Goal: Transaction & Acquisition: Purchase product/service

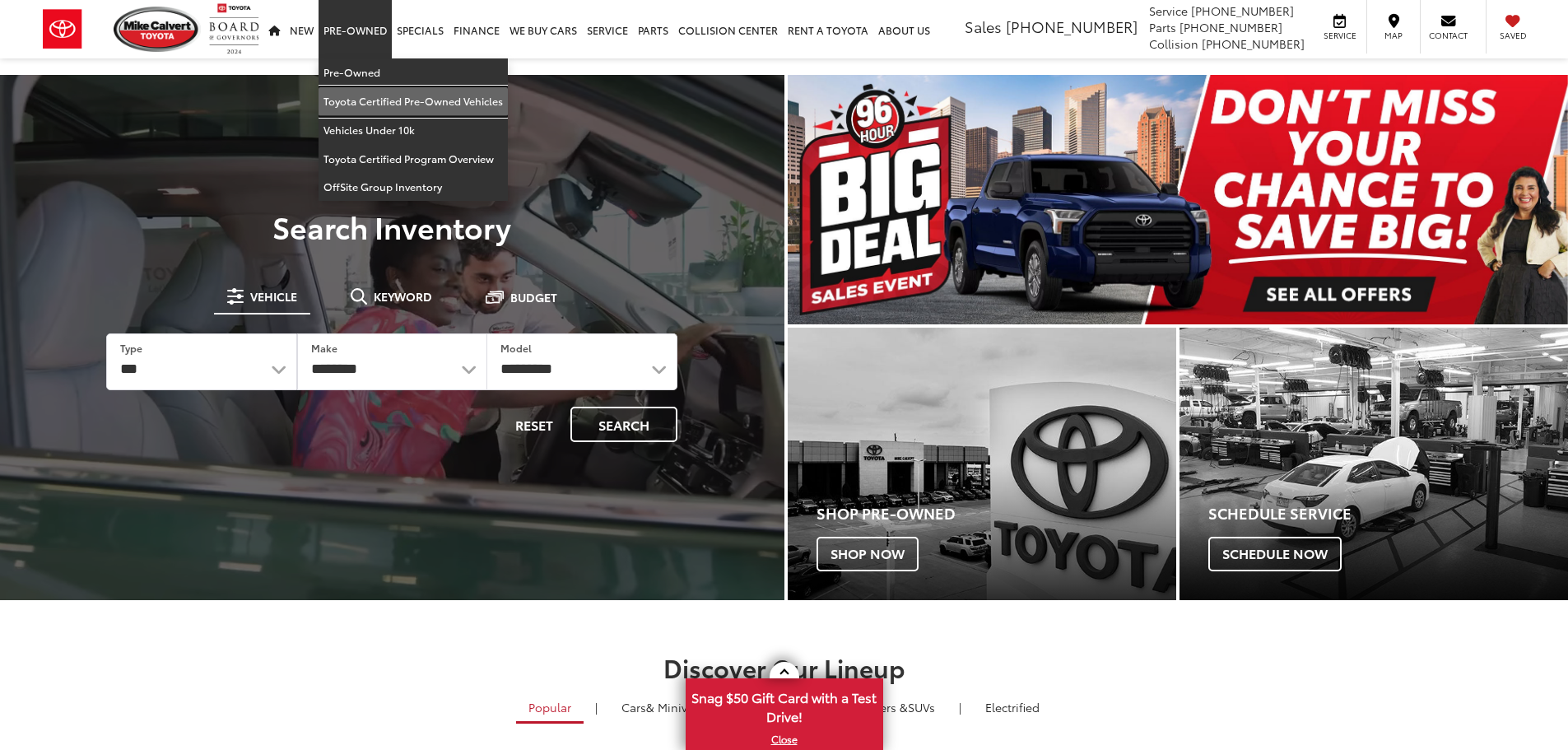
click at [379, 103] on link "Toyota Certified Pre-Owned Vehicles" at bounding box center [413, 102] width 190 height 29
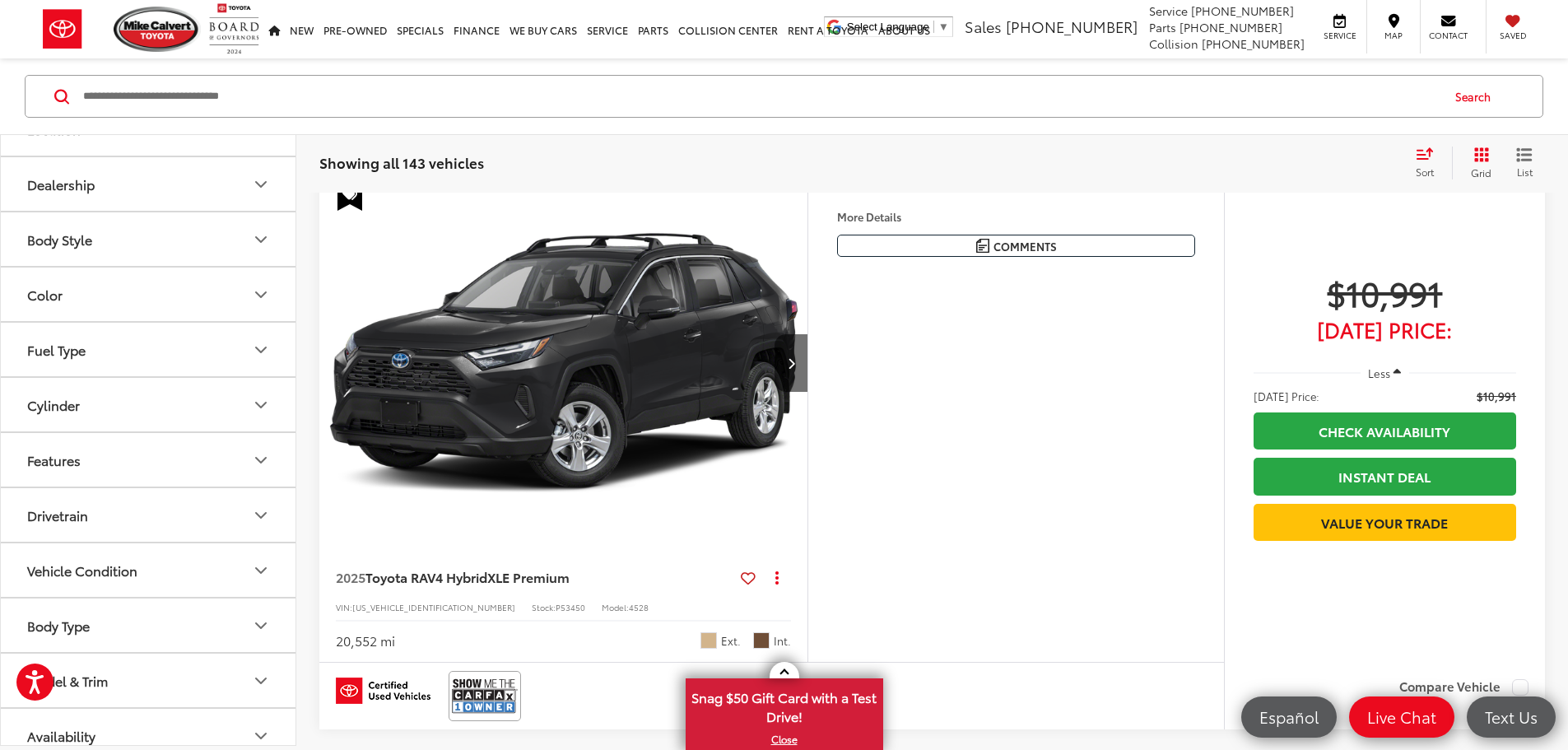
scroll to position [218, 0]
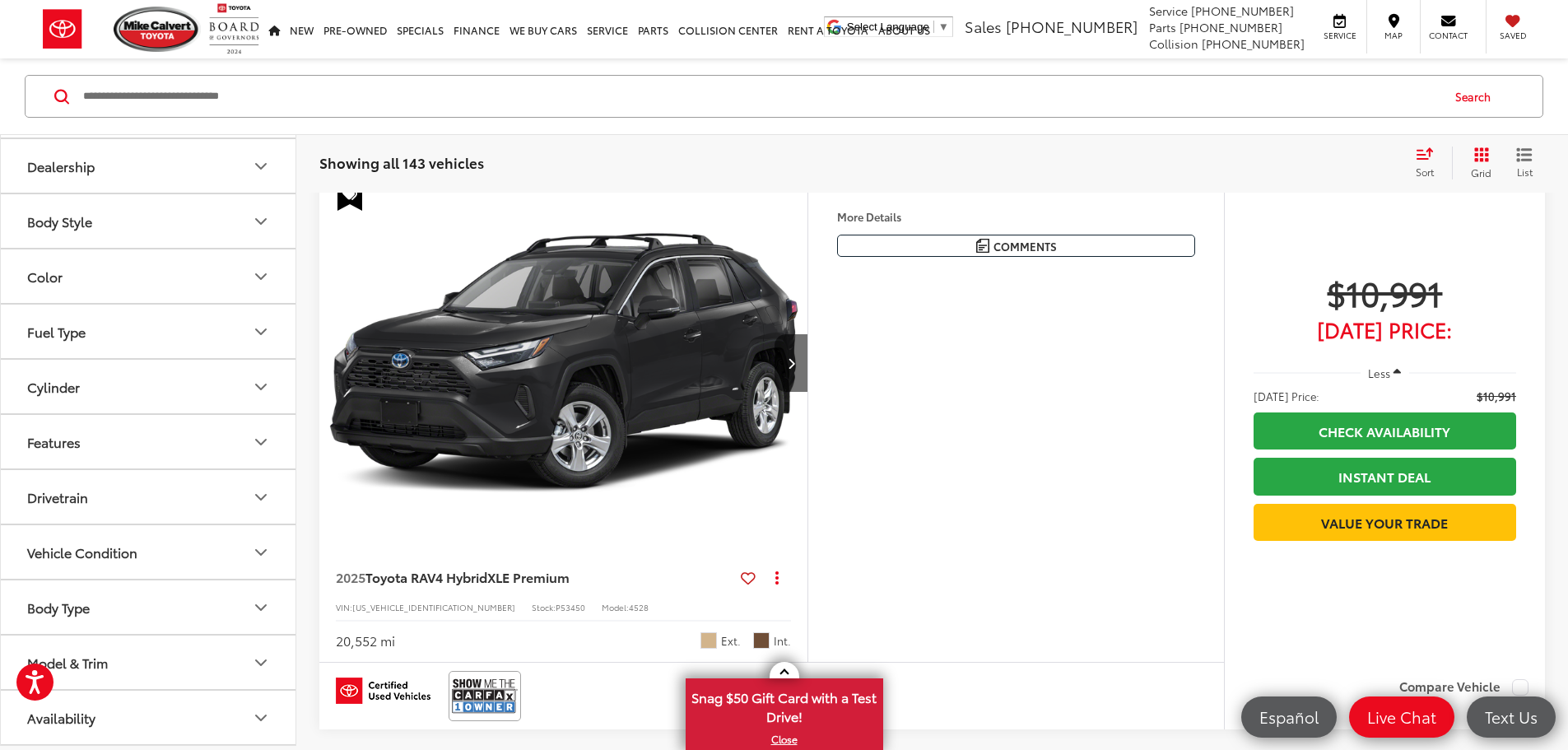
click at [240, 655] on button "Model & Trim" at bounding box center [149, 662] width 296 height 53
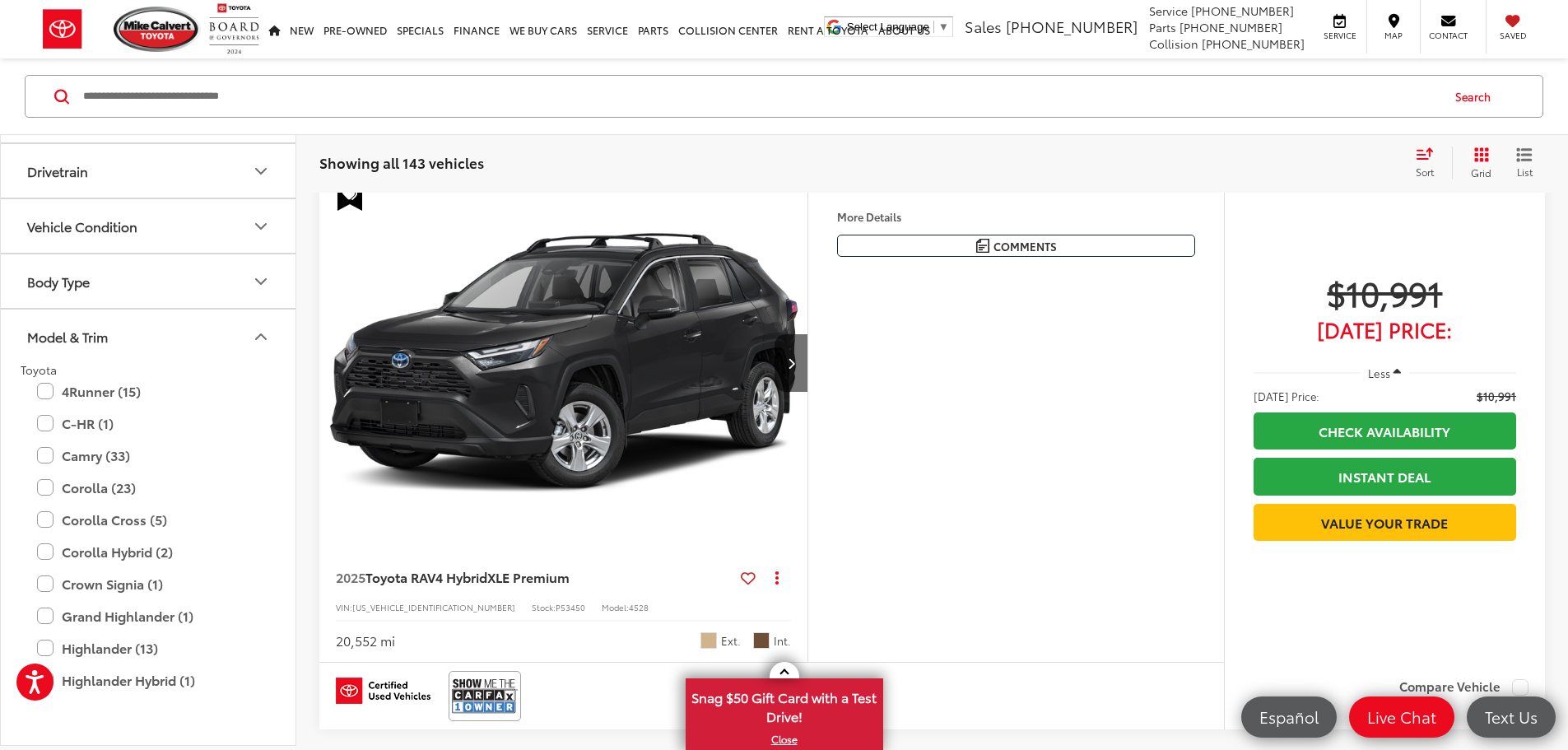
scroll to position [547, 0]
click at [47, 451] on label "Camry (33)" at bounding box center [148, 453] width 223 height 29
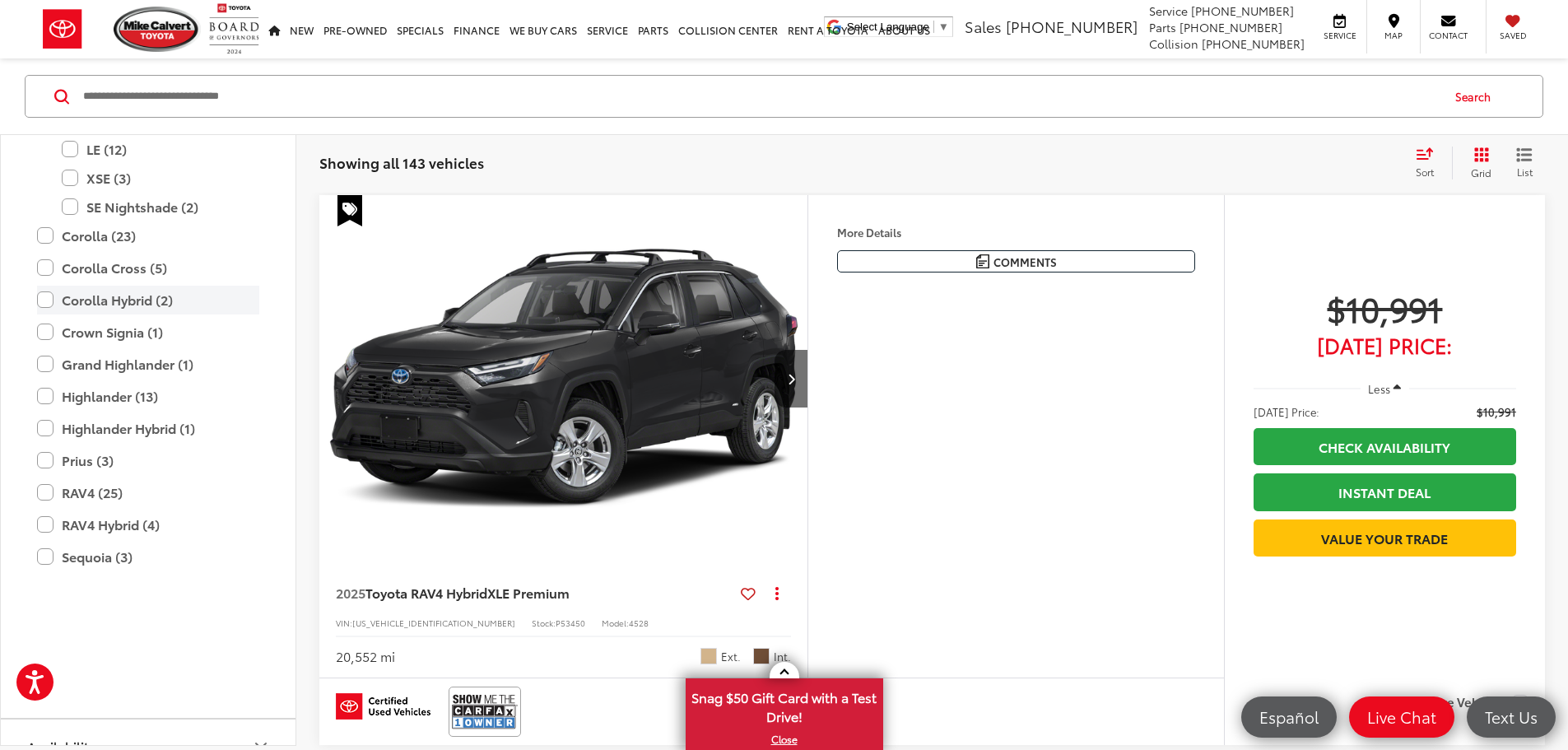
scroll to position [958, 0]
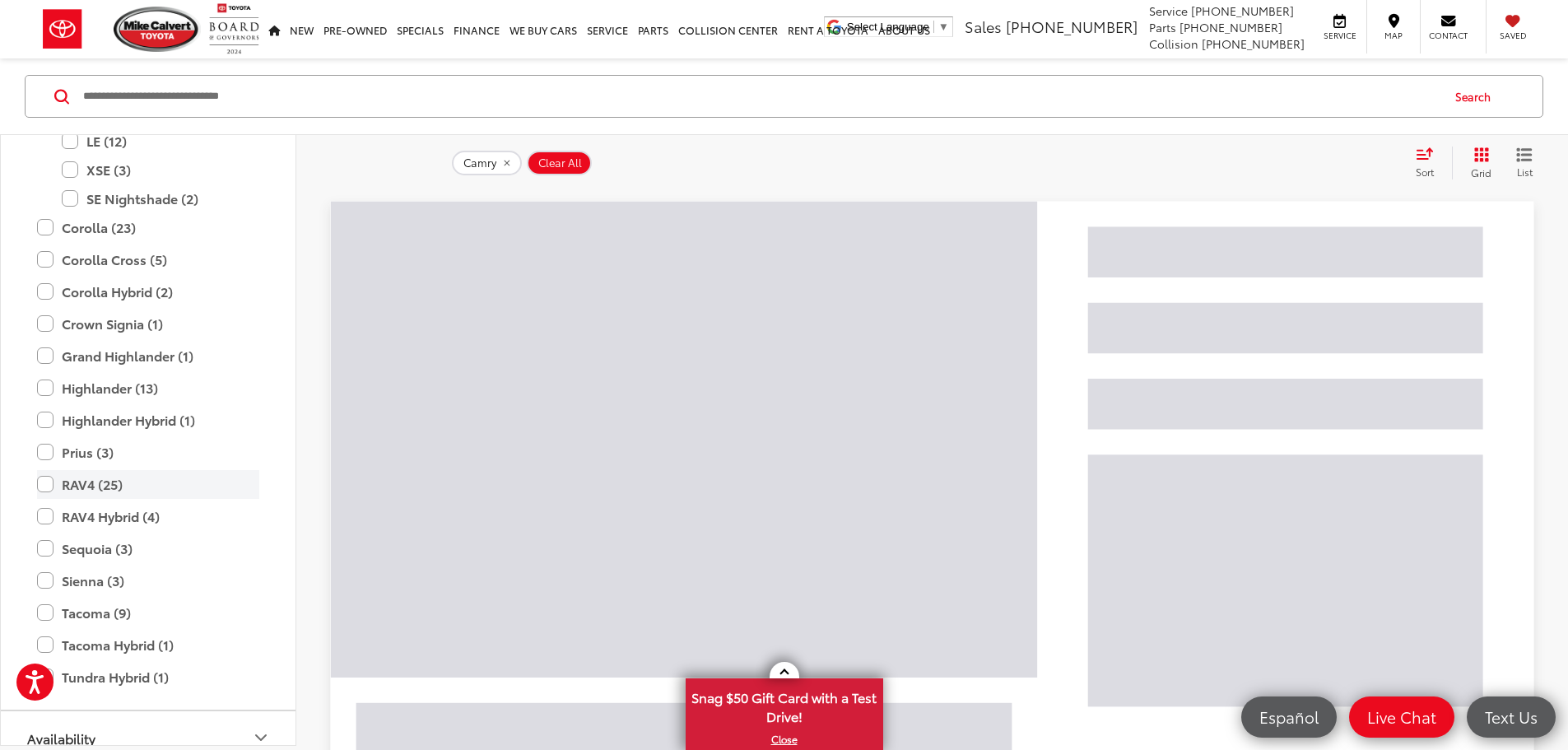
click at [47, 487] on label "RAV4 (25)" at bounding box center [148, 484] width 223 height 29
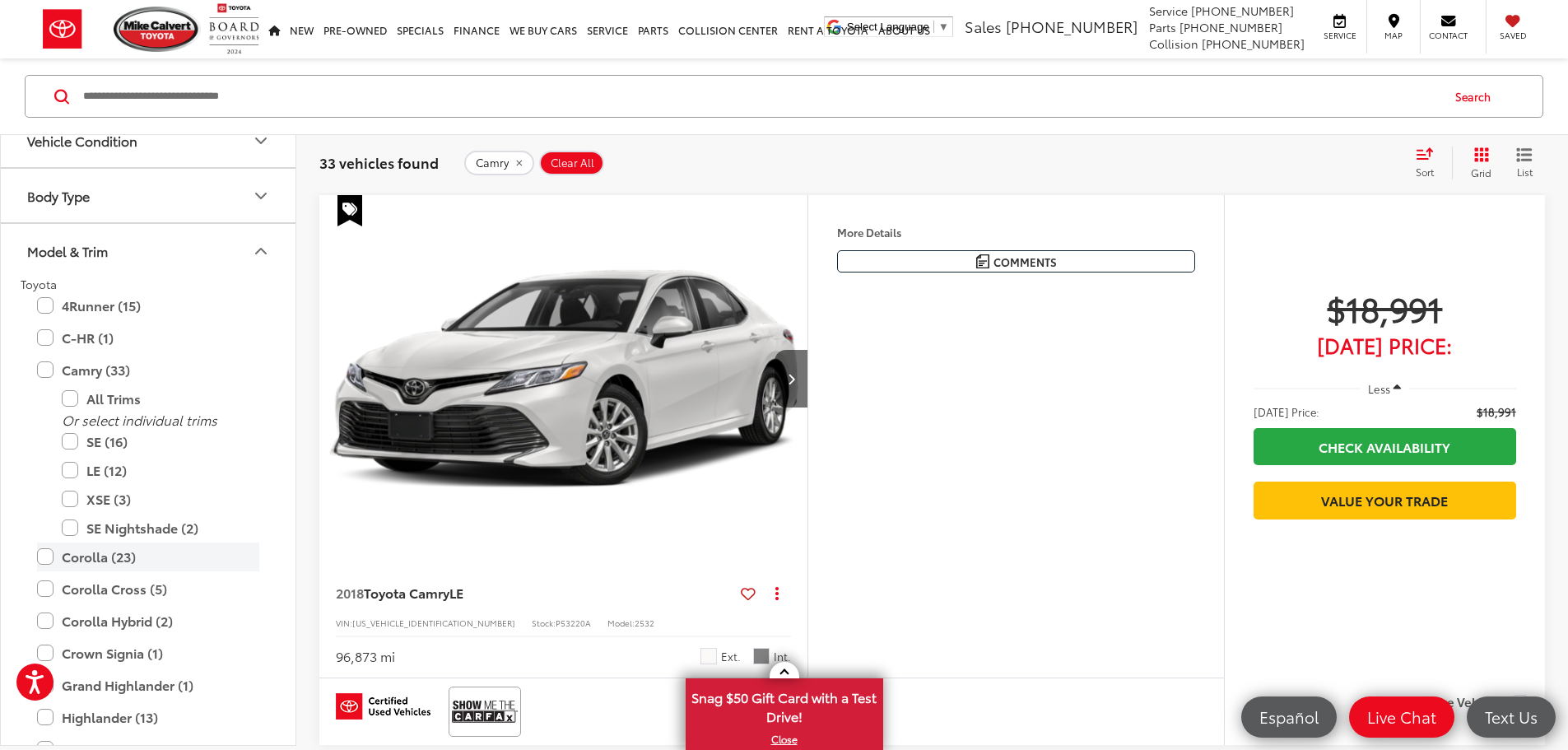
scroll to position [794, 0]
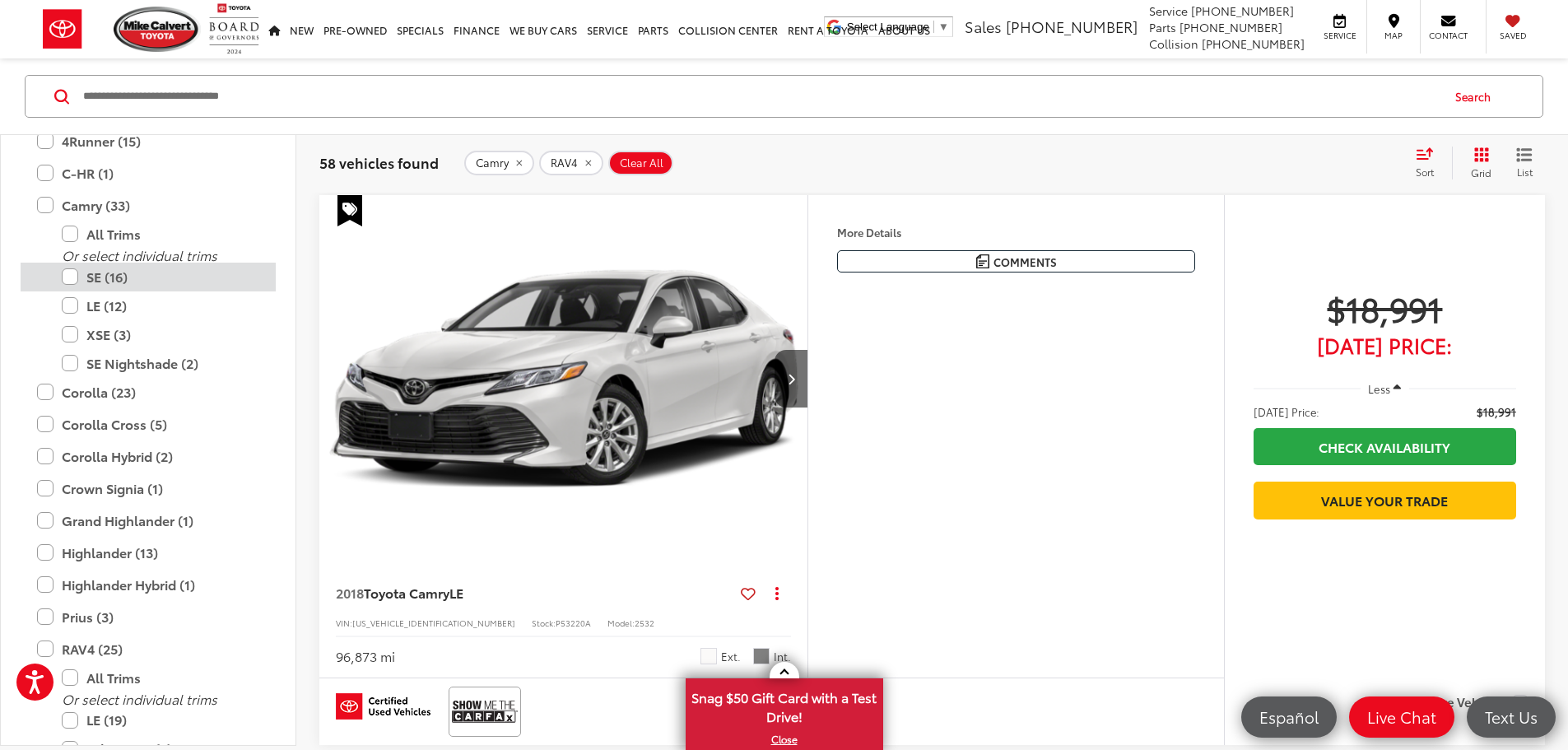
click at [72, 282] on label "SE (16)" at bounding box center [160, 277] width 197 height 29
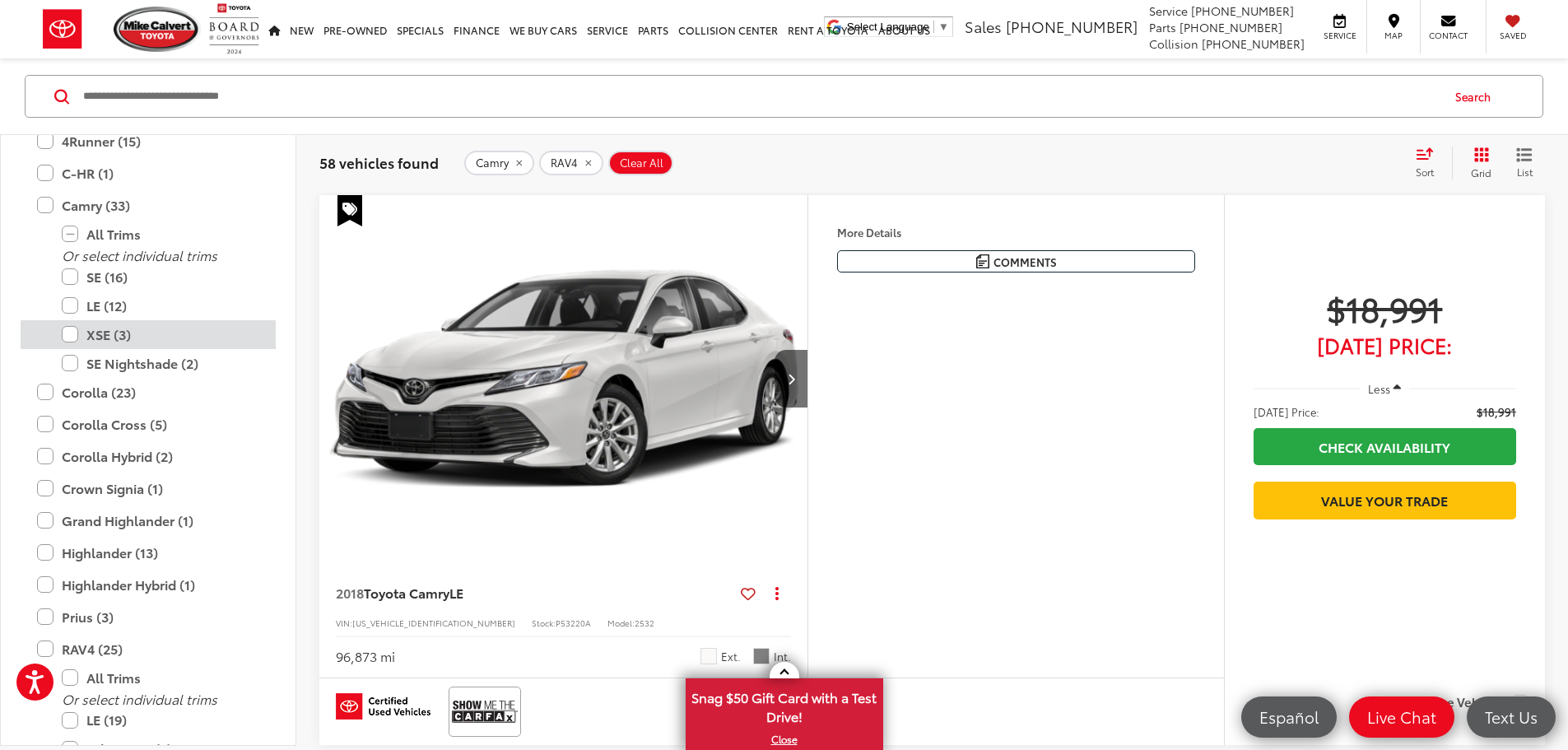
click at [73, 334] on label "XSE (3)" at bounding box center [160, 334] width 197 height 29
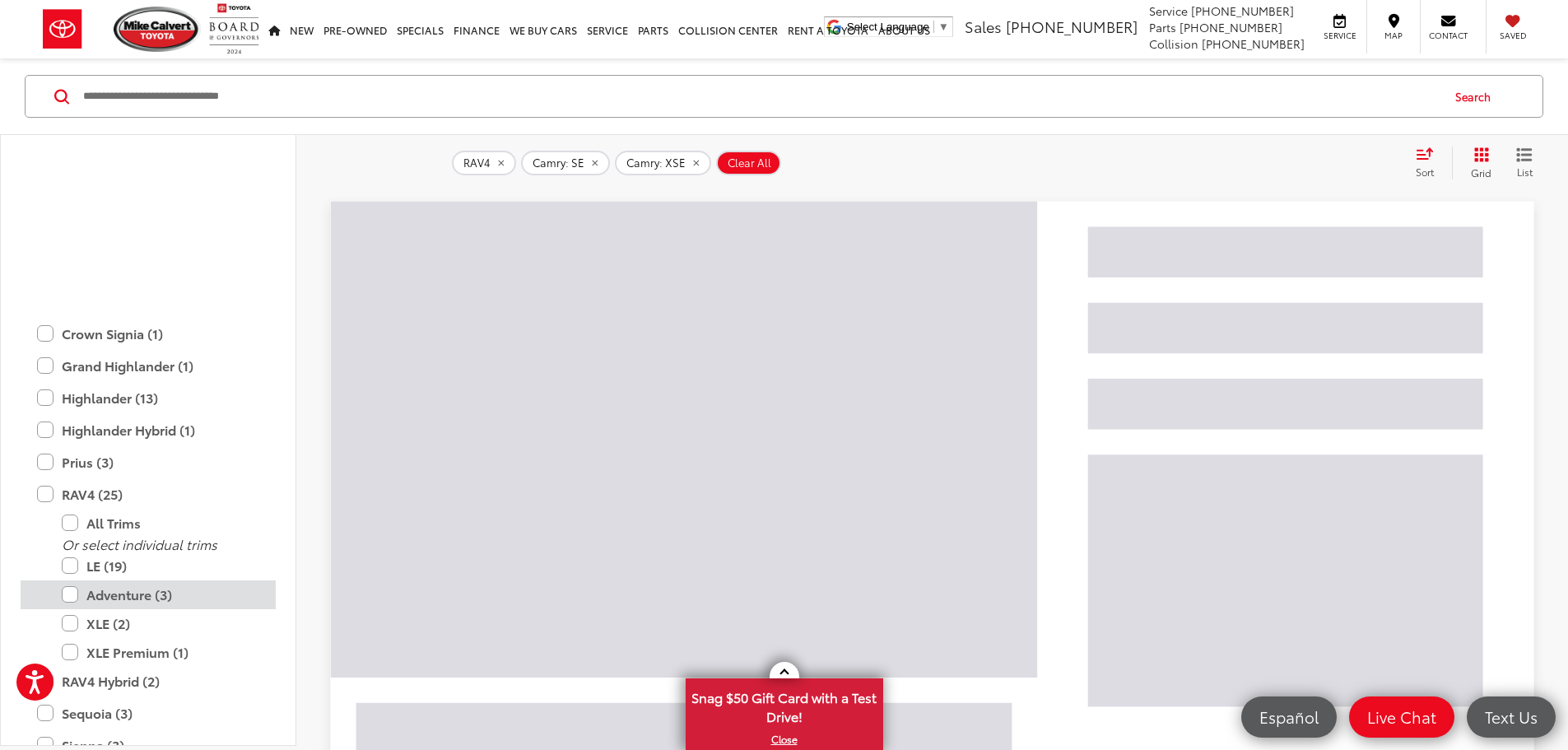
scroll to position [979, 0]
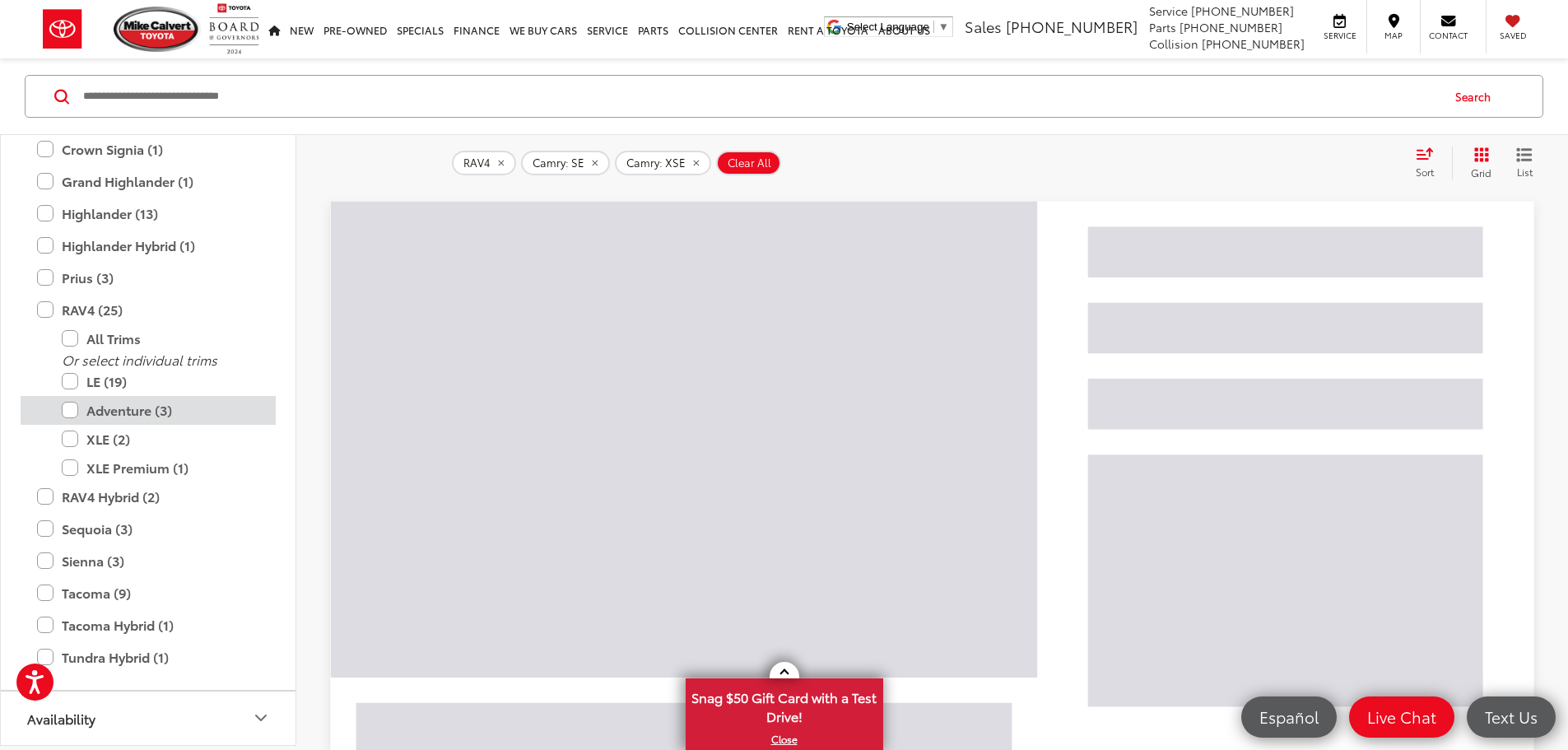
click at [70, 412] on label "Adventure (3)" at bounding box center [160, 411] width 197 height 29
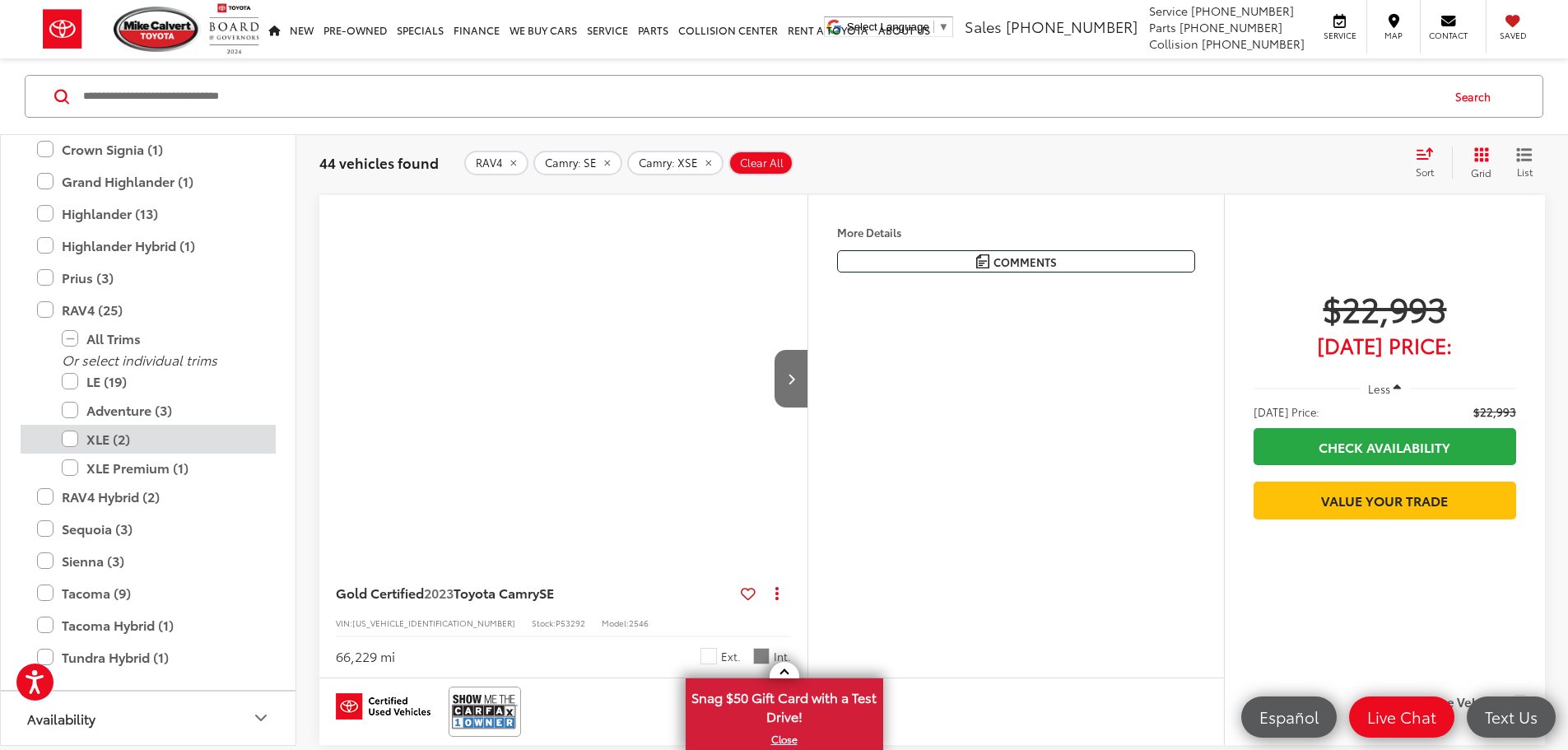
click at [74, 438] on label "XLE (2)" at bounding box center [160, 439] width 197 height 29
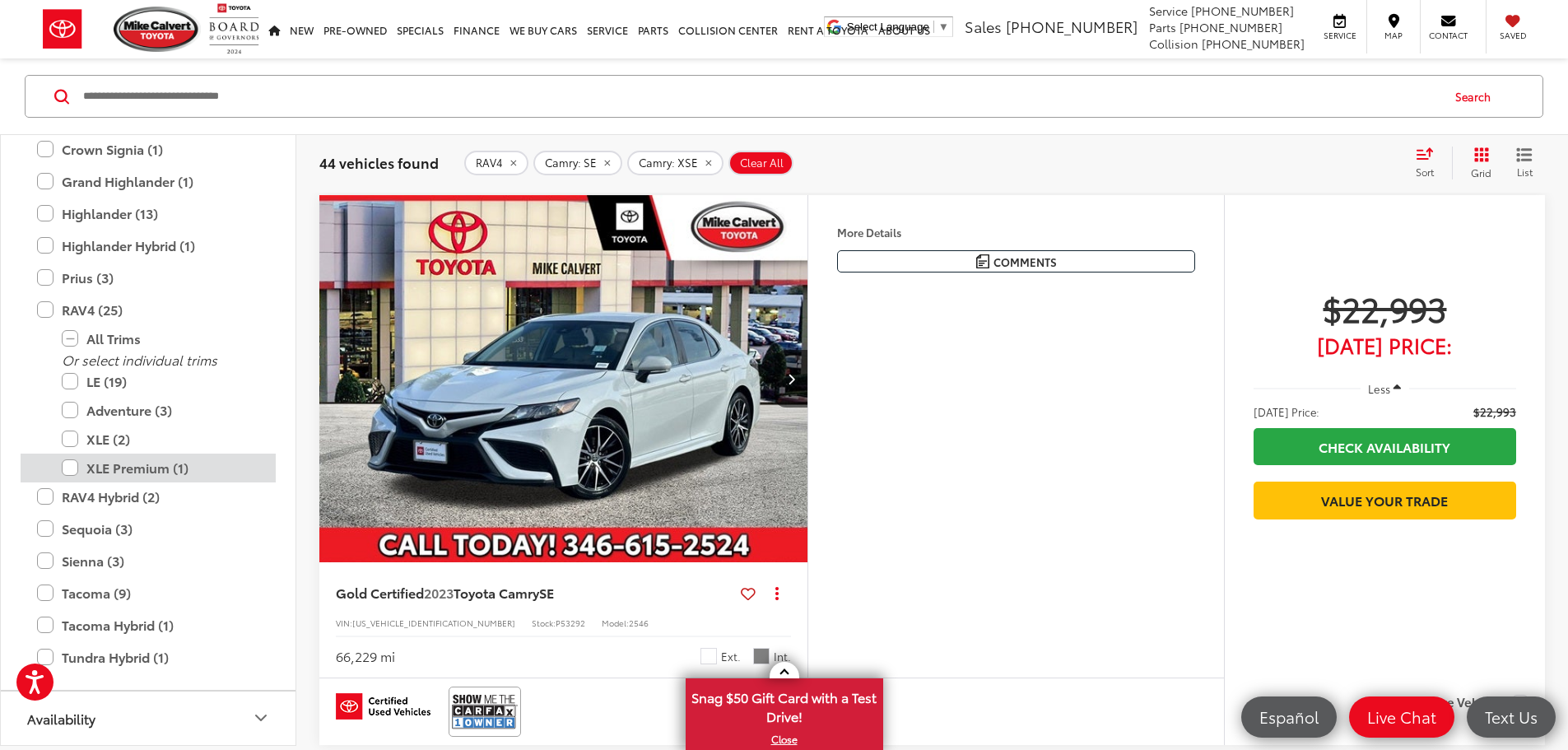
click at [71, 470] on label "XLE Premium (1)" at bounding box center [160, 468] width 197 height 29
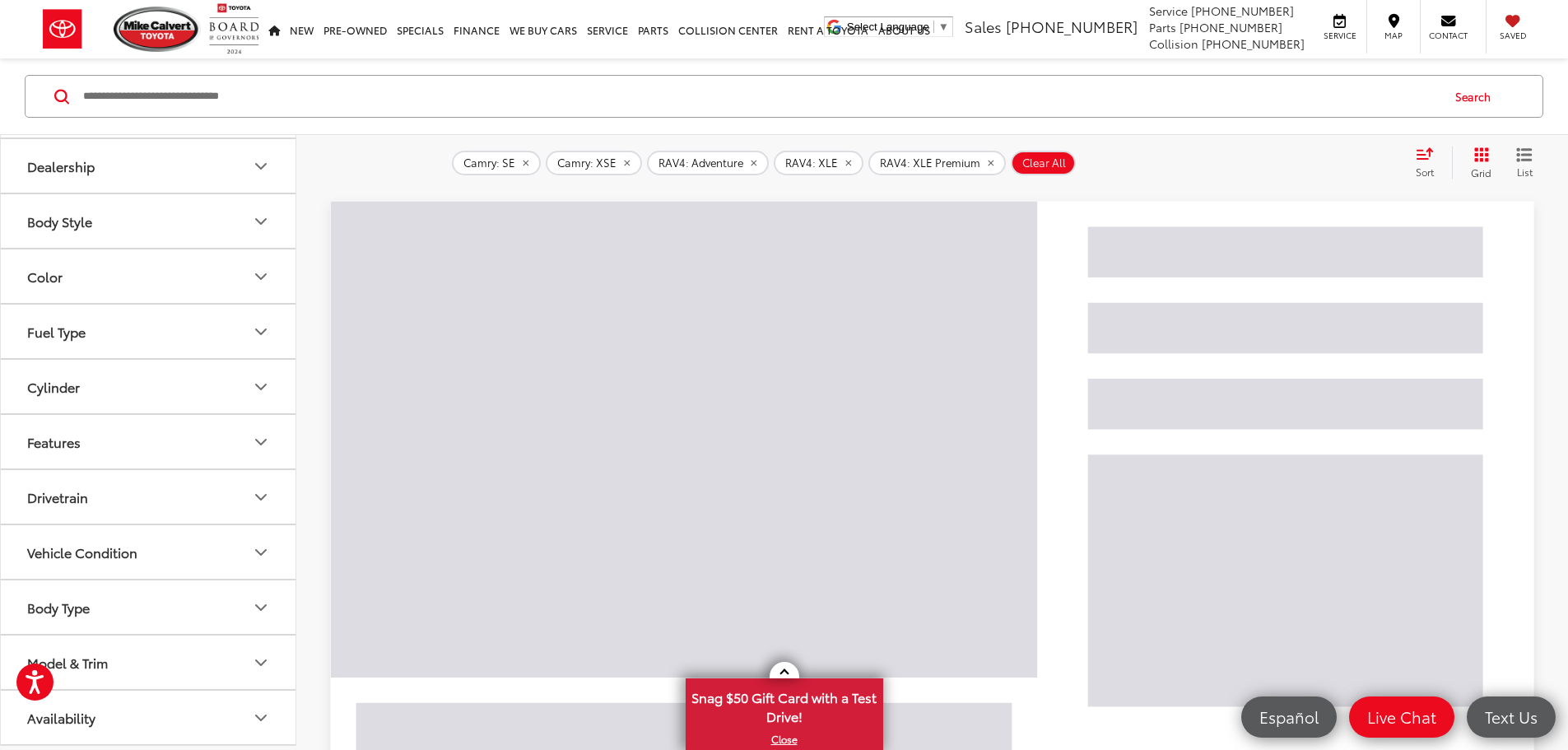
click at [250, 720] on button "Availability" at bounding box center [149, 717] width 296 height 53
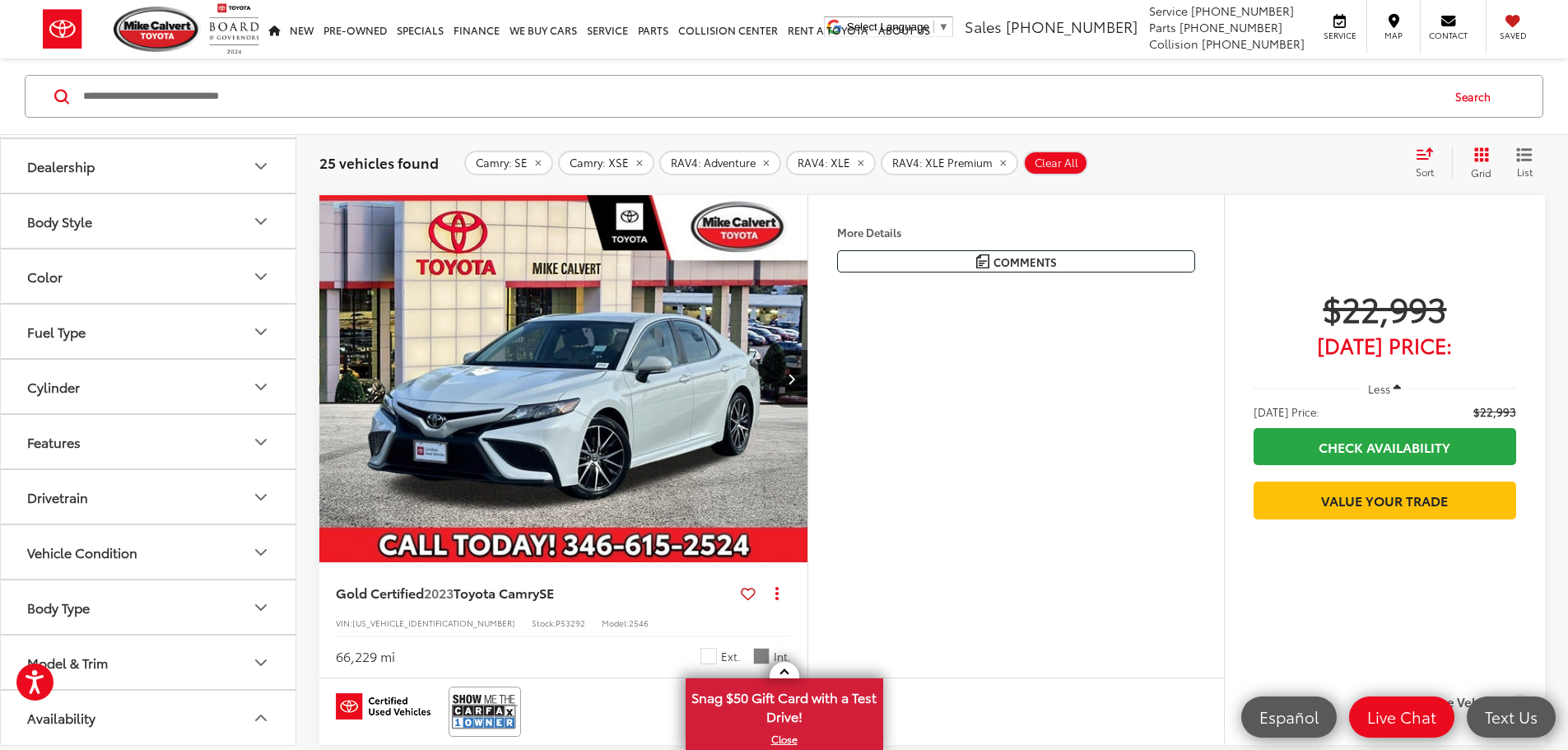
scroll to position [560, 0]
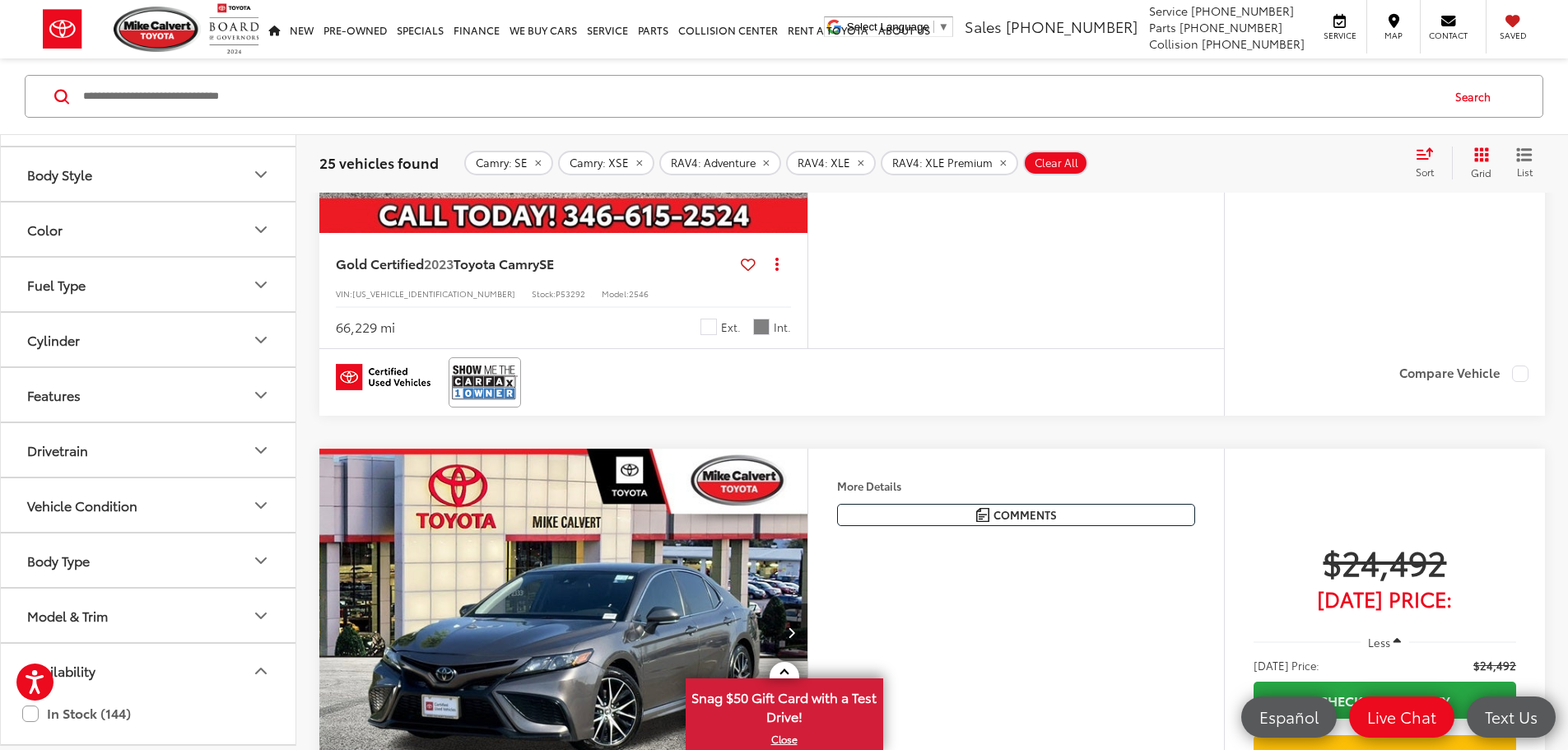
click at [256, 679] on icon "Availability" at bounding box center [261, 670] width 19 height 19
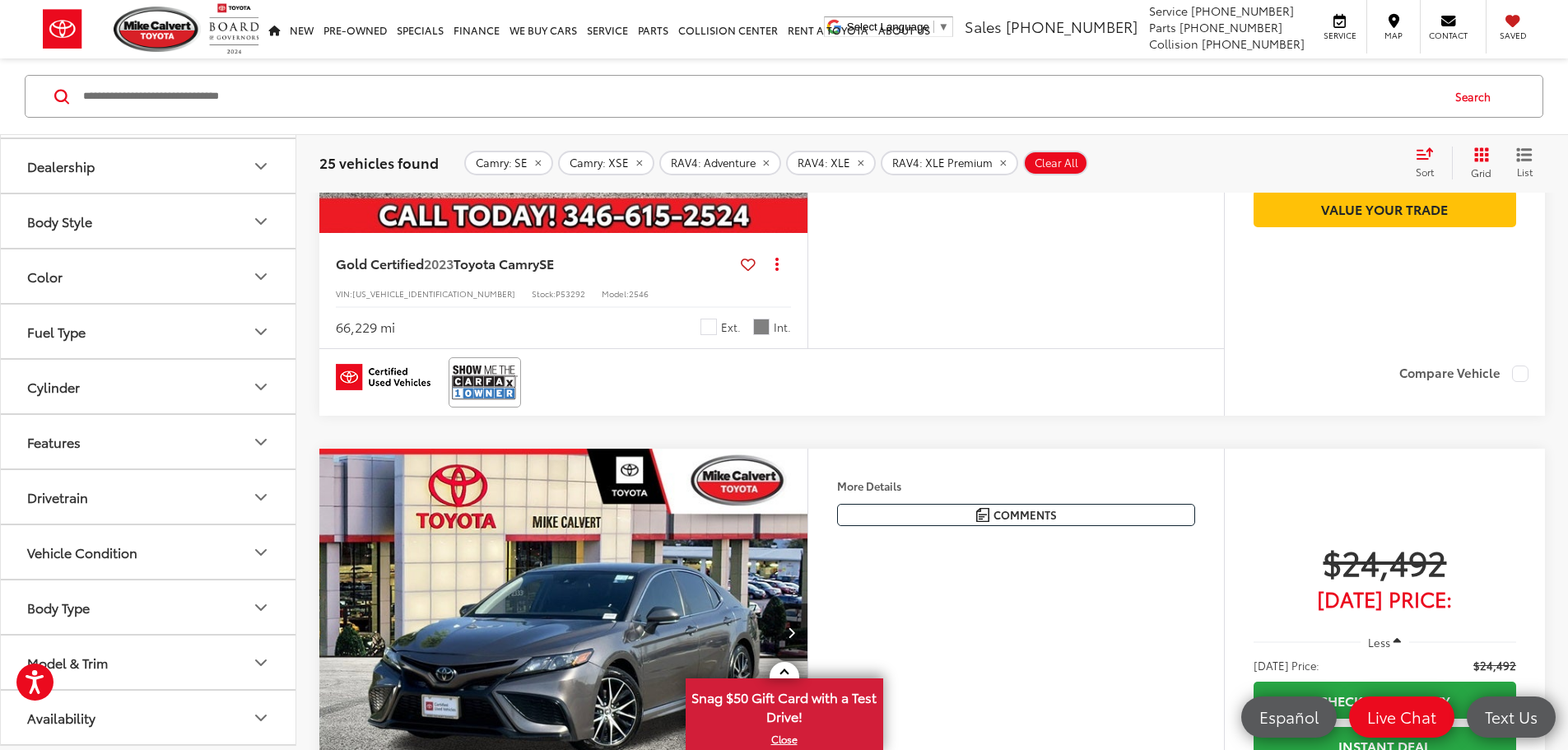
scroll to position [218, 0]
click at [194, 457] on button "Features" at bounding box center [149, 441] width 296 height 53
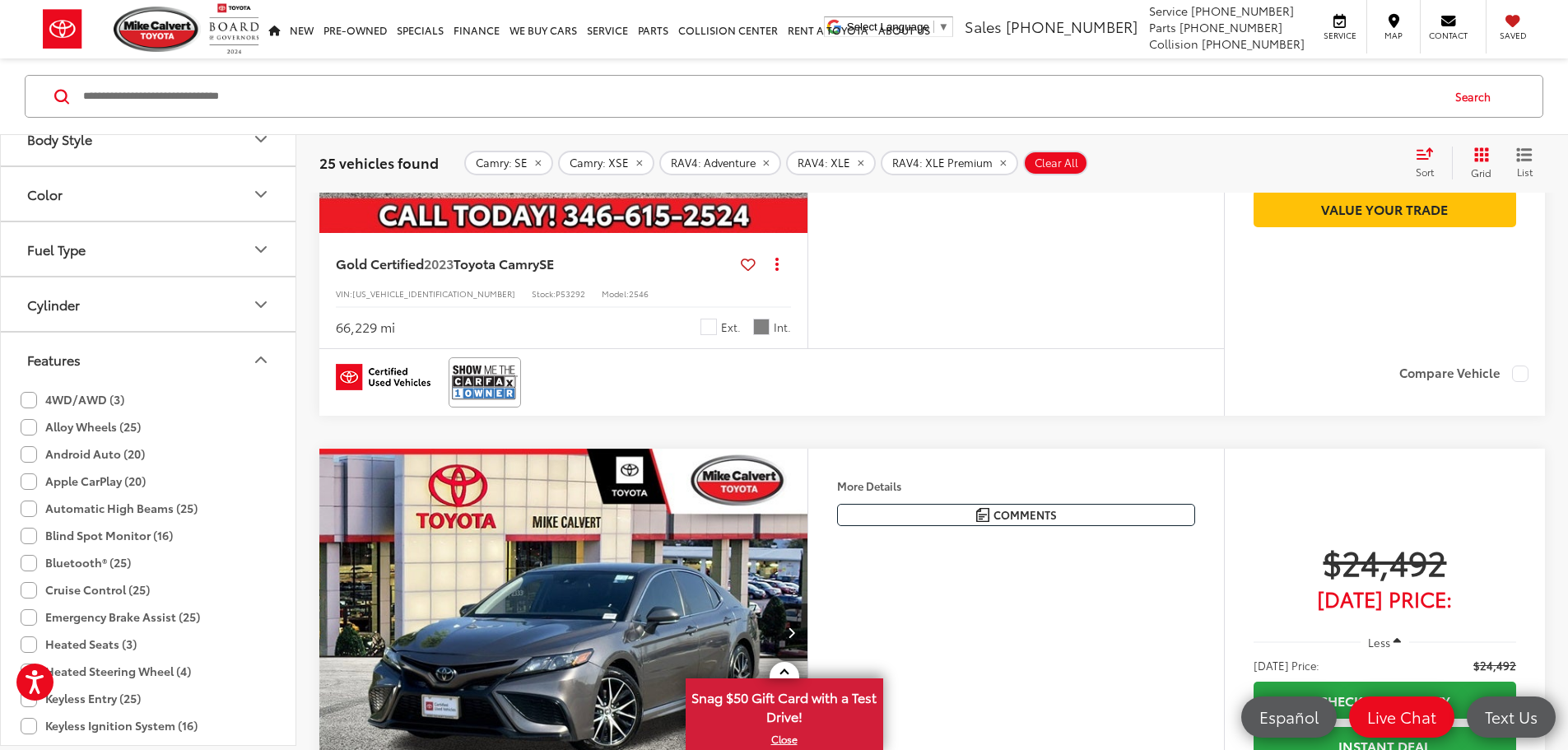
scroll to position [382, 0]
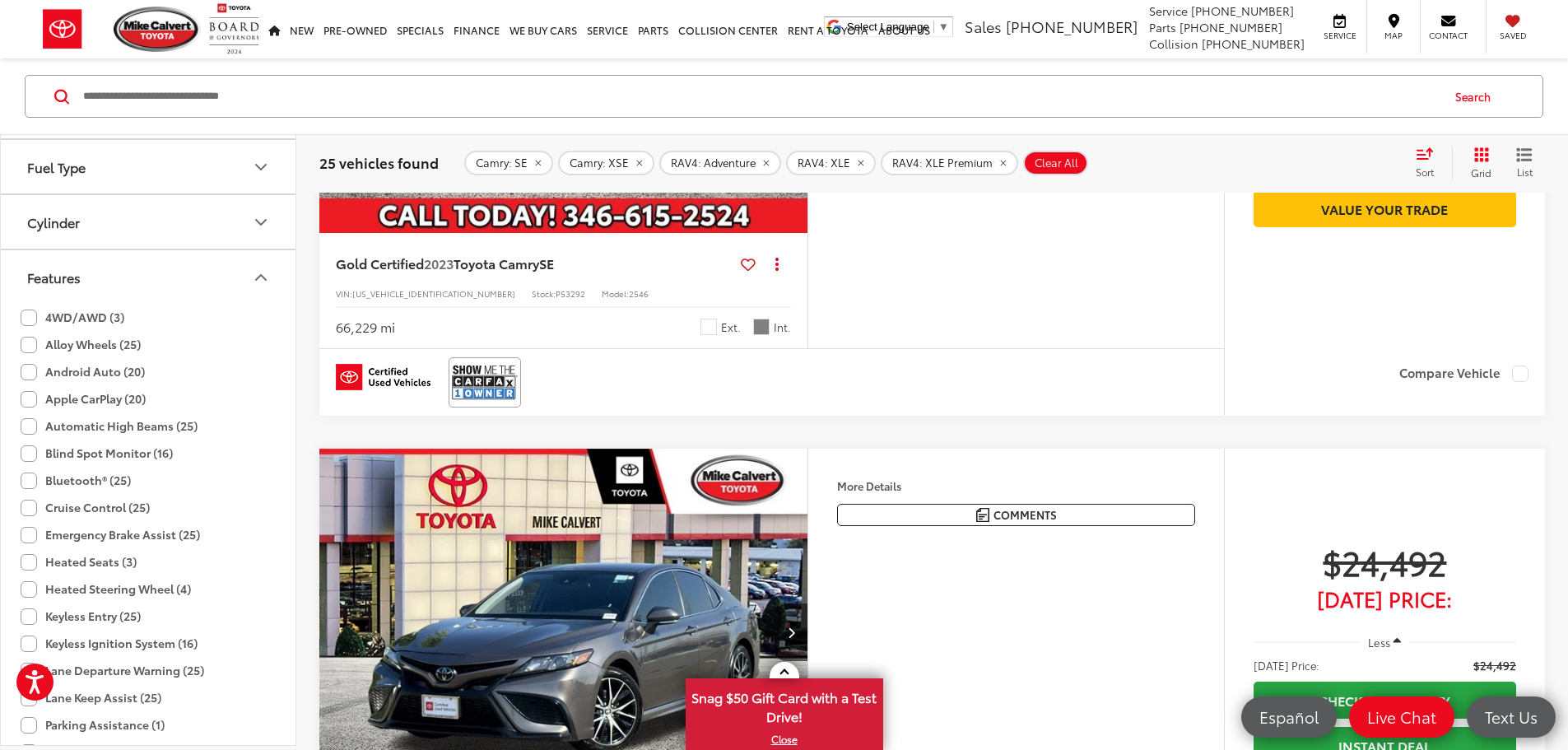
click at [268, 276] on icon "Features" at bounding box center [261, 277] width 19 height 19
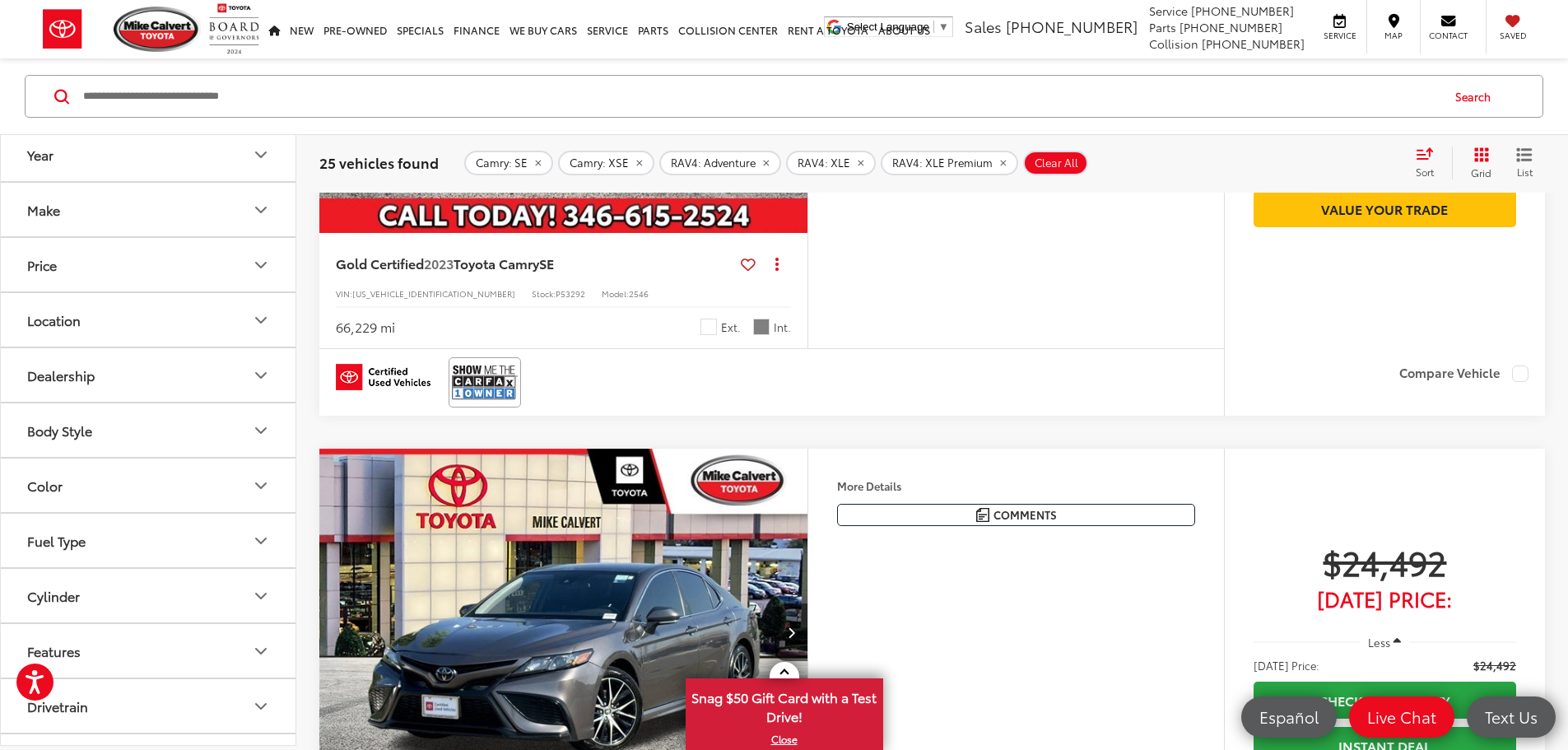
scroll to position [0, 0]
click at [181, 267] on button "Price" at bounding box center [149, 273] width 296 height 53
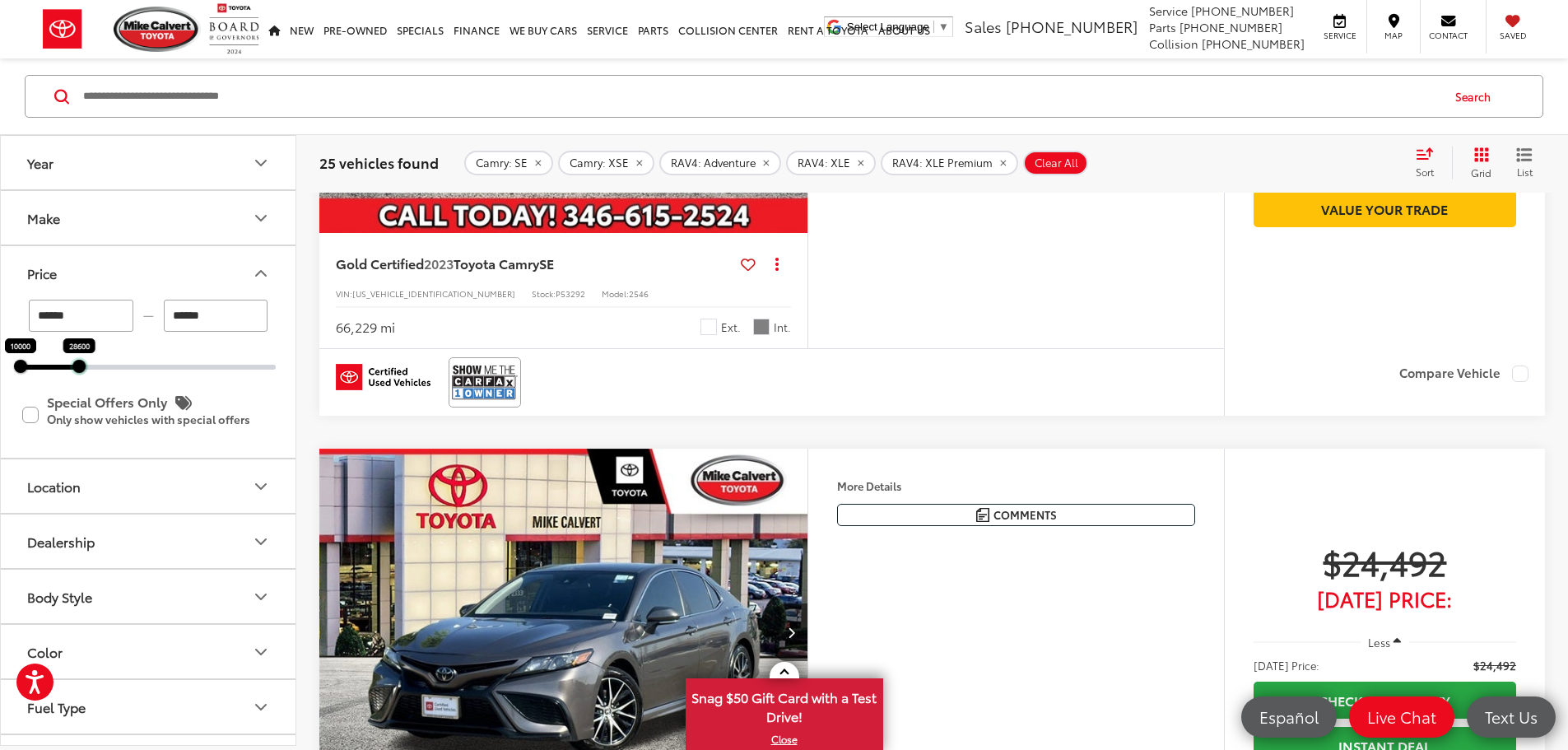
drag, startPoint x: 271, startPoint y: 368, endPoint x: 74, endPoint y: 372, distance: 197.0
click at [74, 372] on div at bounding box center [80, 367] width 14 height 14
type input "******"
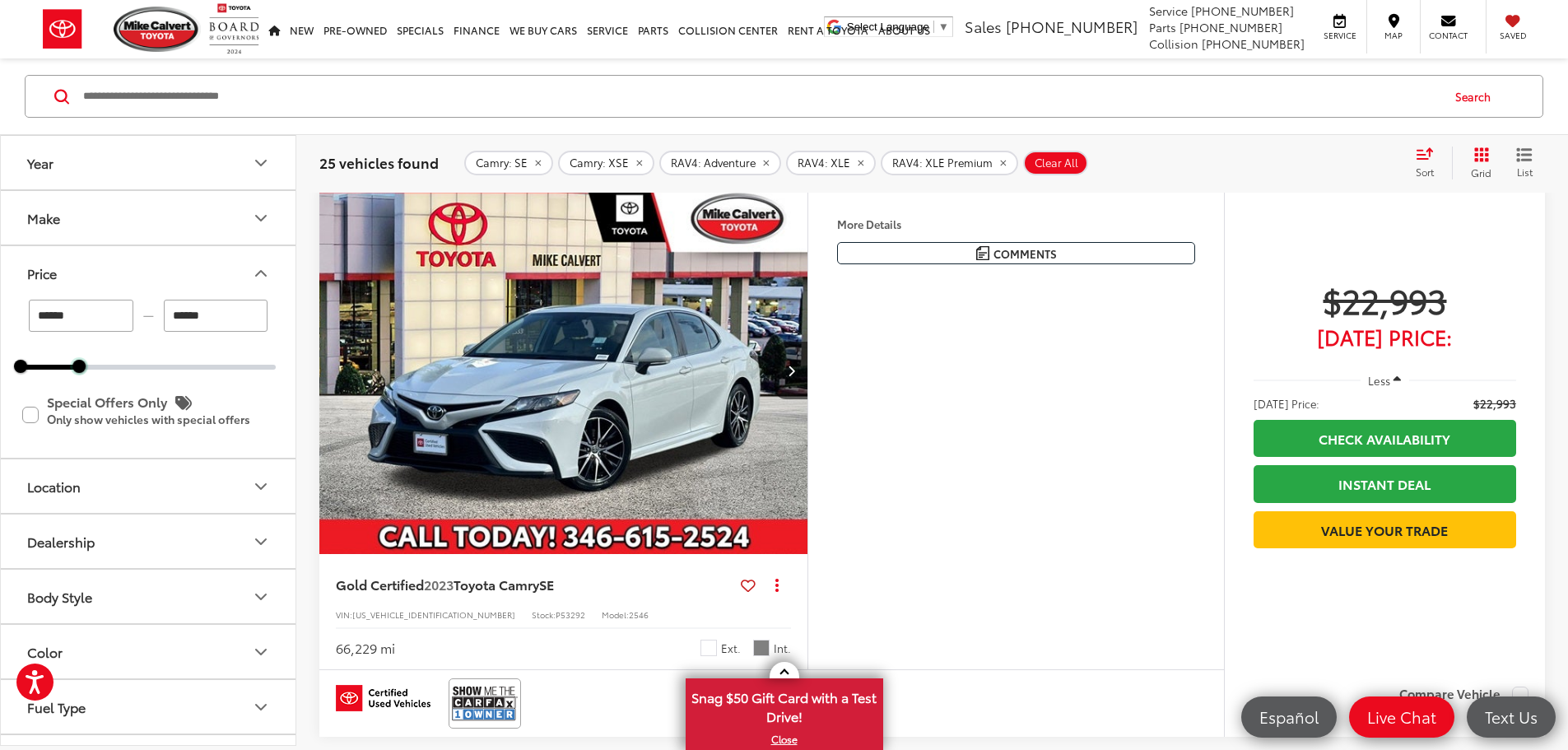
scroll to position [230, 0]
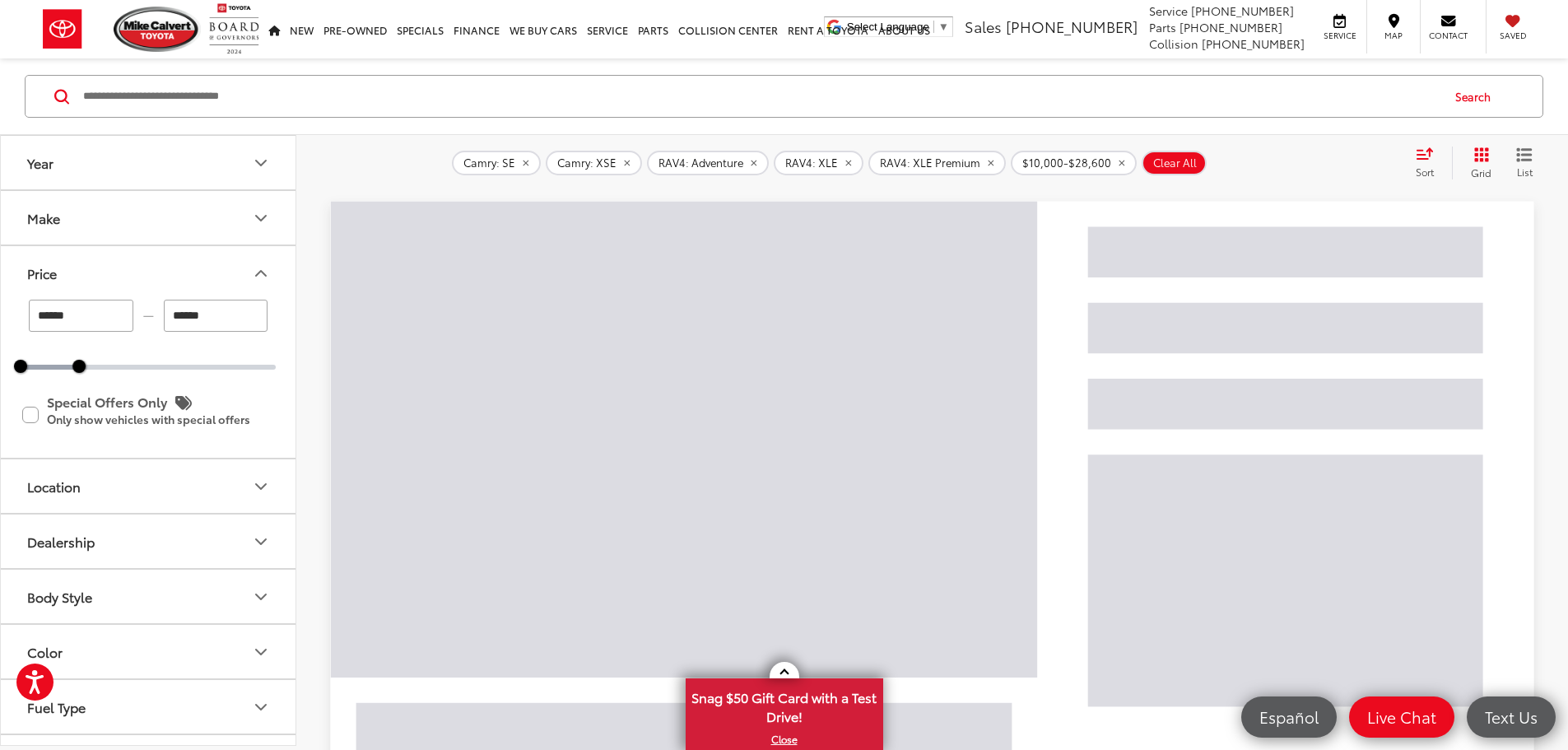
click at [256, 273] on icon "Price" at bounding box center [261, 273] width 19 height 19
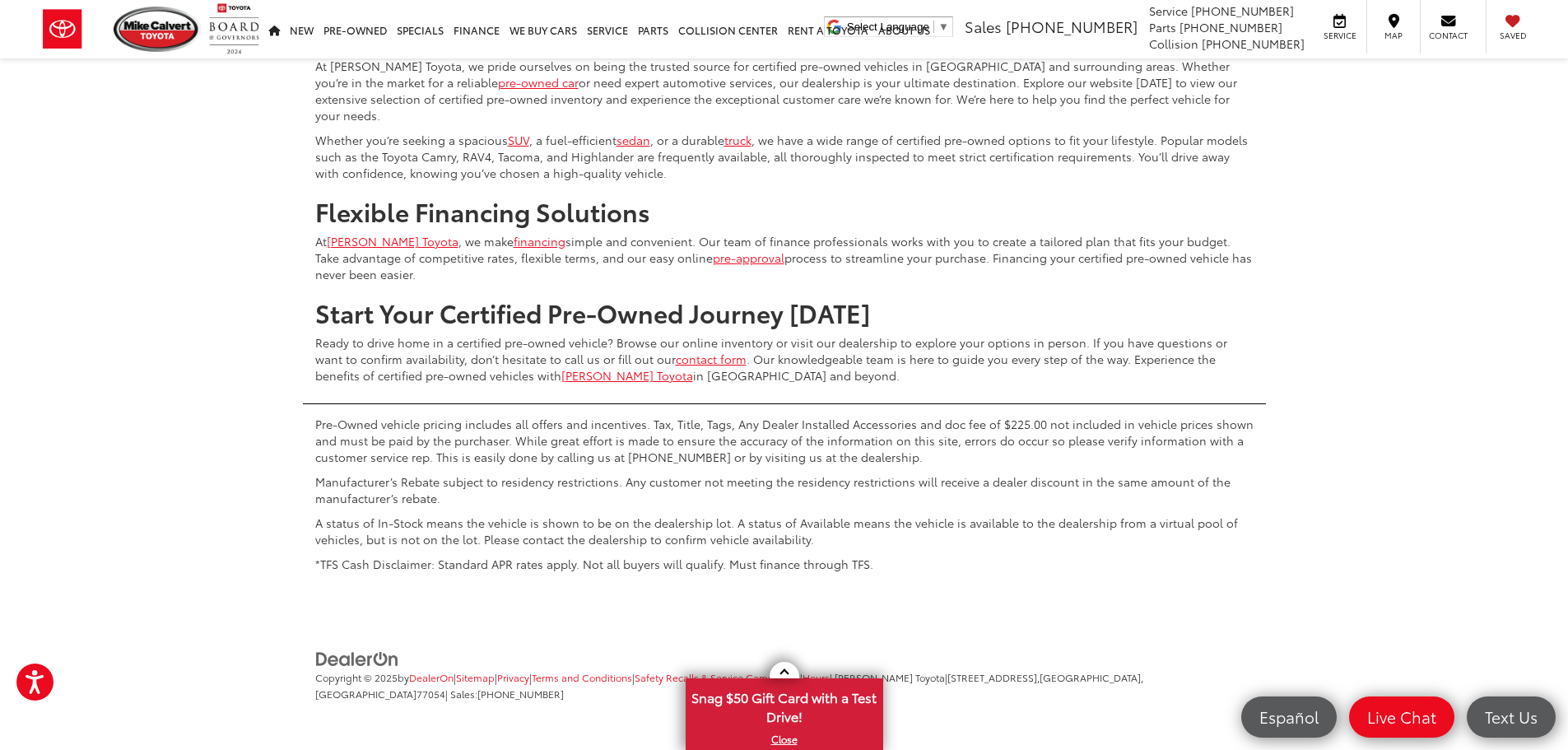
scroll to position [5748, 0]
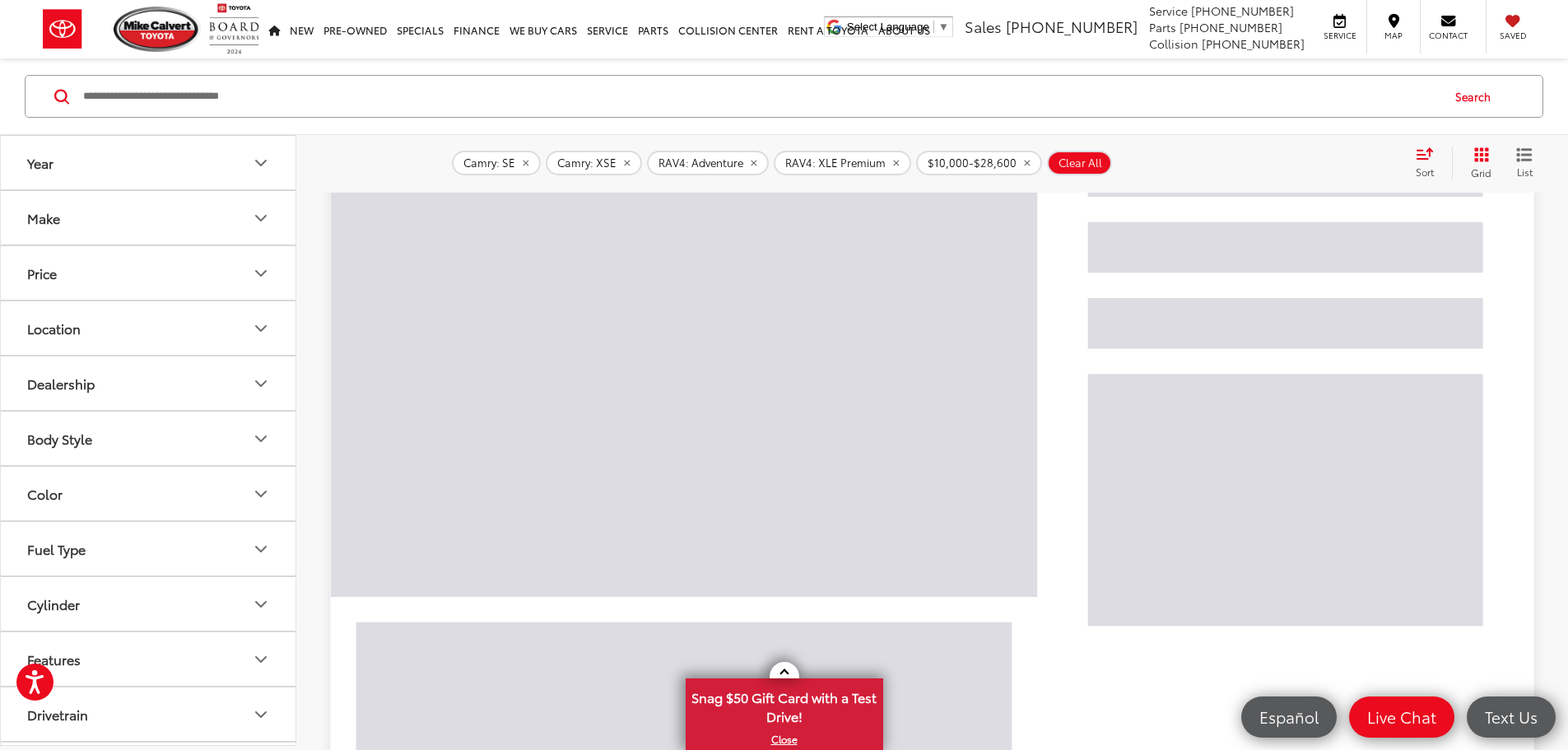
click at [751, 164] on icon "remove RAV4: Adventure" at bounding box center [753, 163] width 11 height 10
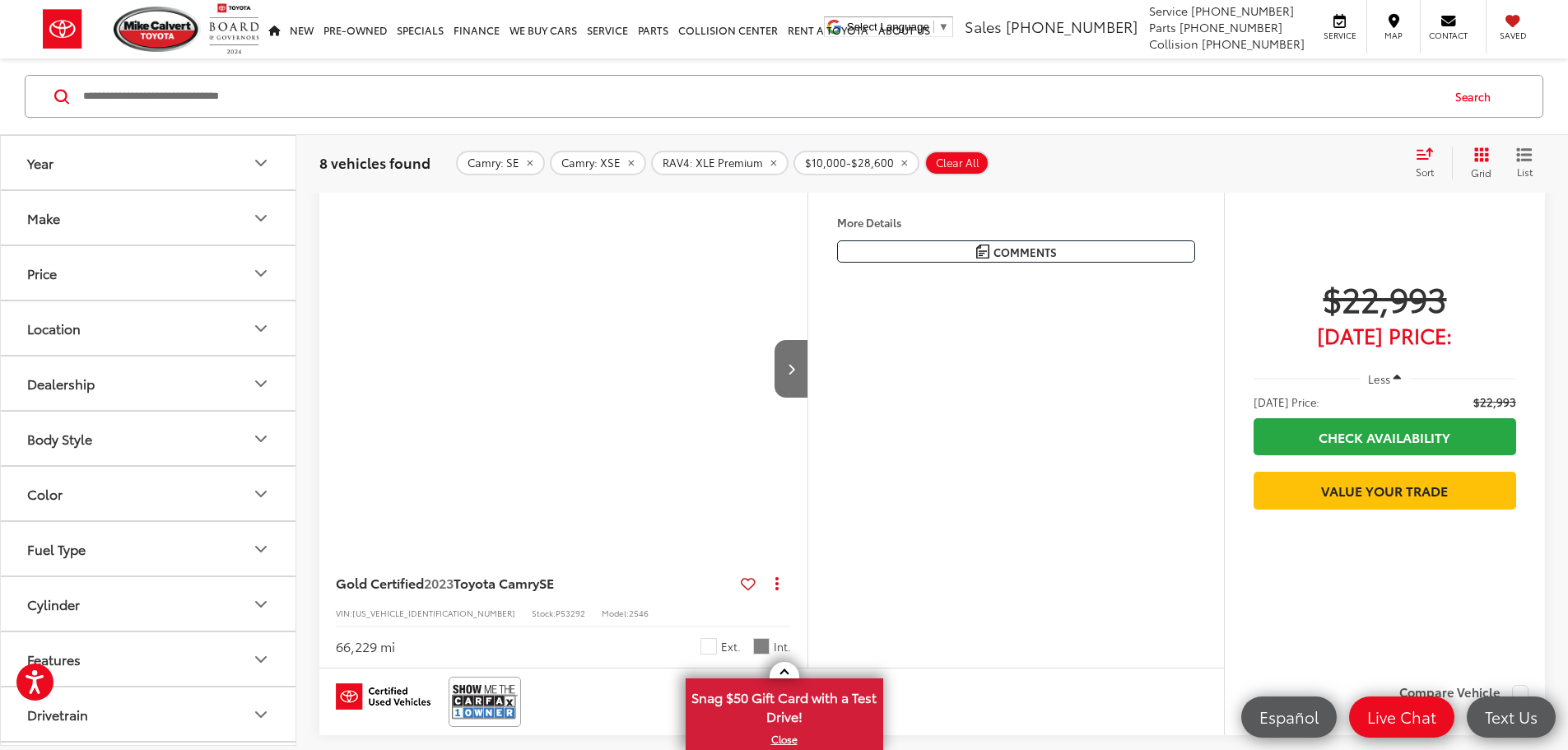
click at [770, 164] on icon "remove RAV4: XLE Premium" at bounding box center [773, 163] width 6 height 6
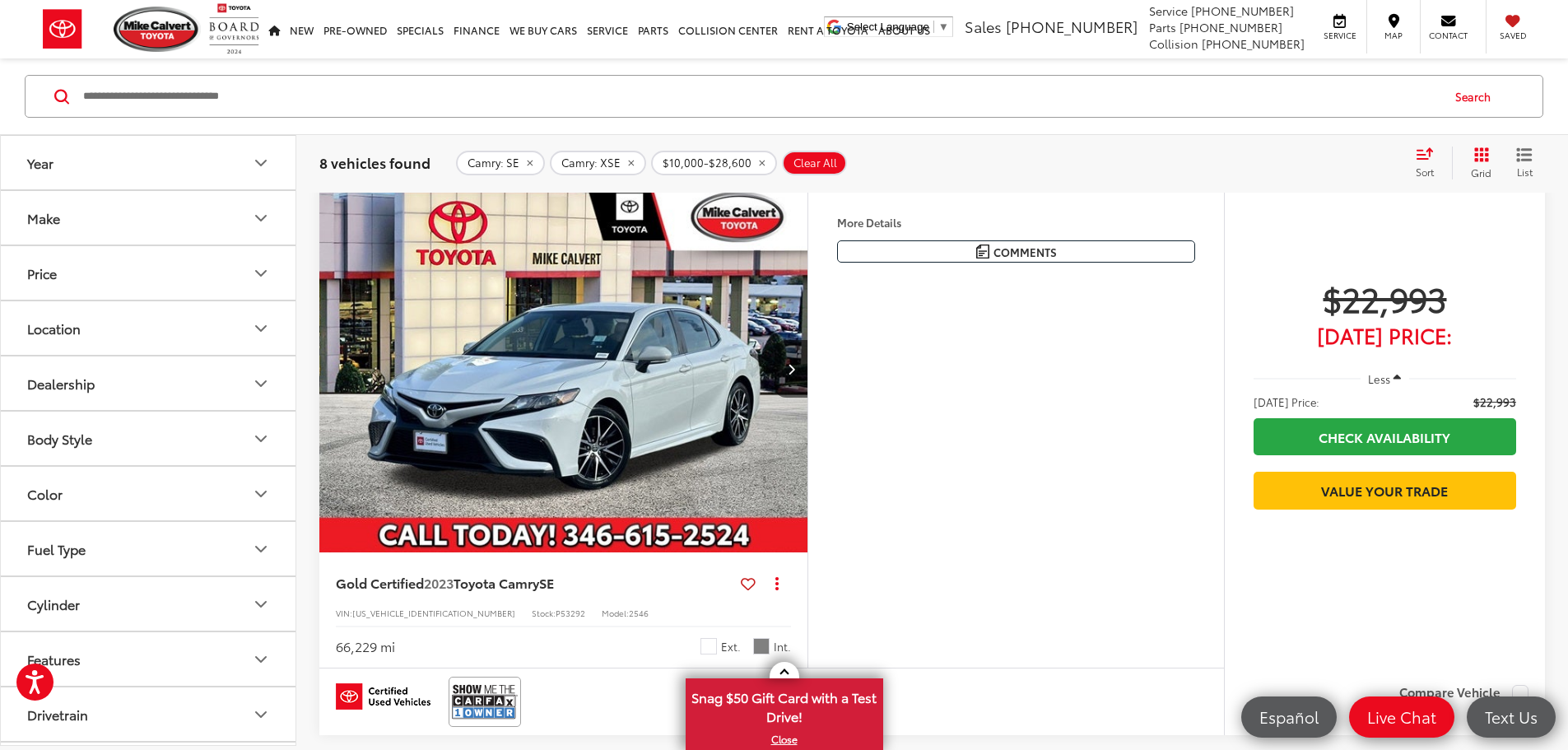
scroll to position [230, 0]
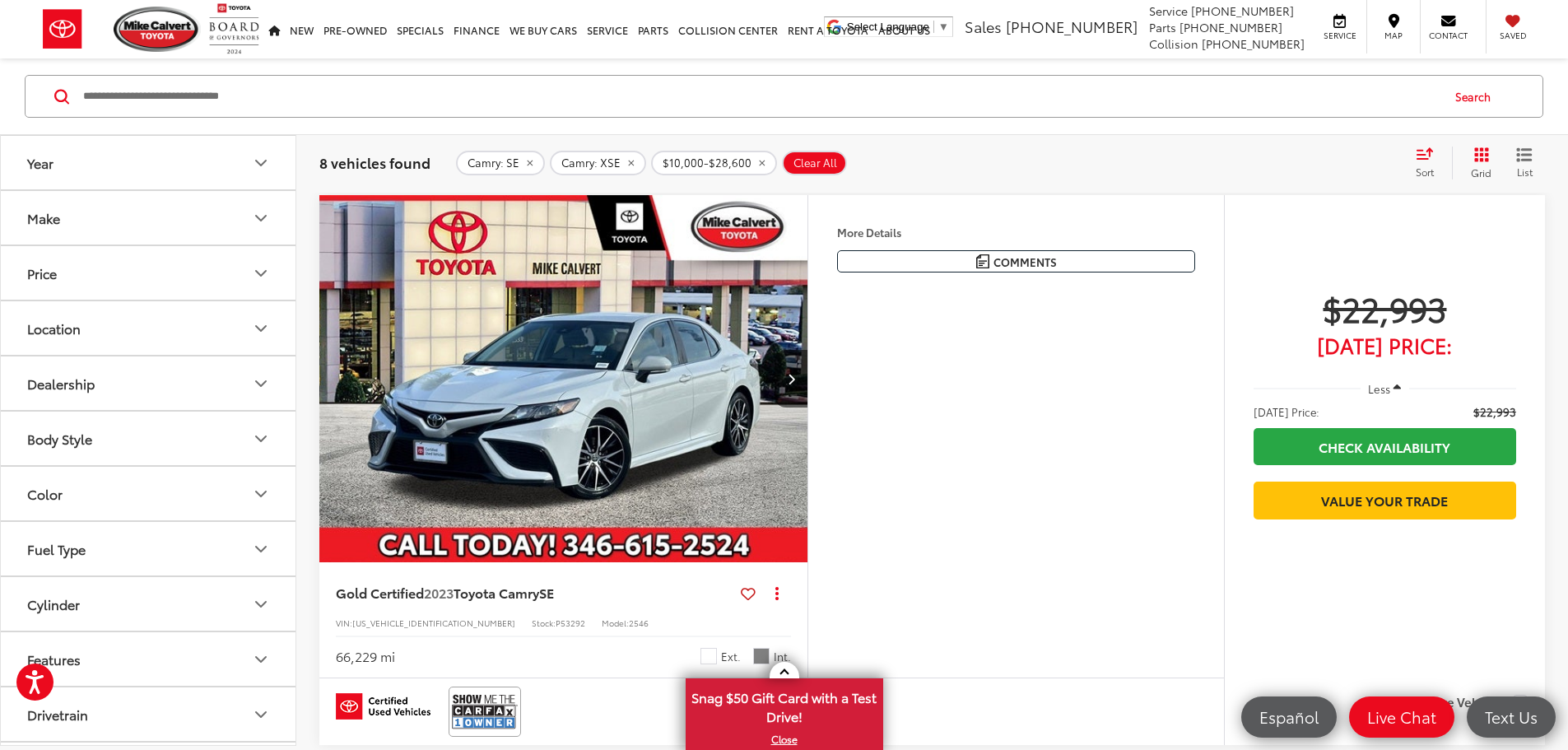
click at [756, 166] on icon "remove 10000-28600" at bounding box center [762, 163] width 11 height 10
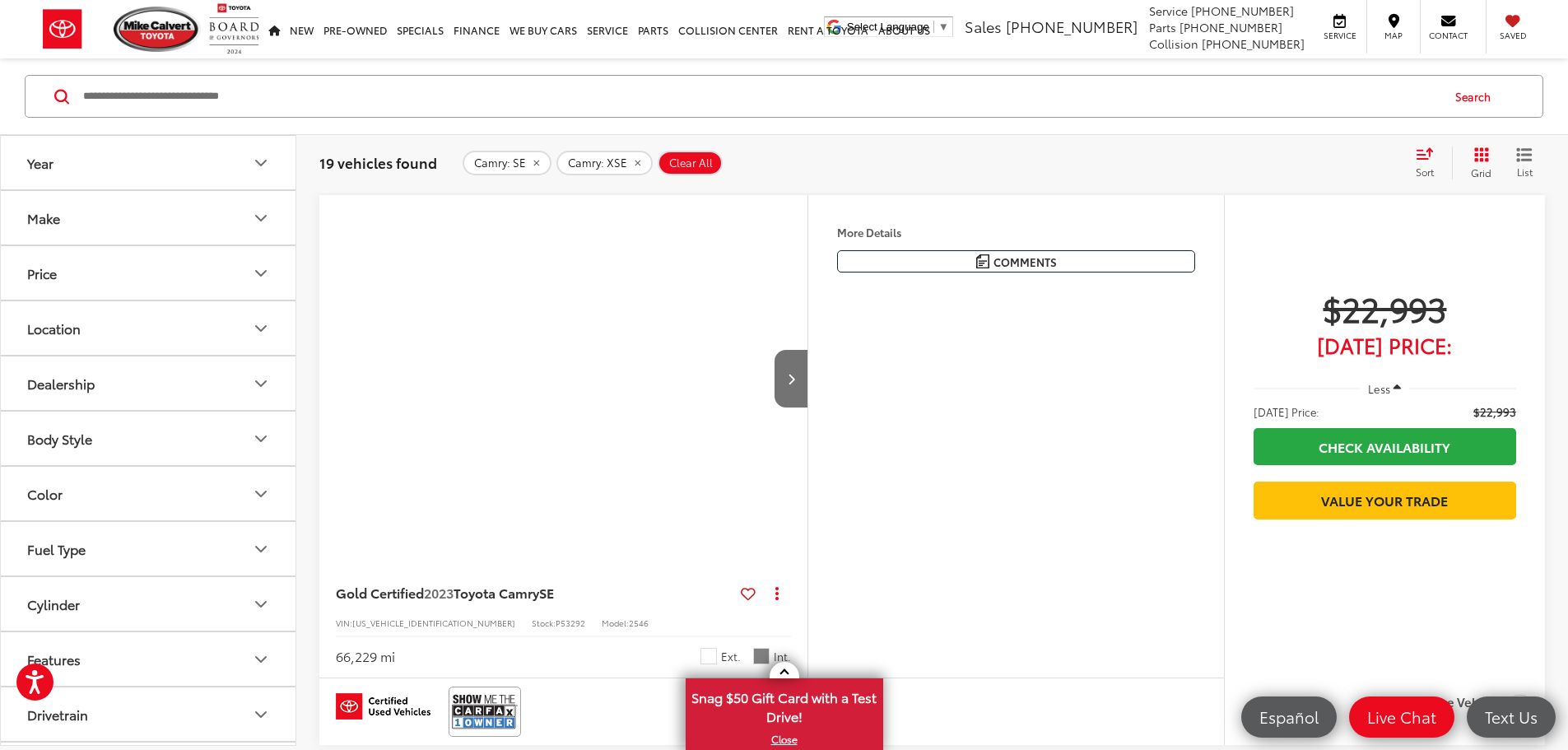
click at [531, 166] on icon "remove Camry: SE" at bounding box center [536, 163] width 11 height 10
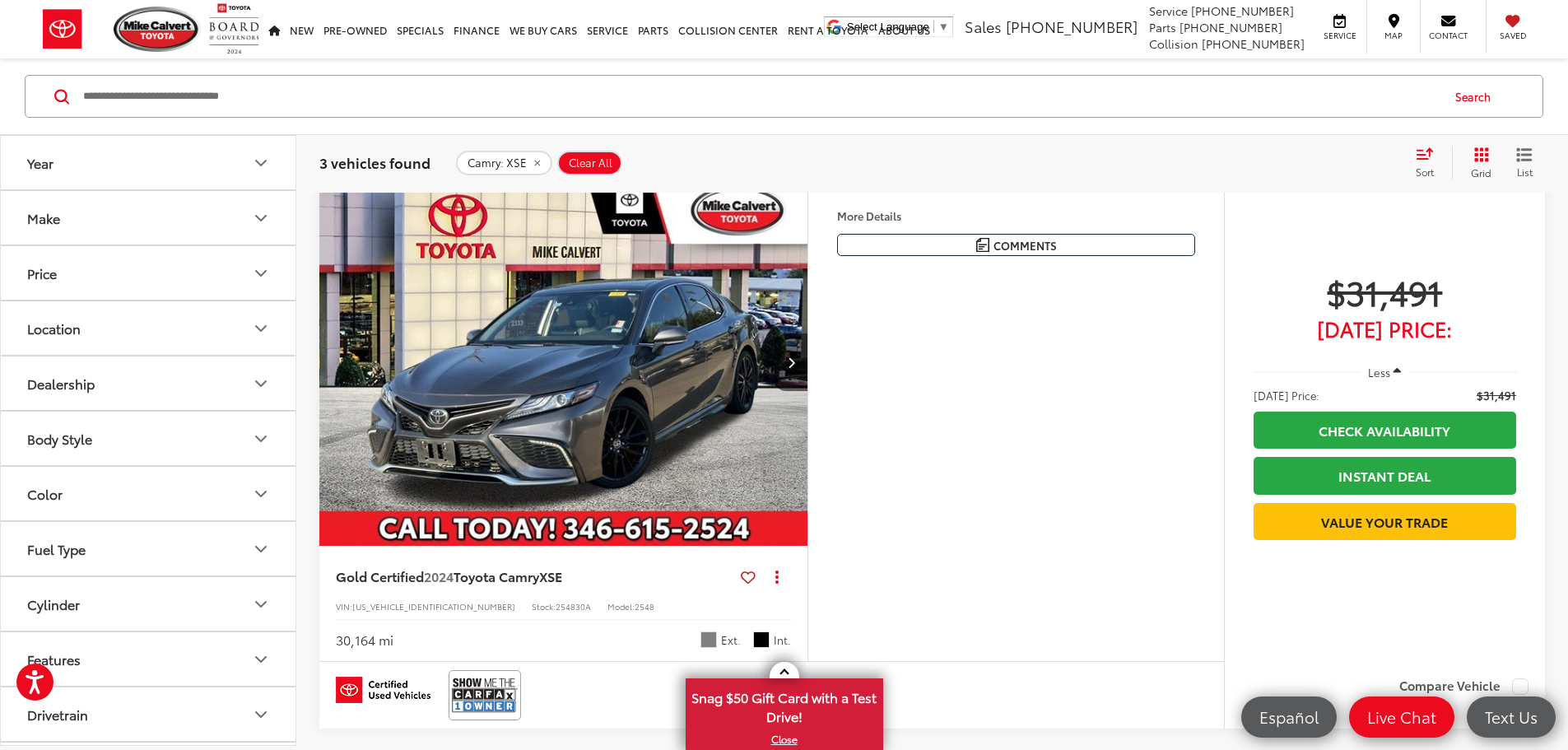
click at [602, 164] on span "Clear All" at bounding box center [591, 163] width 44 height 14
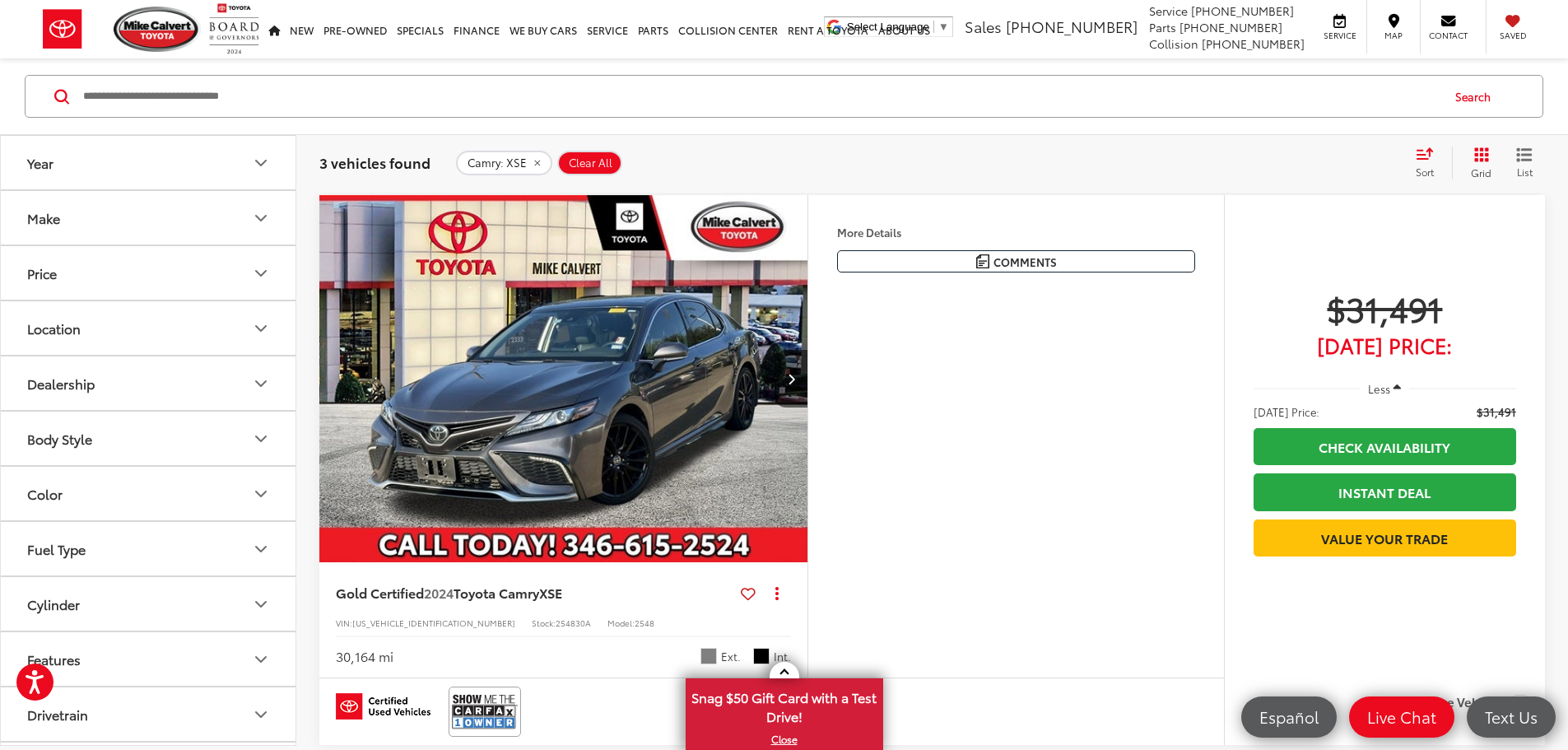
click at [505, 105] on input "Search by Make, Model, or Keyword" at bounding box center [760, 96] width 1358 height 40
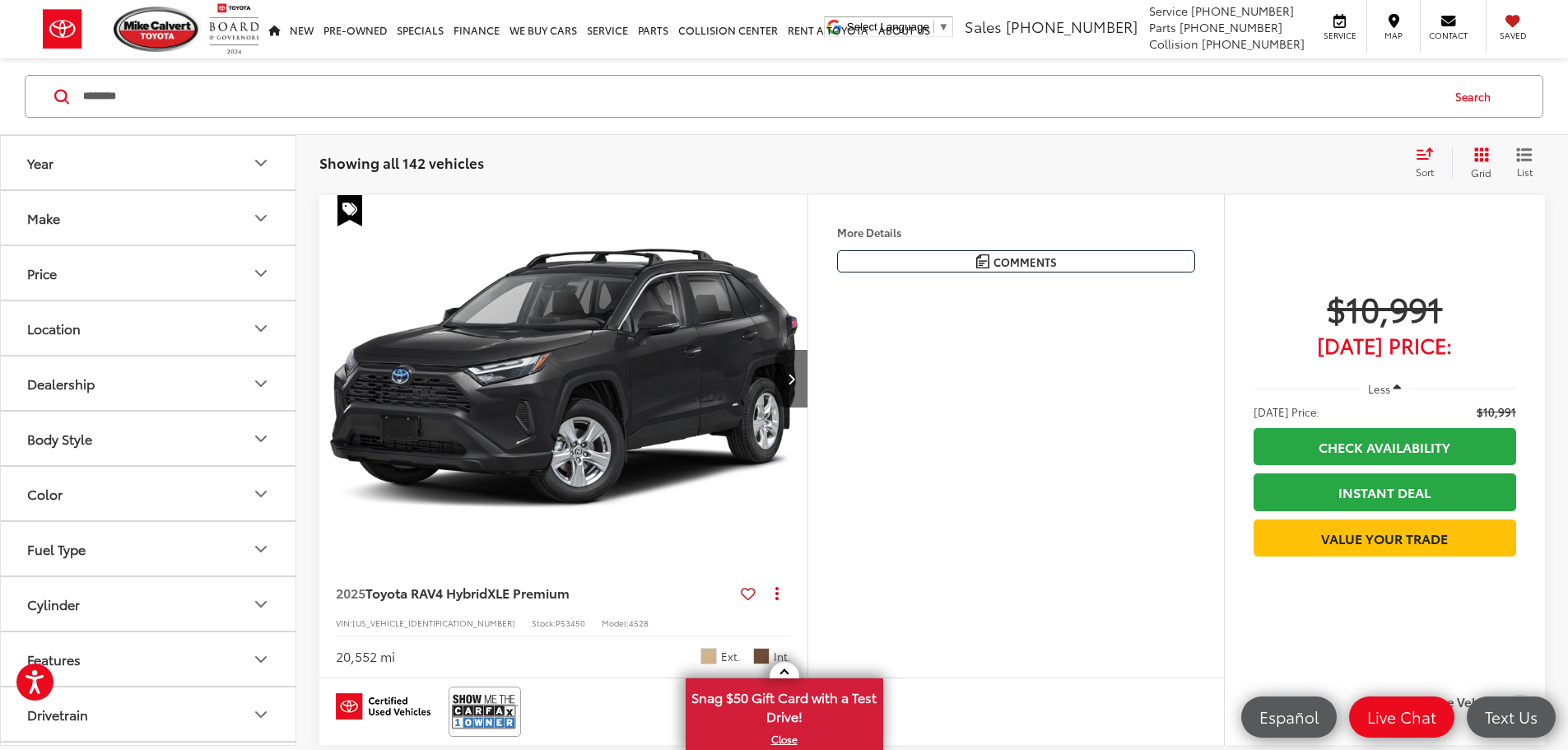
type input "********"
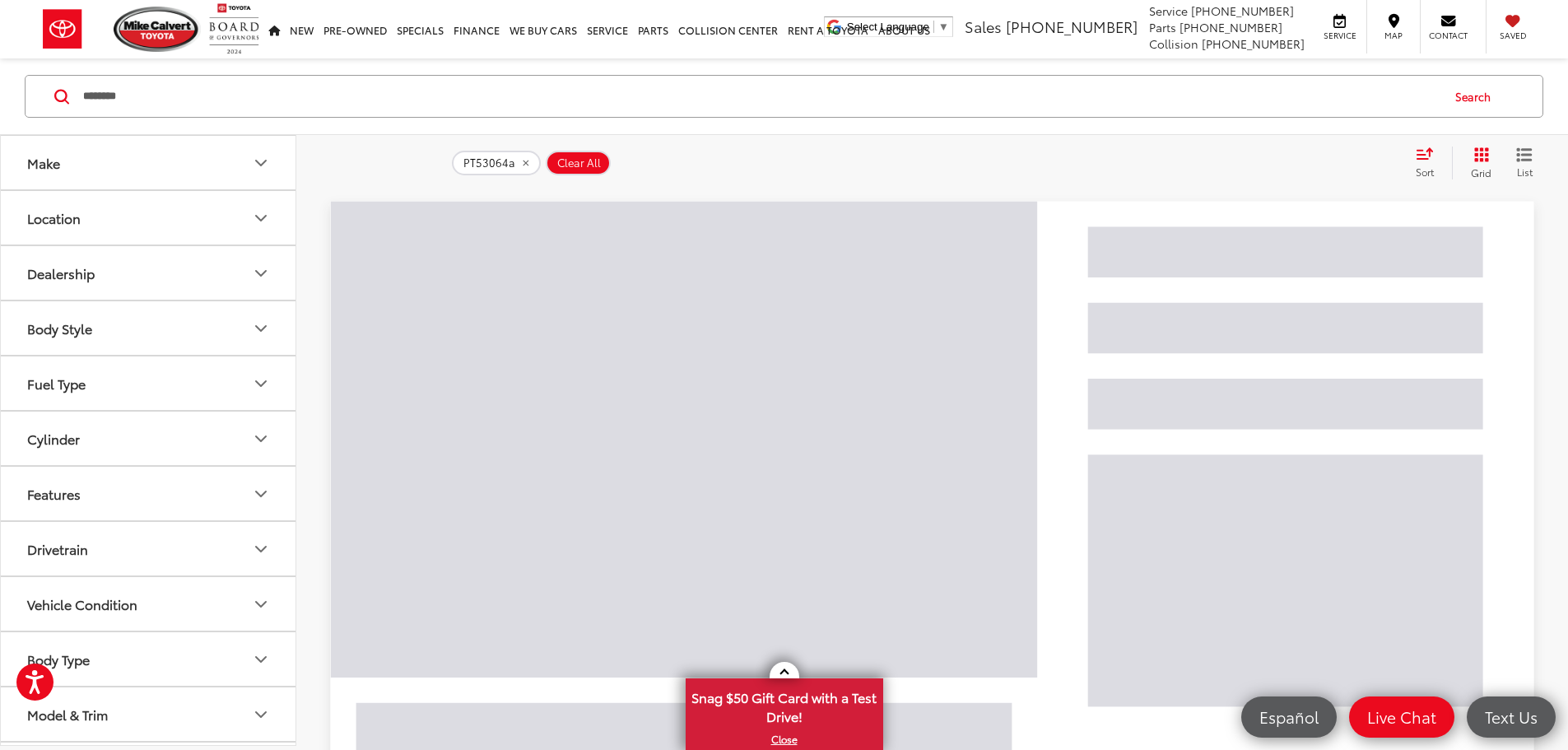
scroll to position [74, 0]
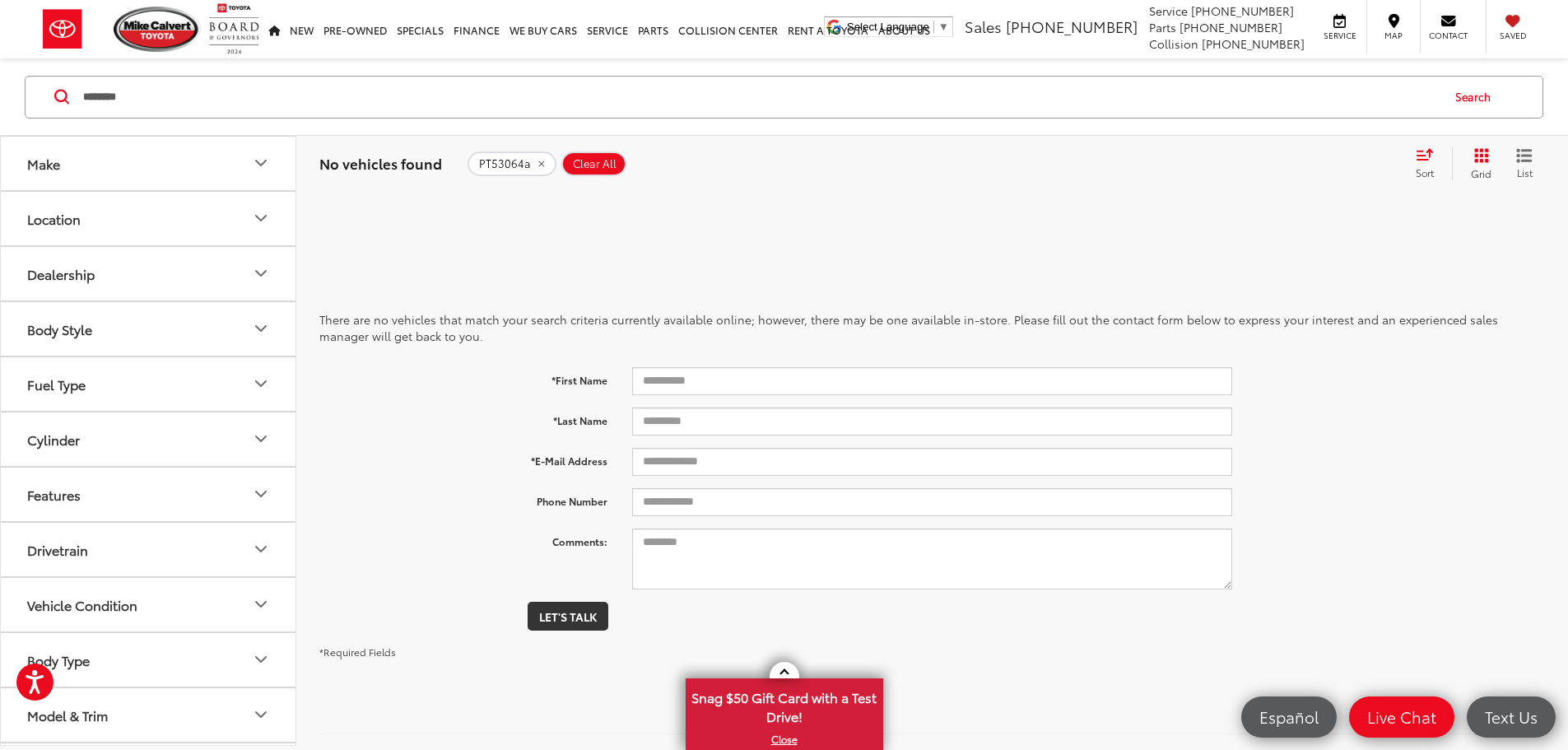
click at [538, 163] on icon "remove PT53064a" at bounding box center [541, 163] width 6 height 6
click at [382, 102] on input "Search by Make, Model, or Keyword" at bounding box center [760, 97] width 1358 height 40
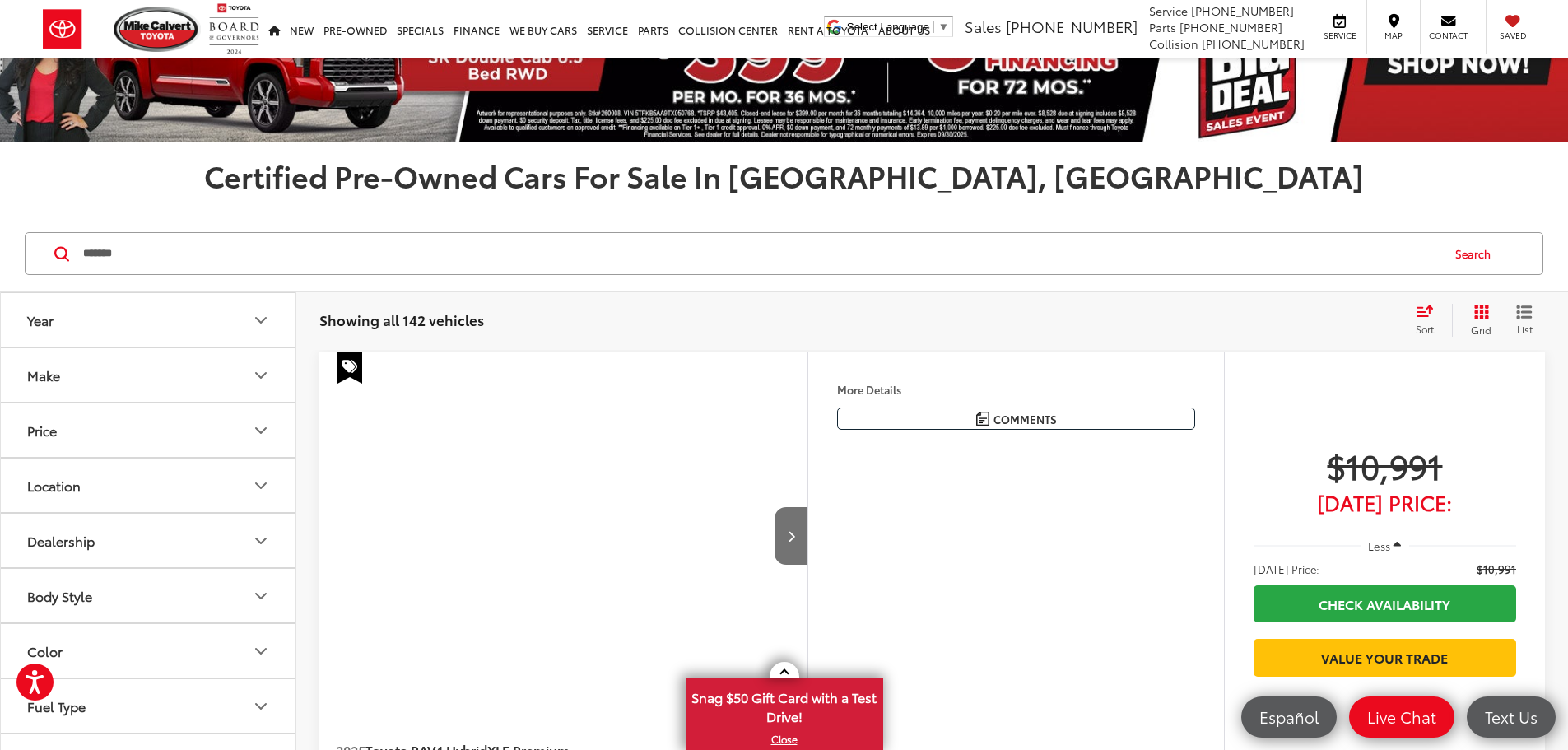
scroll to position [230, 0]
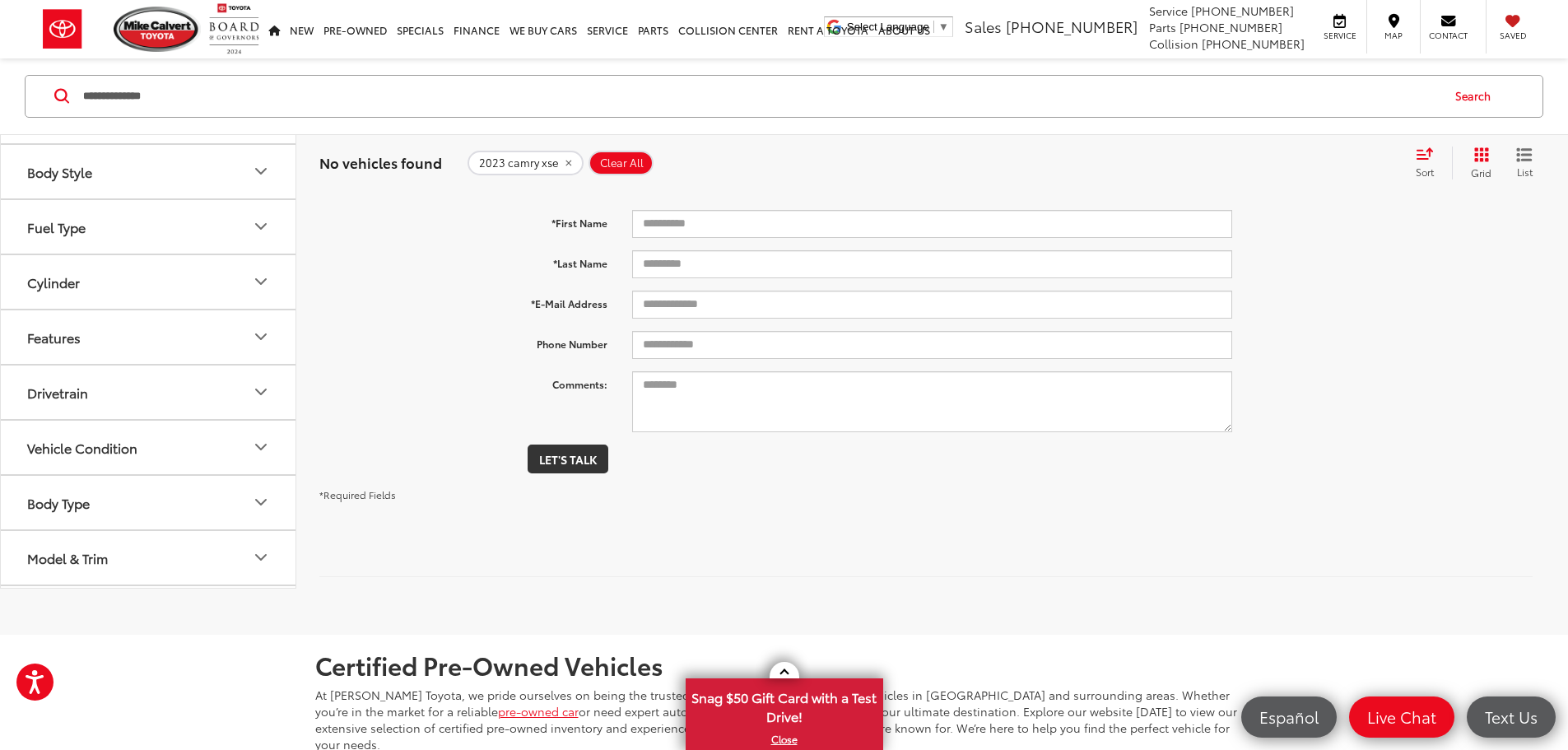
scroll to position [74, 0]
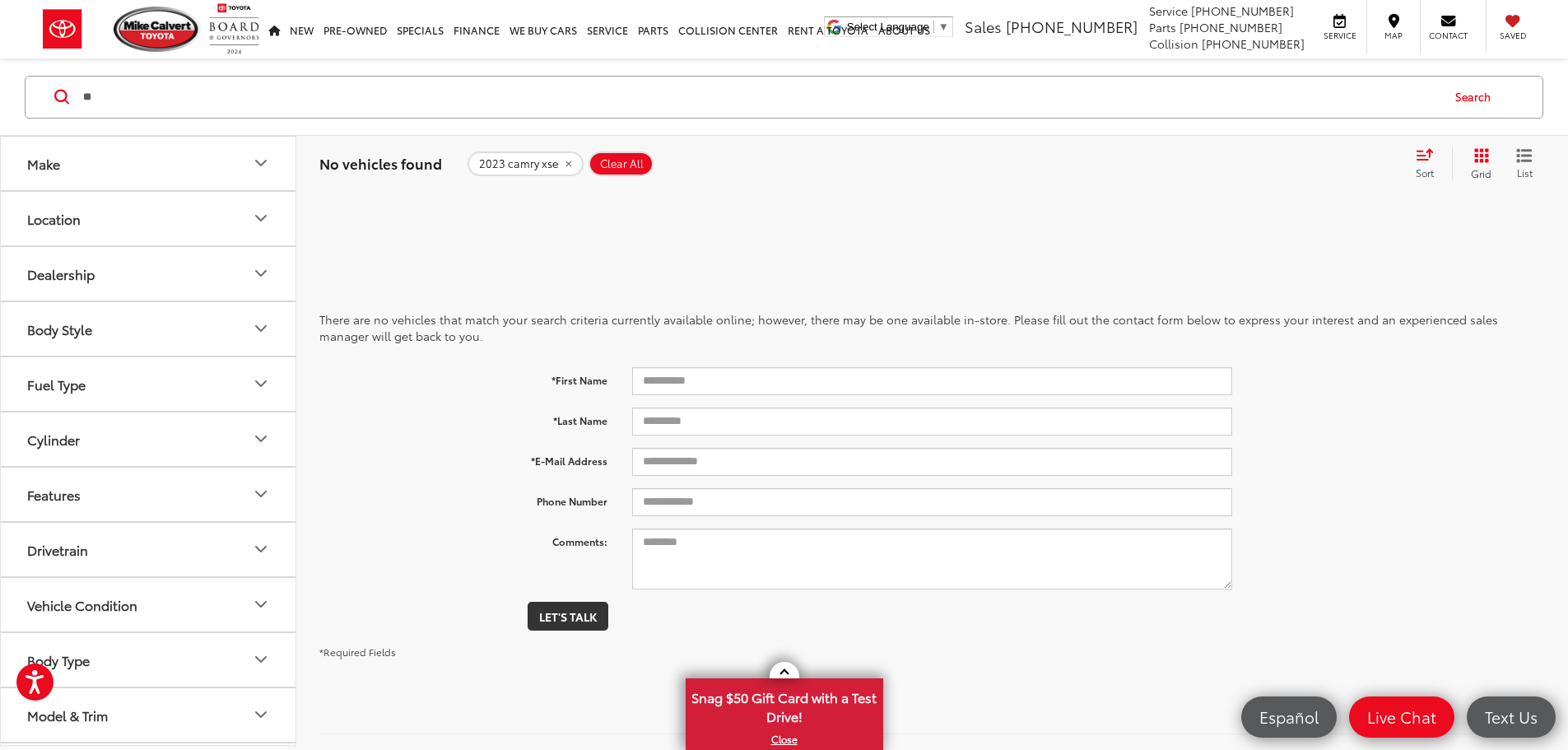
type input "*"
type input "****"
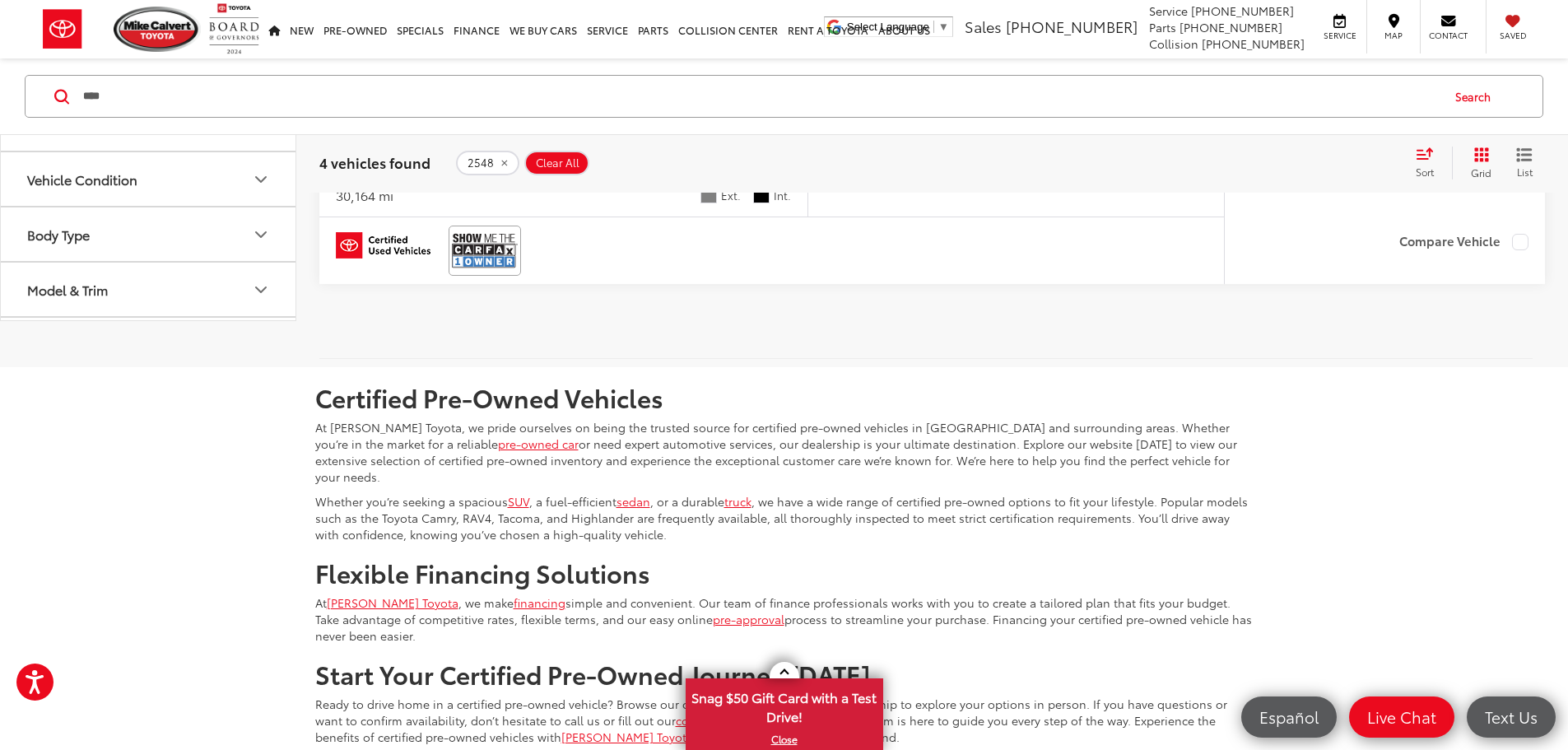
scroll to position [2289, 0]
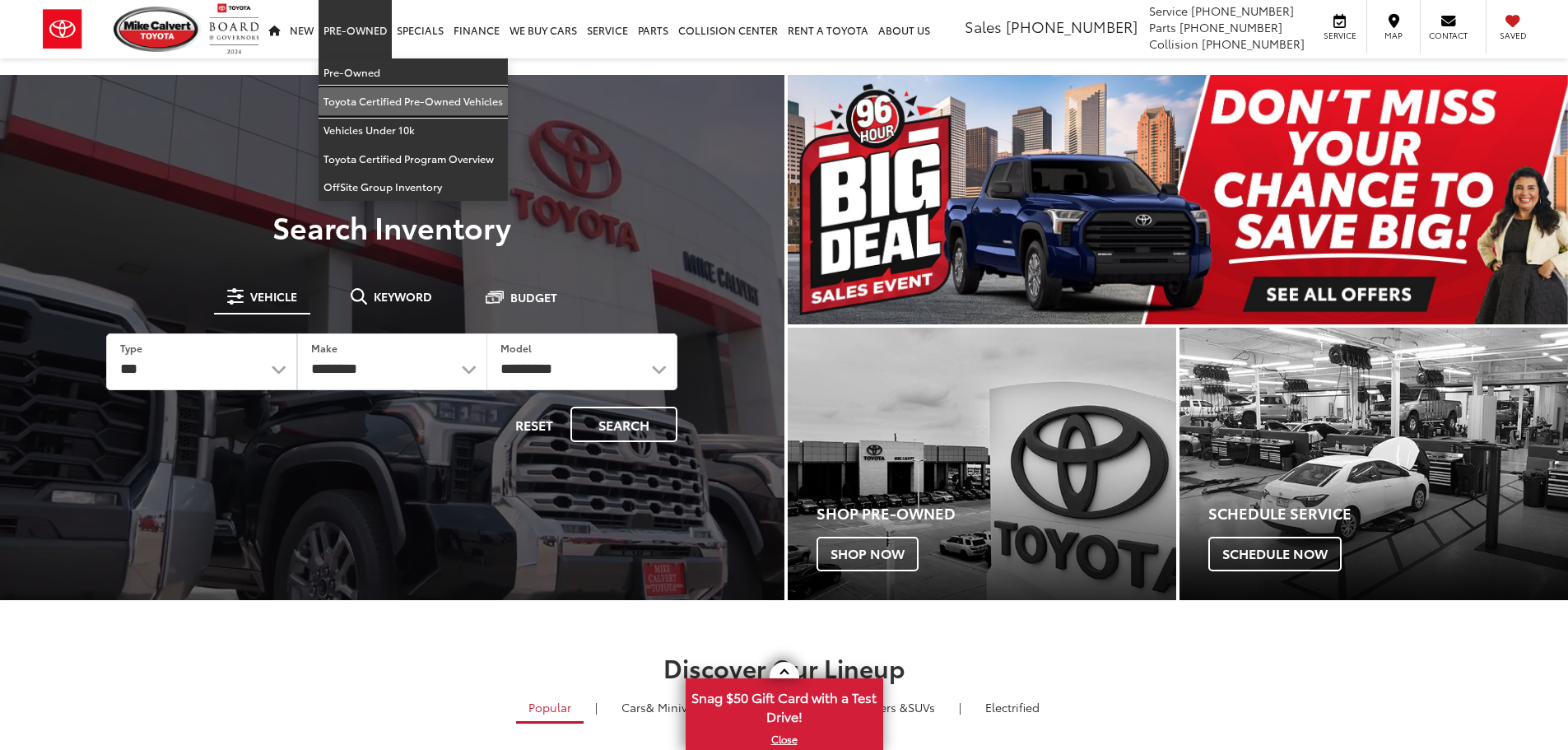
click at [380, 103] on link "Toyota Certified Pre-Owned Vehicles" at bounding box center [413, 102] width 190 height 29
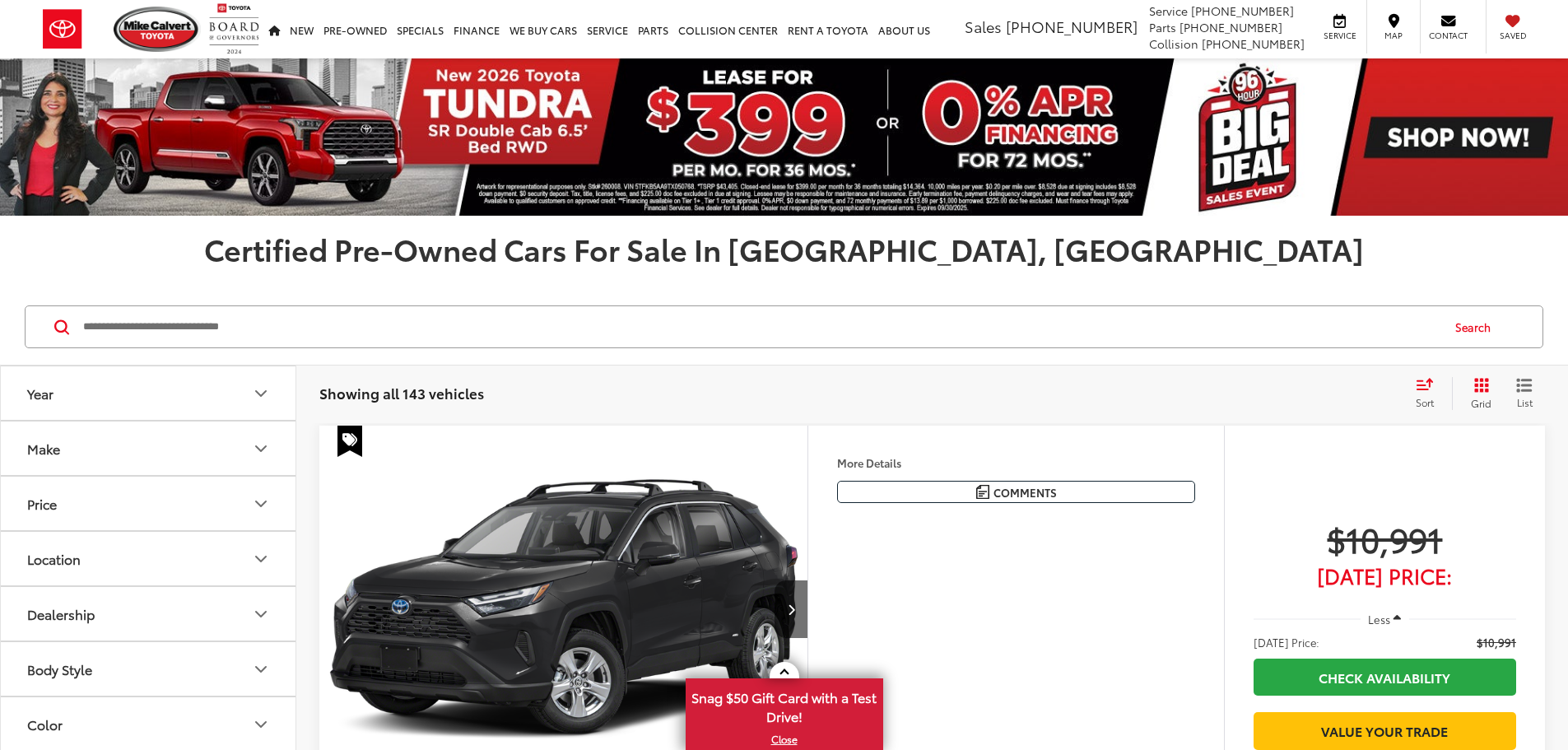
scroll to position [247, 0]
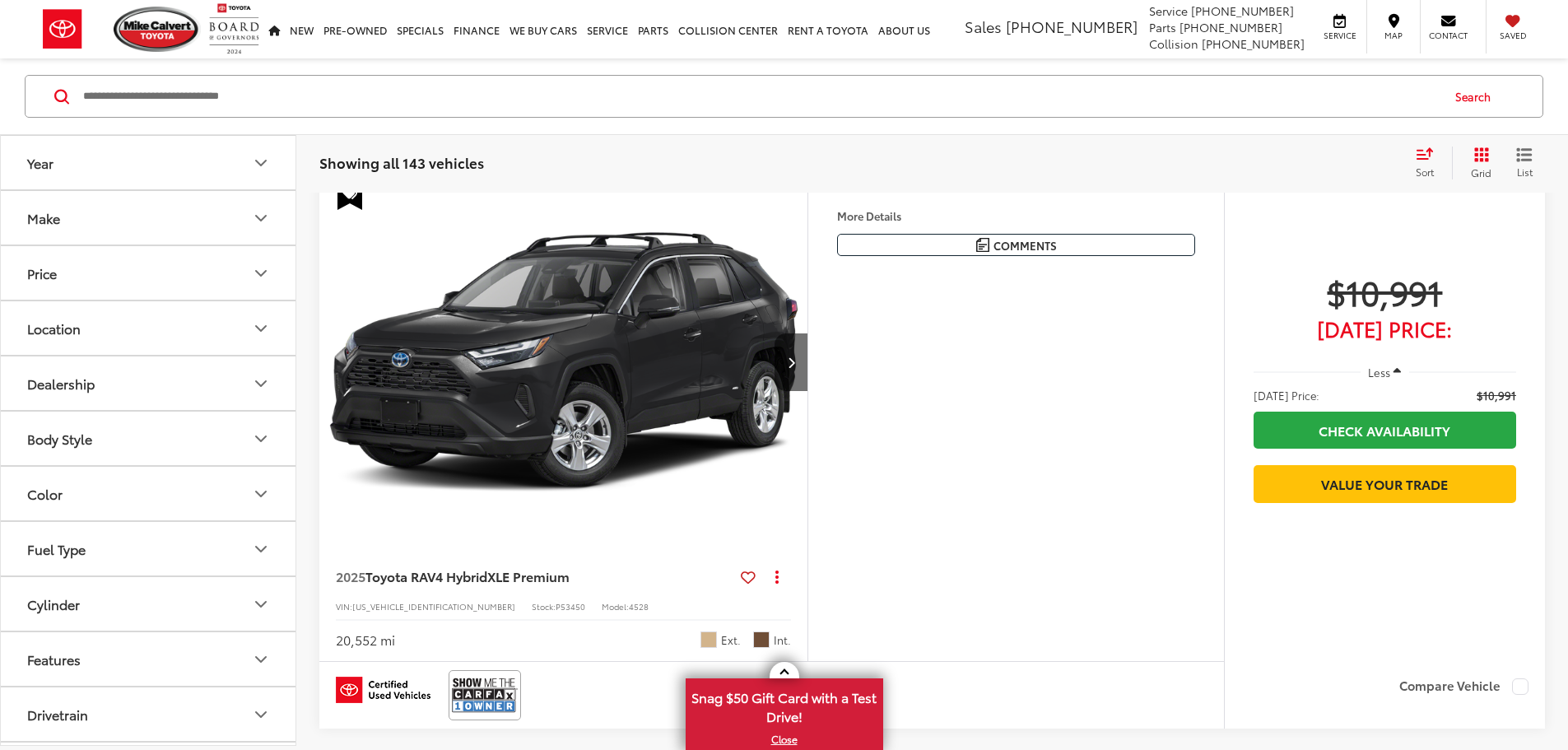
click at [212, 209] on button "Make" at bounding box center [149, 218] width 296 height 53
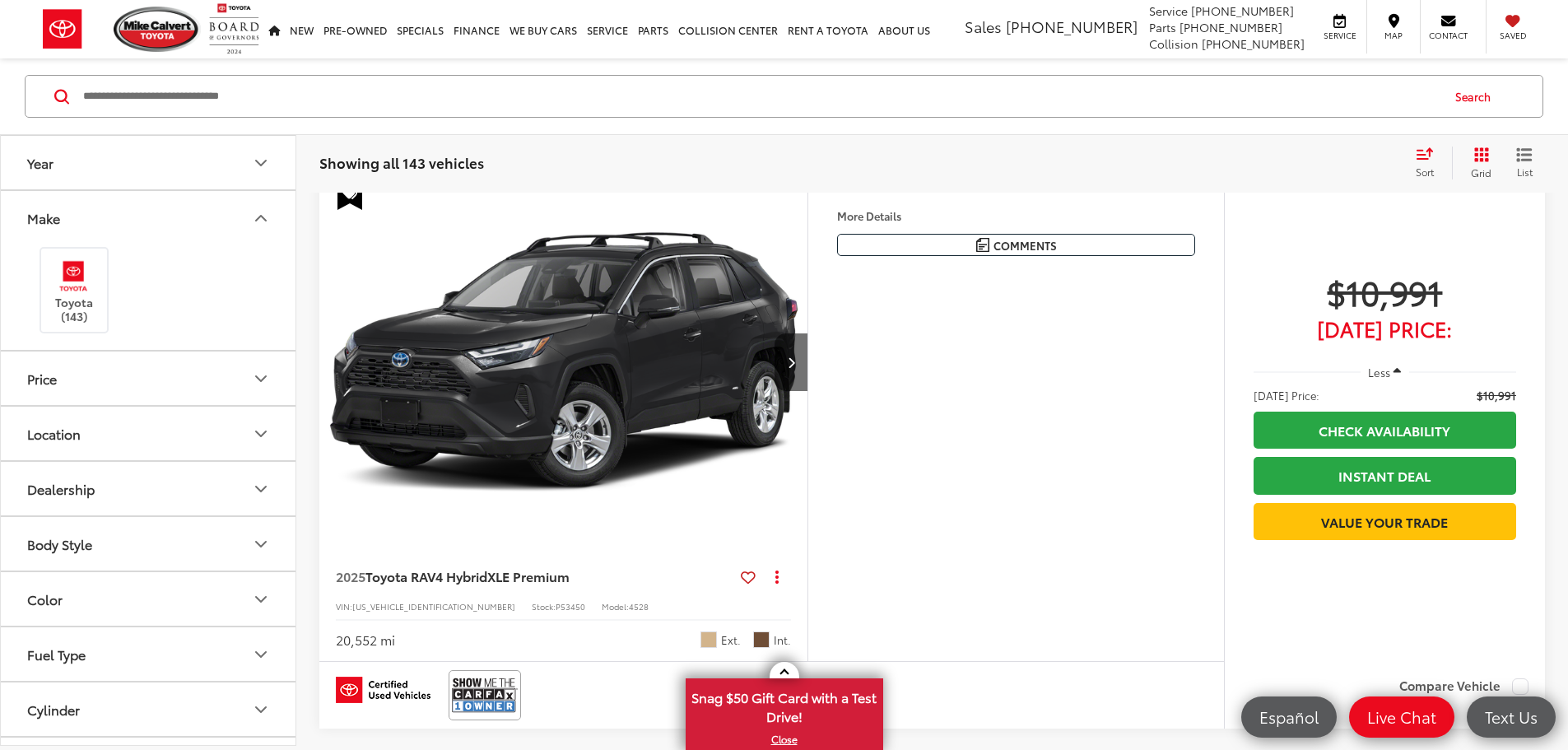
click at [212, 209] on button "Make" at bounding box center [149, 218] width 296 height 53
click at [96, 267] on img at bounding box center [74, 276] width 46 height 39
click at [223, 216] on button "Make" at bounding box center [149, 218] width 296 height 53
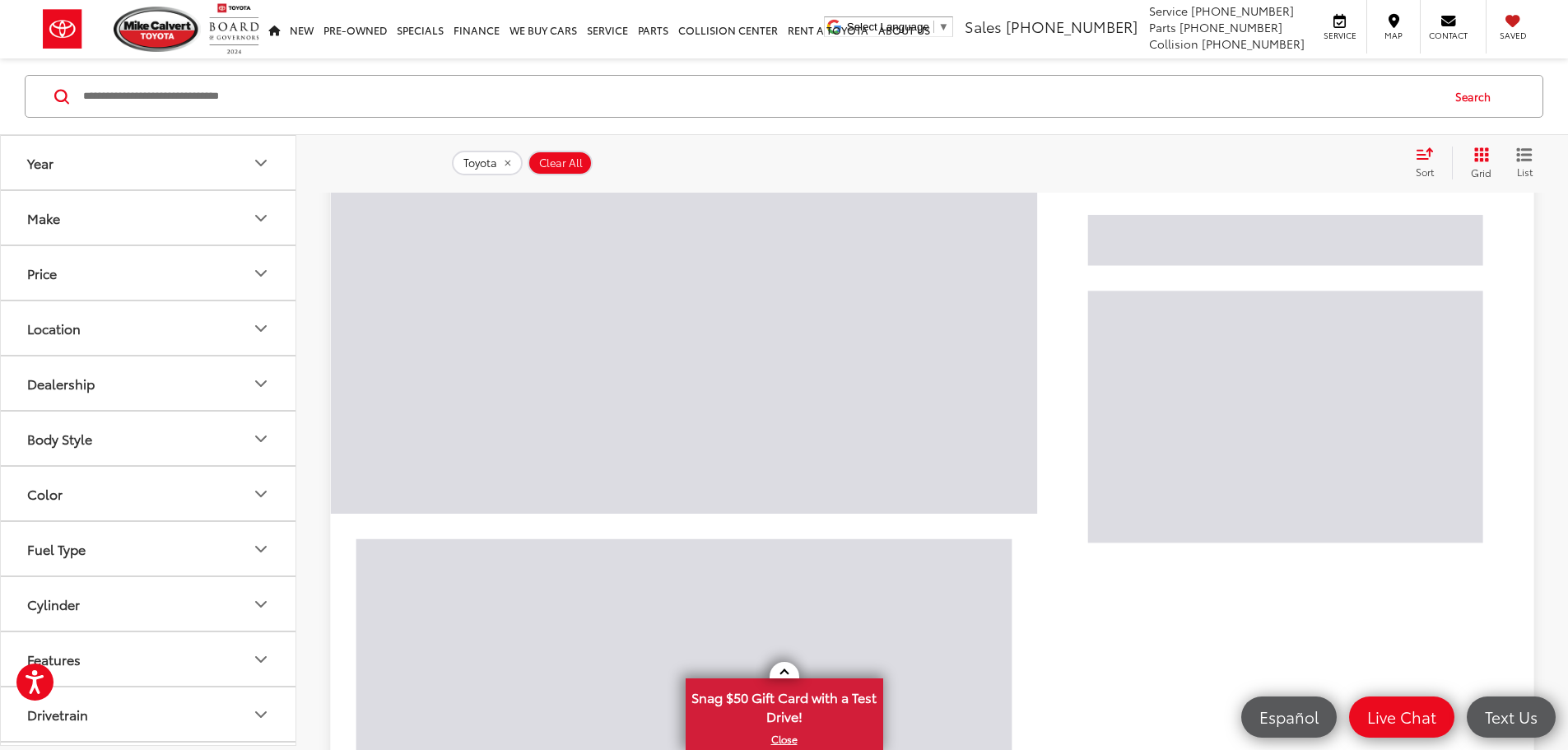
scroll to position [395, 0]
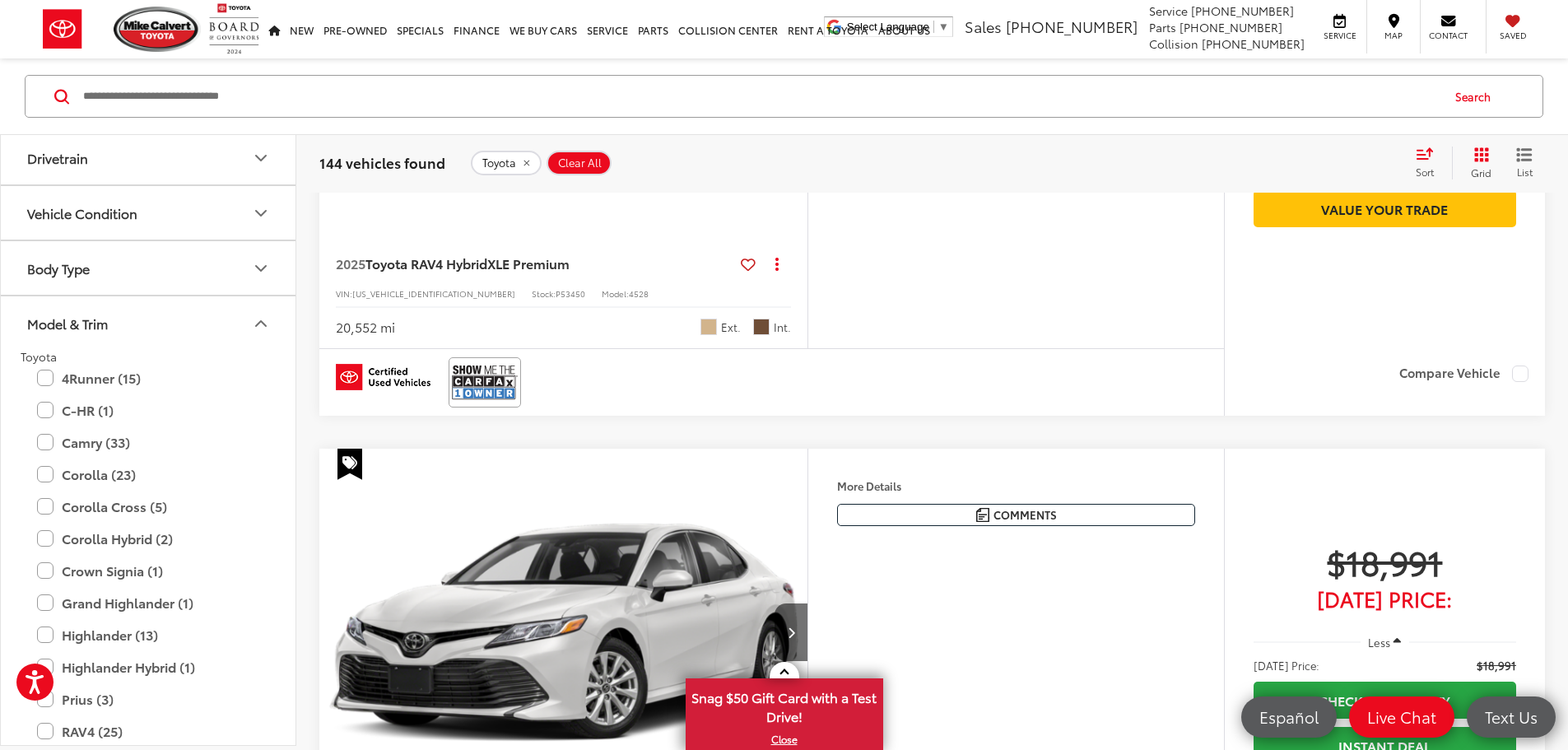
scroll to position [711, 0]
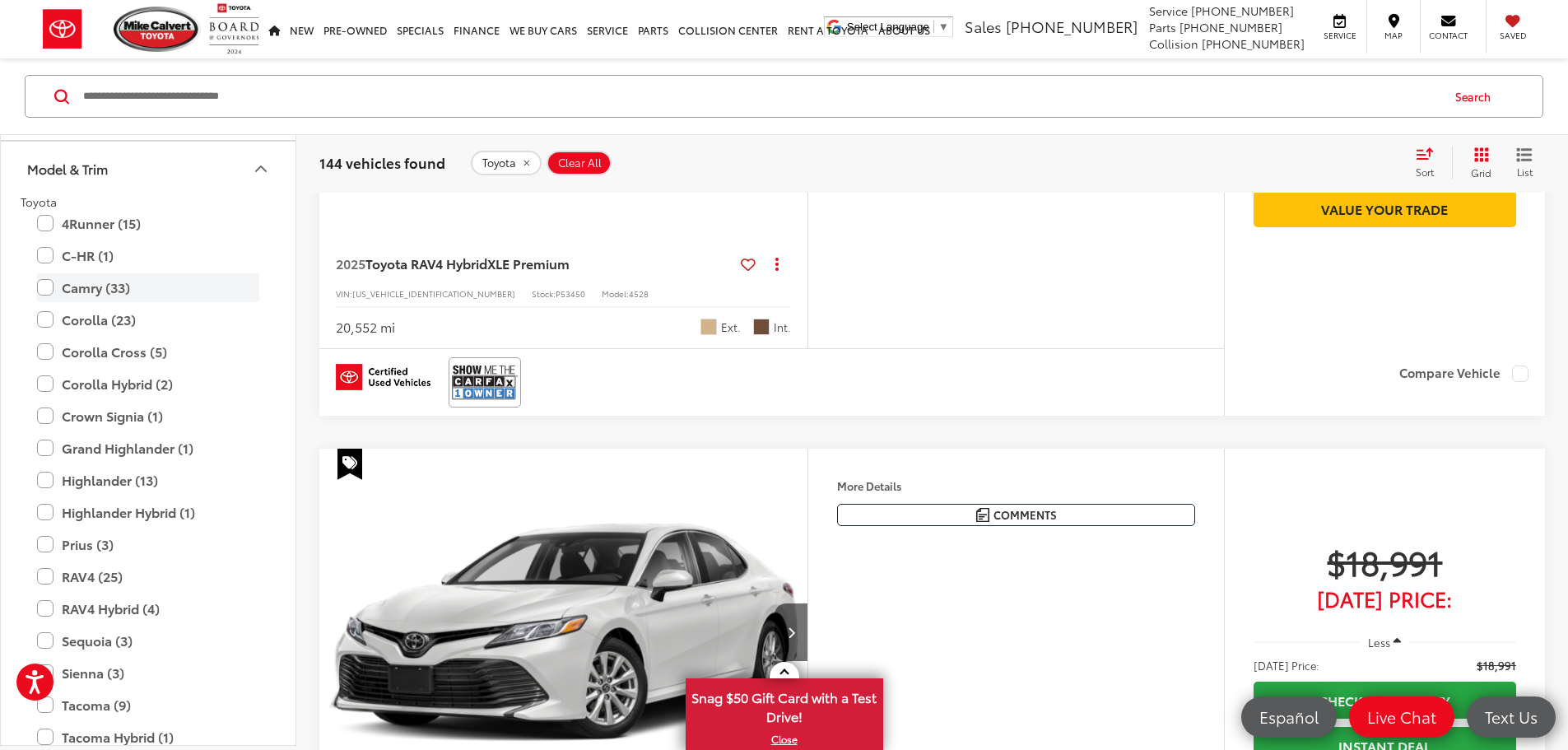
click at [41, 290] on label "Camry (33)" at bounding box center [148, 288] width 223 height 29
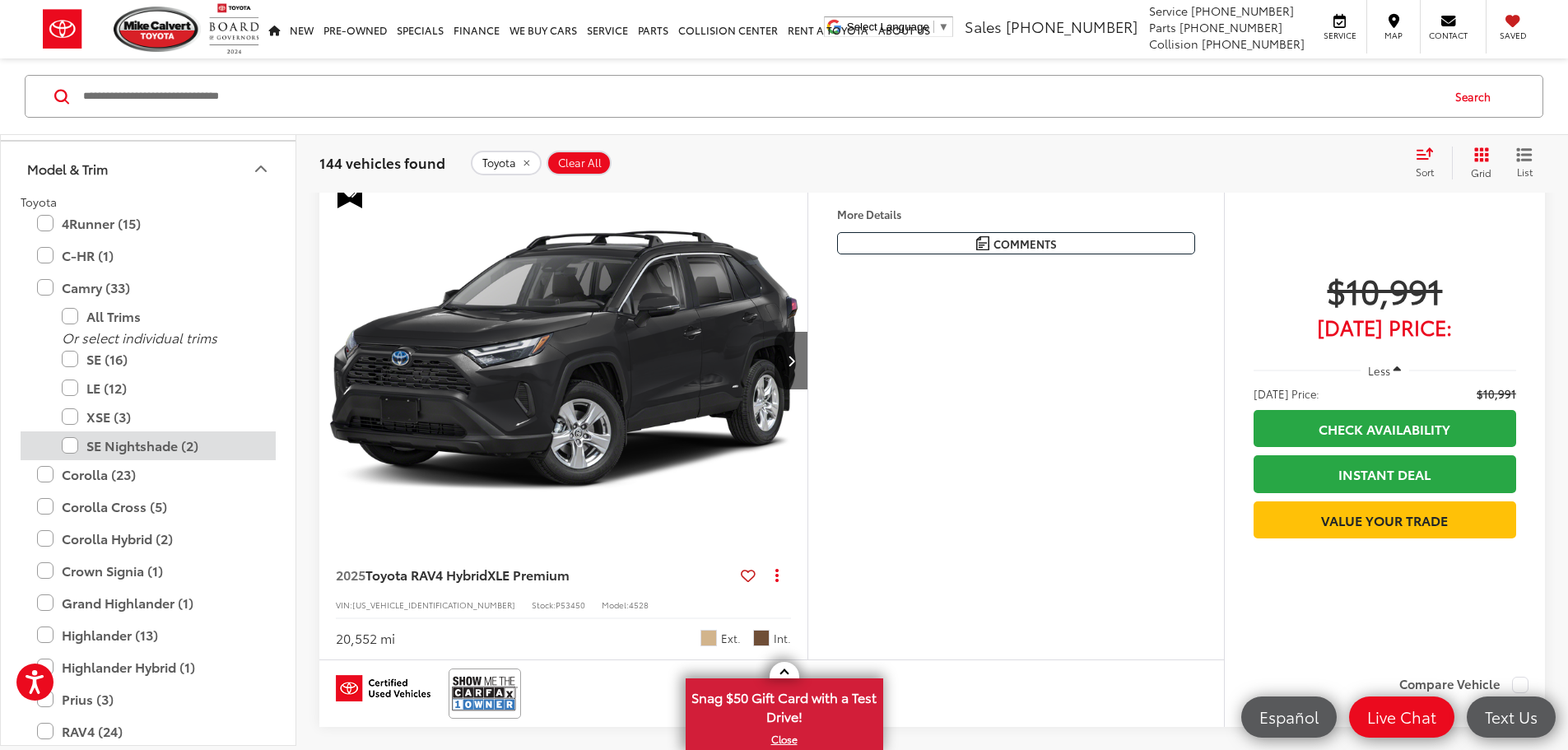
scroll to position [230, 0]
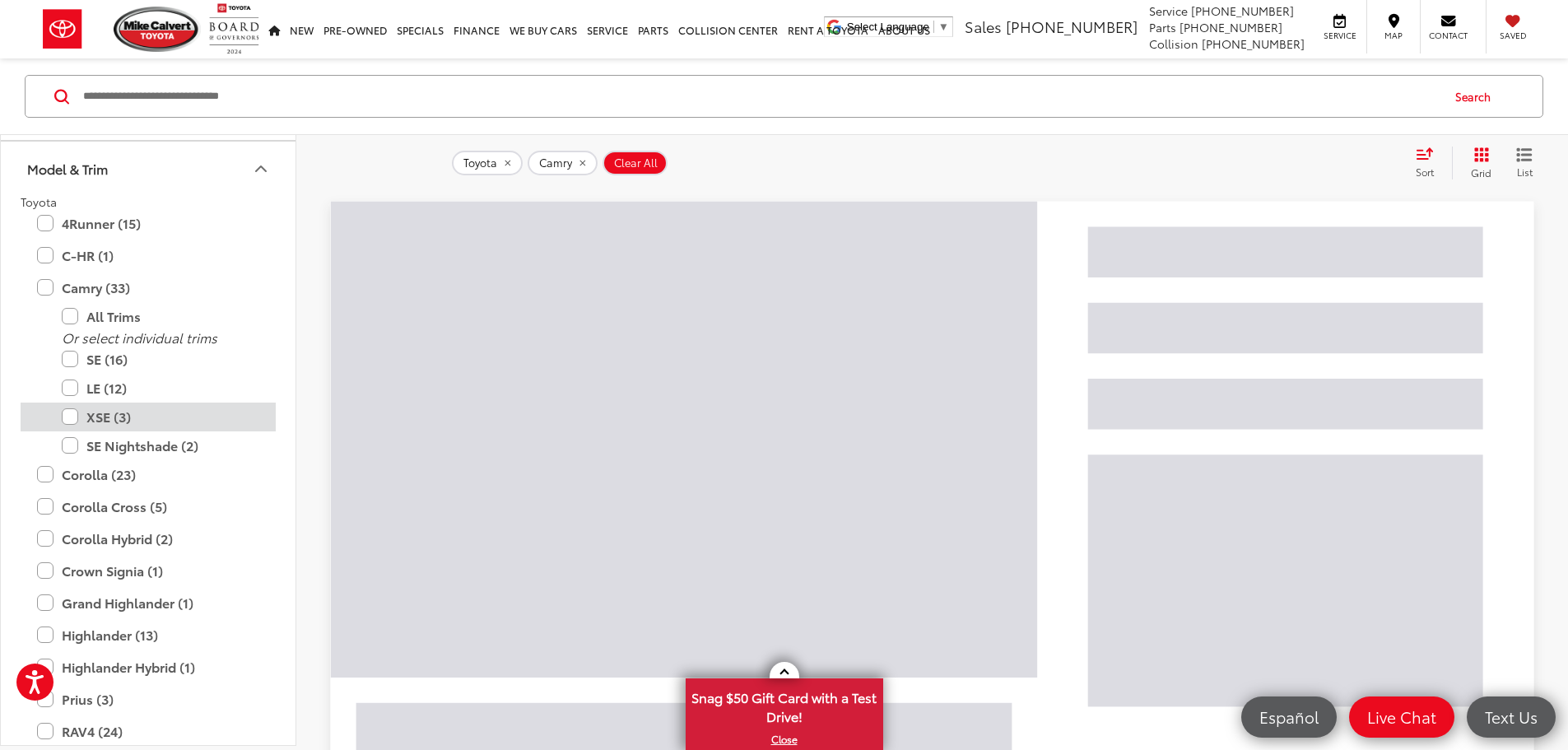
click at [73, 419] on label "XSE (3)" at bounding box center [160, 417] width 197 height 29
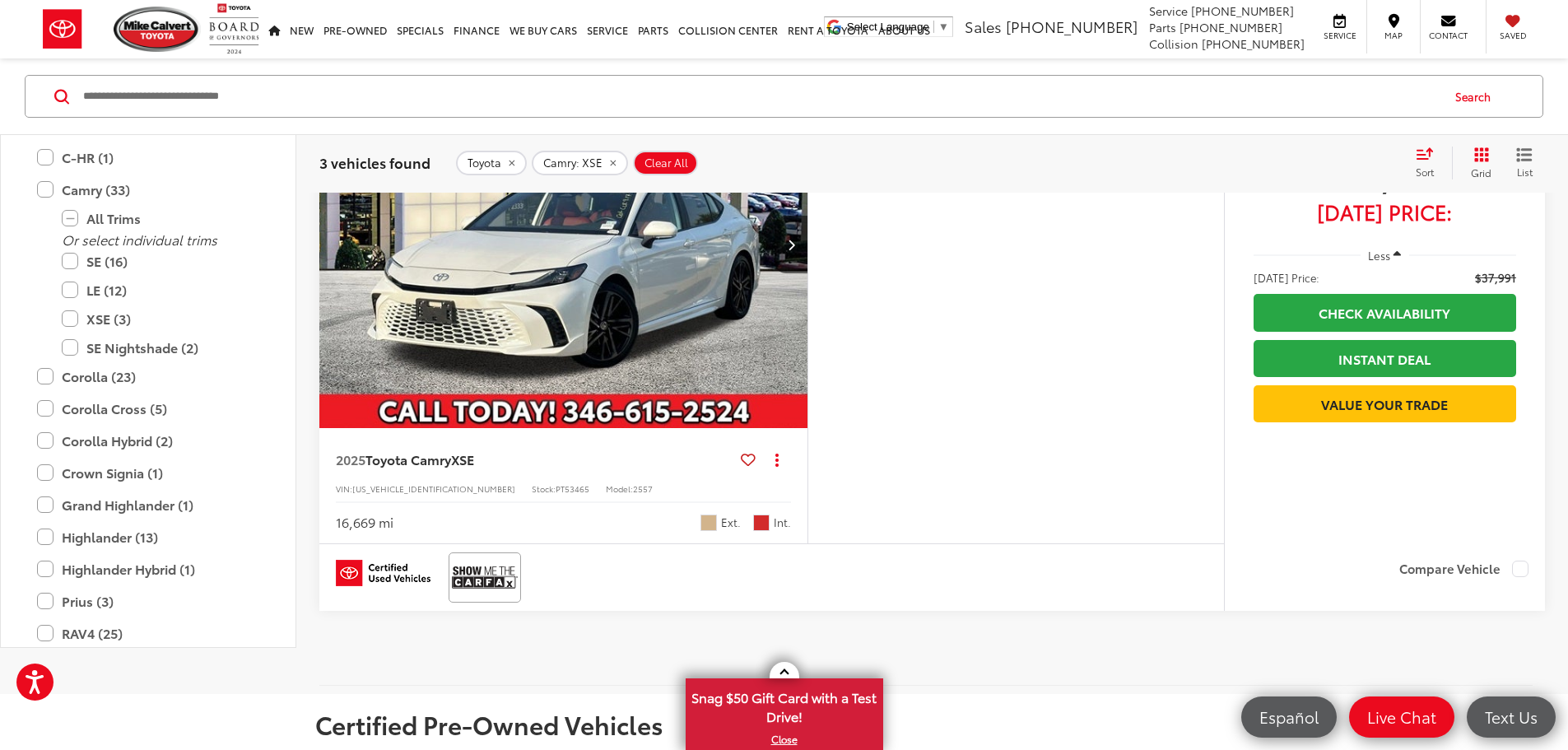
scroll to position [1054, 0]
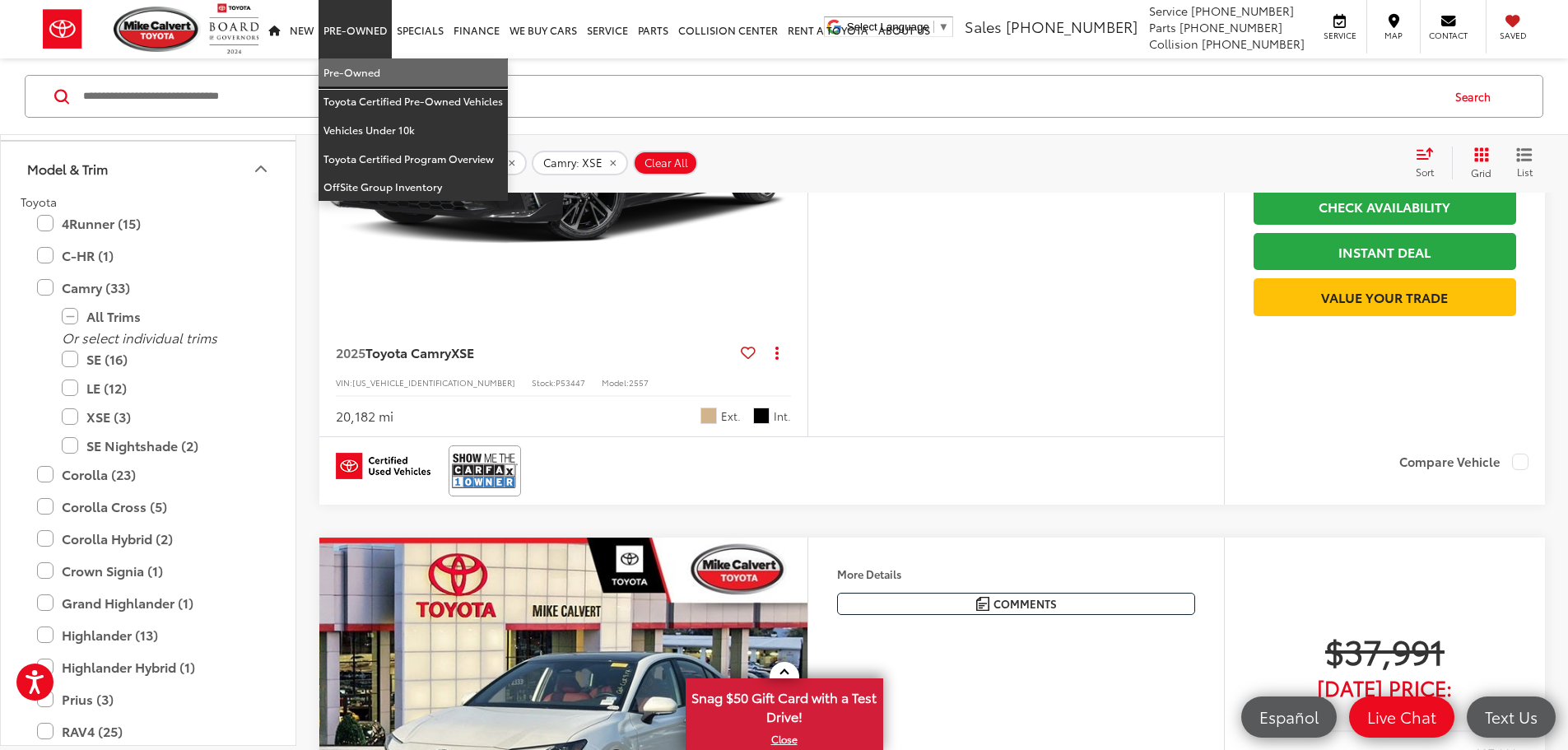
drag, startPoint x: 361, startPoint y: 76, endPoint x: 306, endPoint y: 91, distance: 57.0
click at [361, 76] on link "Pre-Owned" at bounding box center [413, 73] width 190 height 29
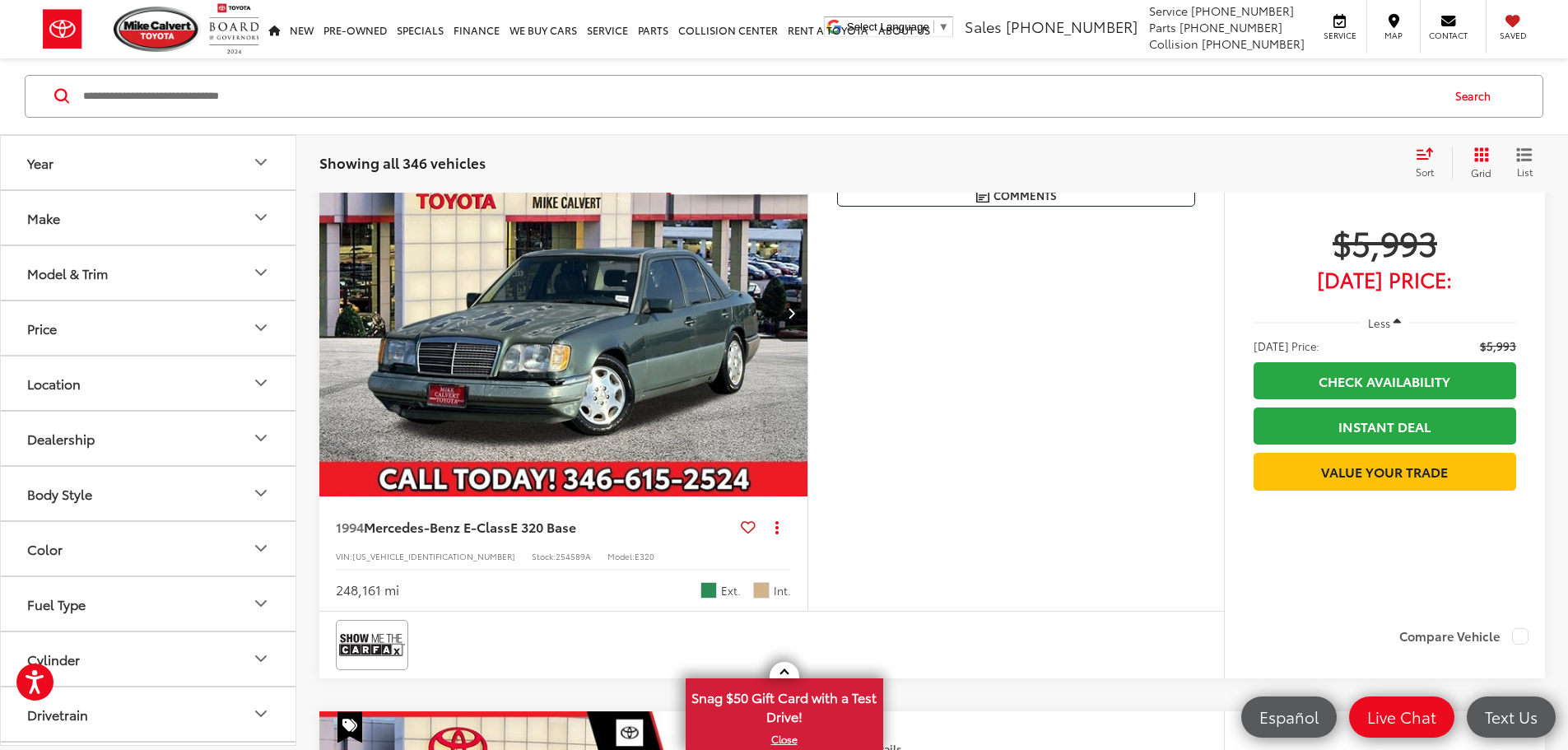
click at [255, 273] on icon "Model & Trim" at bounding box center [261, 273] width 19 height 19
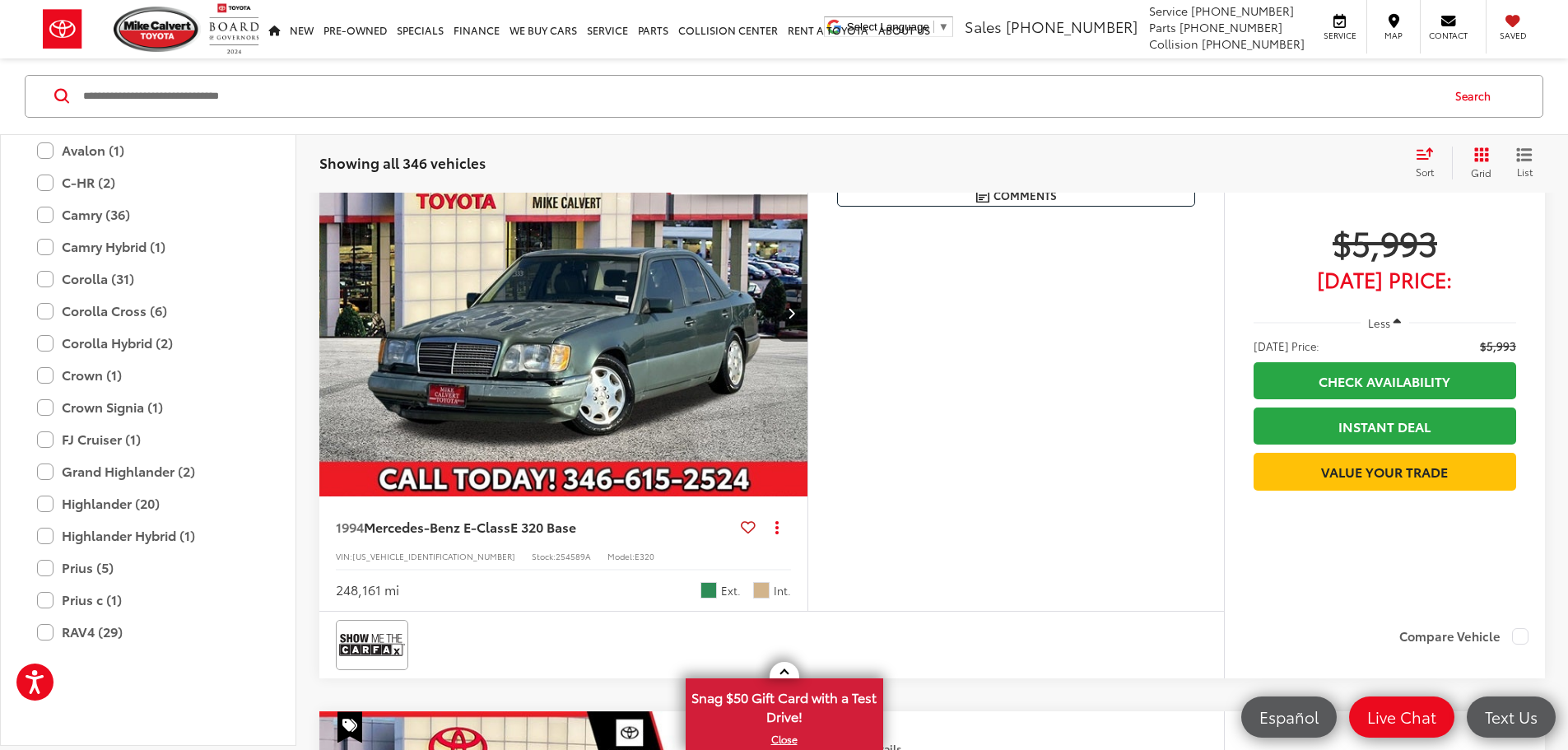
scroll to position [2882, 0]
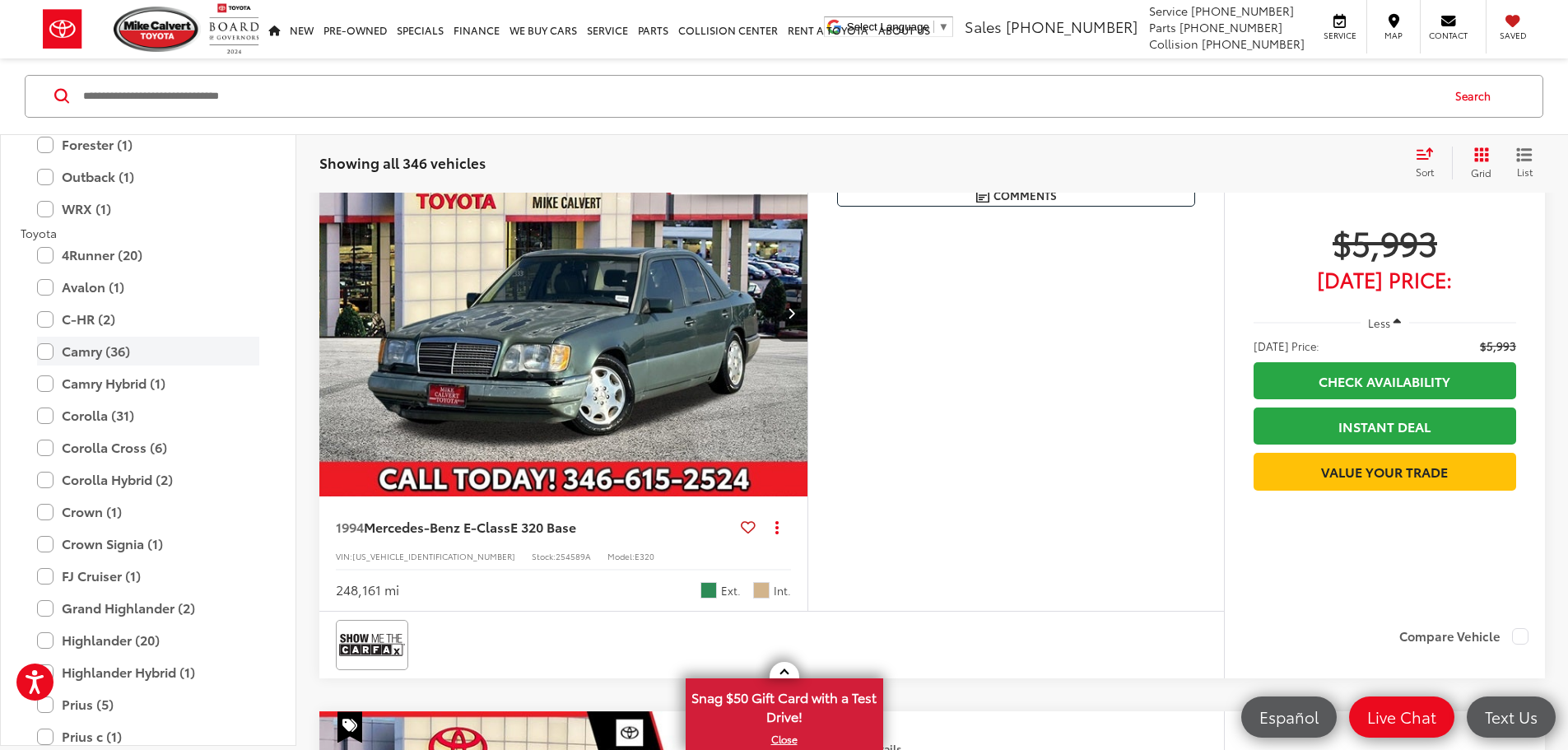
click at [45, 350] on label "Camry (36)" at bounding box center [148, 351] width 223 height 29
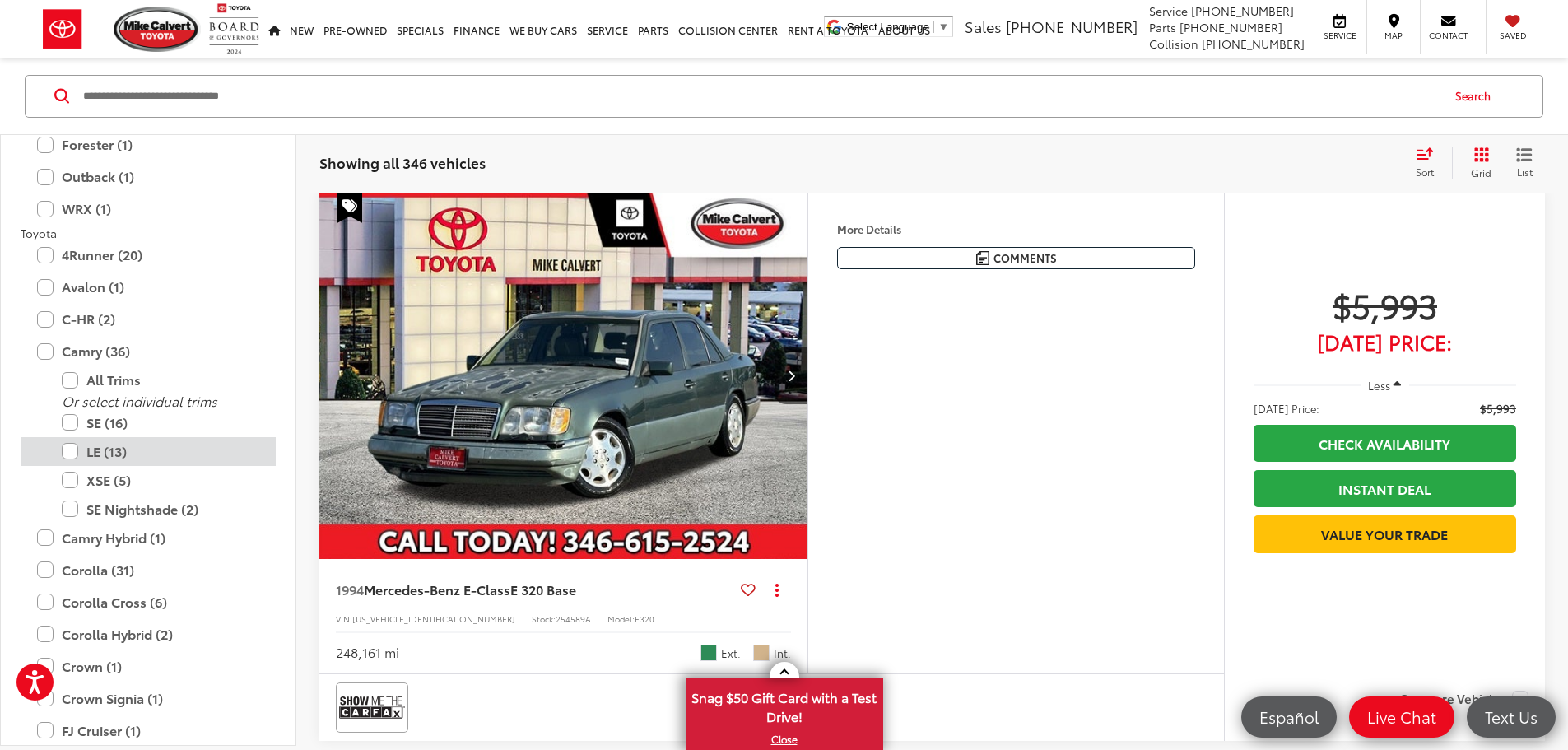
scroll to position [263, 0]
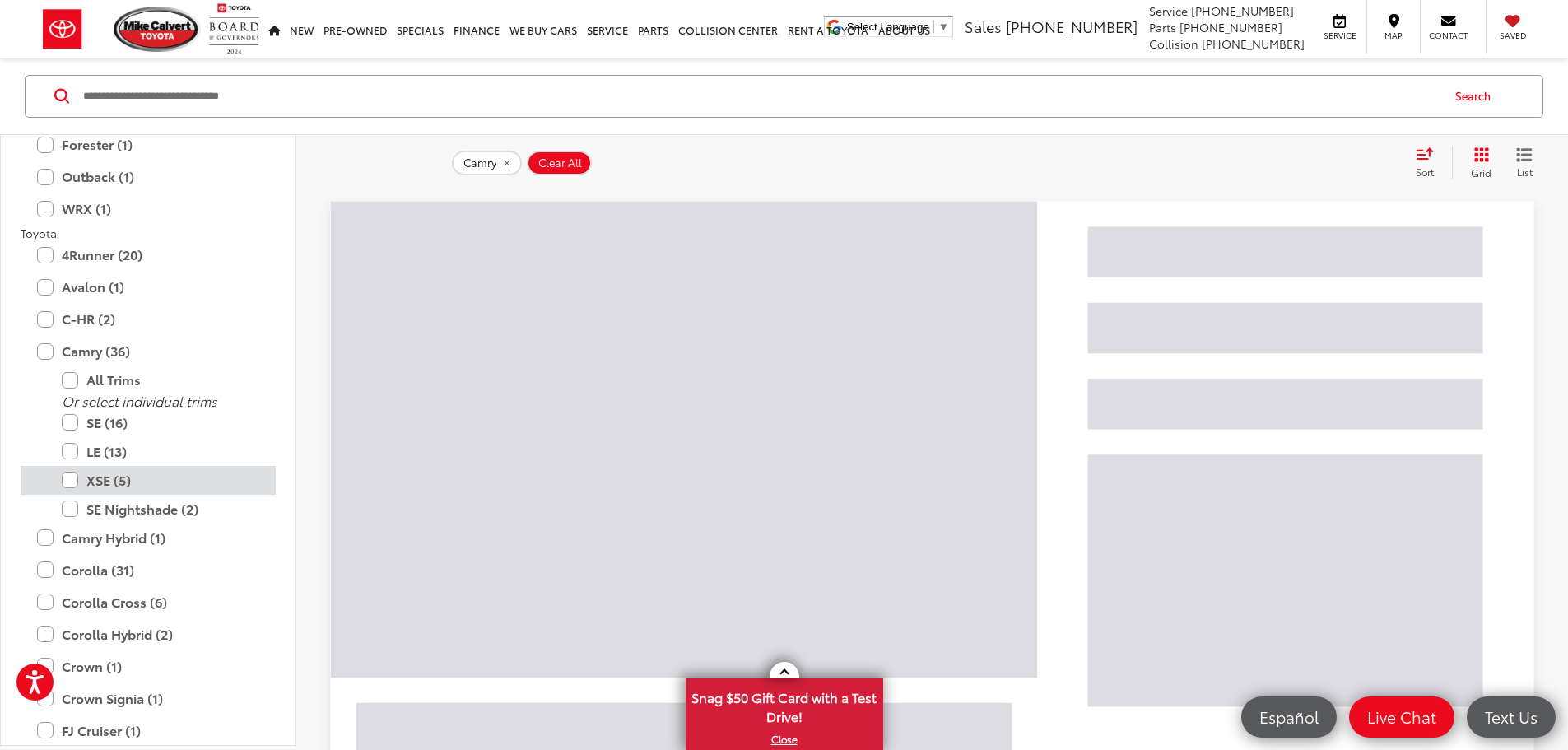
click at [70, 477] on label "XSE (5)" at bounding box center [160, 481] width 197 height 29
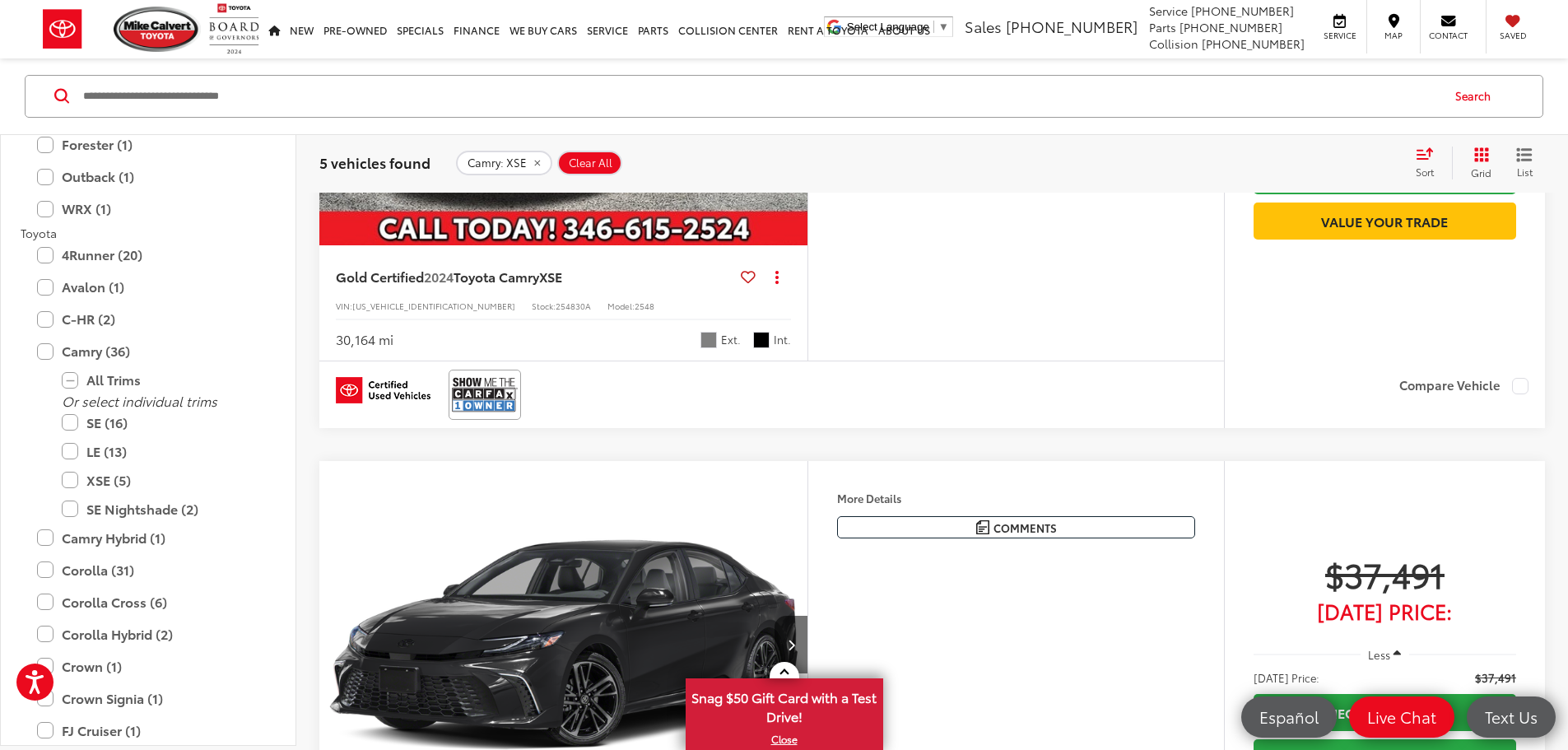
scroll to position [1169, 0]
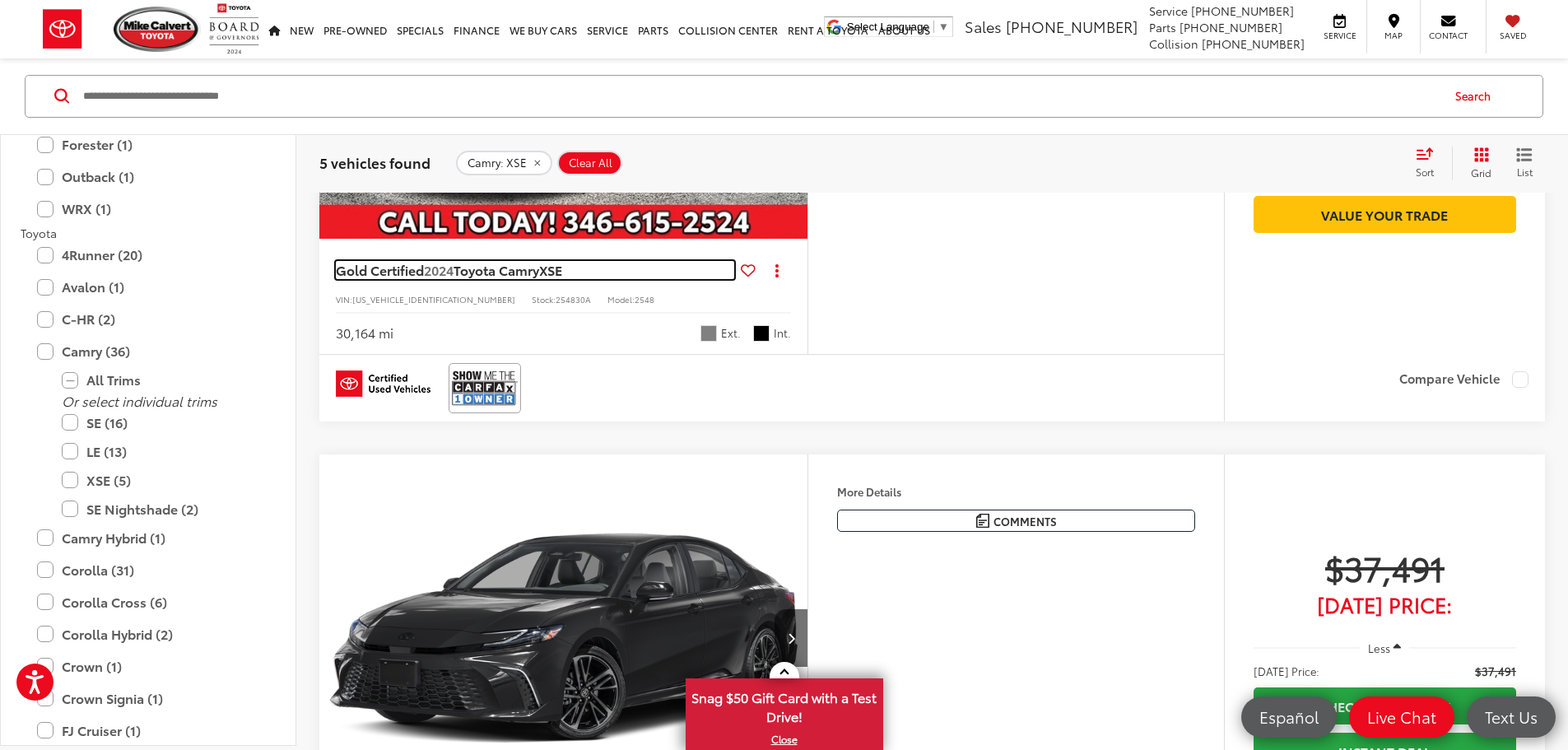
click at [528, 279] on span "Toyota Camry" at bounding box center [496, 269] width 85 height 19
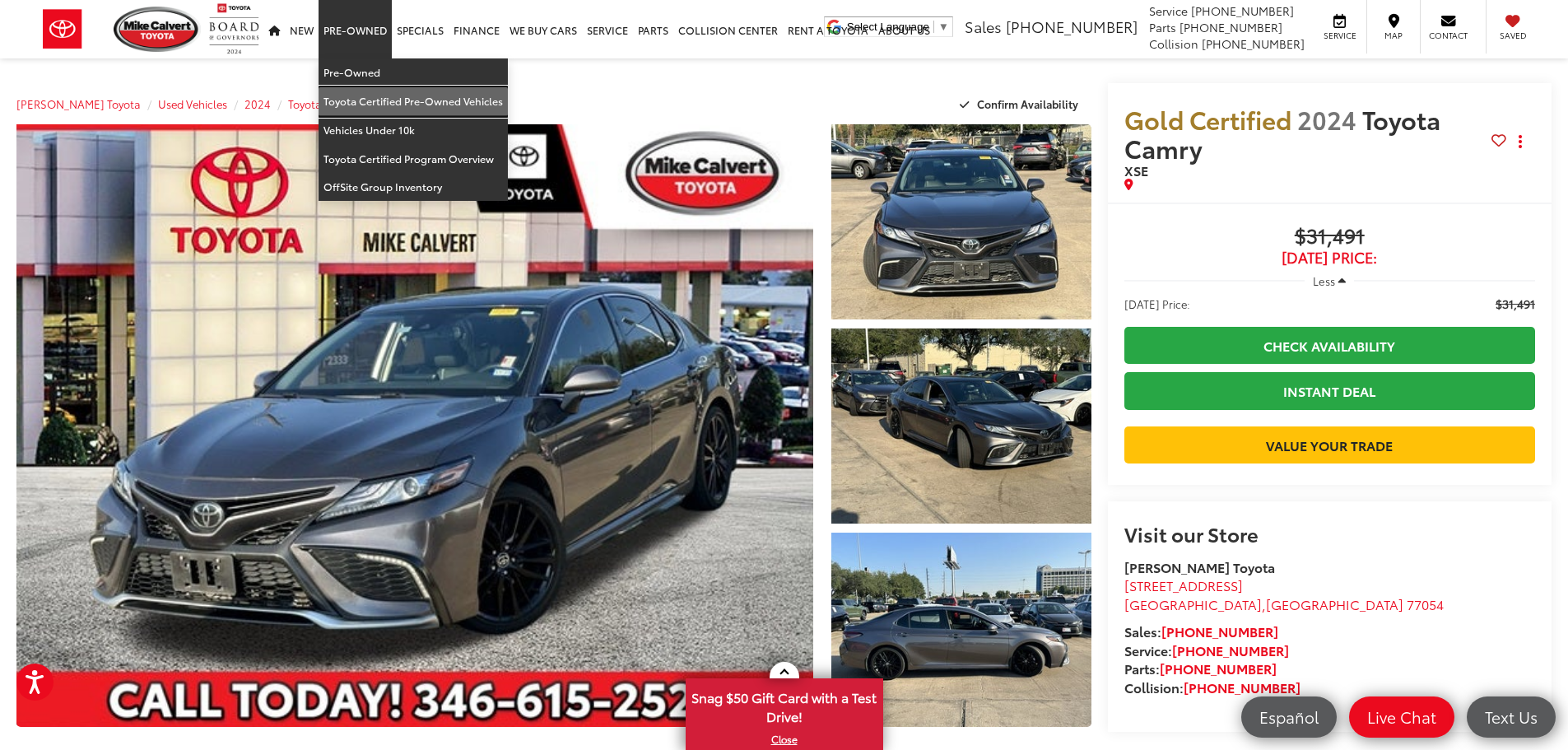
click at [377, 93] on link "Toyota Certified Pre-Owned Vehicles" at bounding box center [413, 102] width 190 height 29
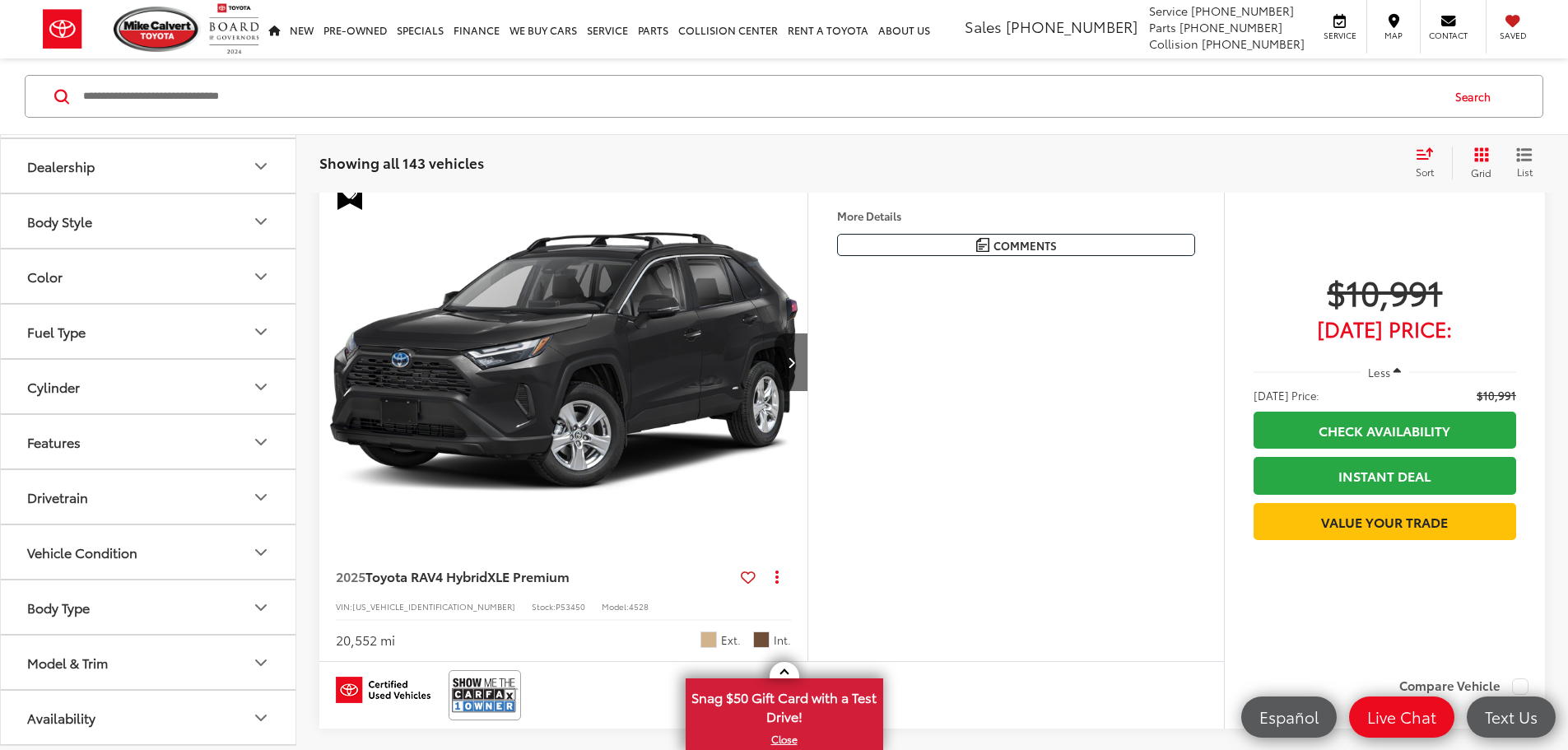
click at [256, 665] on icon "Model & Trim" at bounding box center [261, 662] width 19 height 19
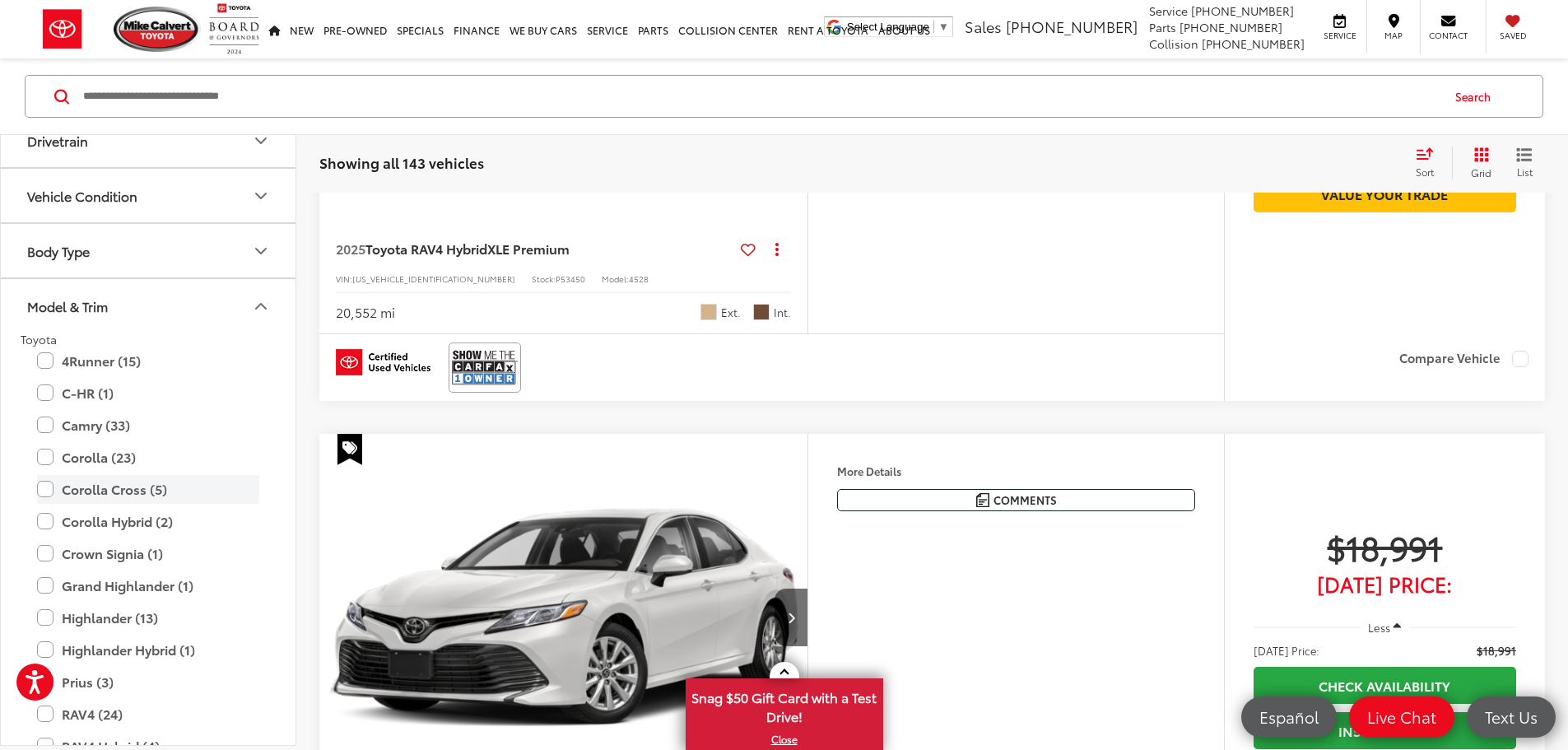
scroll to position [629, 0]
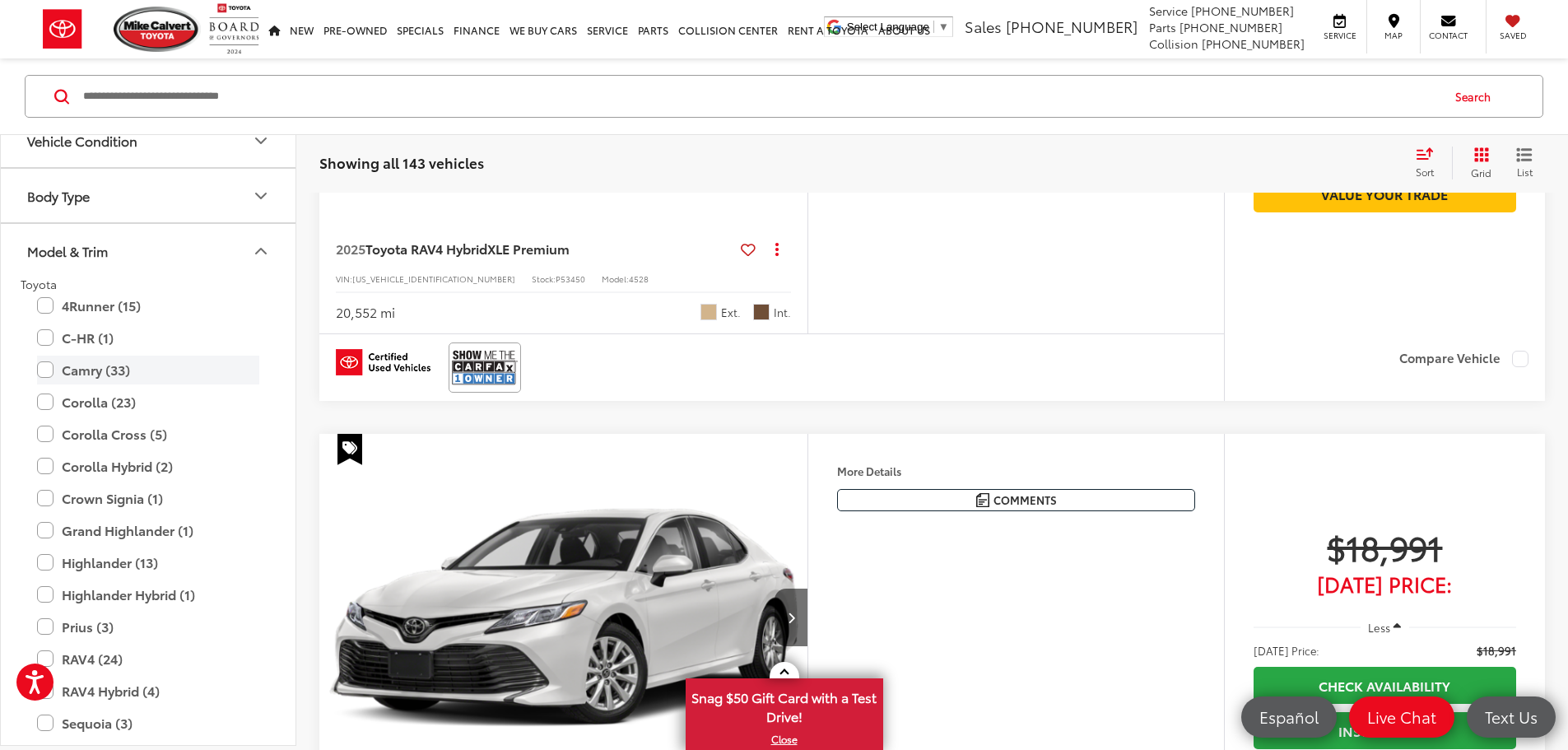
click at [44, 375] on label "Camry (33)" at bounding box center [148, 370] width 223 height 29
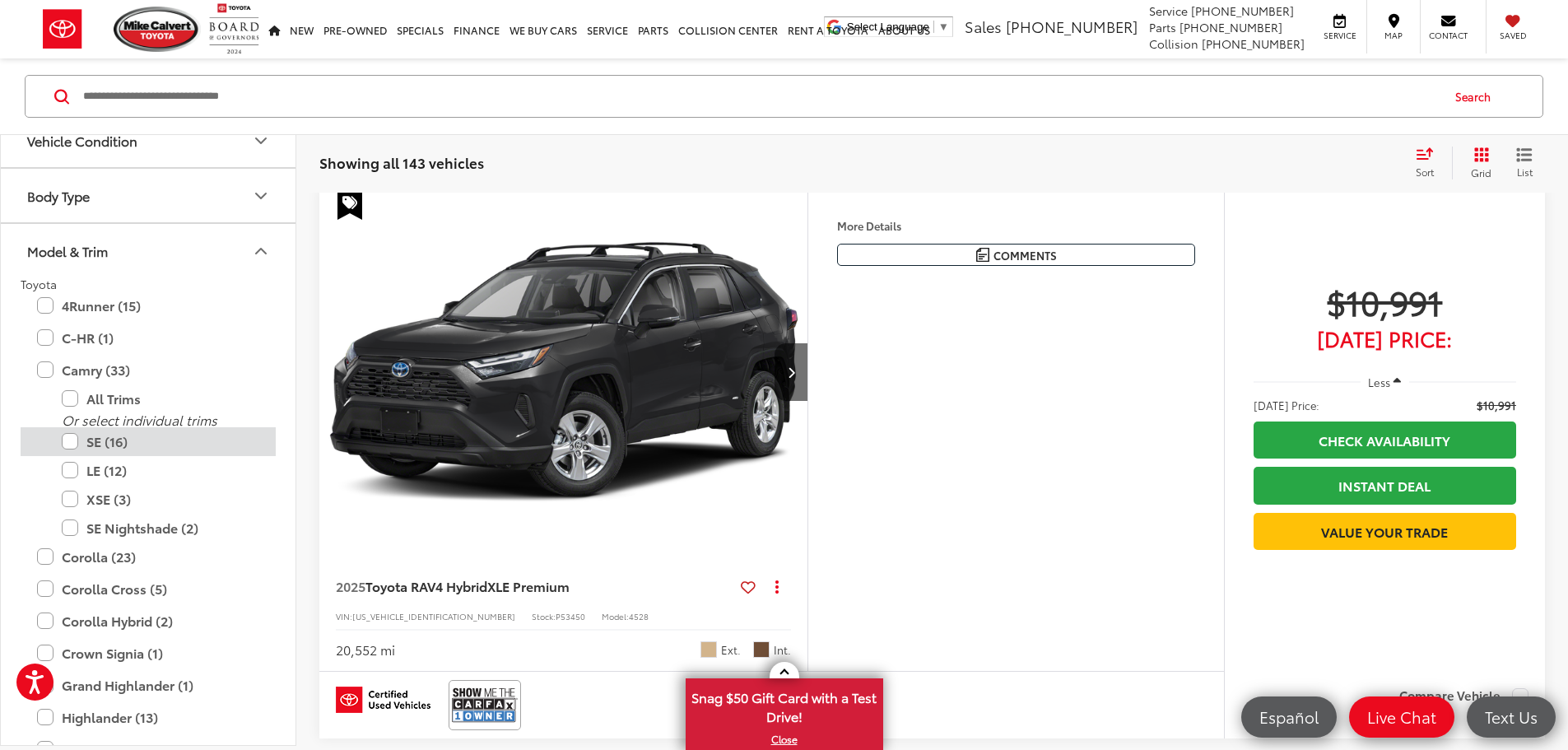
scroll to position [230, 0]
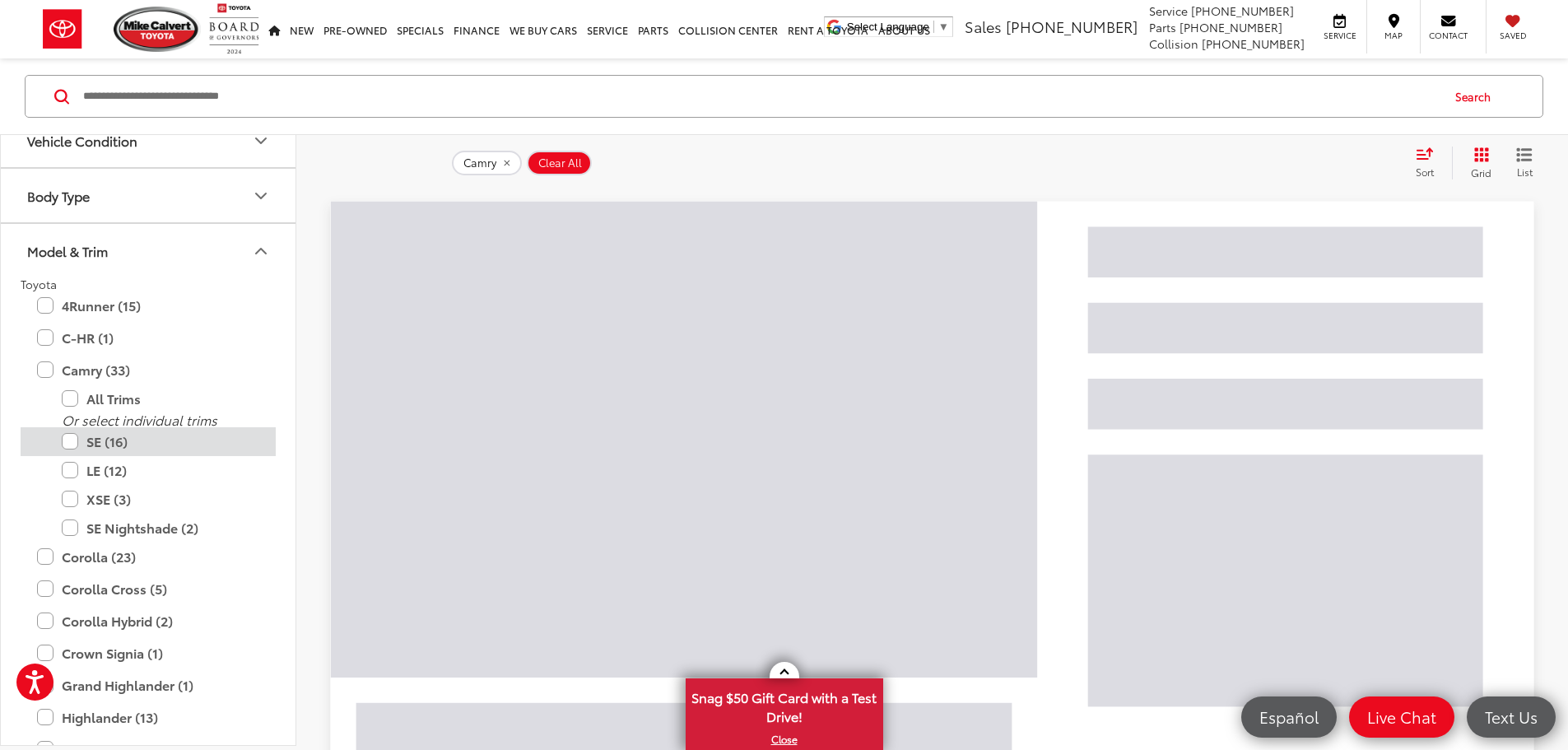
click at [68, 442] on label "SE (16)" at bounding box center [160, 442] width 197 height 29
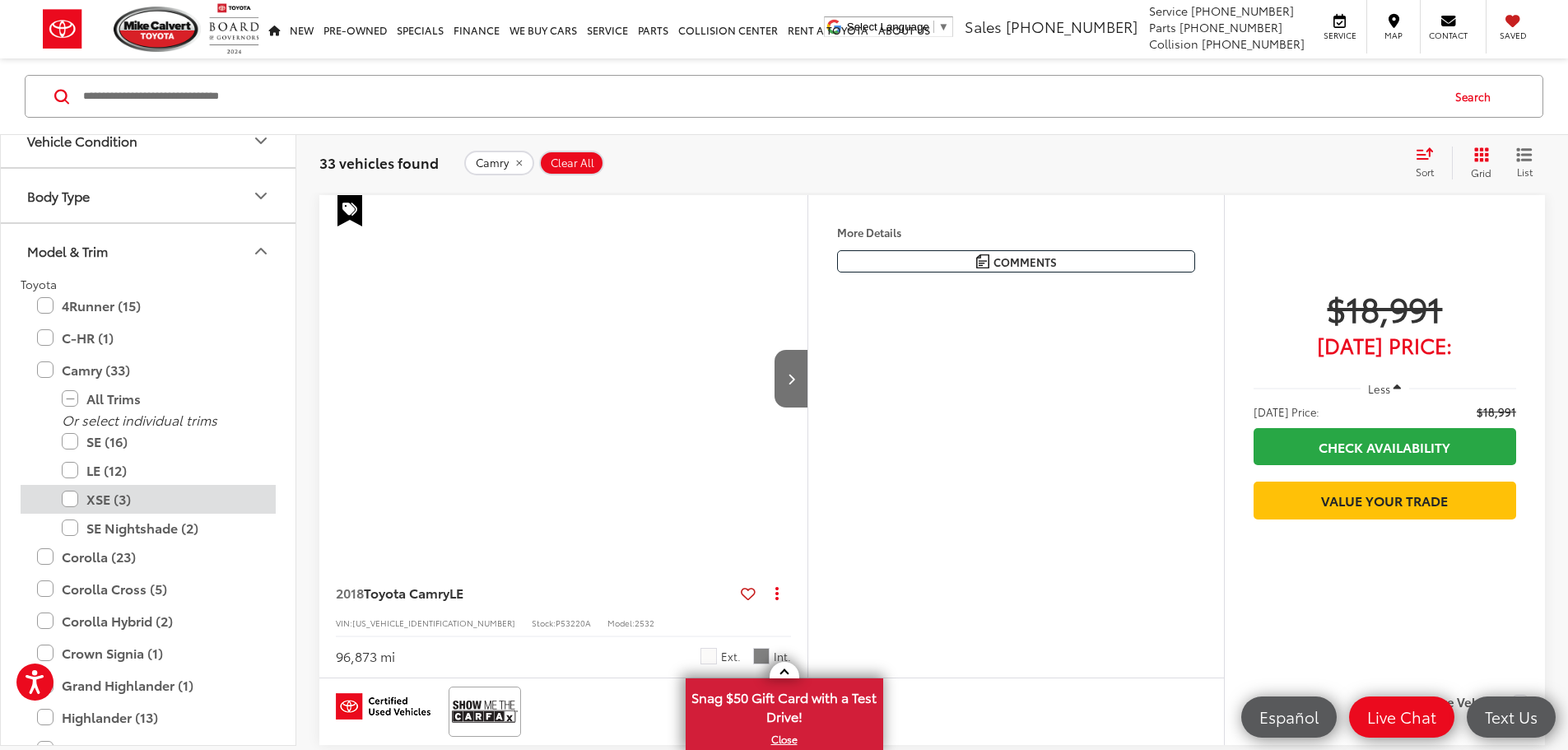
click at [70, 500] on label "XSE (3)" at bounding box center [160, 499] width 197 height 29
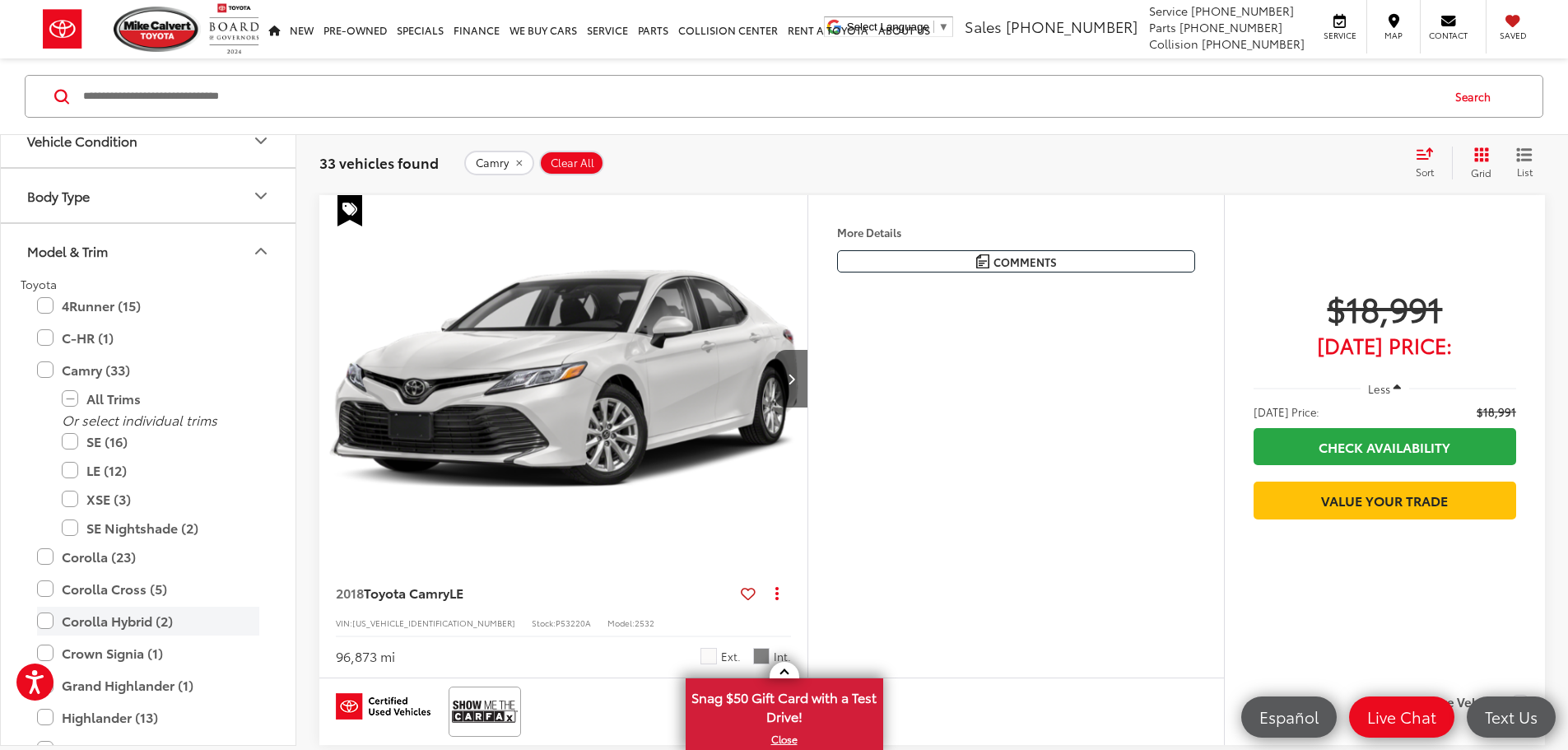
scroll to position [794, 0]
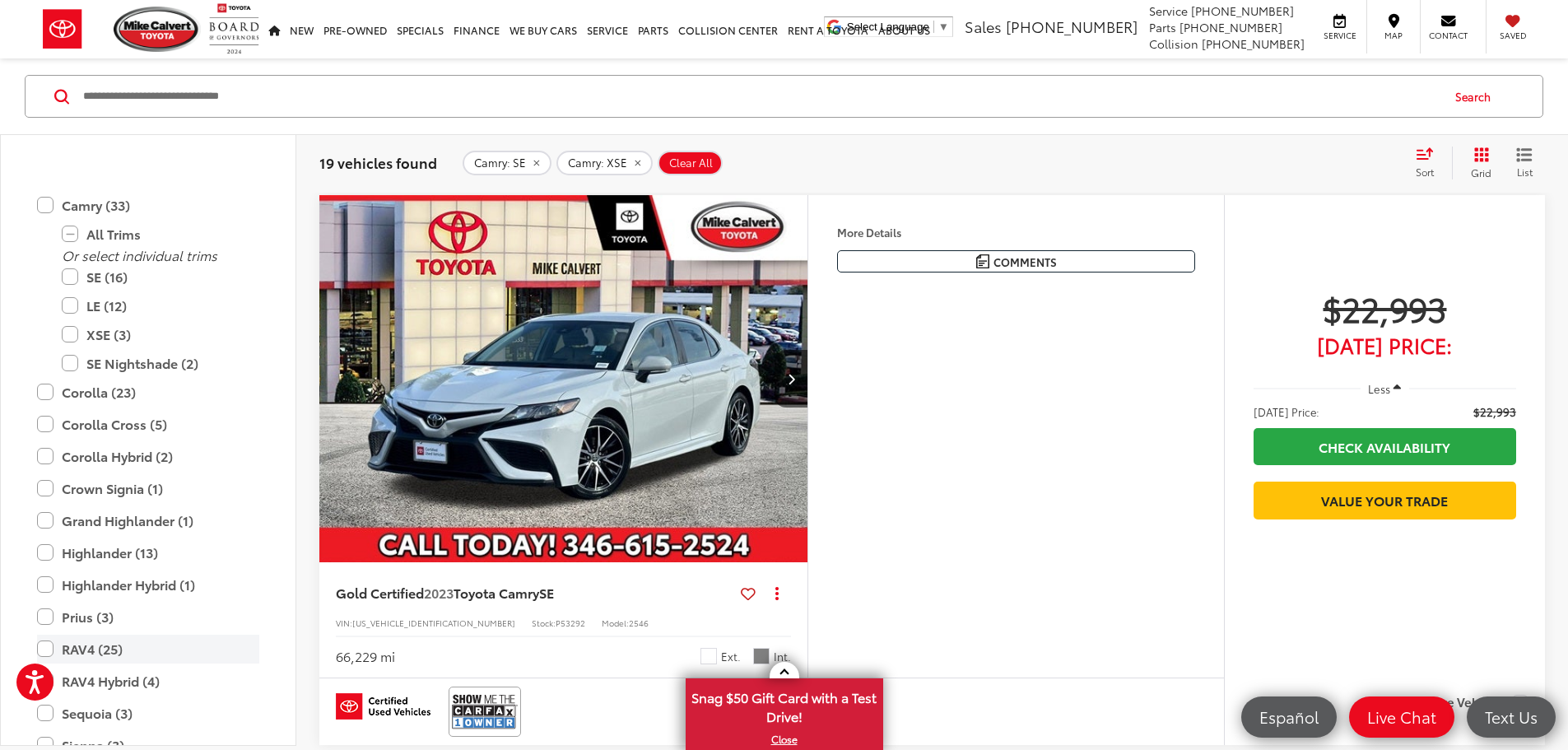
click at [46, 635] on label "RAV4 (25)" at bounding box center [148, 649] width 223 height 29
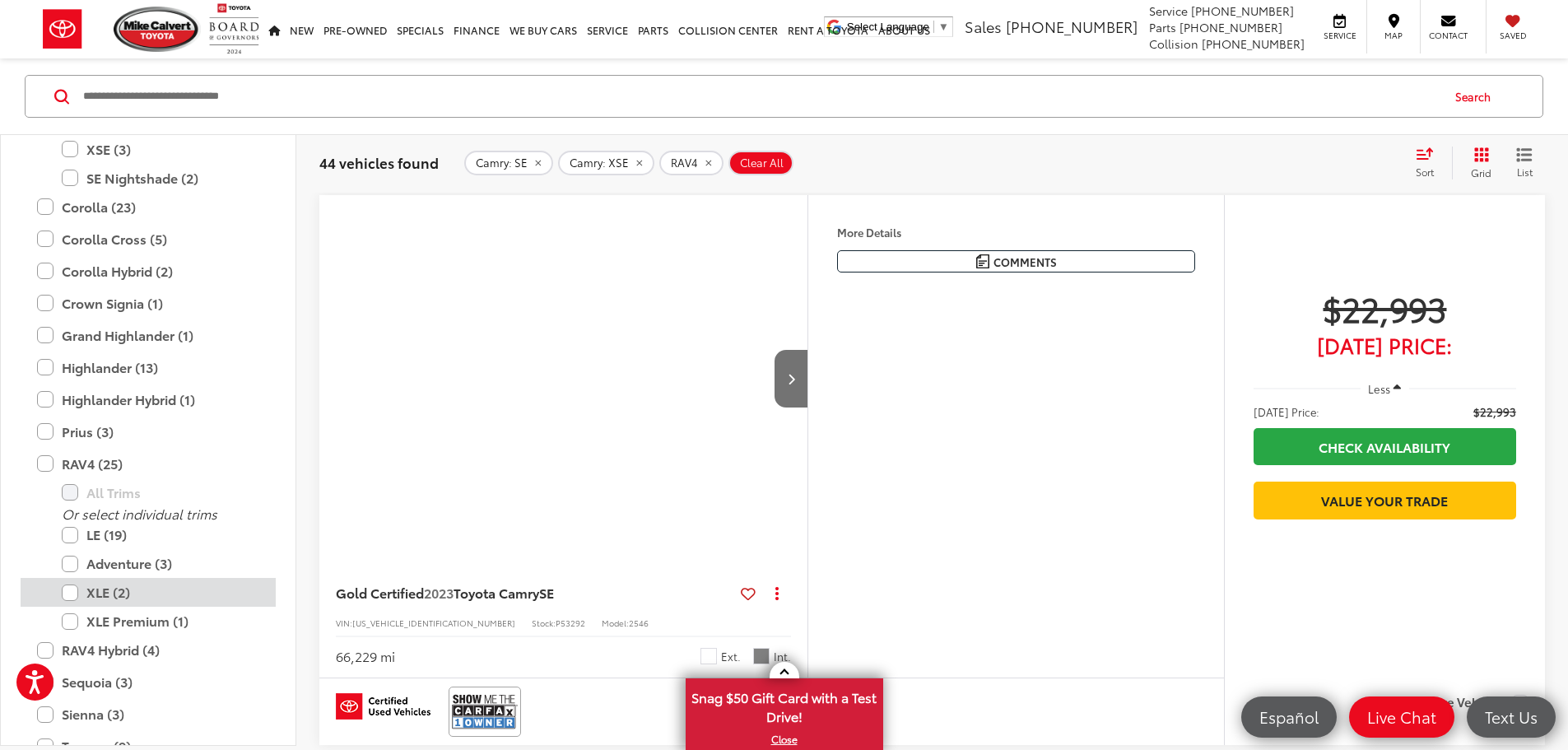
click at [69, 589] on label "XLE (2)" at bounding box center [160, 593] width 197 height 29
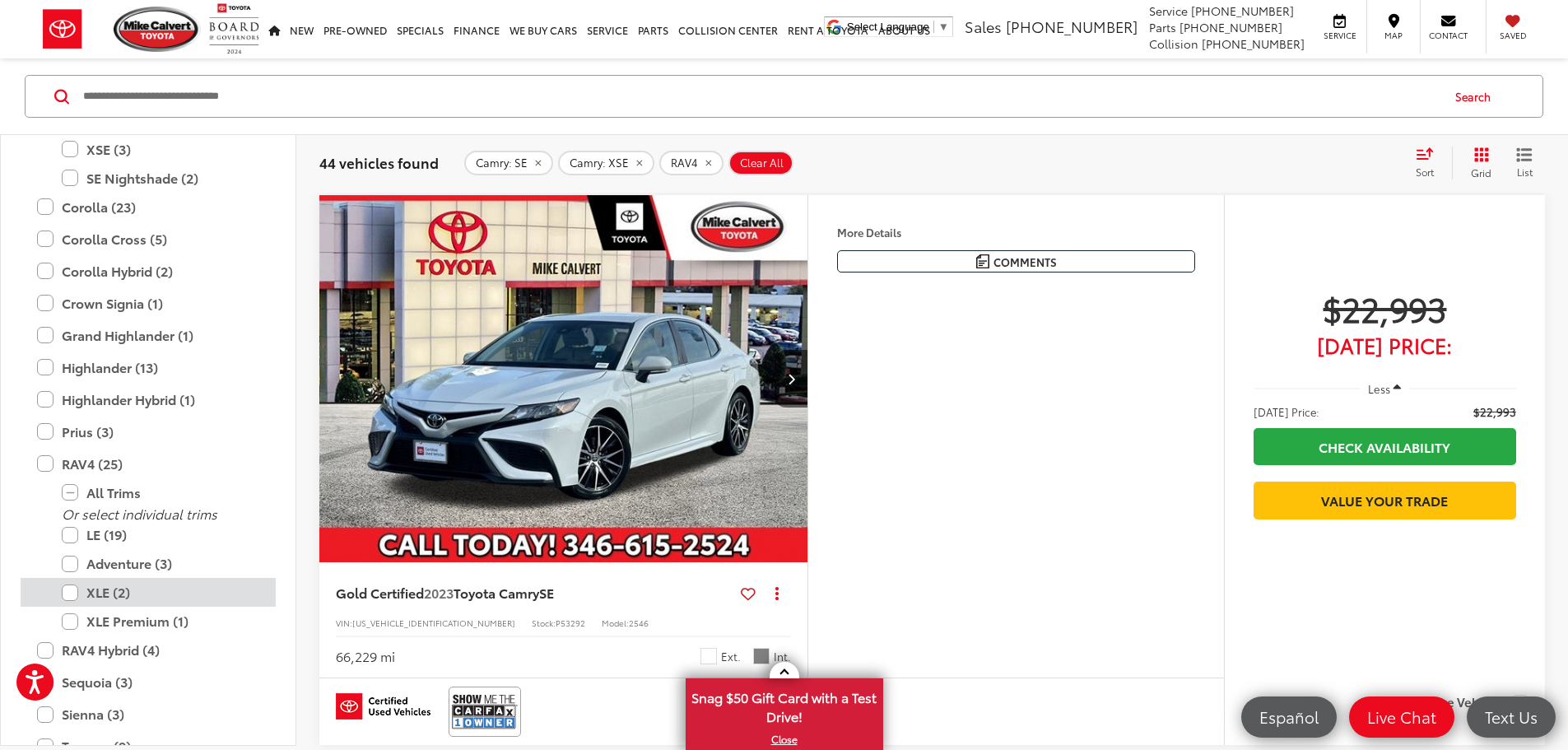
click at [69, 620] on label "XLE Premium (1)" at bounding box center [160, 621] width 197 height 29
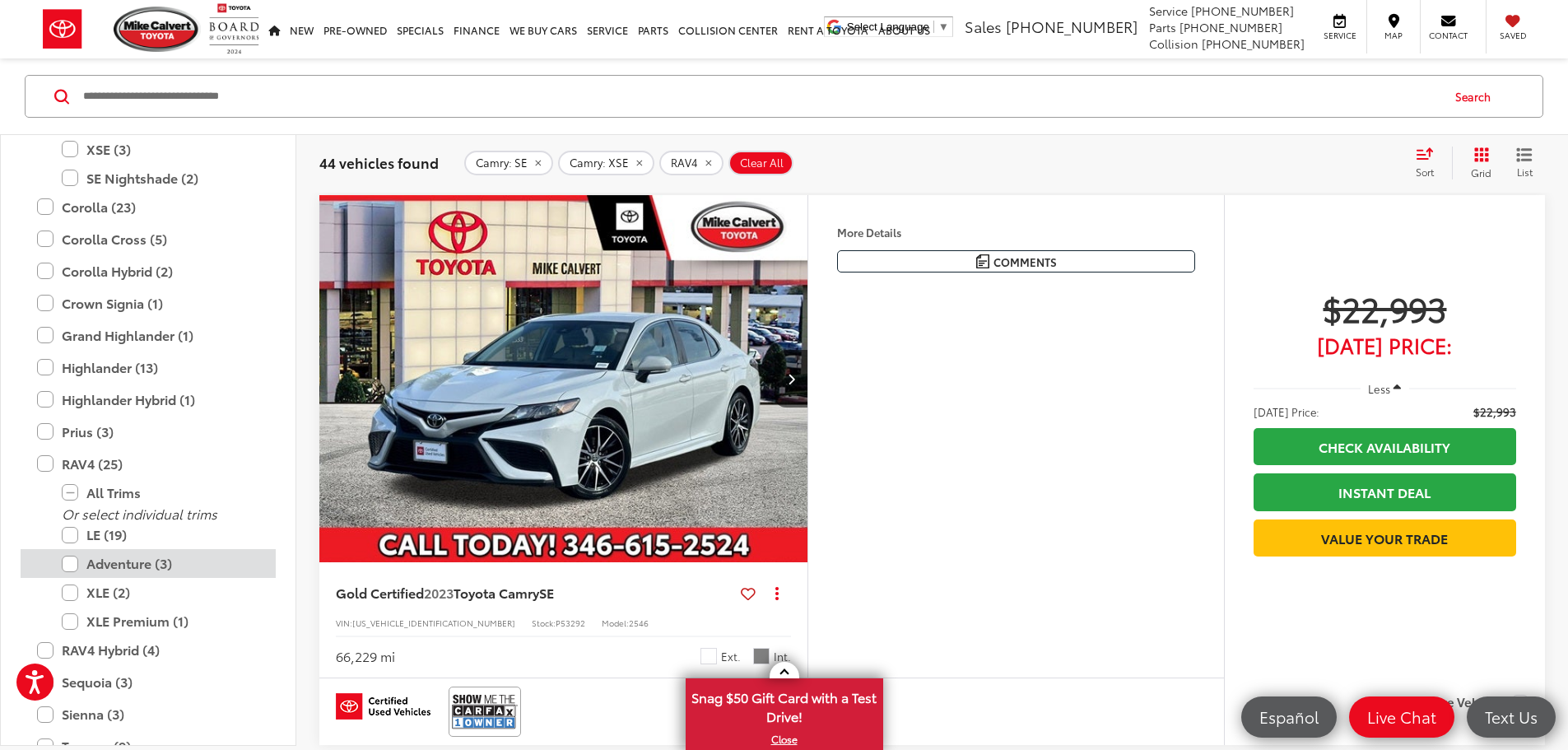
click at [68, 562] on label "Adventure (3)" at bounding box center [160, 564] width 197 height 29
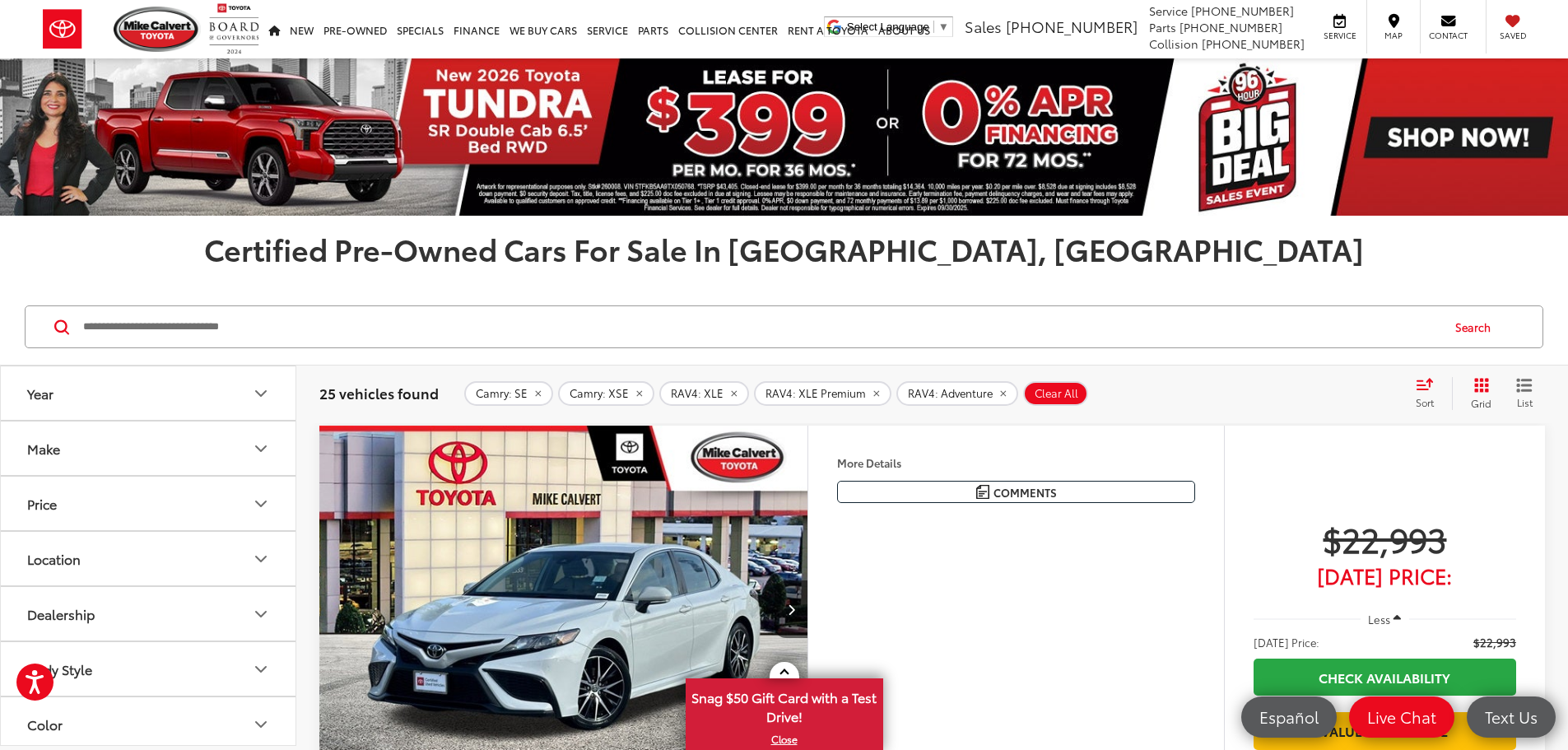
click at [253, 398] on icon "Year" at bounding box center [261, 393] width 19 height 19
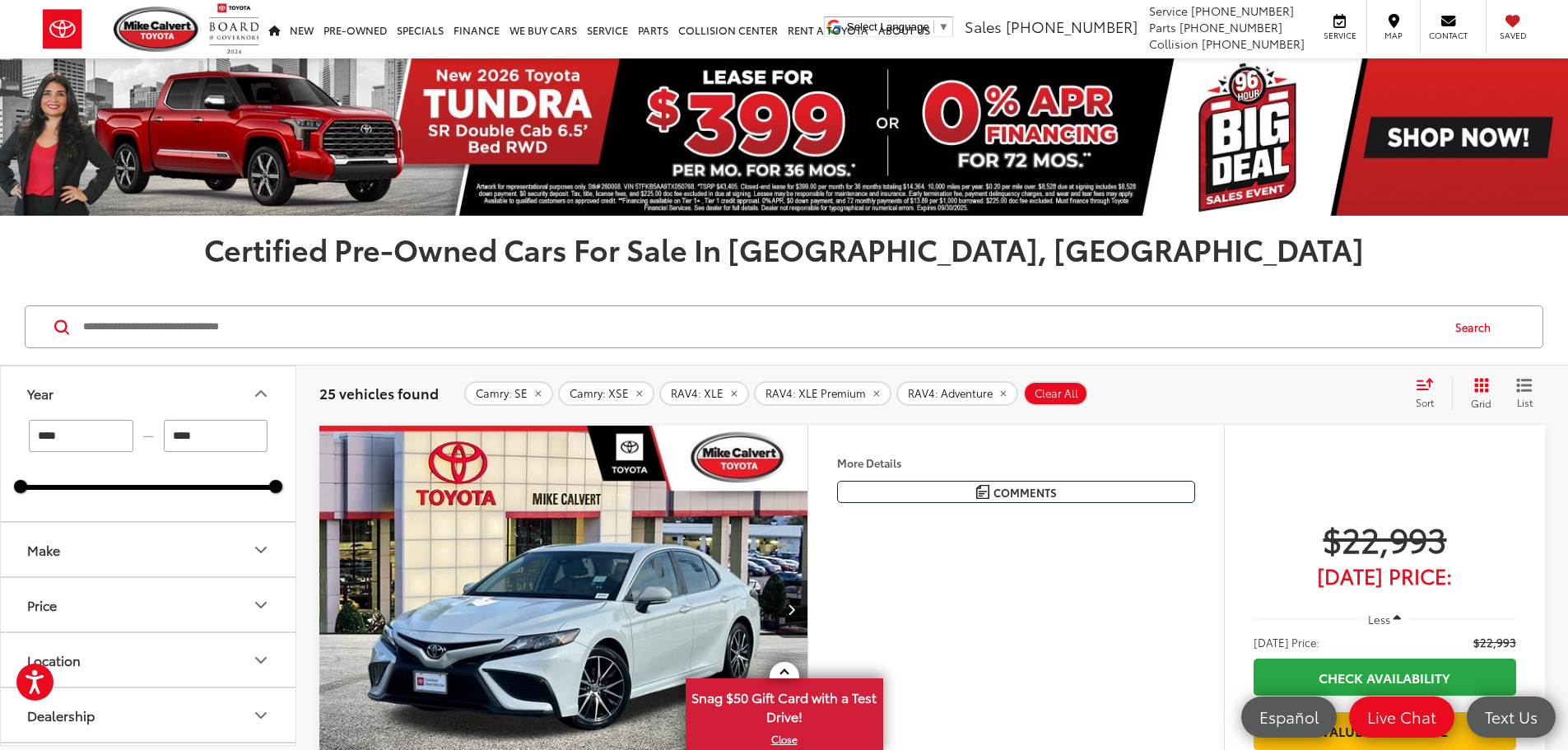
click at [261, 394] on icon "Year" at bounding box center [261, 393] width 19 height 19
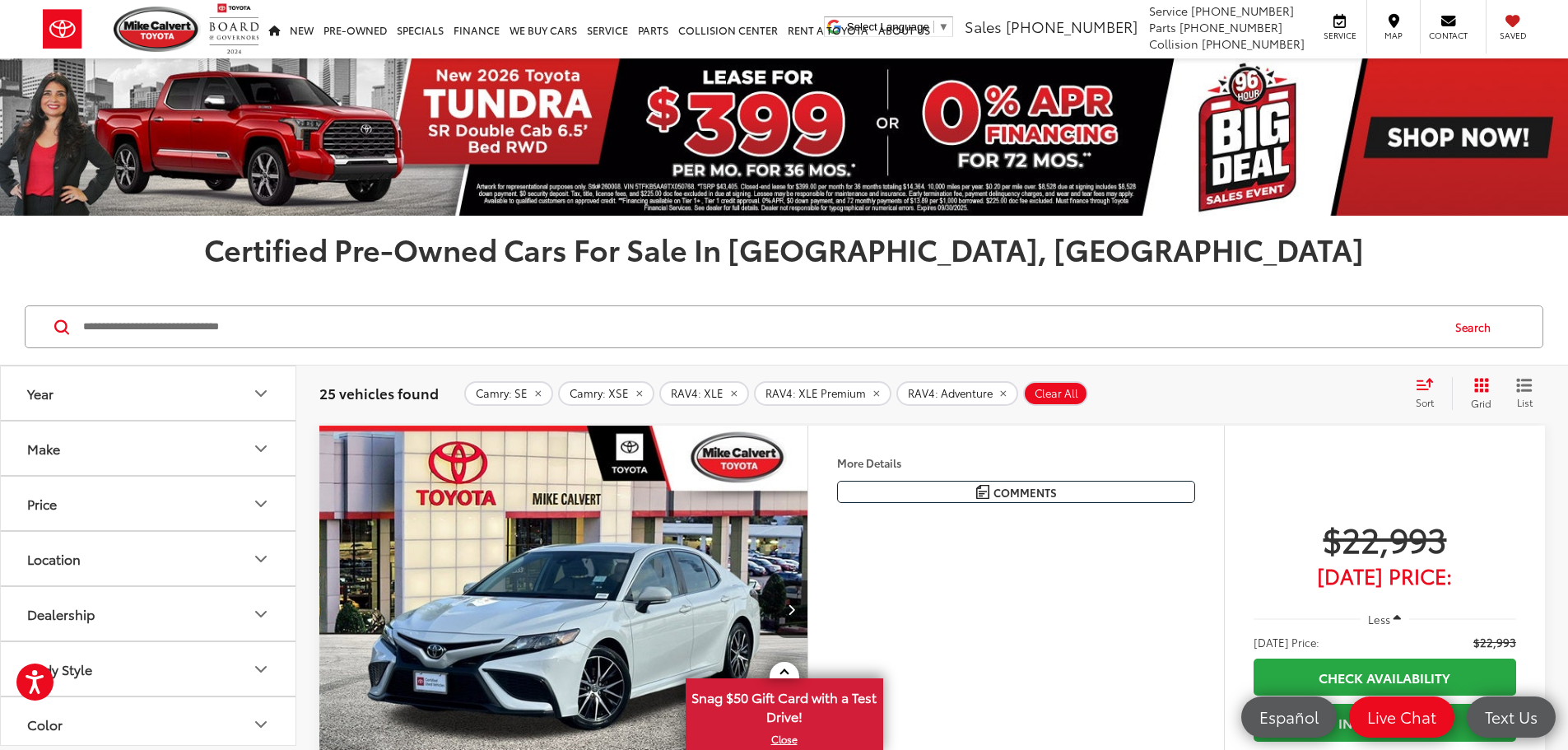
click at [244, 437] on button "Make" at bounding box center [149, 448] width 296 height 53
click at [260, 451] on icon "Make" at bounding box center [261, 448] width 19 height 19
click at [250, 499] on button "Price" at bounding box center [149, 503] width 296 height 53
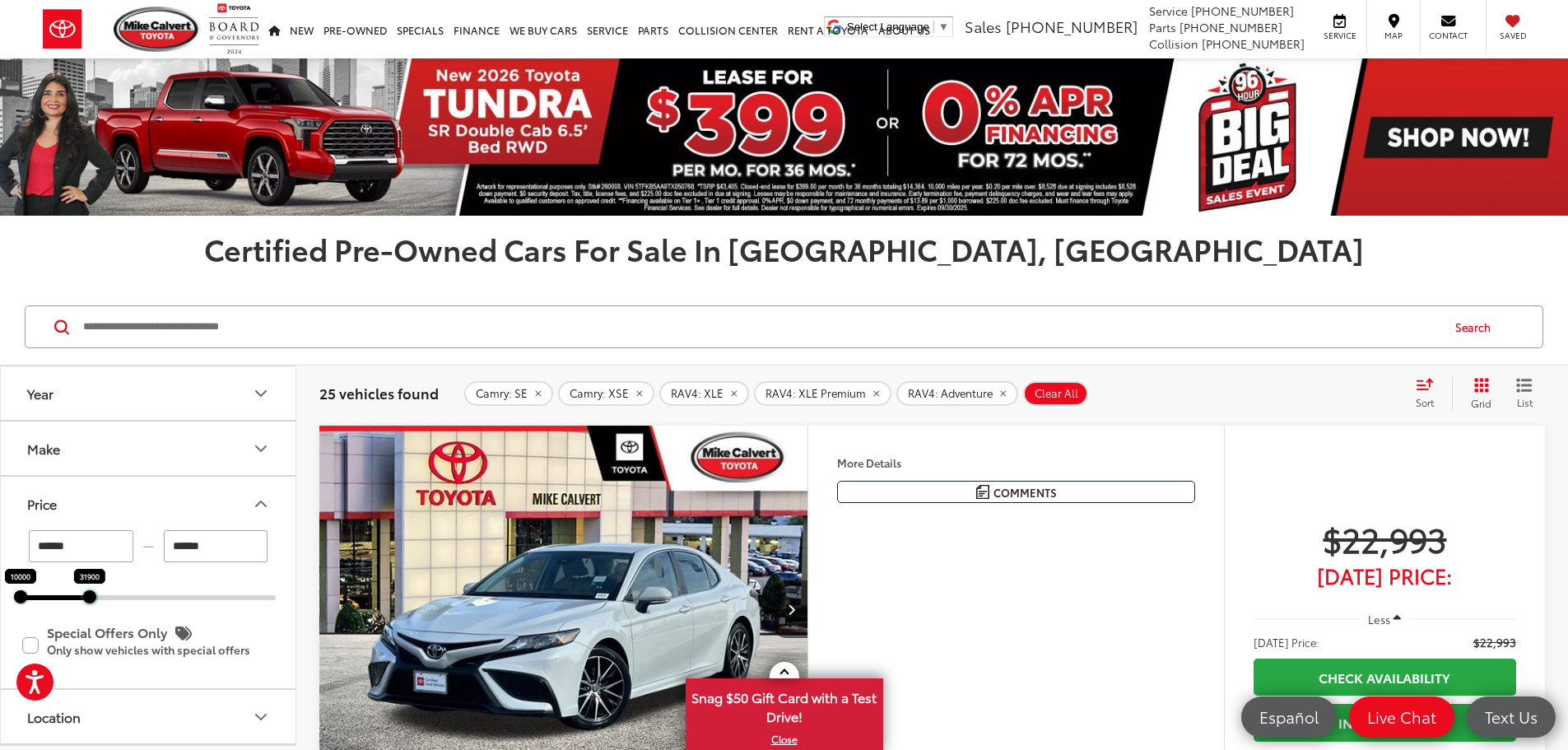
drag, startPoint x: 220, startPoint y: 609, endPoint x: 89, endPoint y: 600, distance: 131.3
click at [89, 600] on div at bounding box center [90, 597] width 14 height 14
type input "******"
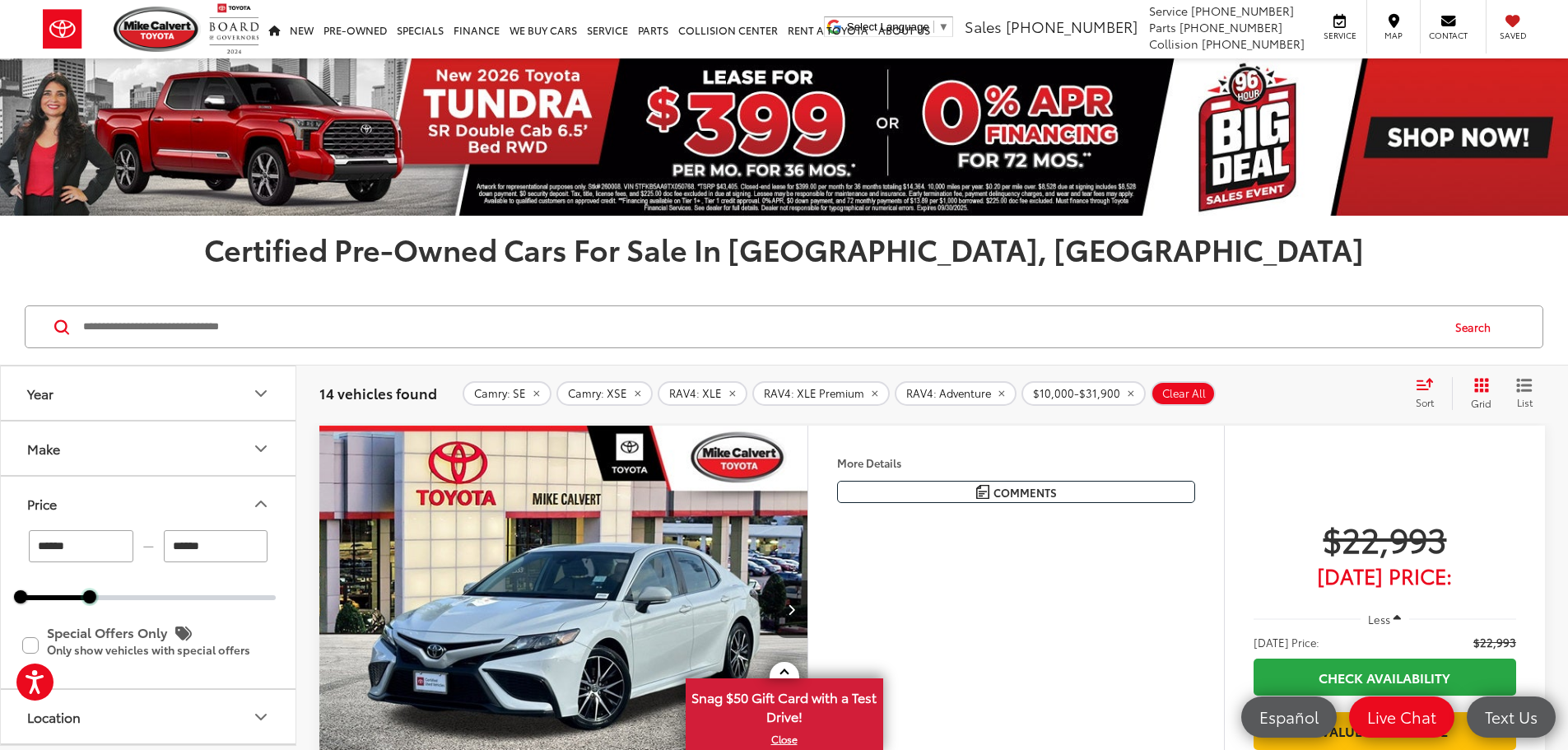
scroll to position [247, 0]
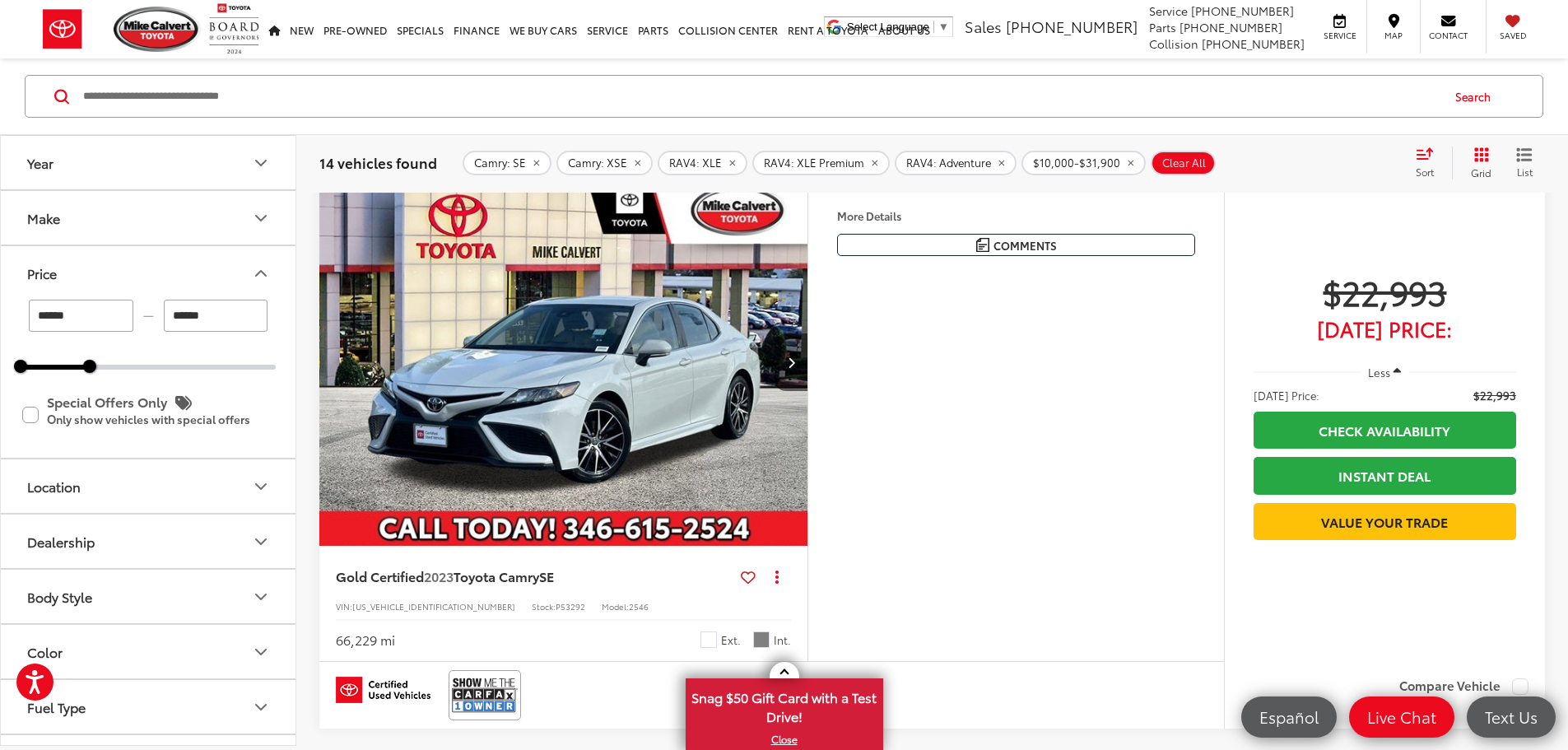
click at [1417, 163] on div "Sort" at bounding box center [1429, 163] width 45 height 33
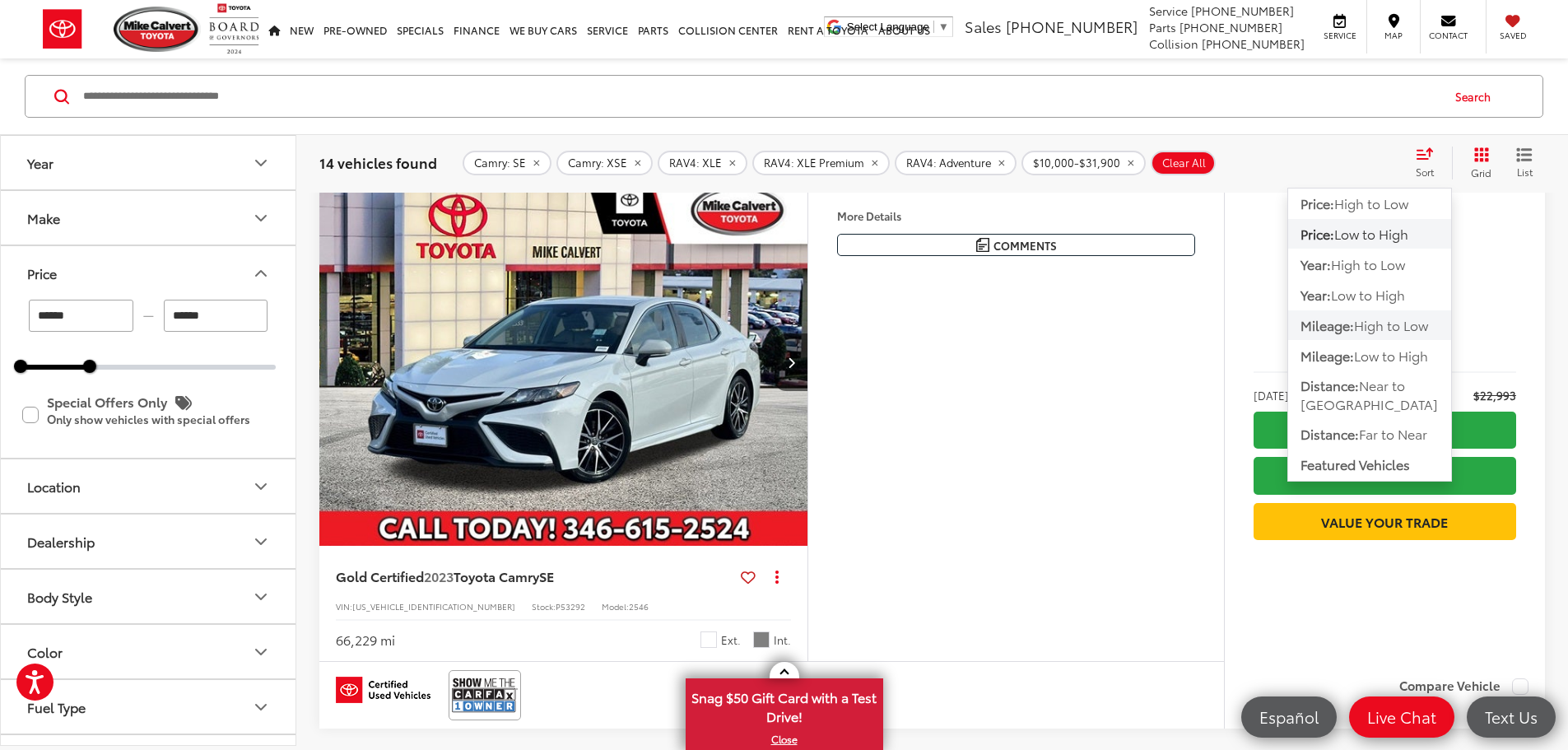
click at [1354, 328] on span "Mileage:" at bounding box center [1327, 325] width 53 height 19
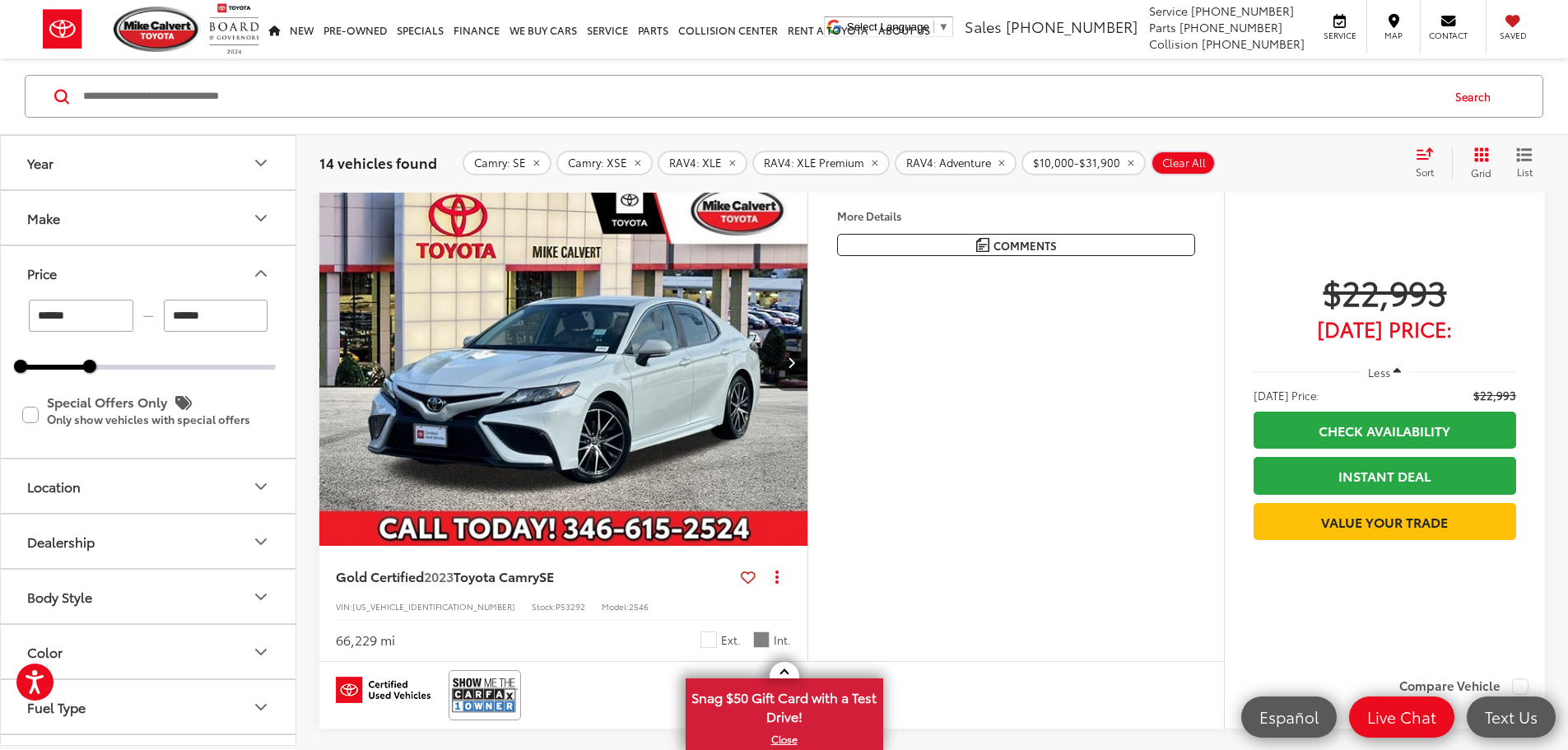
scroll to position [230, 0]
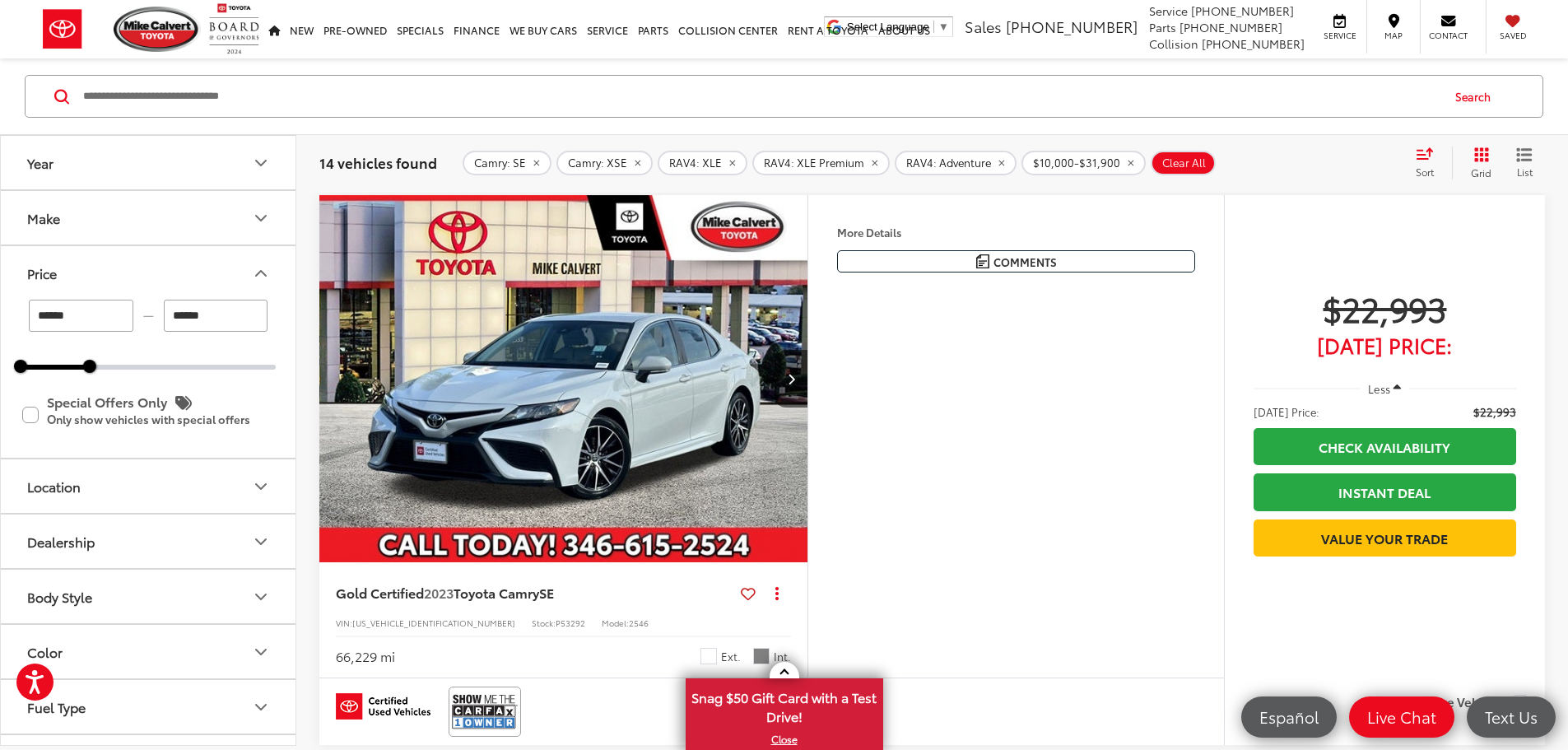
click at [1423, 163] on div "Sort" at bounding box center [1429, 163] width 45 height 33
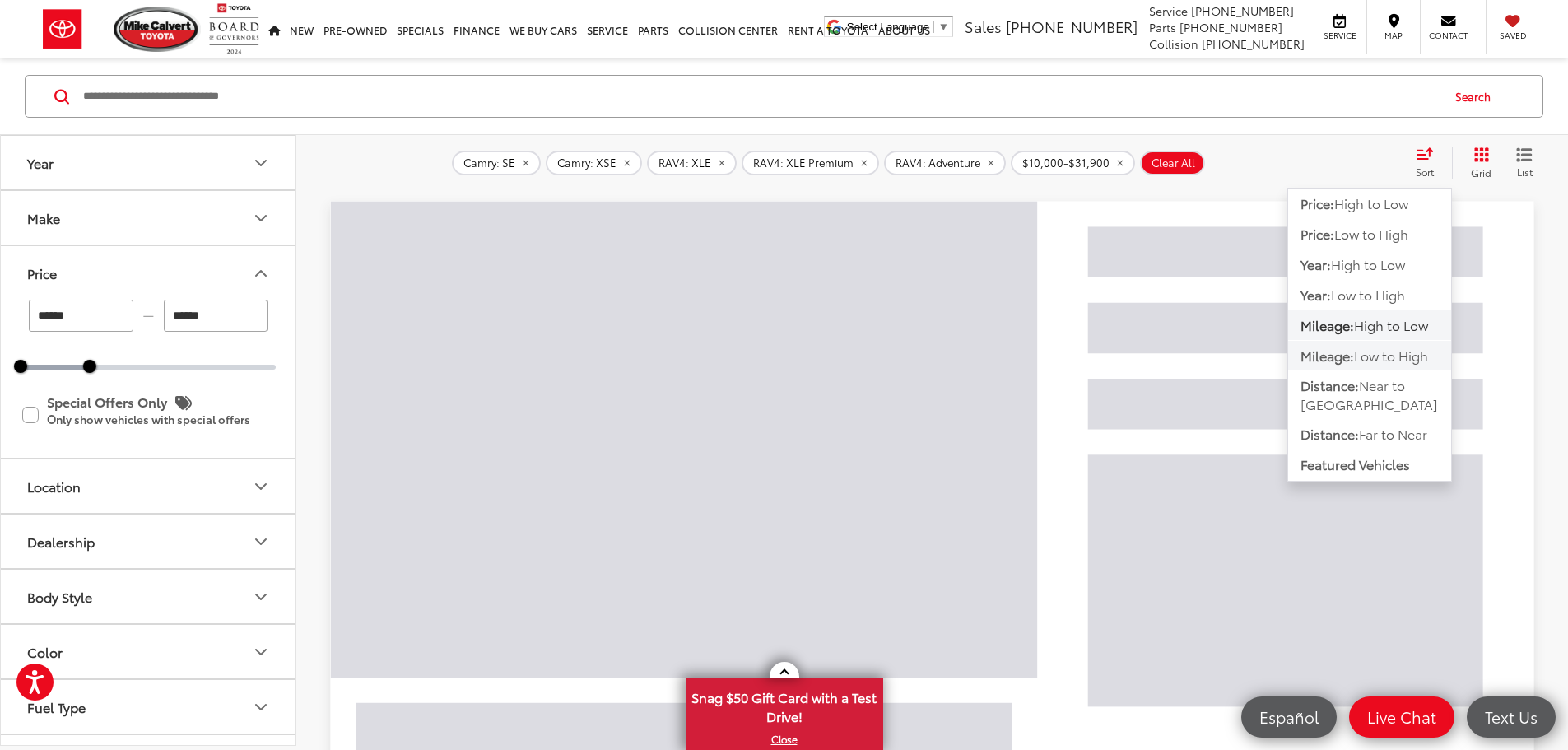
click at [1370, 360] on span "Low to High" at bounding box center [1391, 356] width 74 height 19
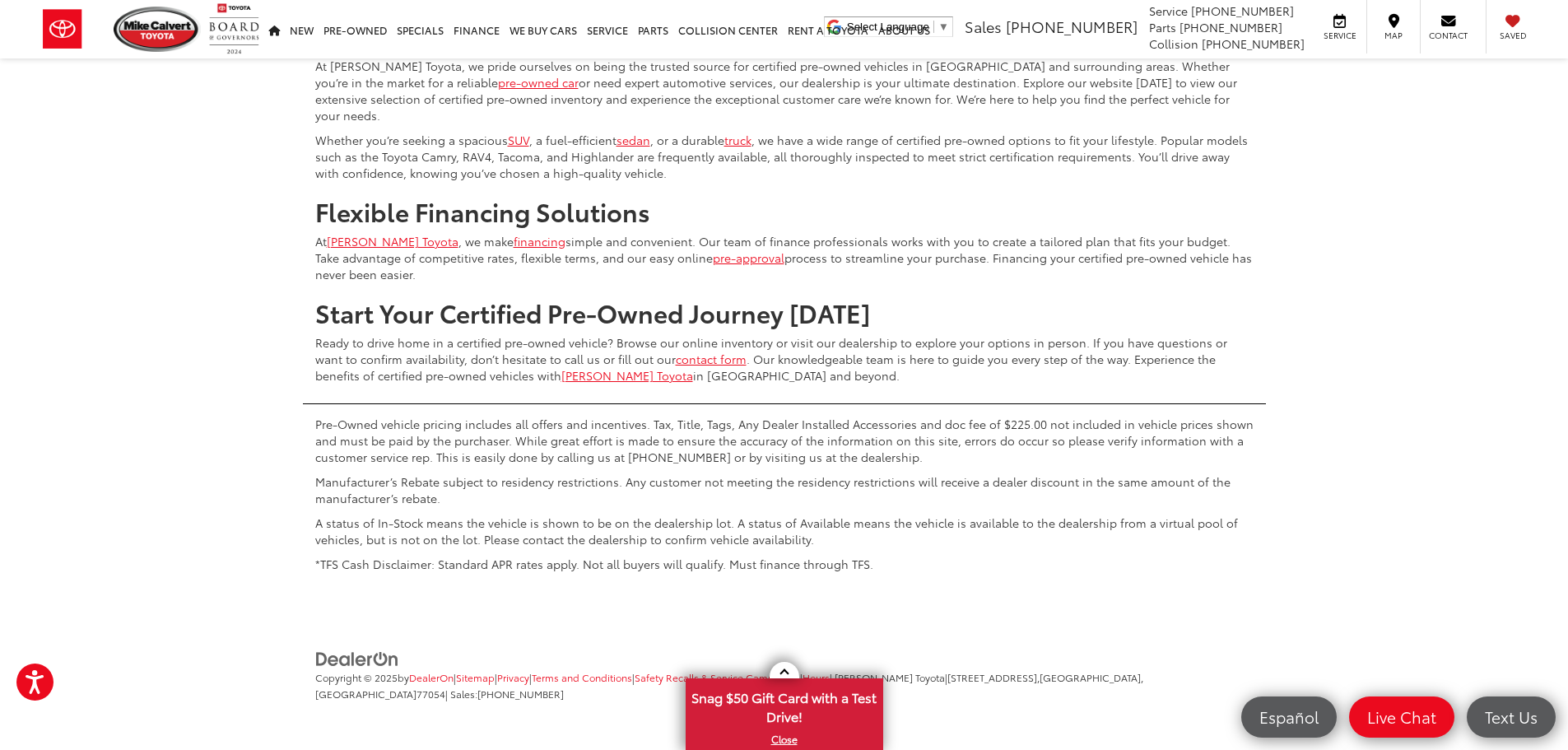
scroll to position [8317, 0]
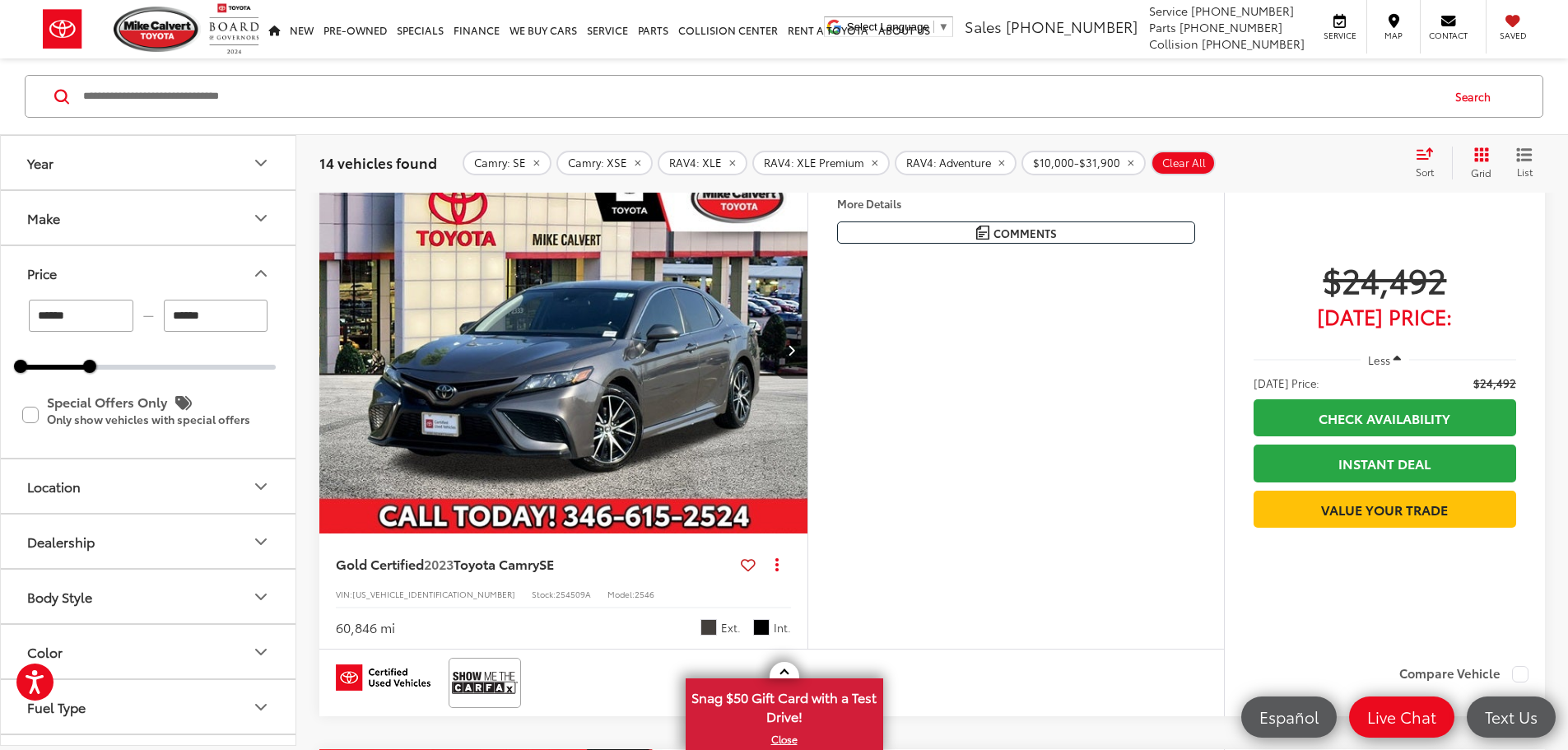
scroll to position [230, 0]
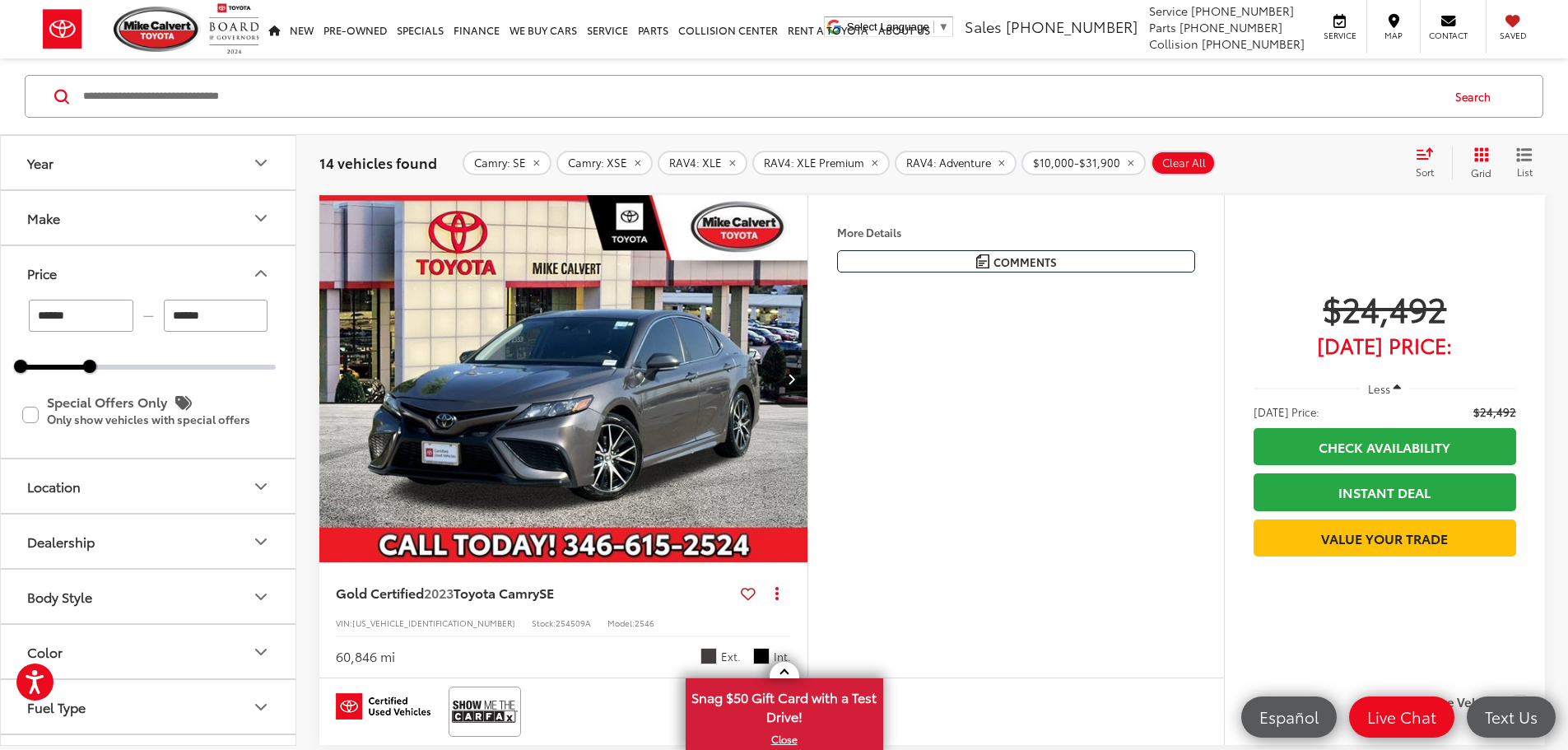
click at [0, 0] on button "More..." at bounding box center [0, 0] width 0 height 0
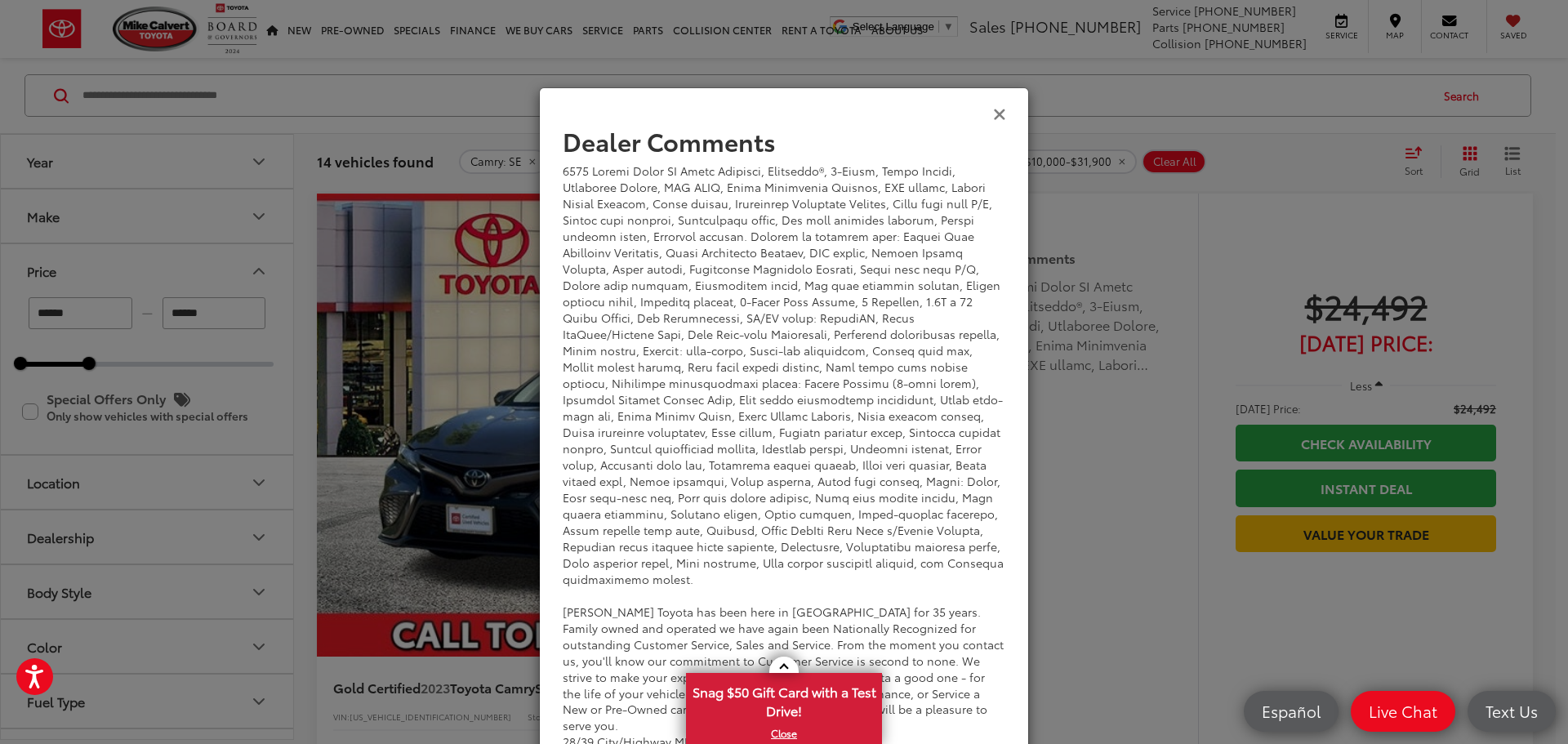
click at [993, 113] on icon "Close" at bounding box center [1000, 113] width 13 height 17
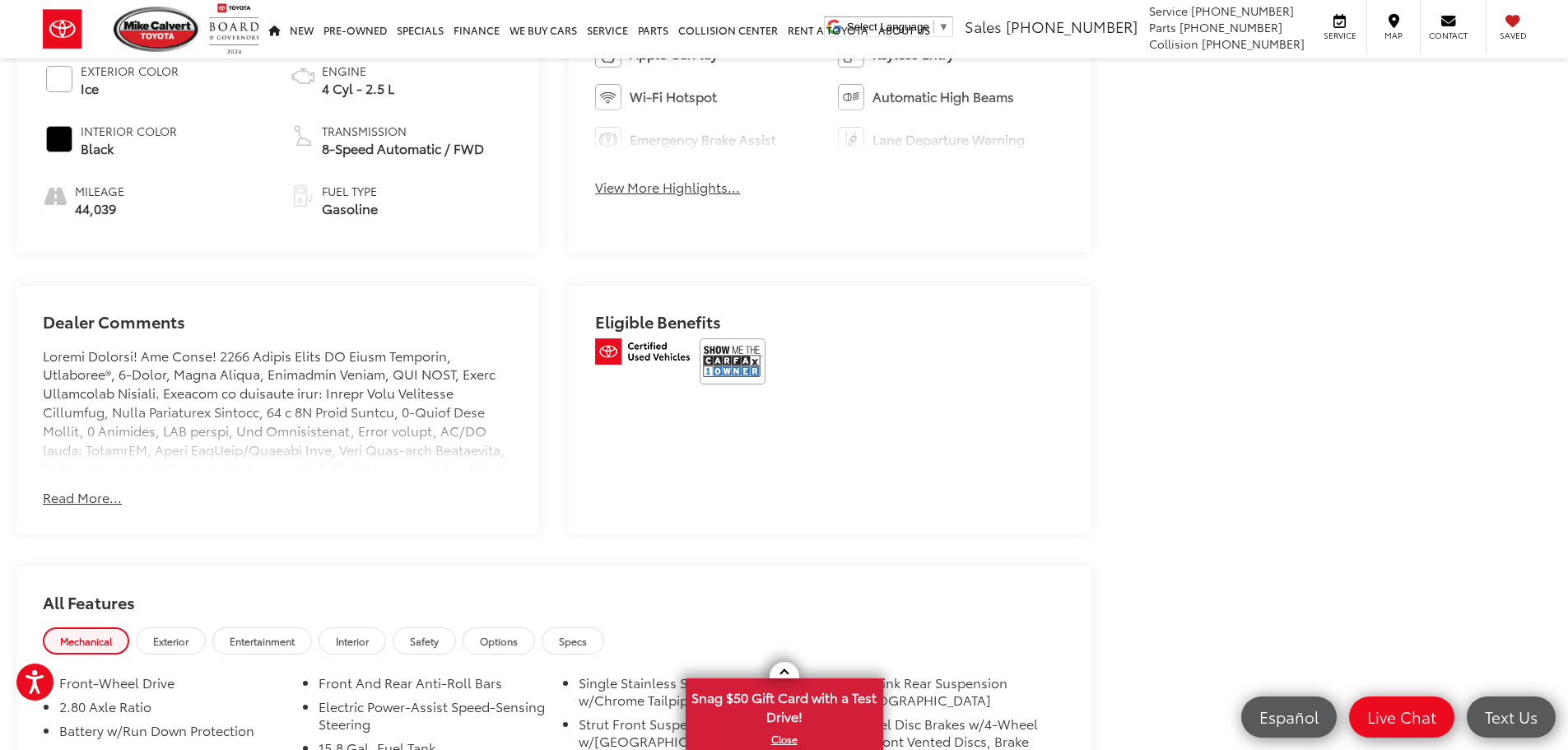
scroll to position [1071, 0]
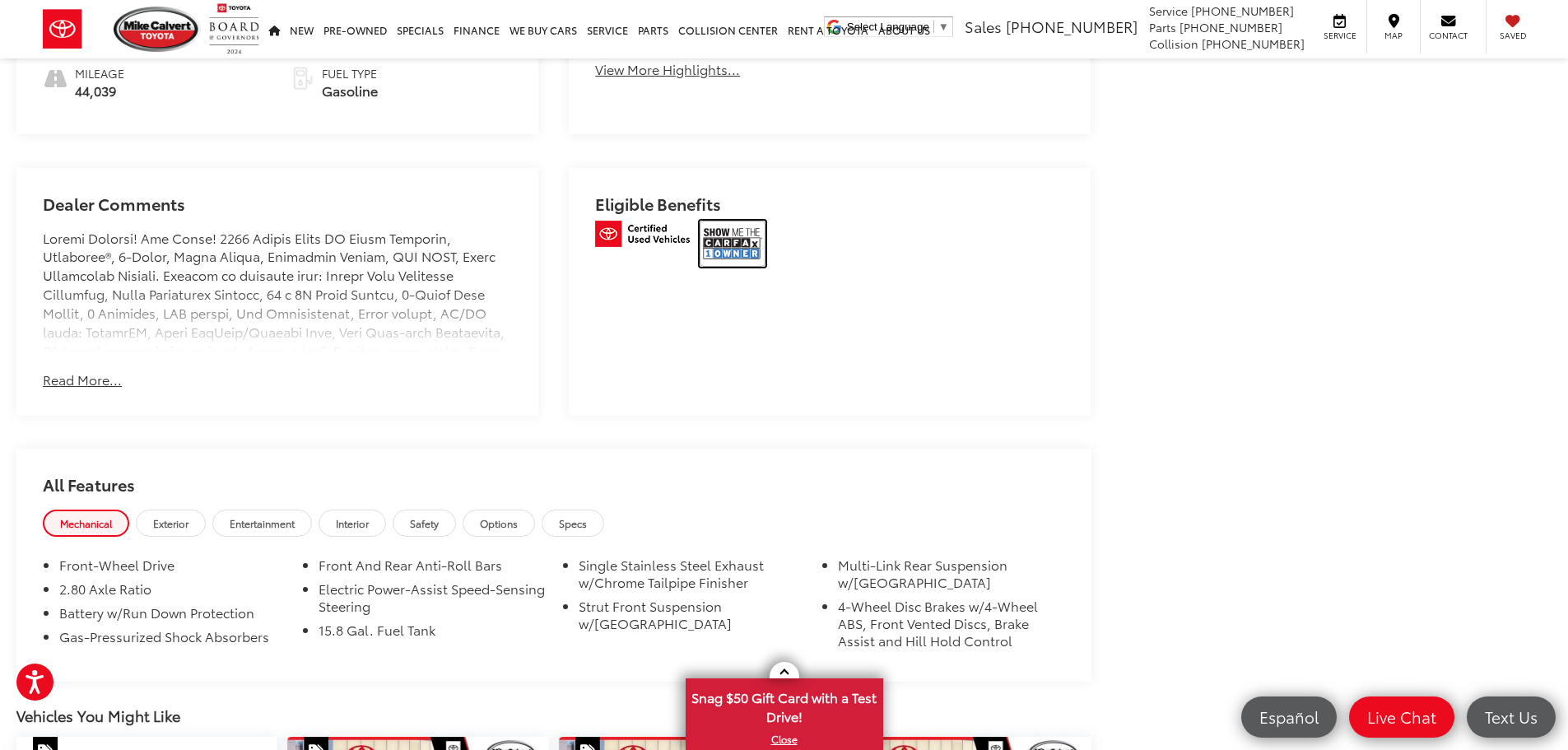
click at [739, 237] on img at bounding box center [733, 244] width 66 height 46
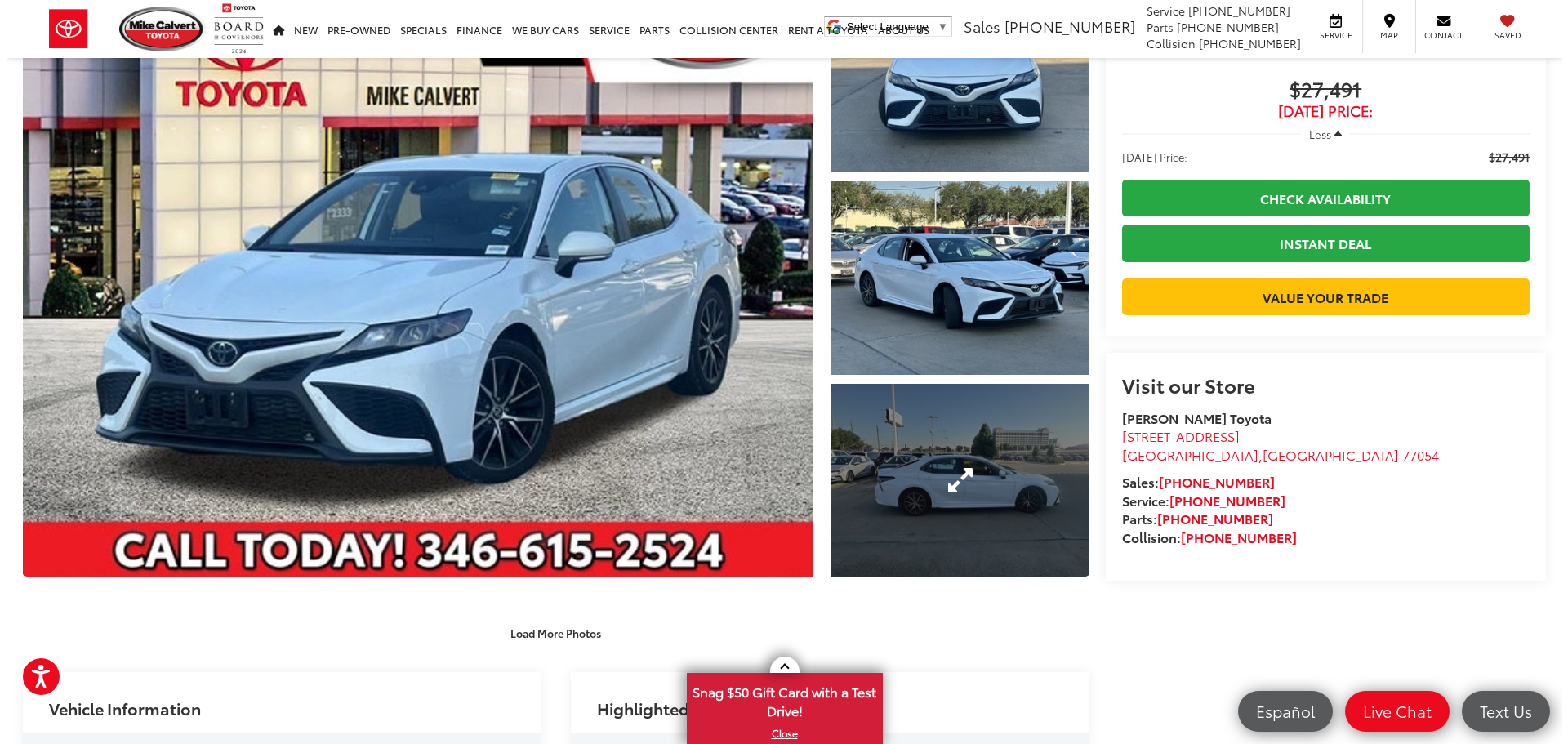
scroll to position [0, 0]
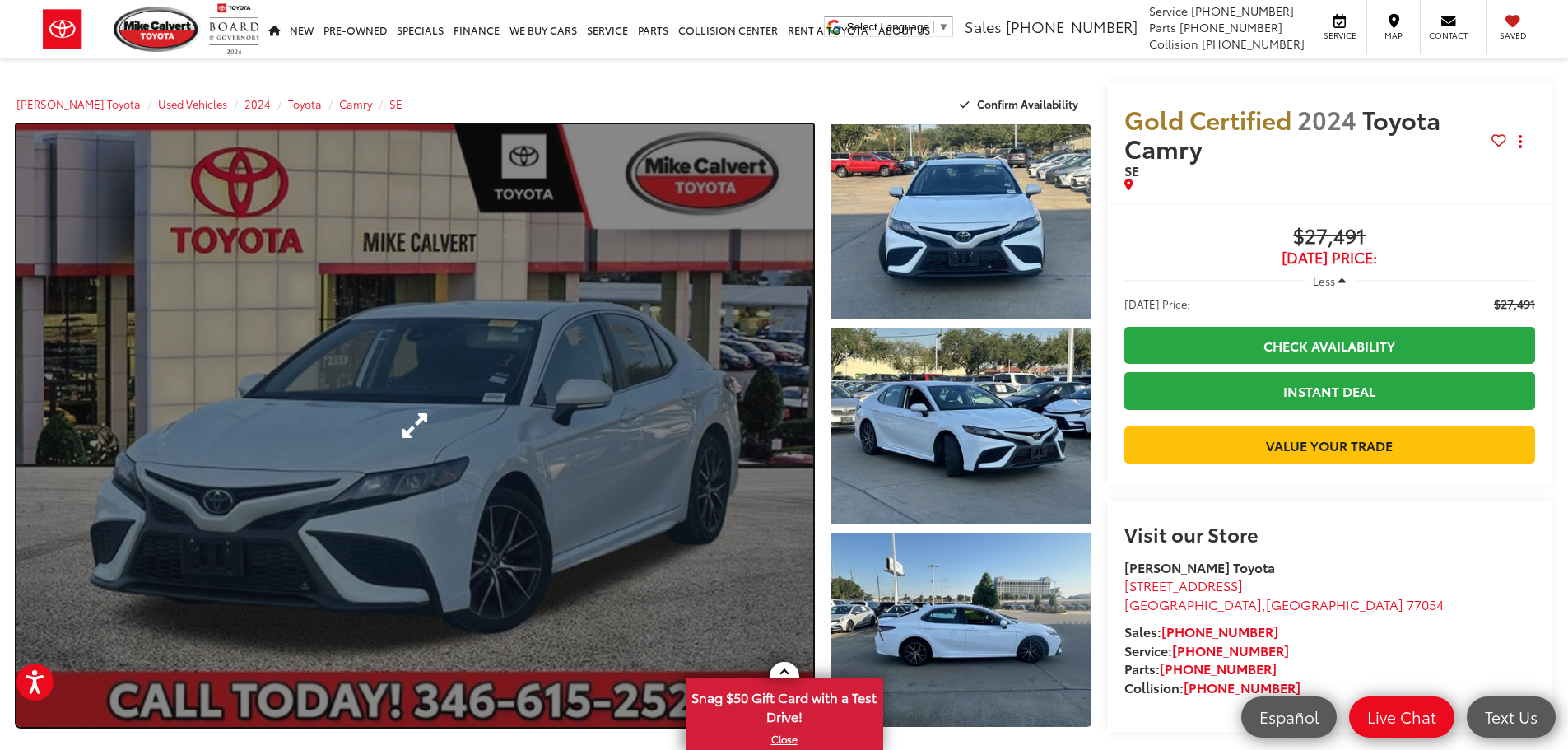
click at [498, 408] on link "Expand Photo 0" at bounding box center [415, 426] width 797 height 603
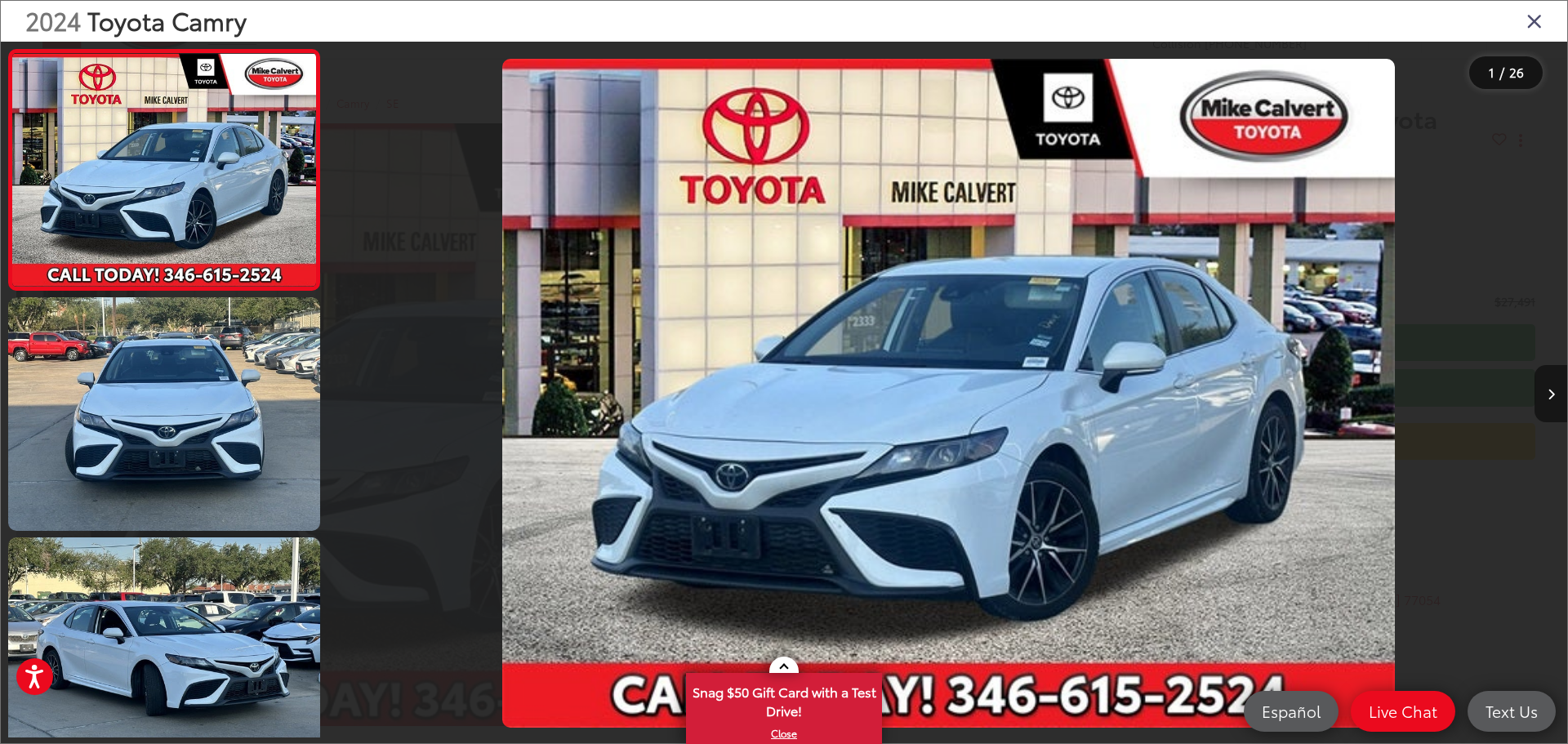
click at [1535, 391] on button "Next image" at bounding box center [1550, 394] width 33 height 57
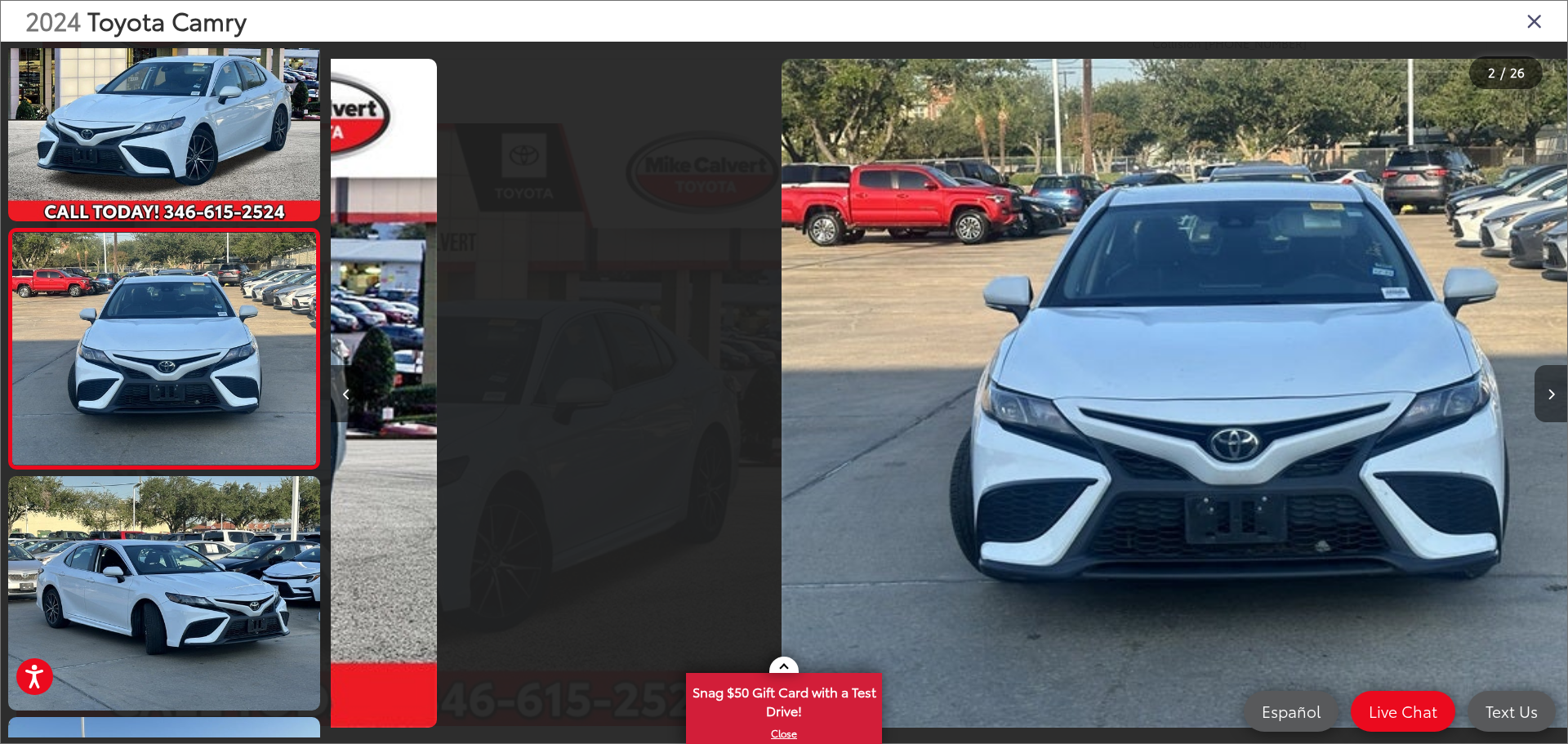
scroll to position [65, 0]
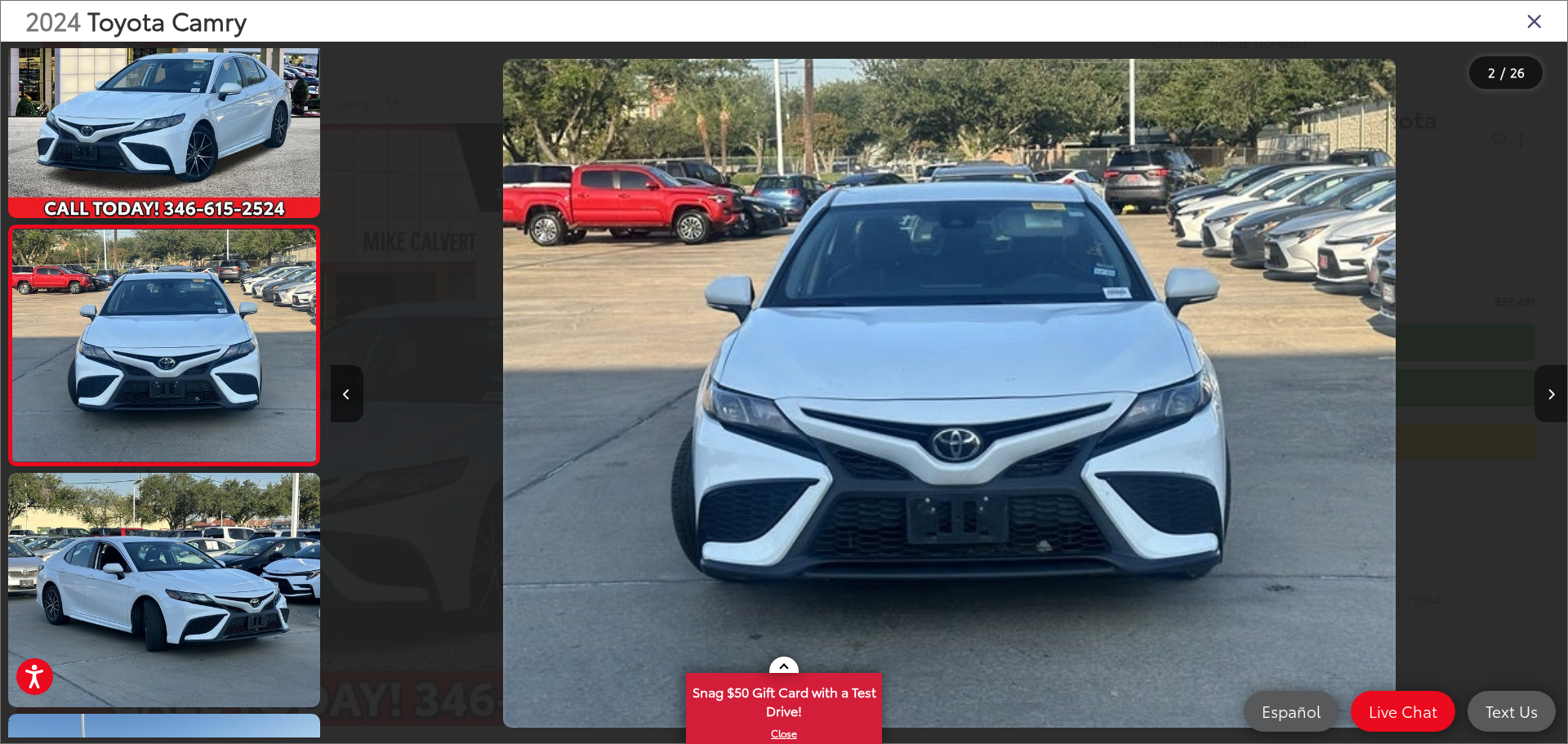
click at [1539, 391] on button "Next image" at bounding box center [1550, 394] width 33 height 57
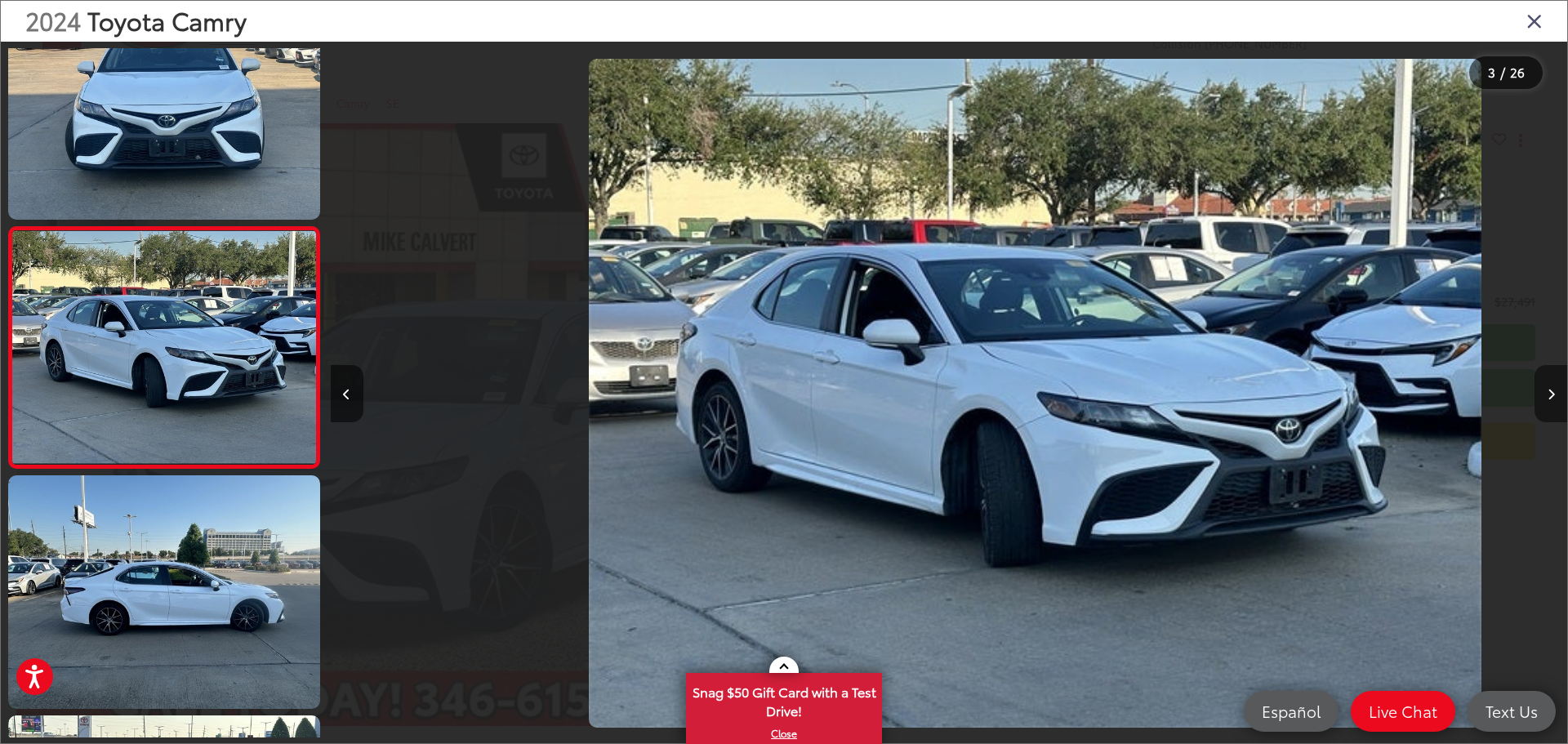
scroll to position [0, 2473]
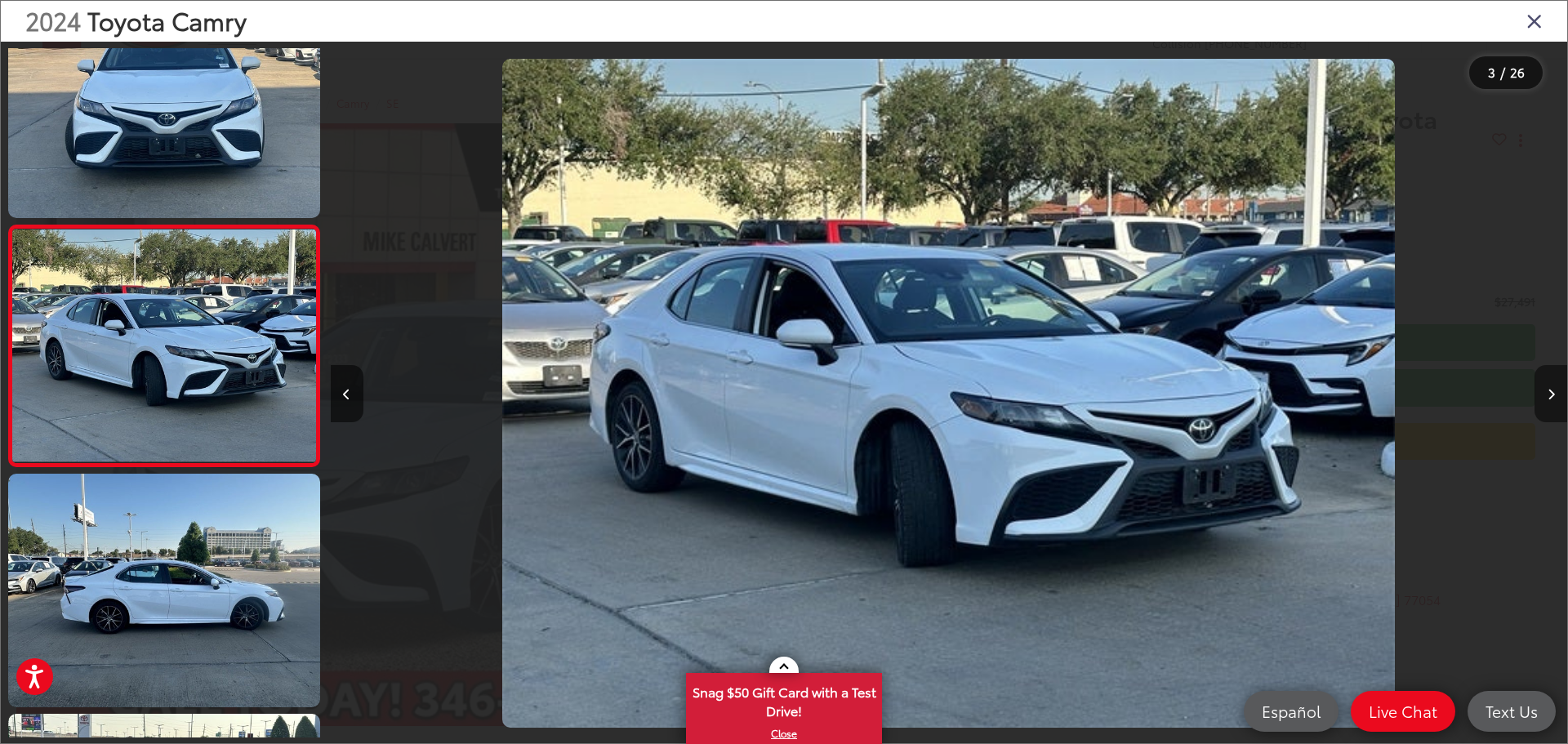
click at [1552, 392] on icon "Next image" at bounding box center [1550, 395] width 8 height 12
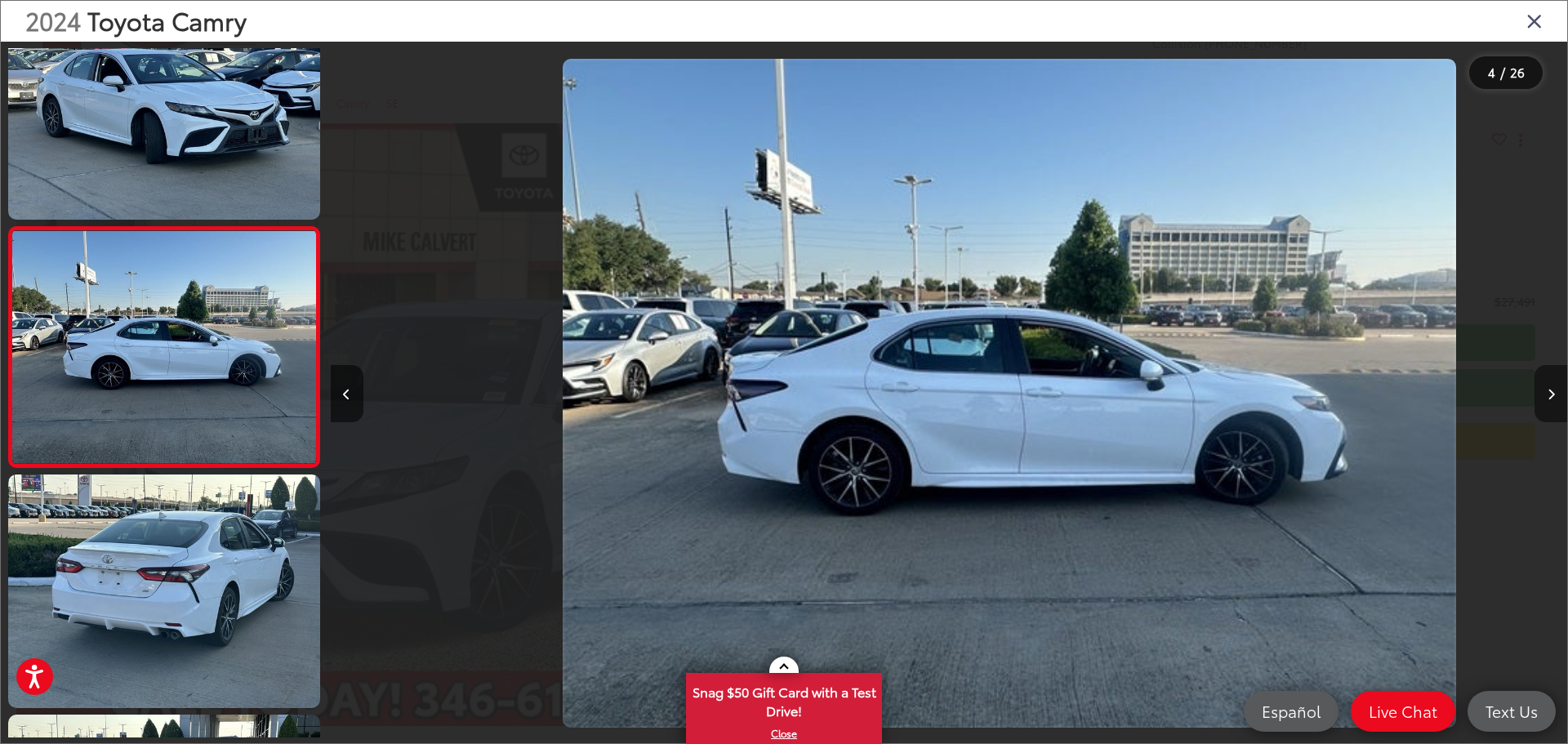
scroll to position [546, 0]
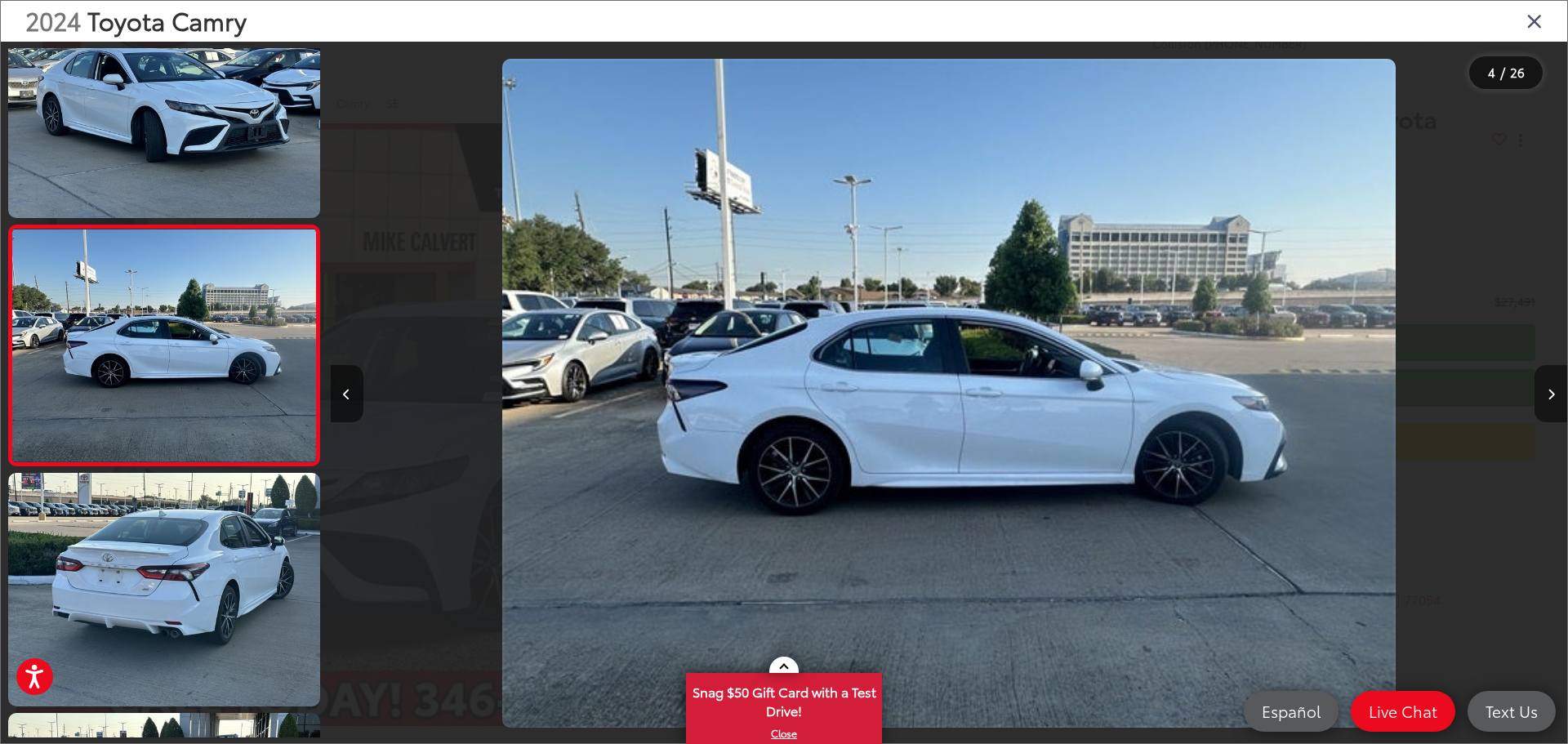
click at [1550, 392] on icon "Next image" at bounding box center [1550, 395] width 8 height 12
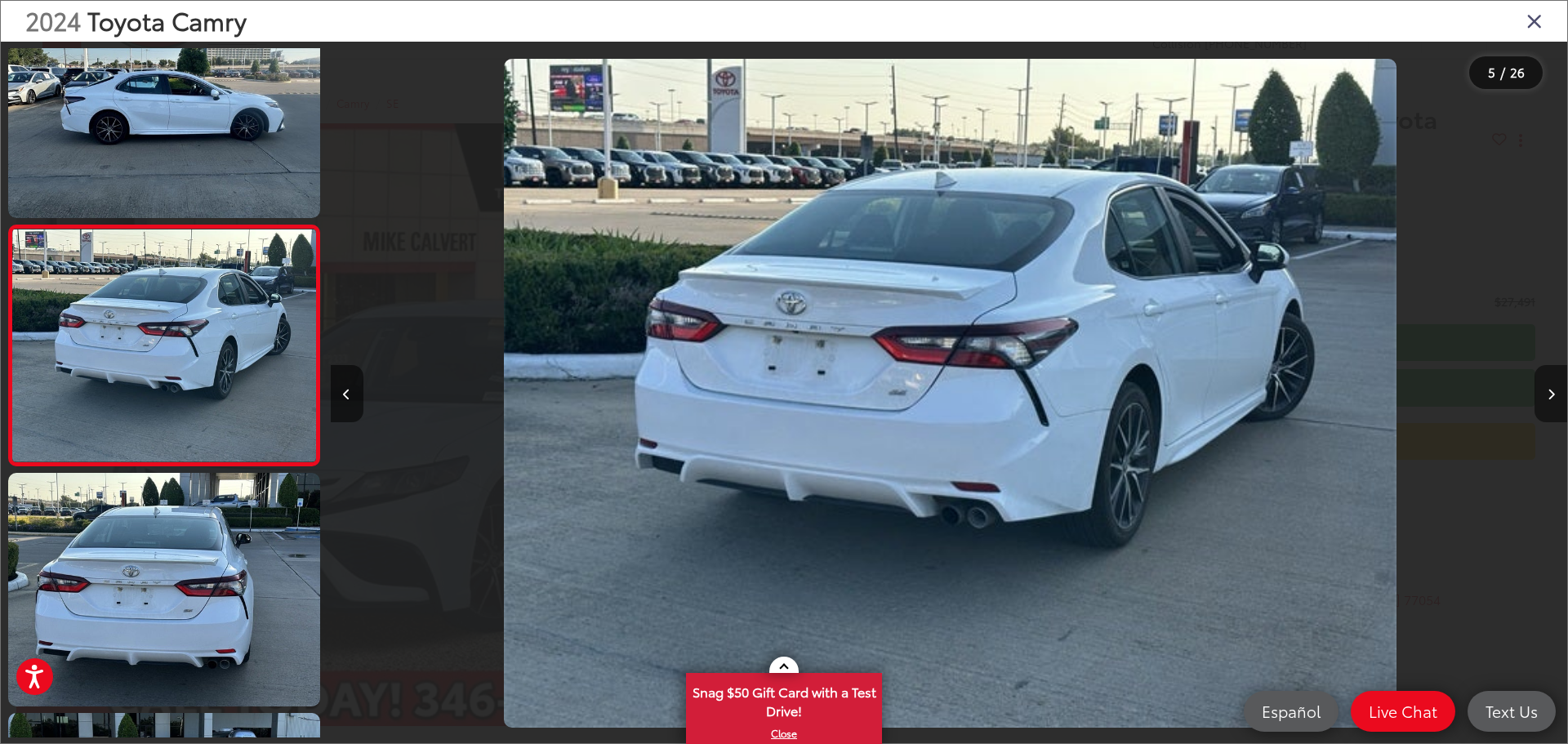
scroll to position [0, 4947]
click at [1550, 392] on icon "Next image" at bounding box center [1550, 395] width 8 height 12
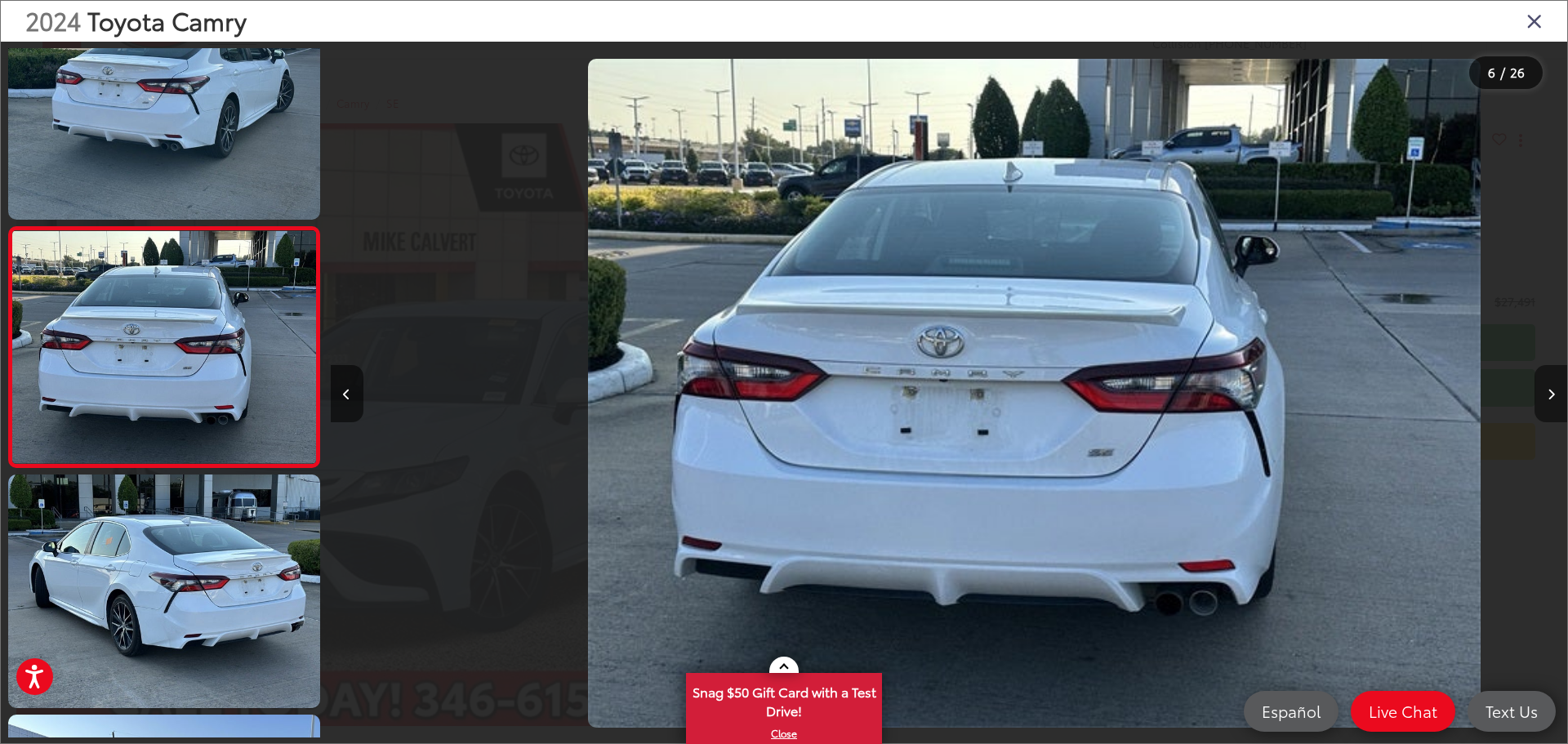
scroll to position [1026, 0]
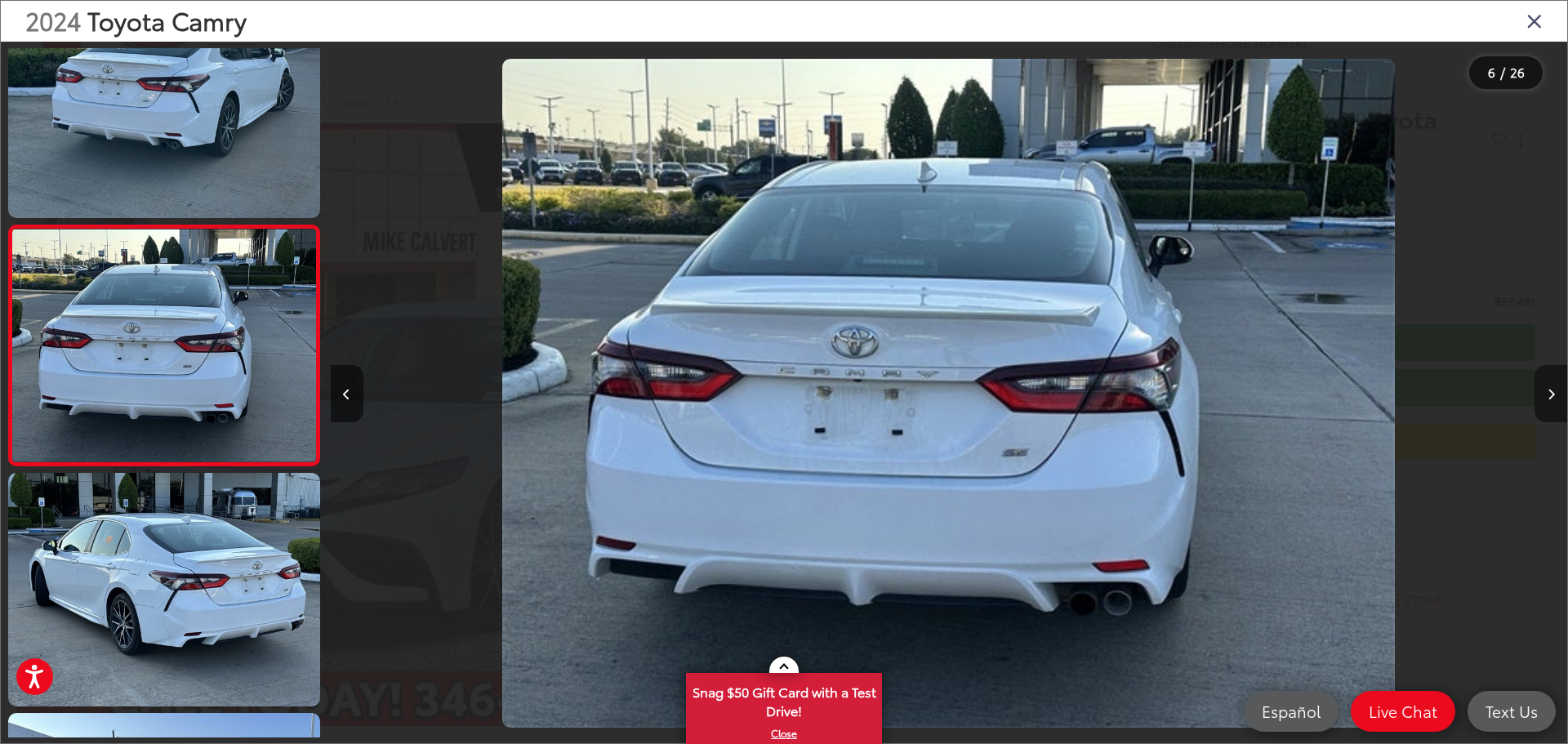
click at [1550, 392] on icon "Next image" at bounding box center [1550, 395] width 8 height 12
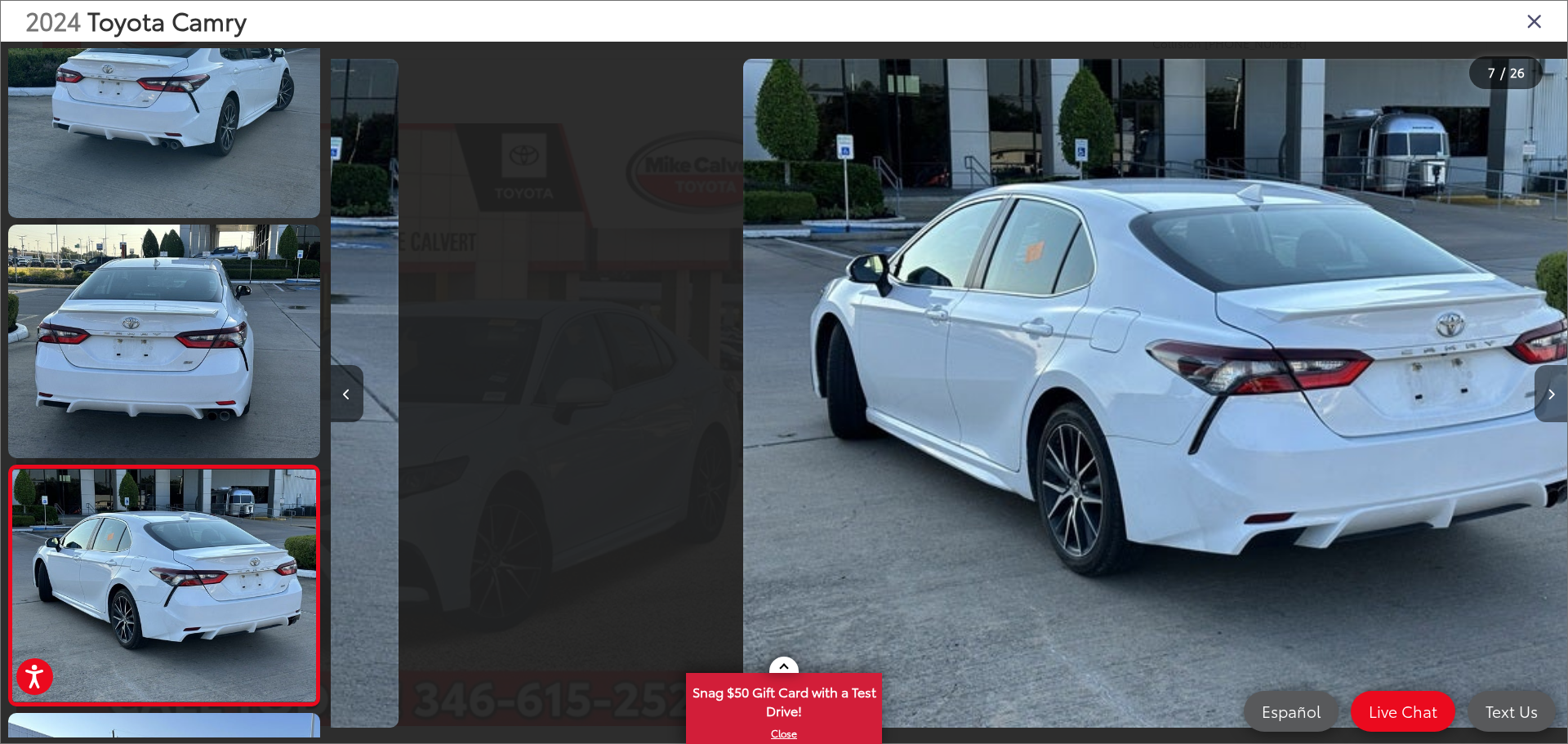
scroll to position [1266, 0]
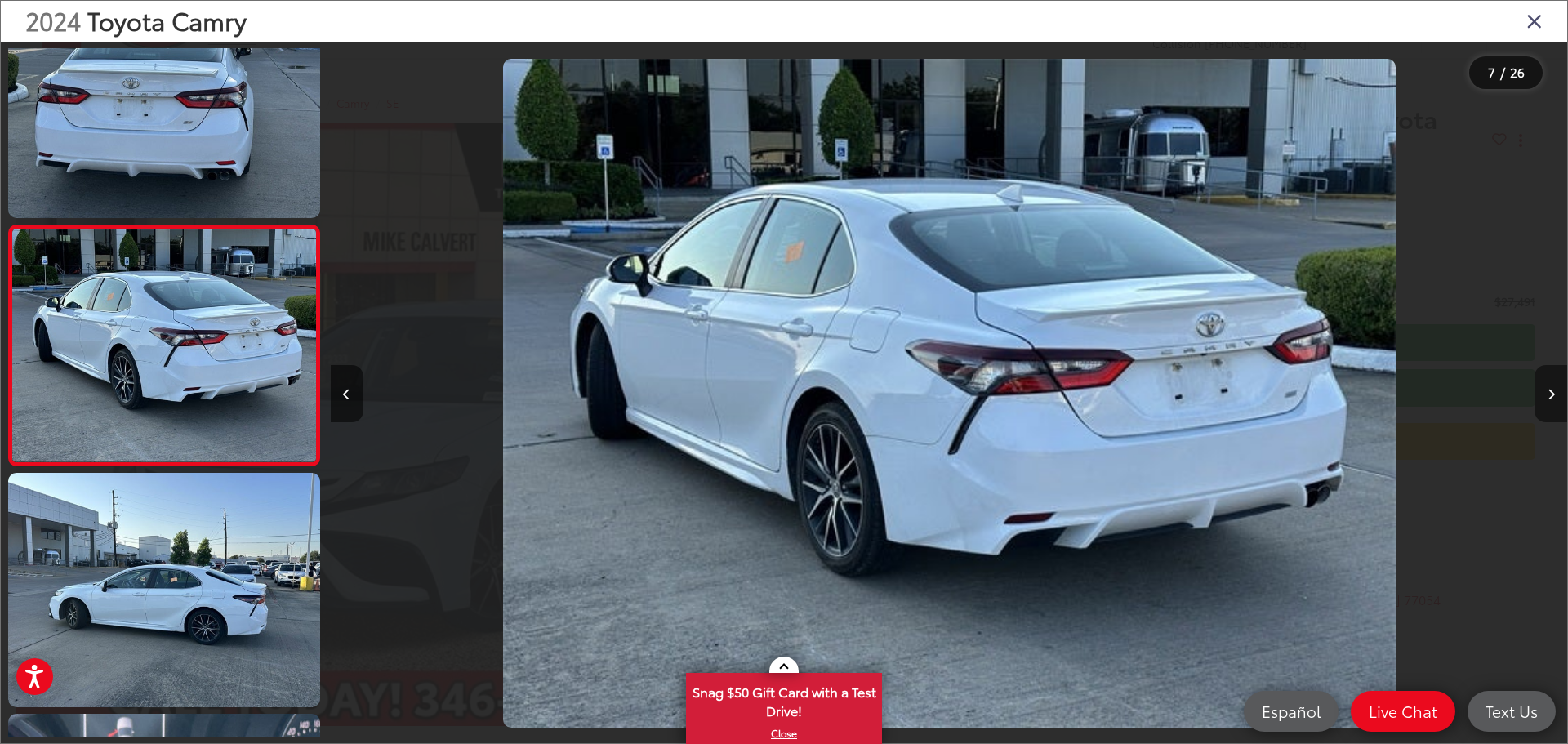
click at [1550, 392] on icon "Next image" at bounding box center [1550, 395] width 8 height 12
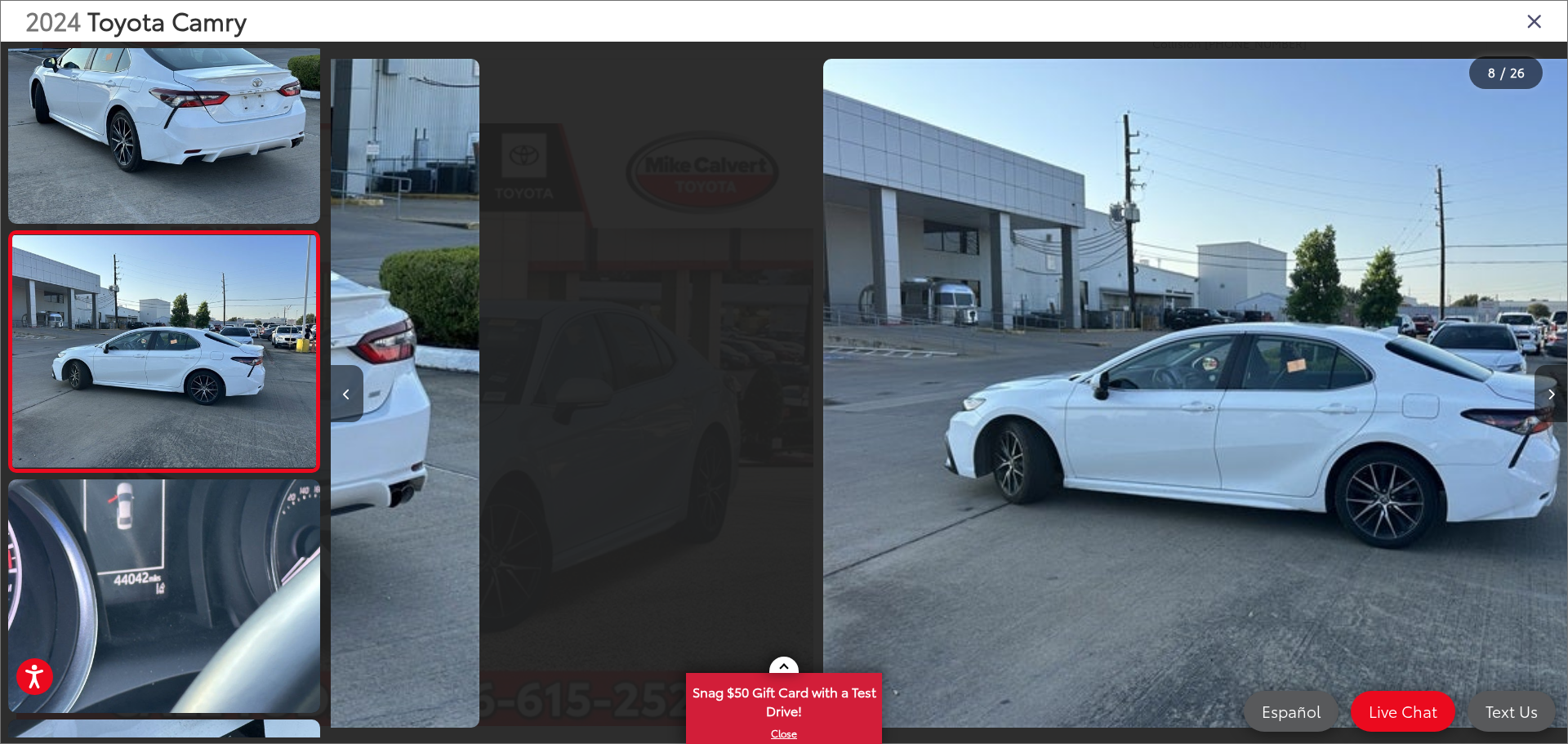
scroll to position [1506, 0]
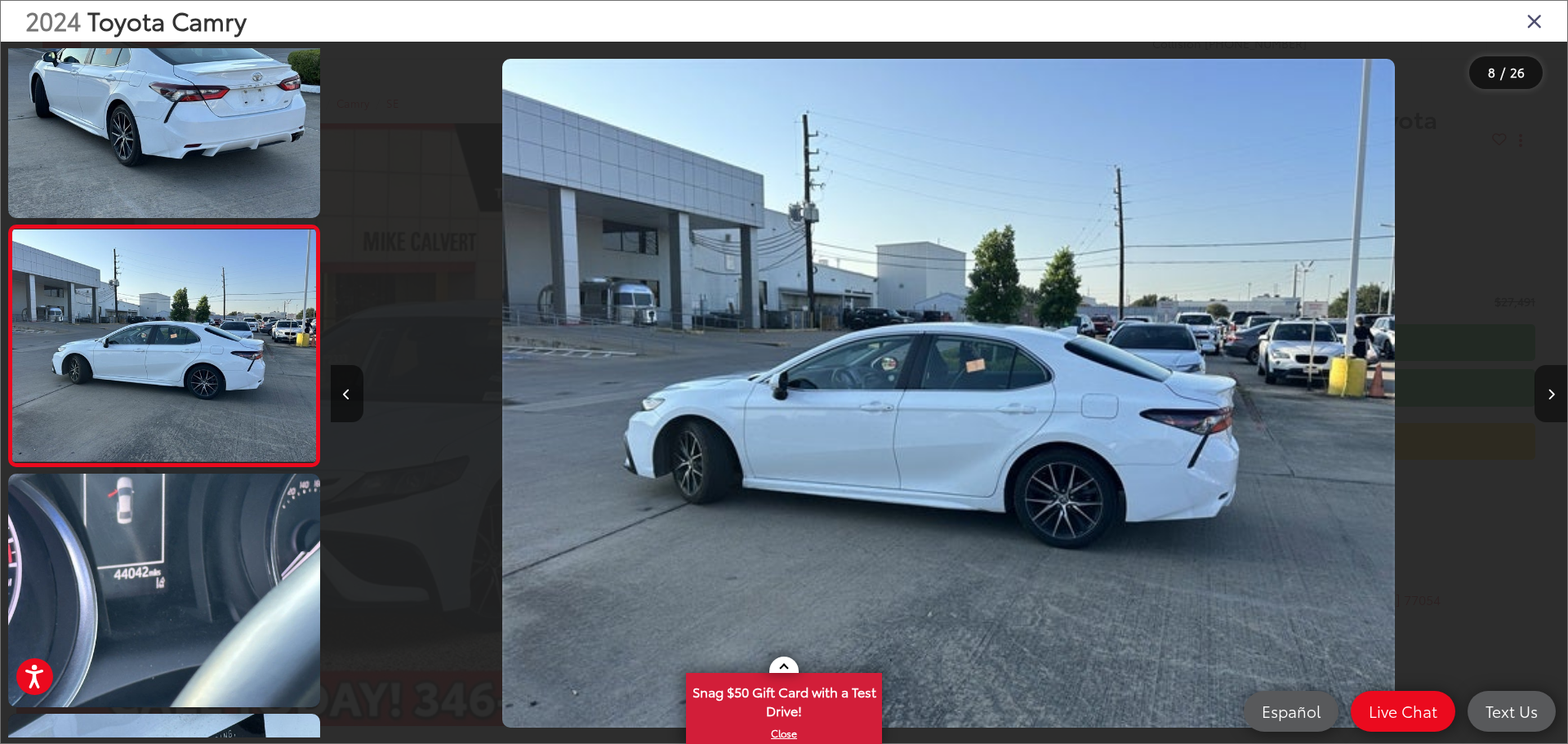
click at [1550, 392] on icon "Next image" at bounding box center [1550, 395] width 8 height 12
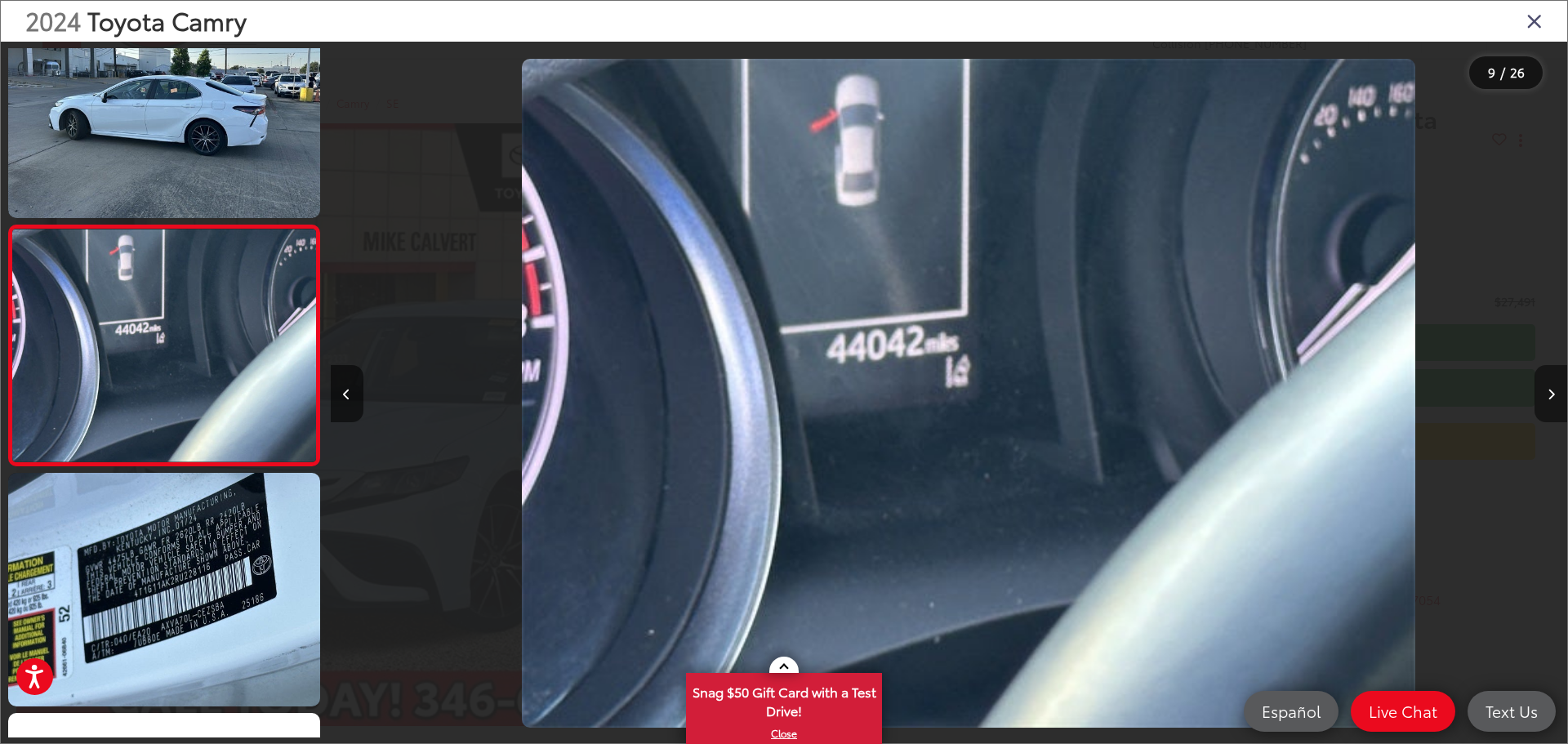
scroll to position [0, 9892]
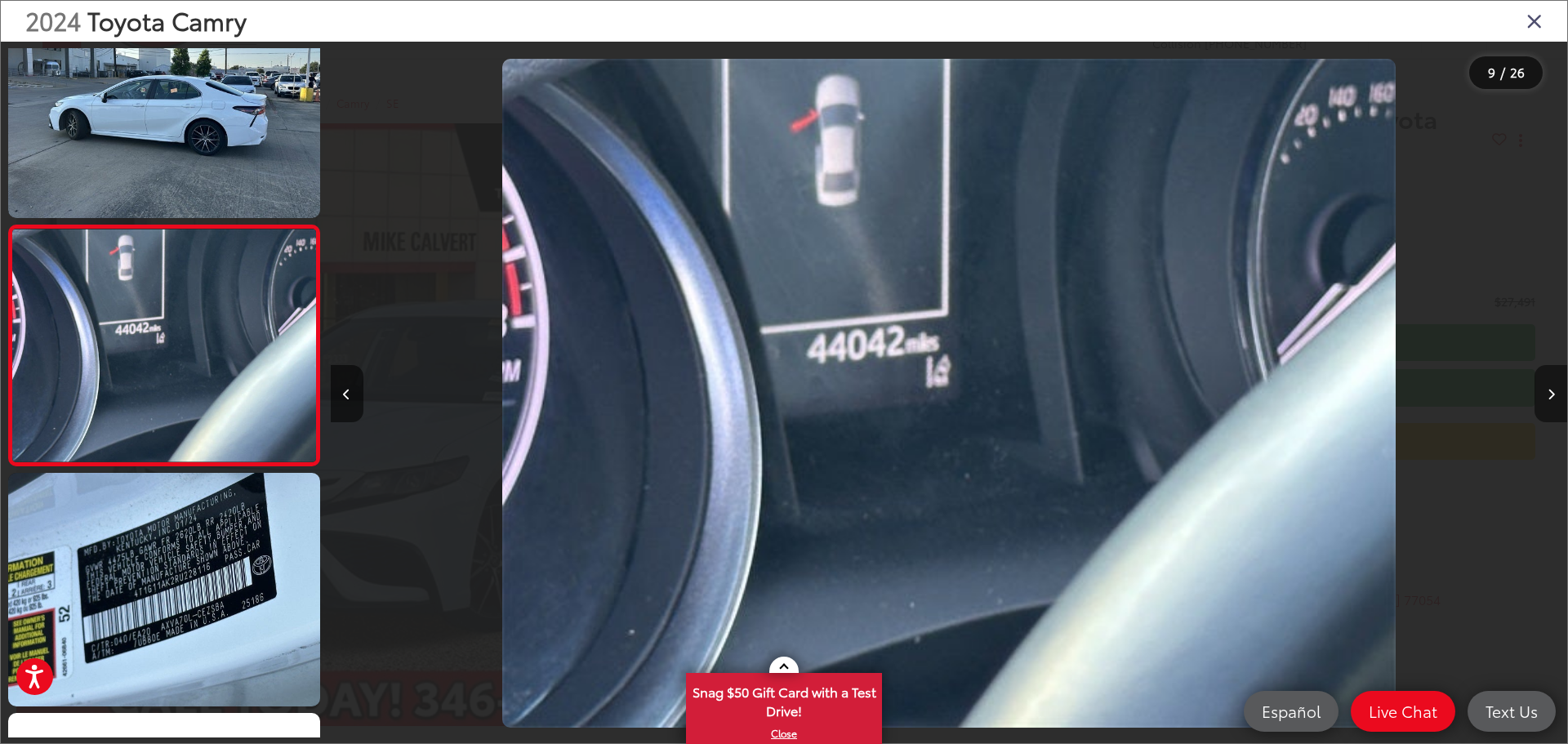
click at [1550, 392] on icon "Next image" at bounding box center [1550, 395] width 8 height 12
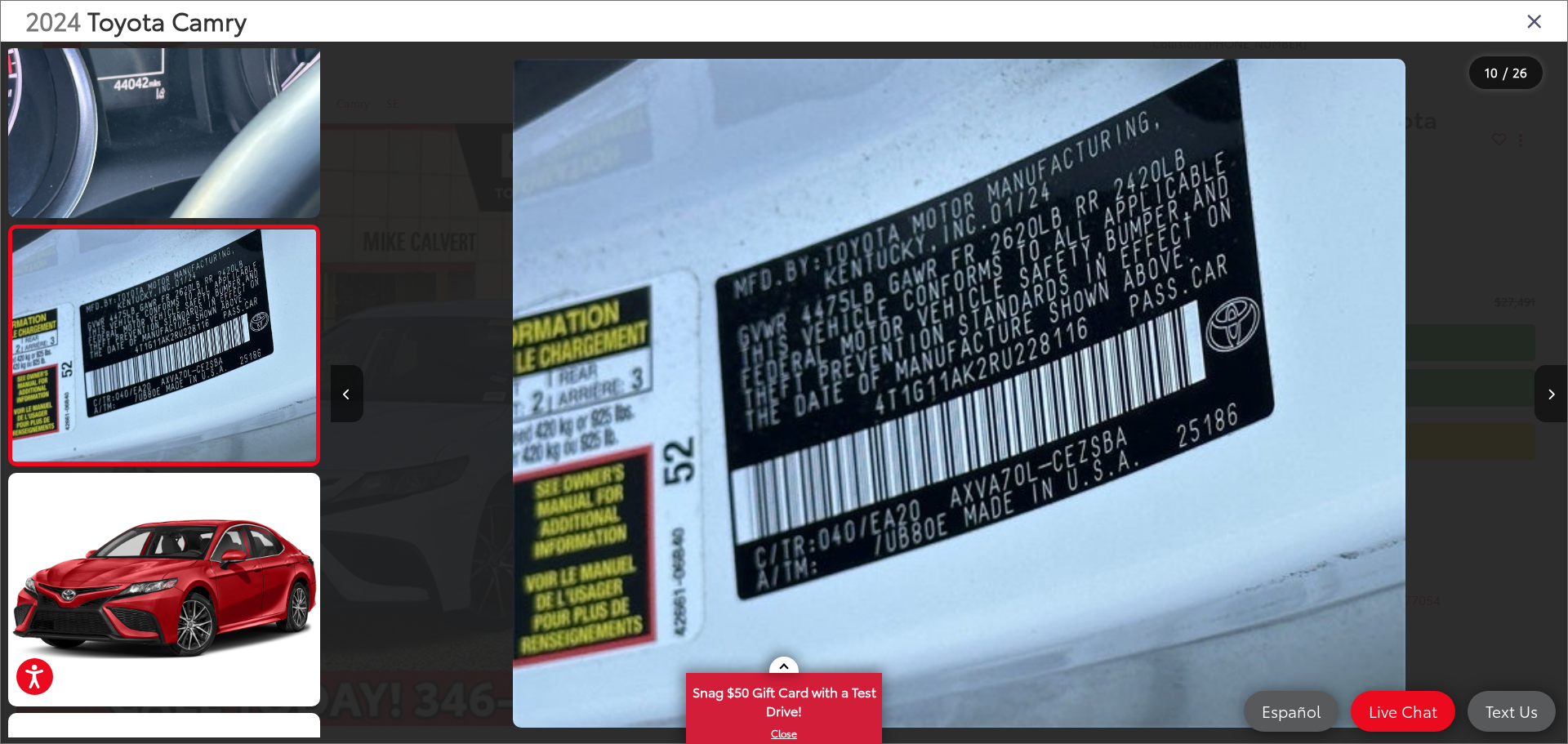
scroll to position [0, 11130]
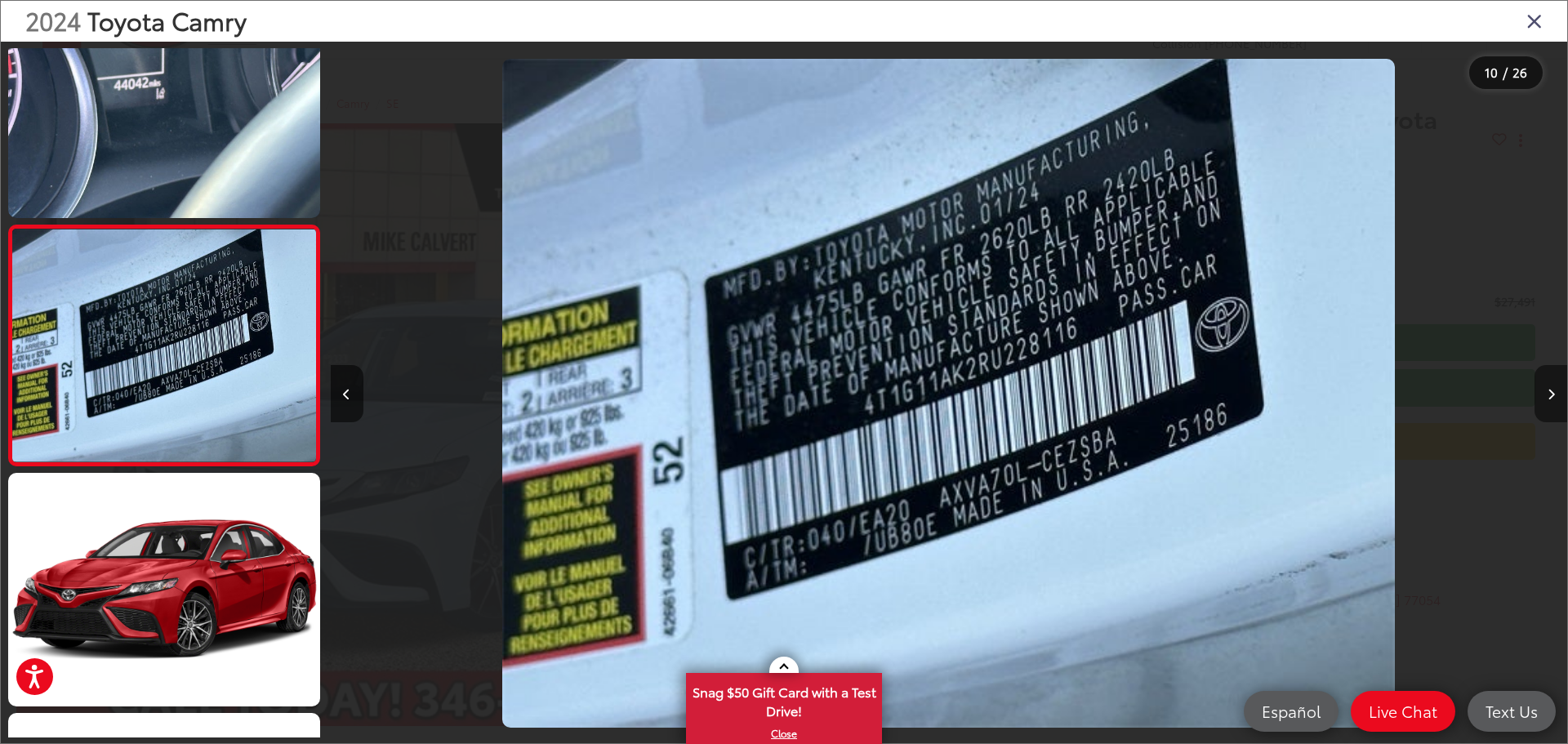
click at [1550, 392] on icon "Next image" at bounding box center [1550, 395] width 8 height 12
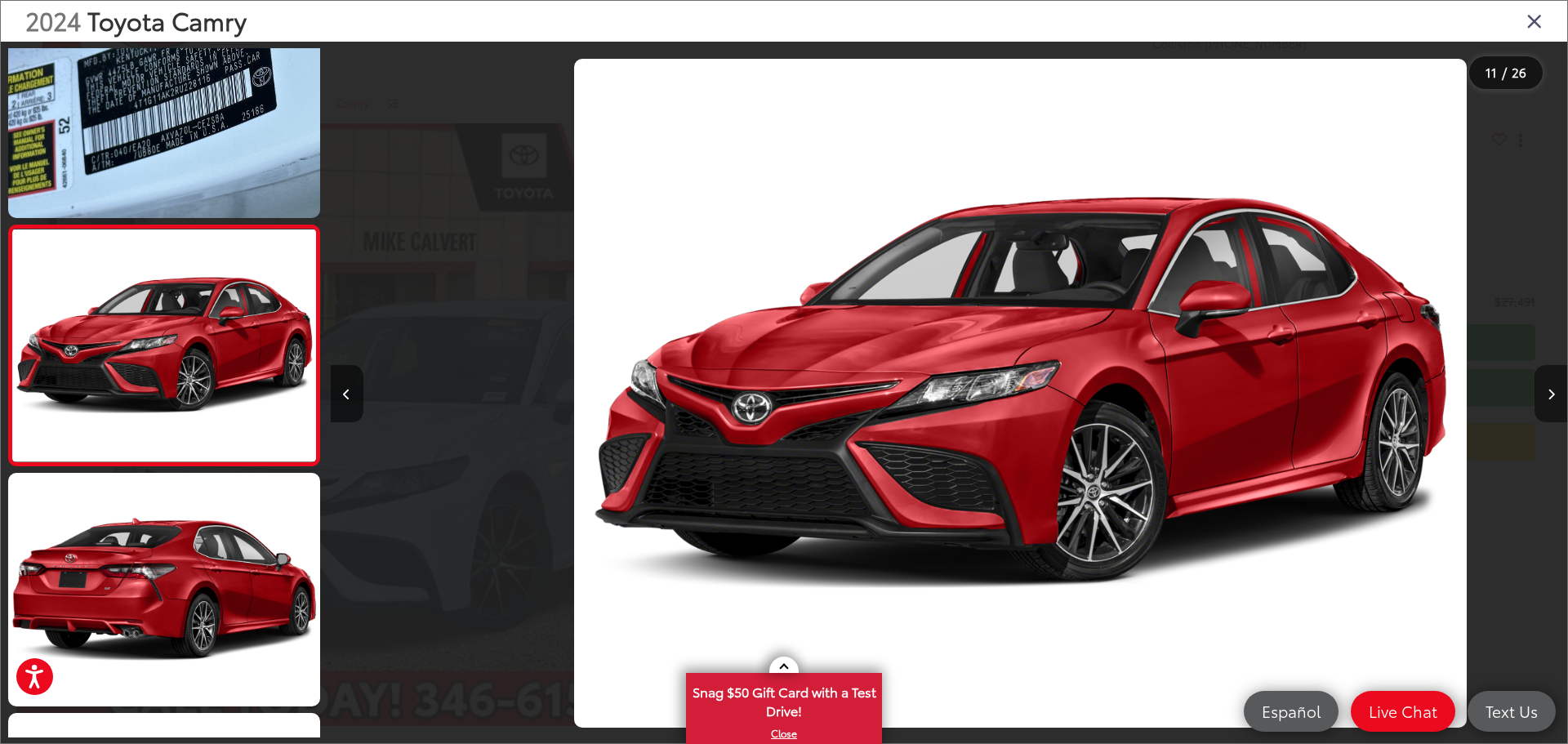
scroll to position [0, 12365]
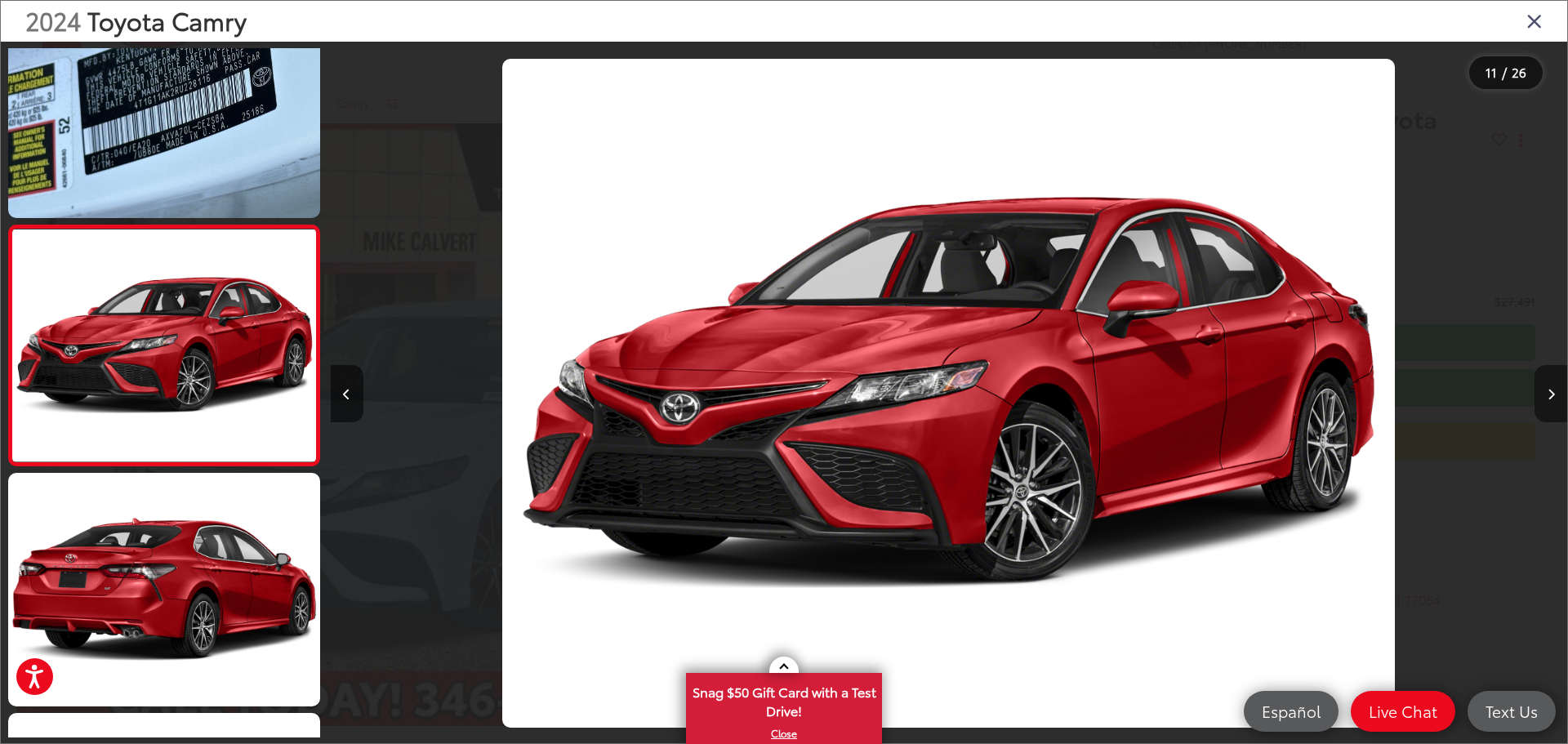
click at [1550, 392] on icon "Next image" at bounding box center [1550, 395] width 8 height 12
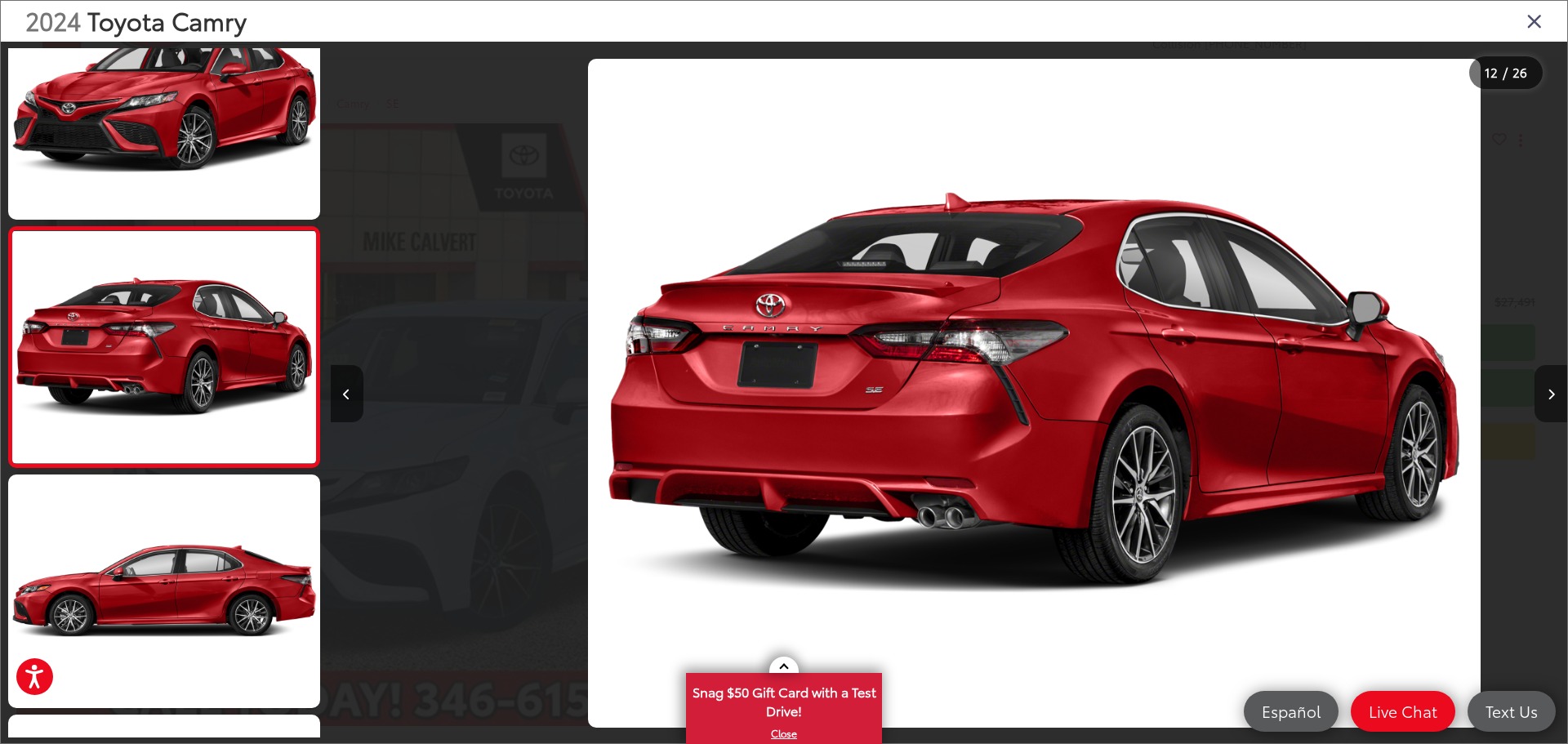
scroll to position [0, 0]
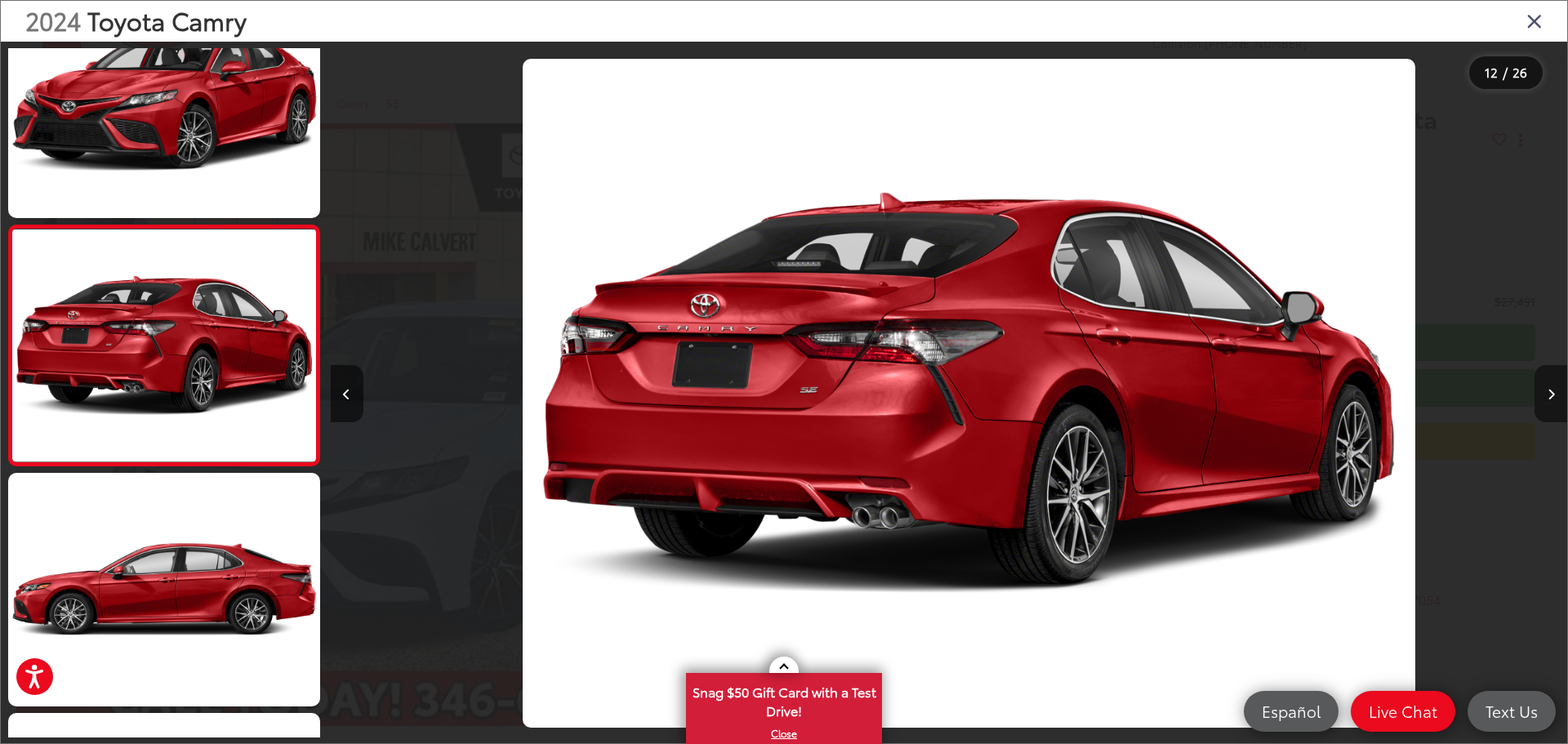
click at [1550, 392] on icon "Next image" at bounding box center [1550, 395] width 8 height 12
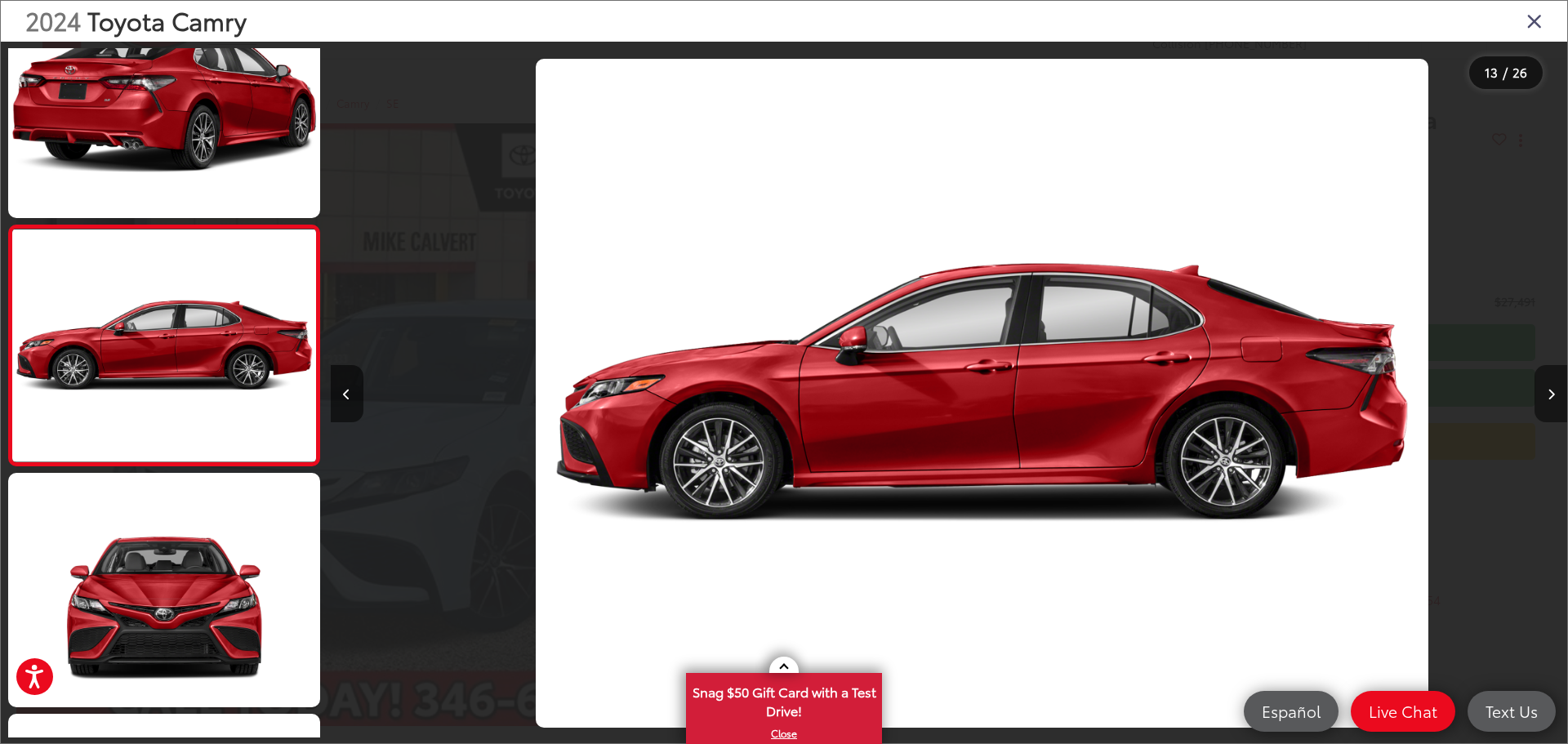
click at [1550, 392] on icon "Next image" at bounding box center [1550, 395] width 8 height 12
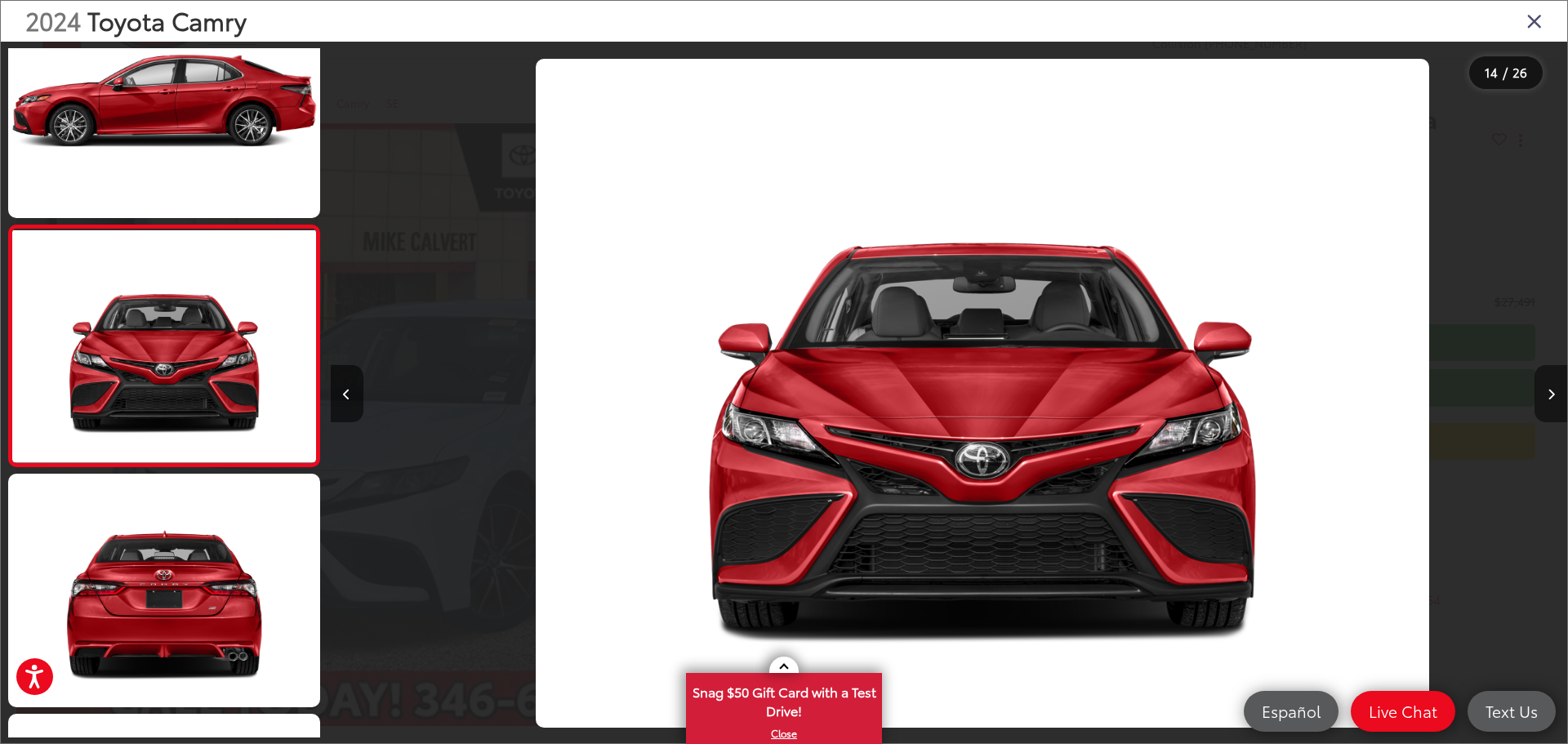
click at [1550, 392] on icon "Next image" at bounding box center [1550, 395] width 8 height 12
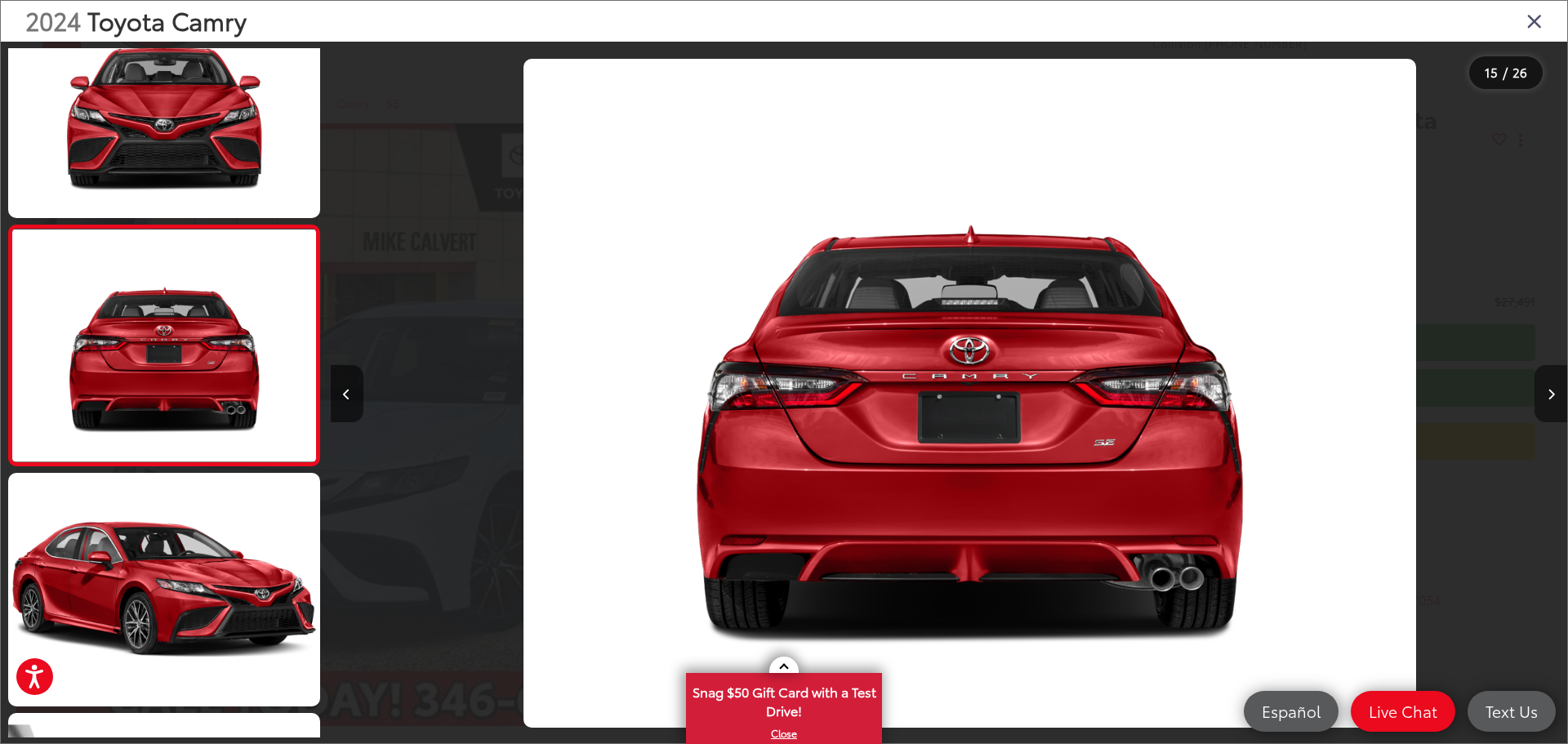
click at [1550, 392] on icon "Next image" at bounding box center [1550, 395] width 8 height 12
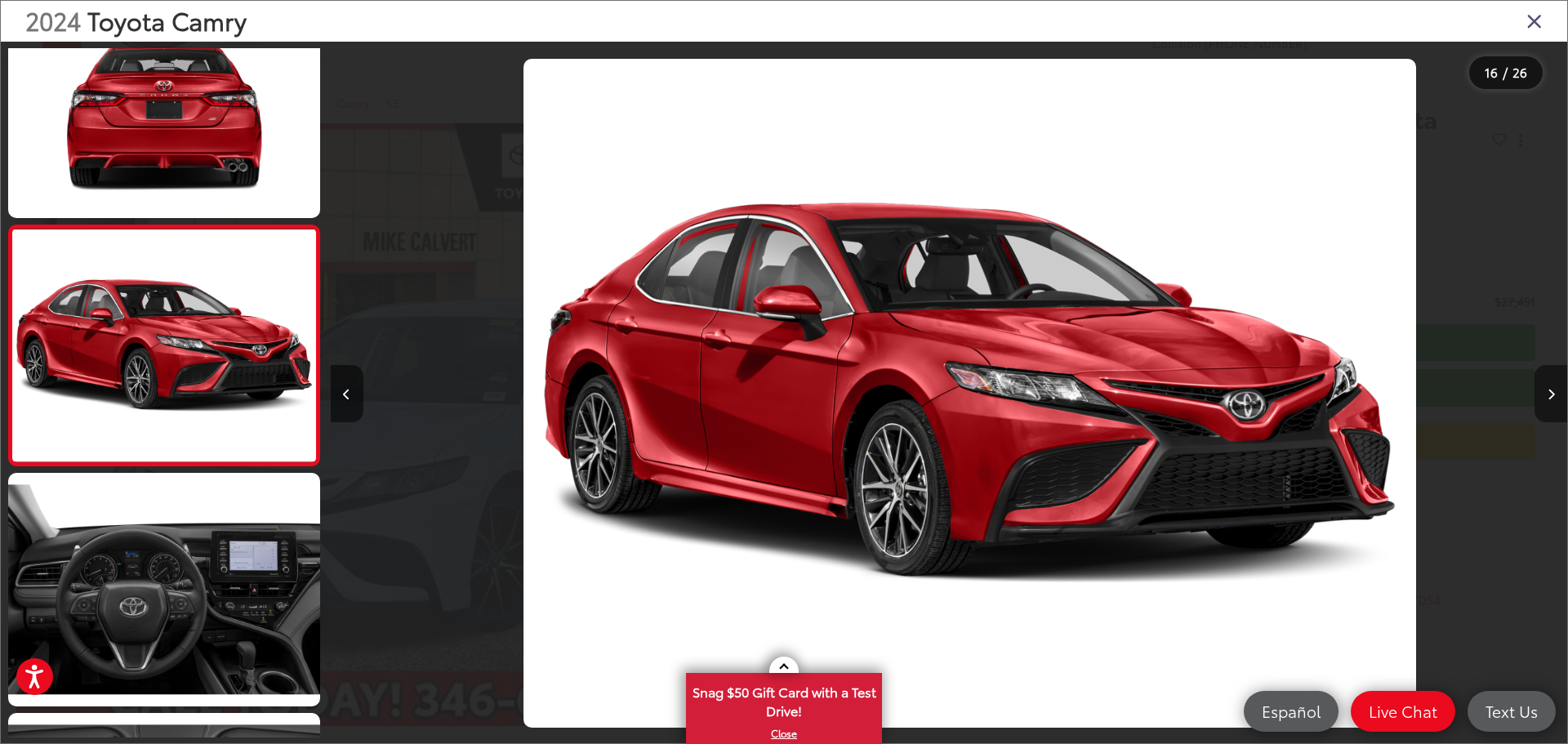
click at [1550, 392] on icon "Next image" at bounding box center [1550, 395] width 8 height 12
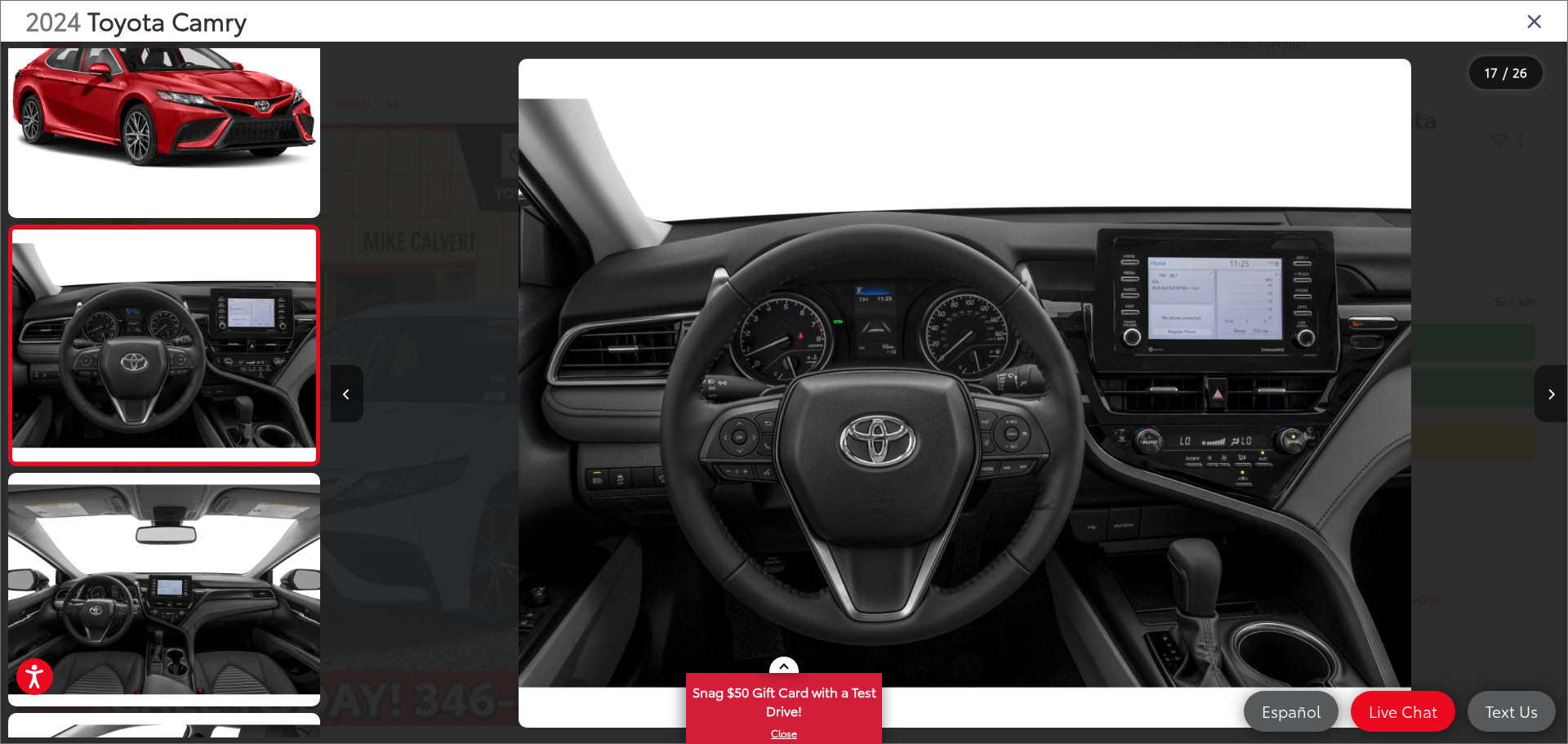
click at [1550, 392] on icon "Next image" at bounding box center [1550, 395] width 8 height 12
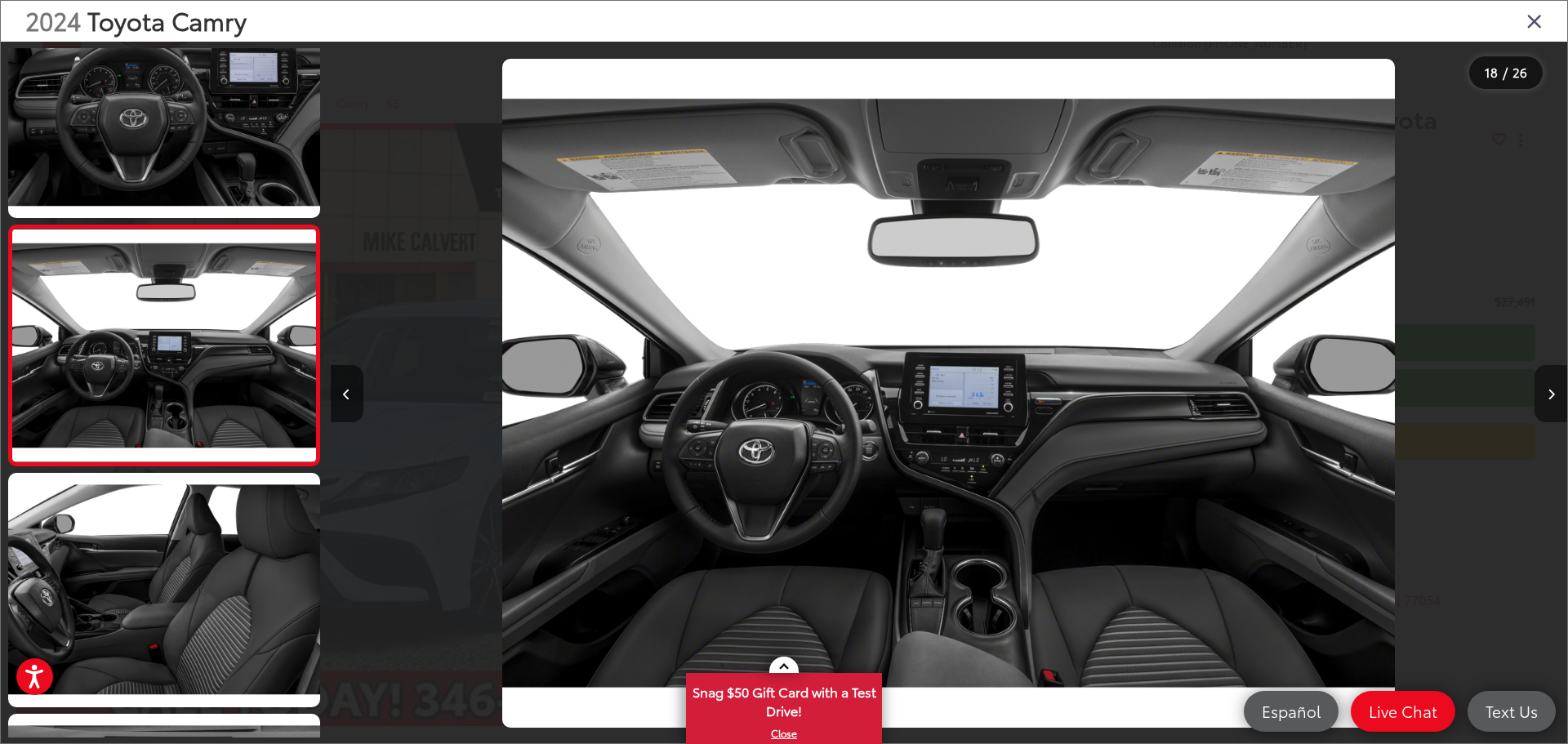
click at [1550, 392] on icon "Next image" at bounding box center [1550, 395] width 8 height 12
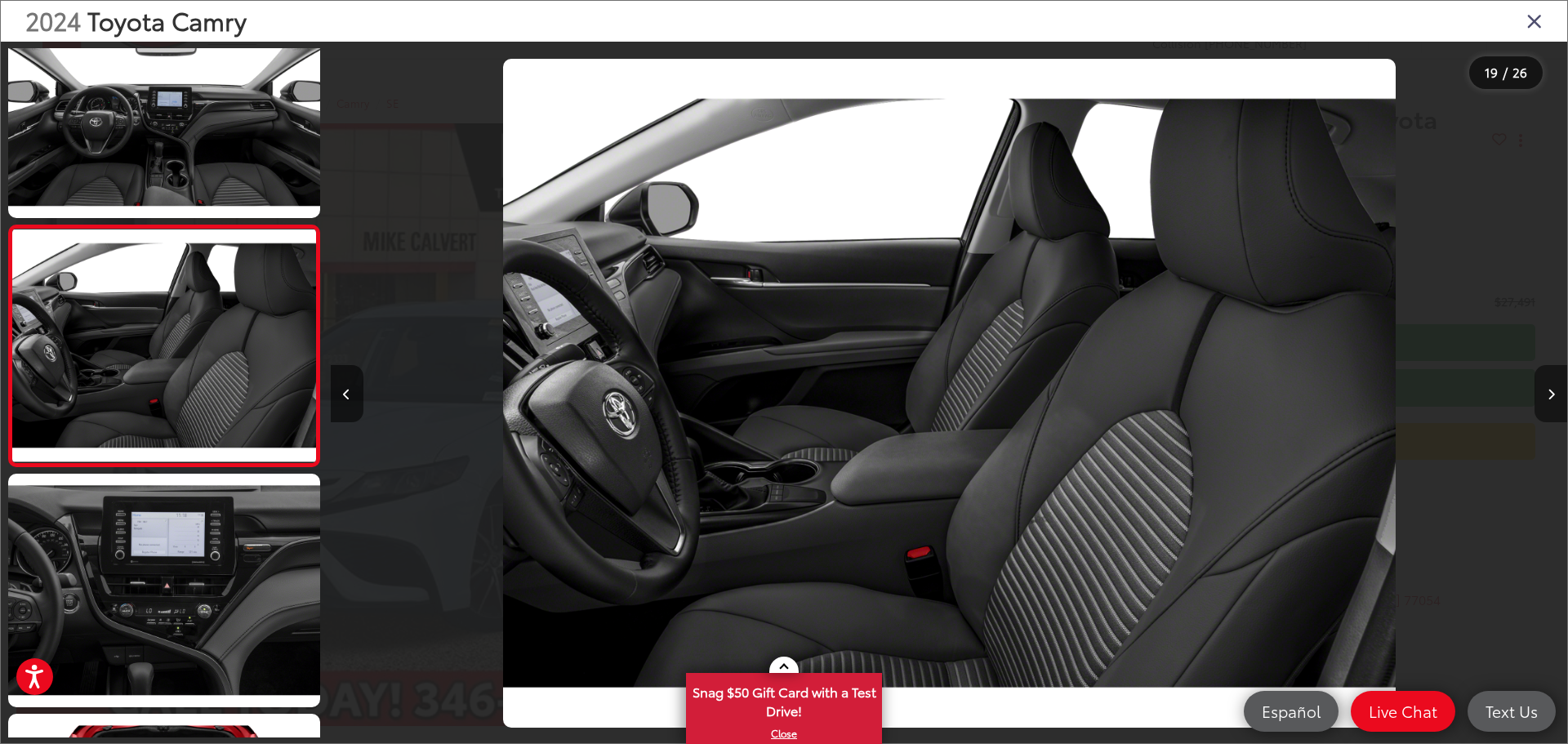
click at [1550, 392] on icon "Next image" at bounding box center [1550, 395] width 8 height 12
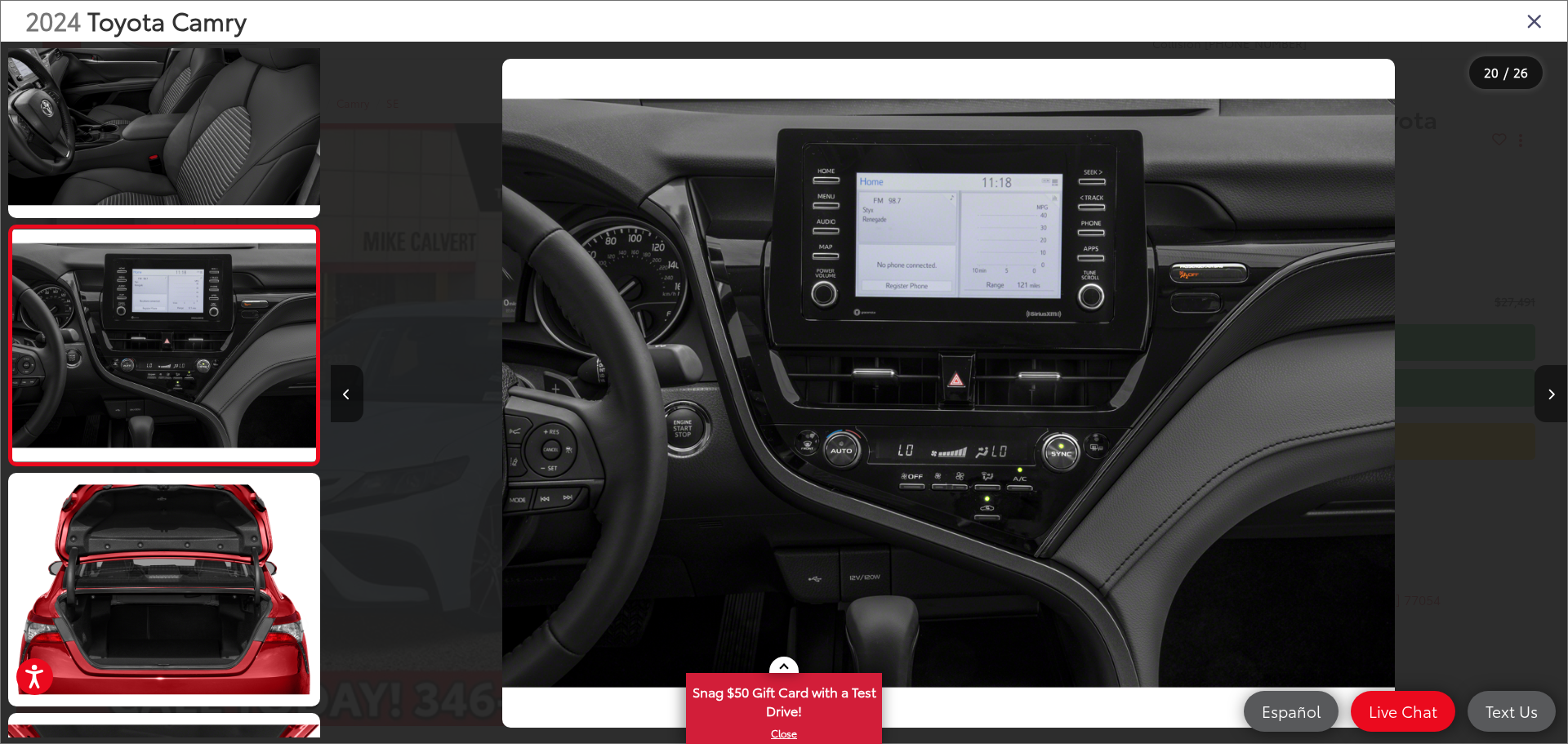
click at [1550, 392] on icon "Next image" at bounding box center [1550, 395] width 8 height 12
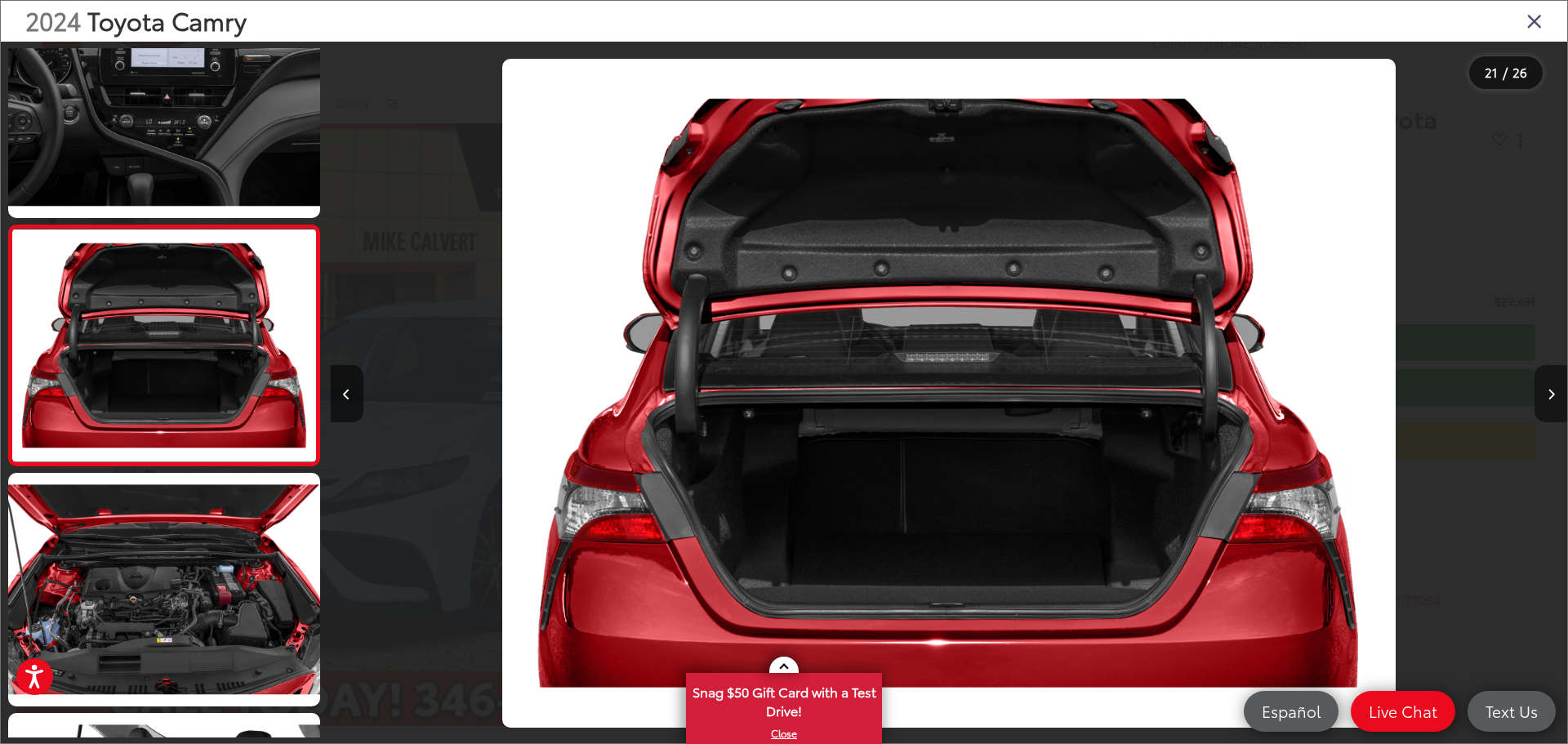
click at [1550, 392] on icon "Next image" at bounding box center [1550, 395] width 8 height 12
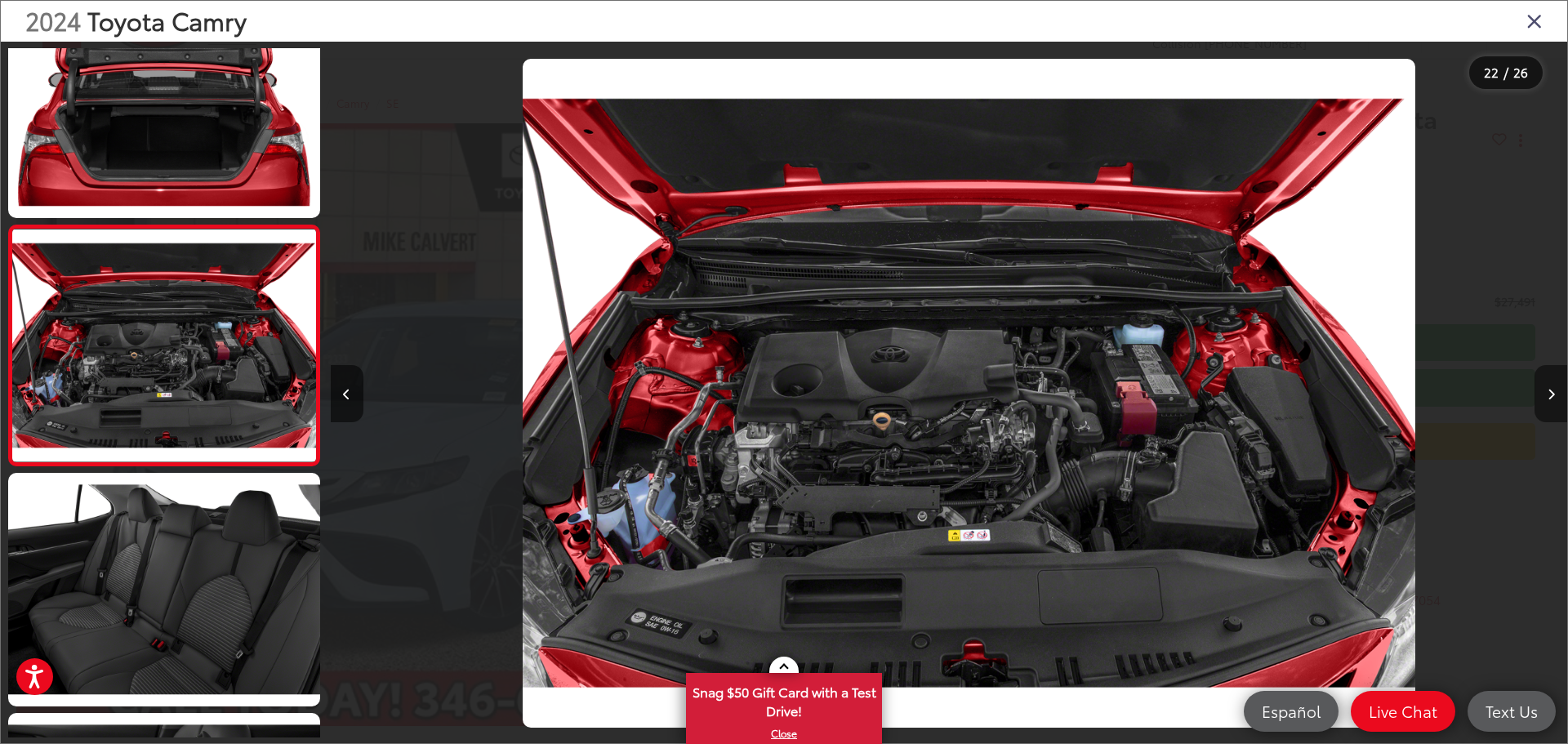
click at [1550, 392] on icon "Next image" at bounding box center [1550, 395] width 8 height 12
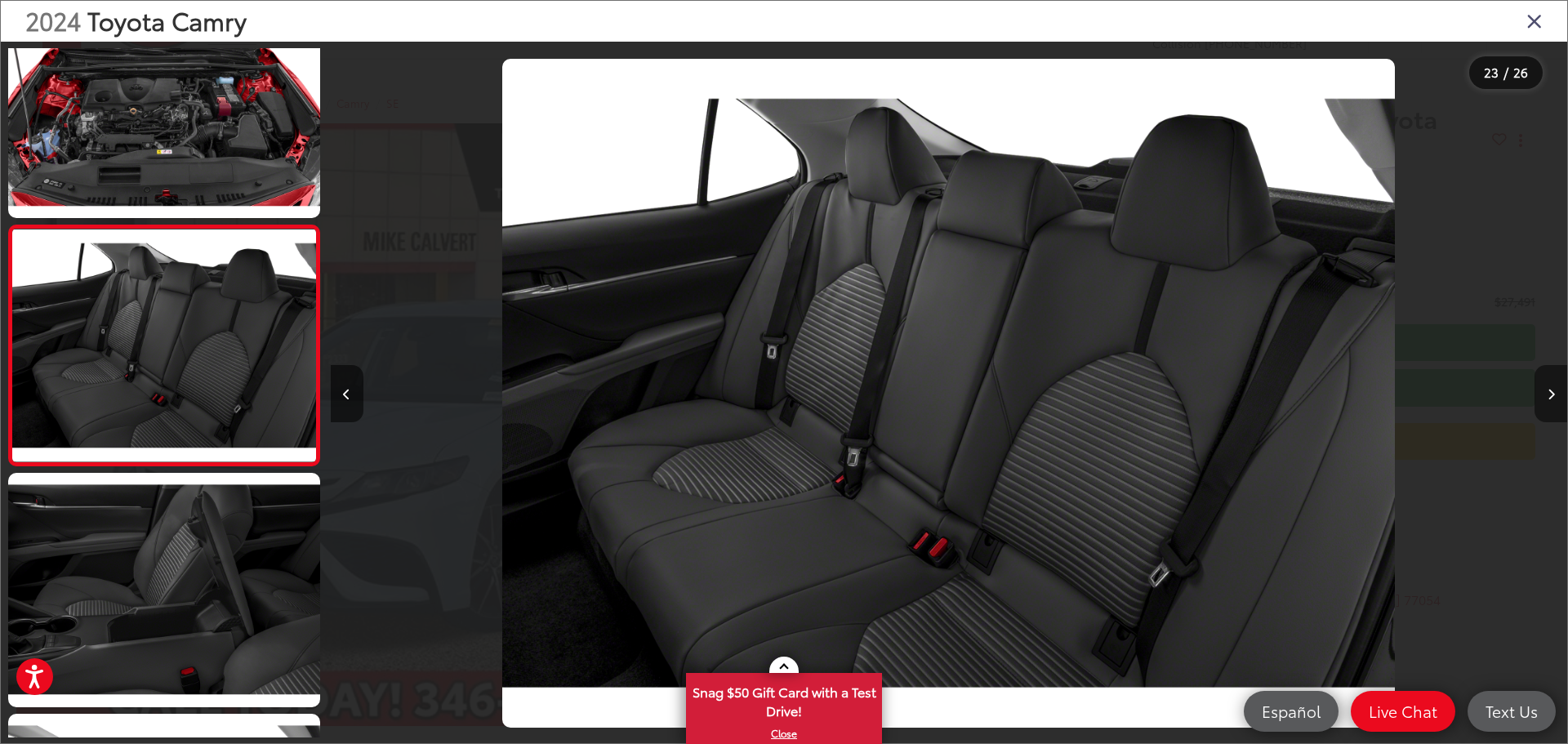
click at [1549, 392] on icon "Next image" at bounding box center [1550, 395] width 8 height 12
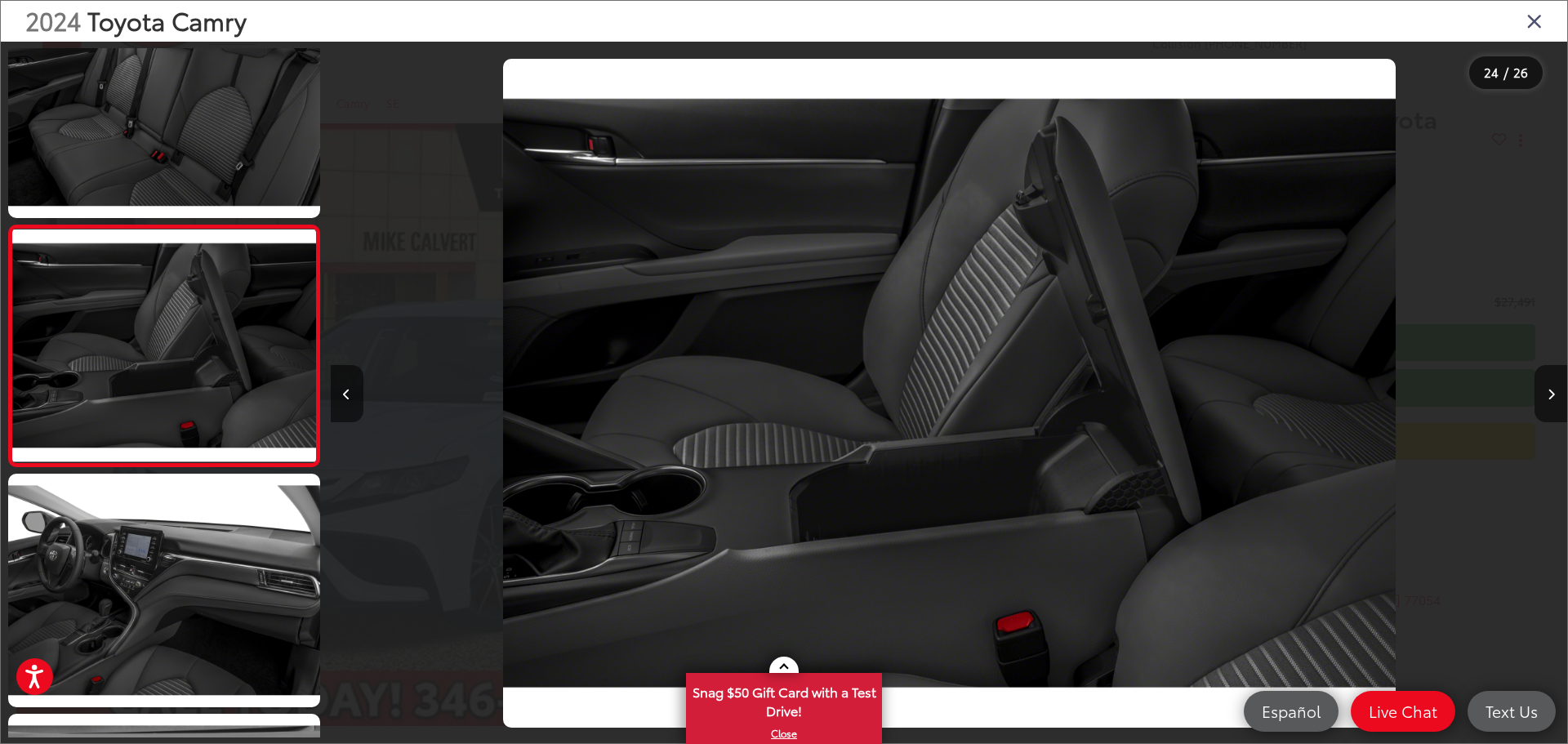
click at [1529, 13] on icon "Close gallery" at bounding box center [1534, 20] width 16 height 21
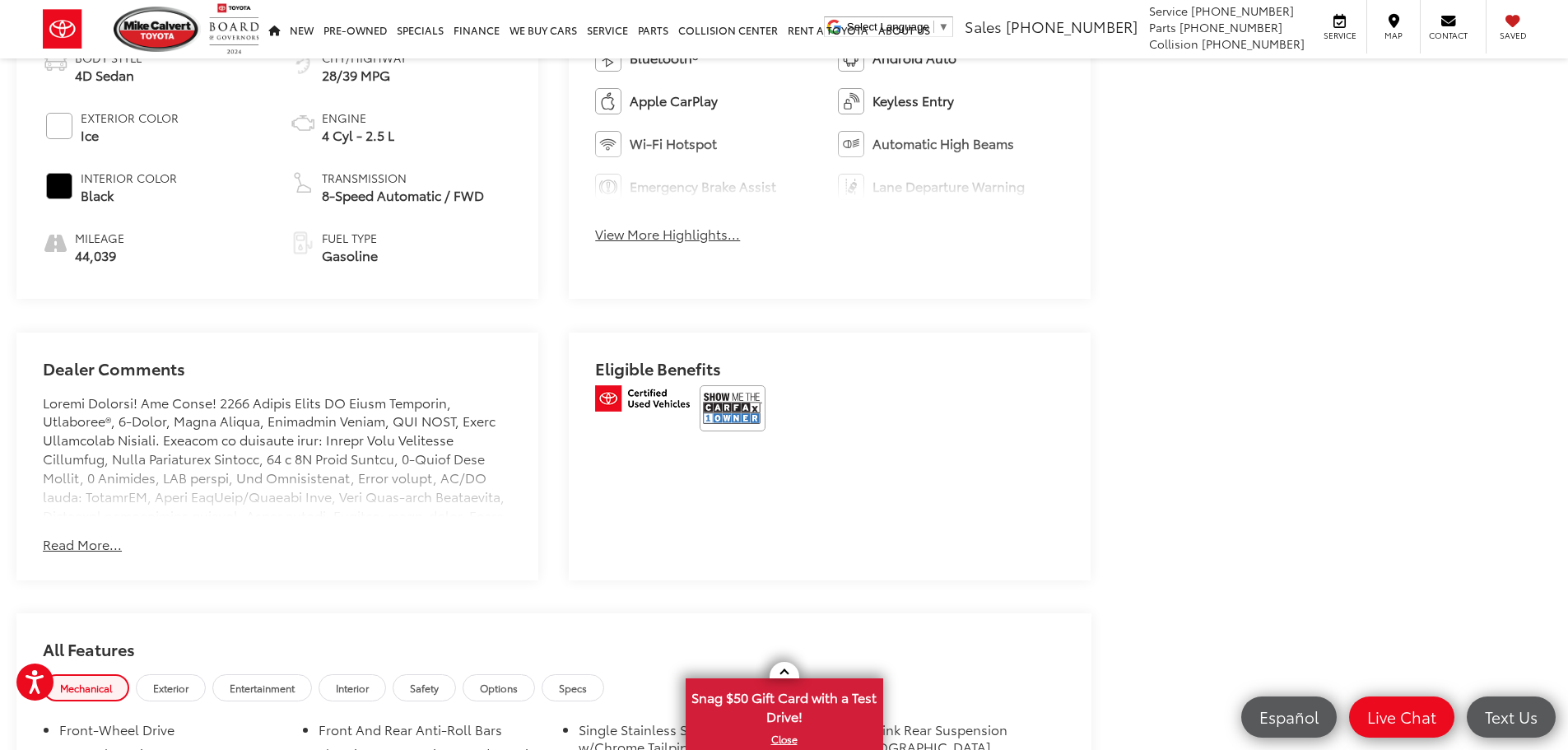
click at [81, 543] on button "Read More..." at bounding box center [82, 544] width 79 height 19
